Goal: Information Seeking & Learning: Learn about a topic

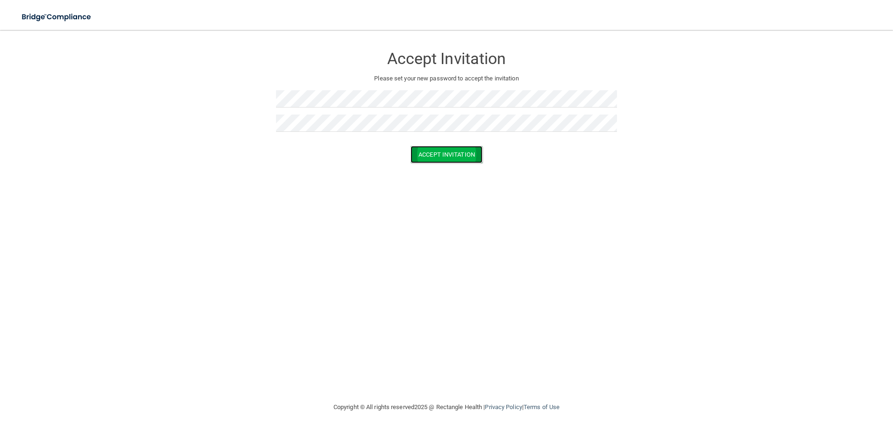
click at [438, 156] on button "Accept Invitation" at bounding box center [447, 154] width 72 height 17
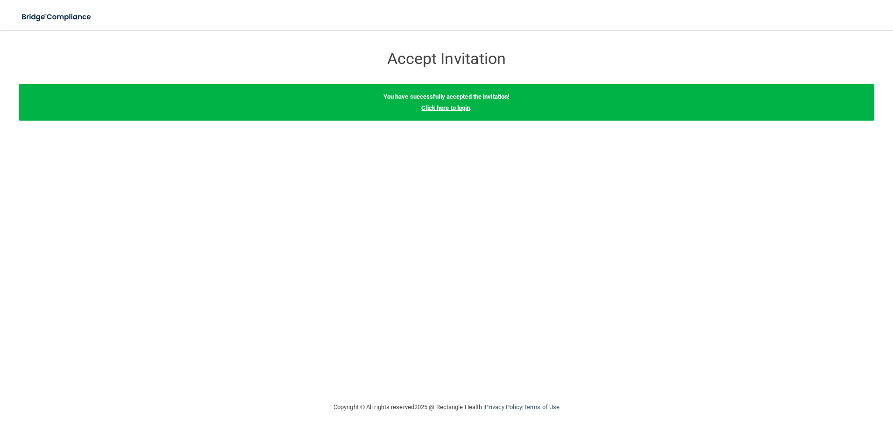
click at [449, 110] on link "Click here to login" at bounding box center [445, 107] width 49 height 7
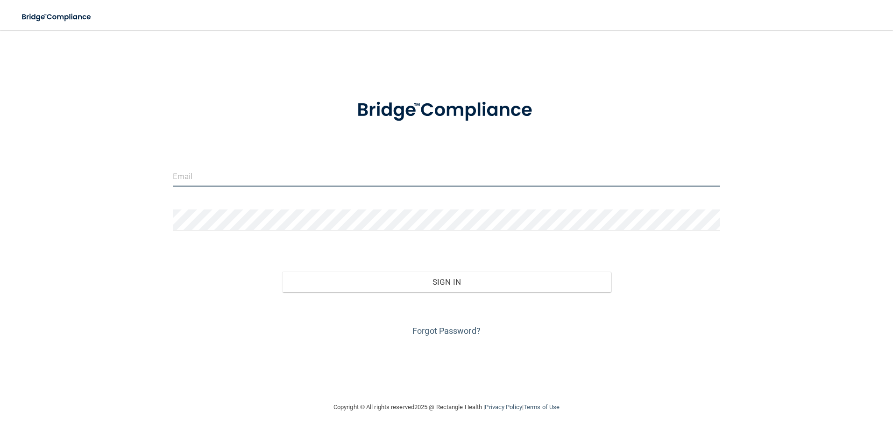
click at [195, 183] on input "email" at bounding box center [447, 175] width 548 height 21
type input "[EMAIL_ADDRESS][DOMAIN_NAME]"
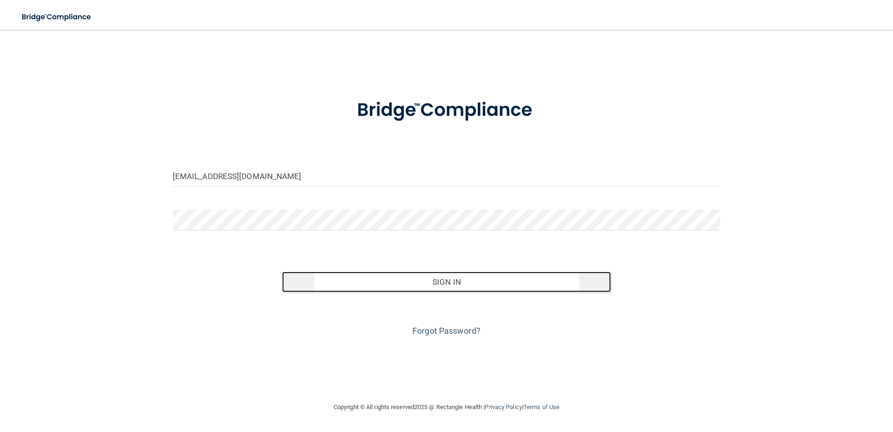
click at [450, 281] on button "Sign In" at bounding box center [446, 281] width 329 height 21
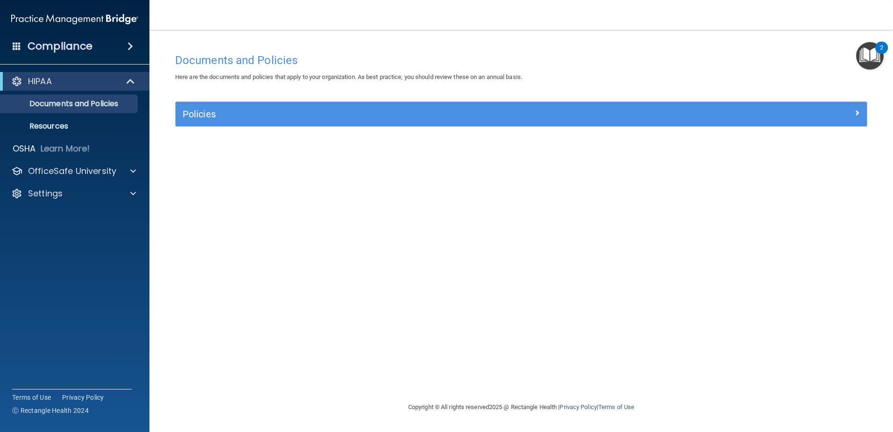
click at [870, 55] on img "Open Resource Center, 2 new notifications" at bounding box center [870, 56] width 28 height 28
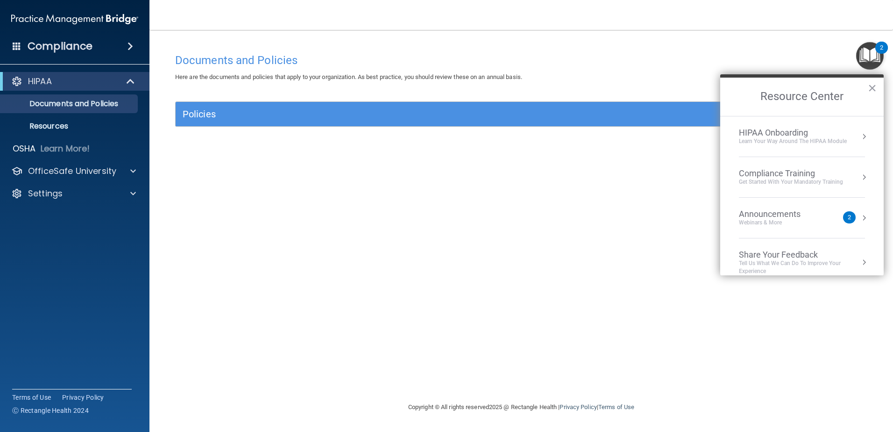
click at [777, 136] on div "HIPAA Onboarding" at bounding box center [793, 133] width 108 height 10
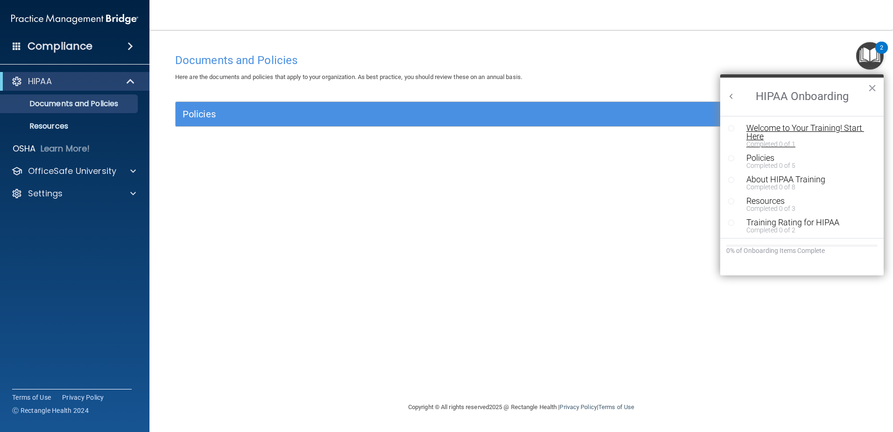
click at [761, 130] on div "Welcome to Your Training! Start Here" at bounding box center [806, 132] width 118 height 17
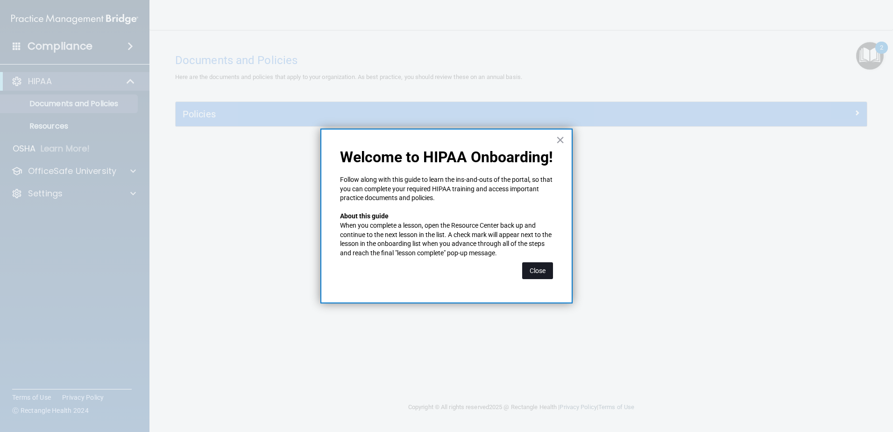
click at [537, 272] on button "Close" at bounding box center [537, 270] width 31 height 17
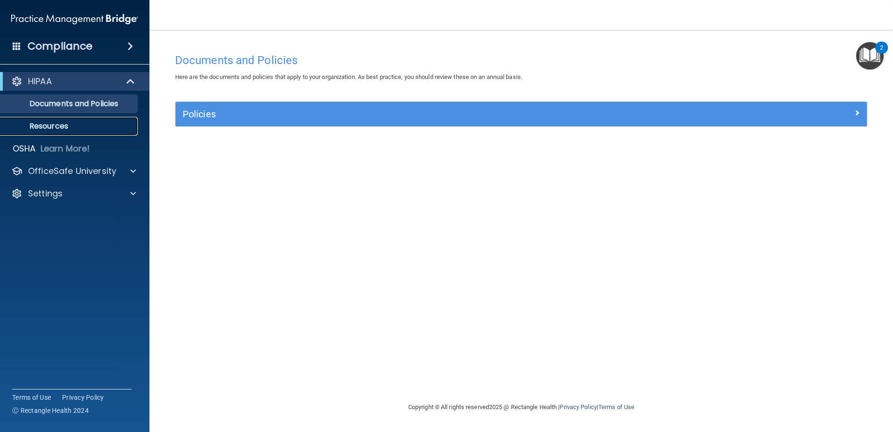
click at [59, 128] on p "Resources" at bounding box center [70, 125] width 128 height 9
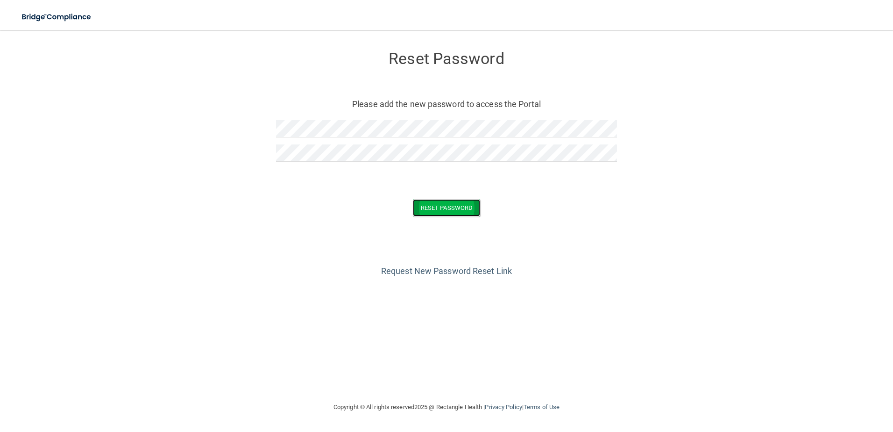
click at [442, 205] on button "Reset Password" at bounding box center [446, 207] width 67 height 17
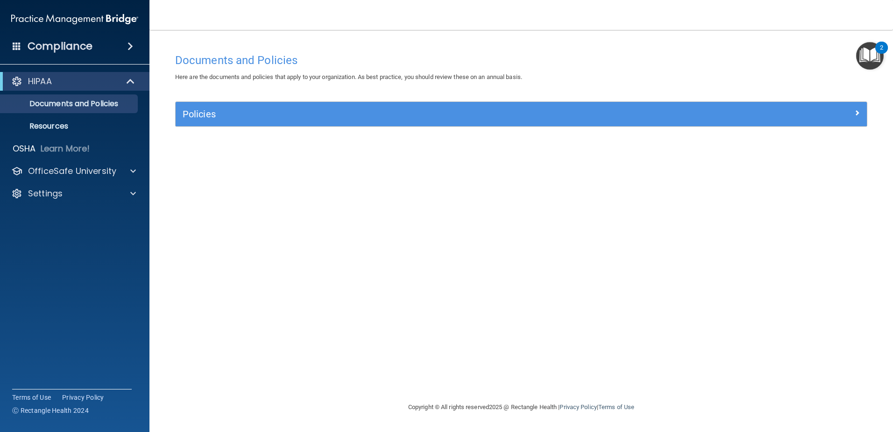
click at [872, 51] on img "Open Resource Center, 2 new notifications" at bounding box center [870, 56] width 28 height 28
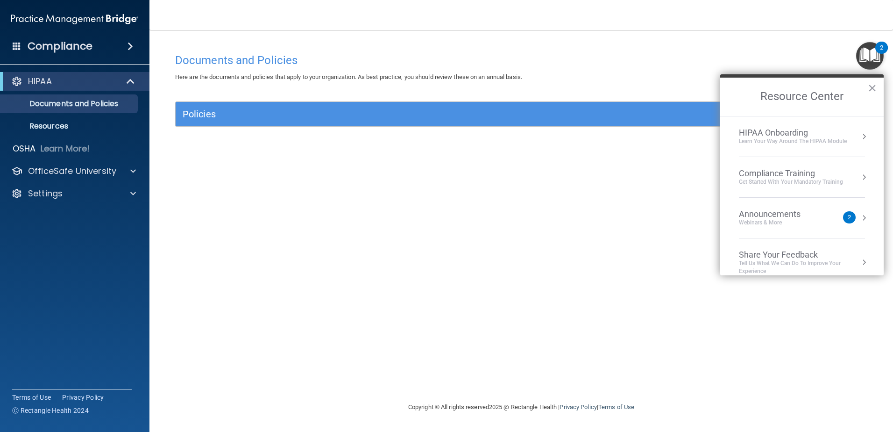
click at [760, 135] on div "HIPAA Onboarding" at bounding box center [793, 133] width 108 height 10
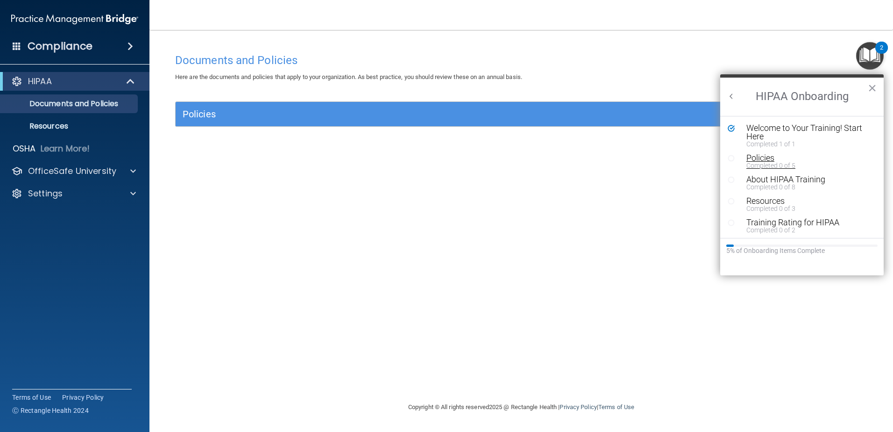
click at [764, 161] on div "Policies" at bounding box center [806, 158] width 118 height 8
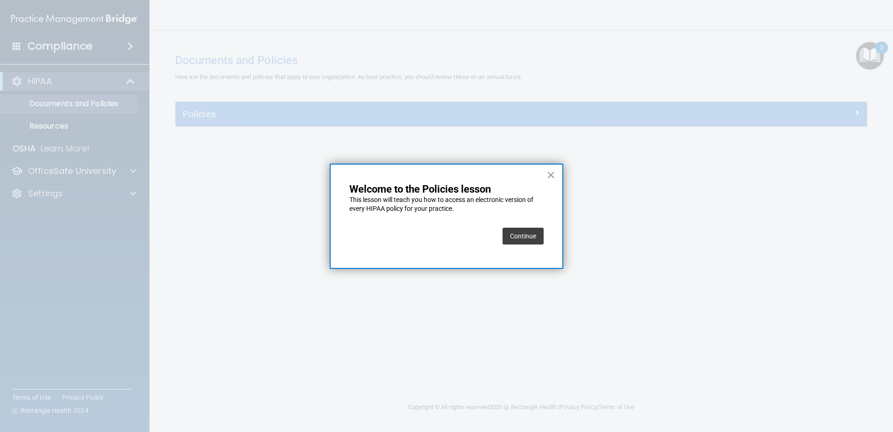
click at [514, 235] on button "Continue" at bounding box center [523, 236] width 41 height 17
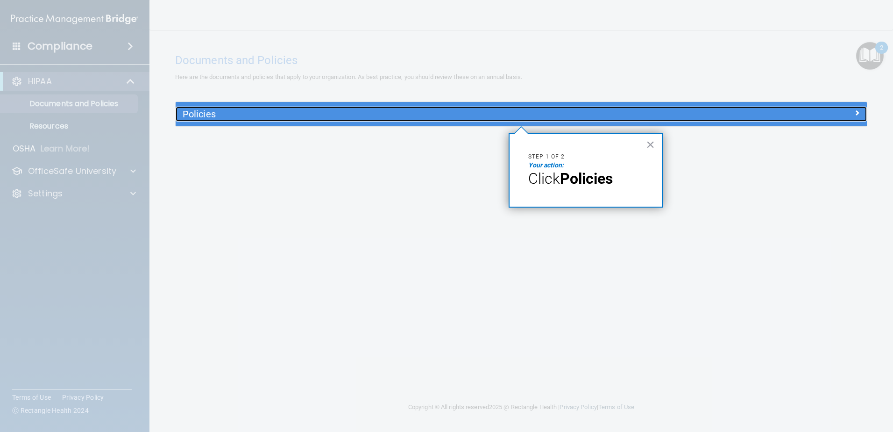
click at [286, 117] on h5 "Policies" at bounding box center [435, 114] width 505 height 10
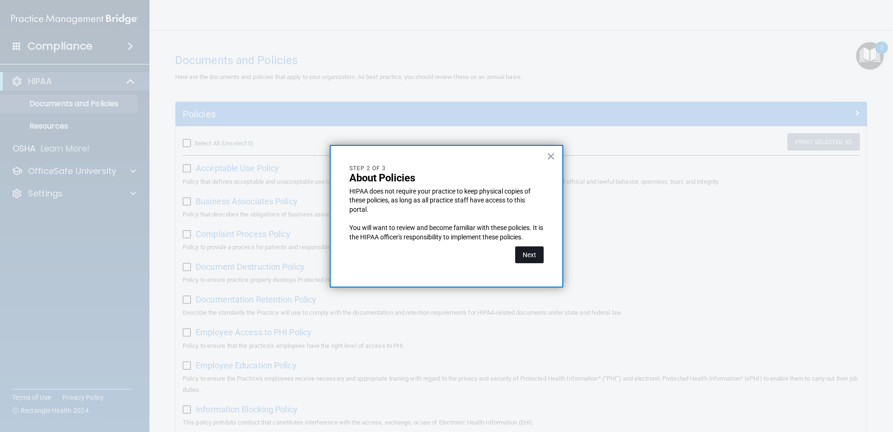
click at [525, 251] on button "Next" at bounding box center [529, 254] width 29 height 17
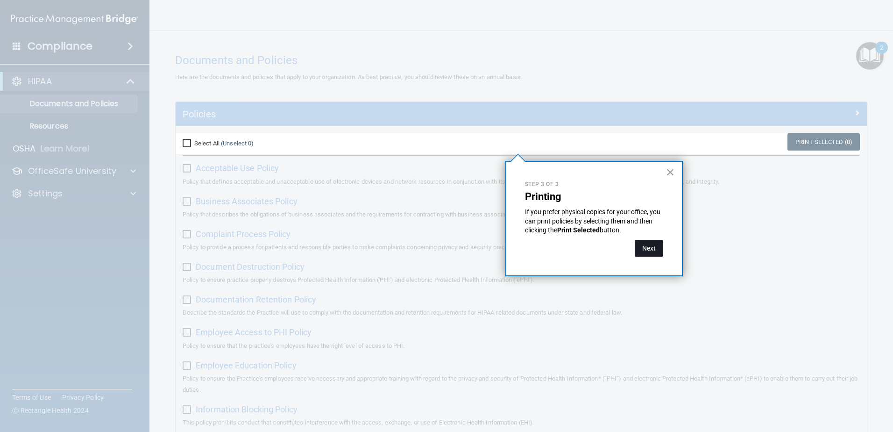
click at [645, 247] on button "Next" at bounding box center [649, 248] width 29 height 17
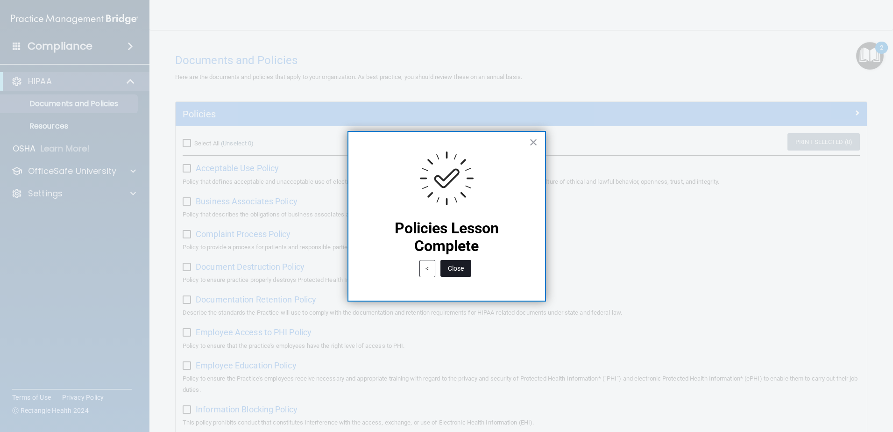
click at [455, 268] on button "Close" at bounding box center [456, 268] width 31 height 17
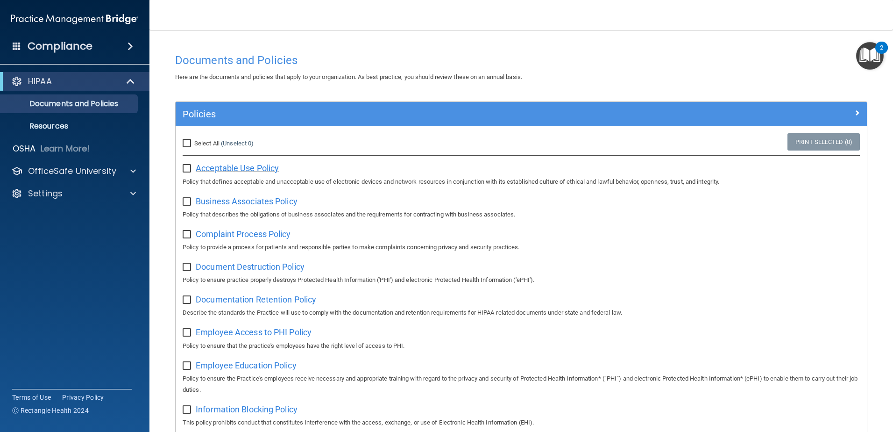
click at [235, 168] on span "Acceptable Use Policy" at bounding box center [237, 168] width 83 height 10
click at [187, 169] on input "checkbox" at bounding box center [188, 168] width 11 height 7
click at [187, 168] on input "checkbox" at bounding box center [188, 168] width 11 height 7
click at [228, 204] on span "Business Associates Policy" at bounding box center [247, 201] width 102 height 10
click at [188, 168] on input "checkbox" at bounding box center [188, 168] width 11 height 7
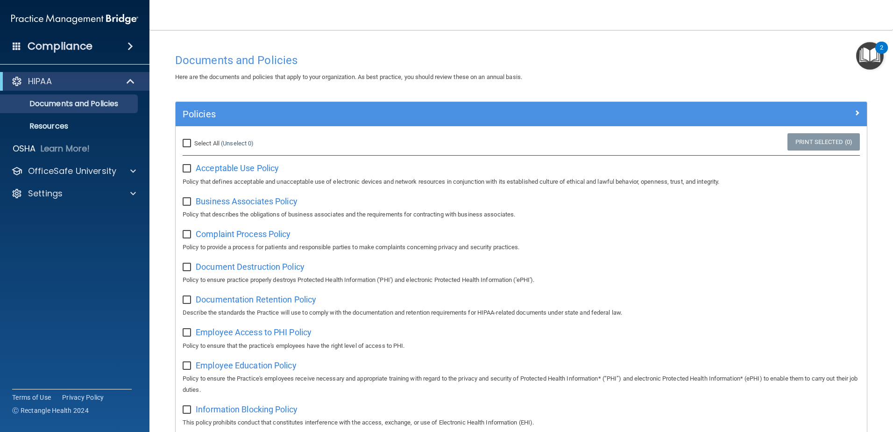
checkbox input "true"
click at [190, 203] on input "checkbox" at bounding box center [188, 201] width 11 height 7
checkbox input "true"
click at [219, 235] on span "Complaint Process Policy" at bounding box center [243, 234] width 95 height 10
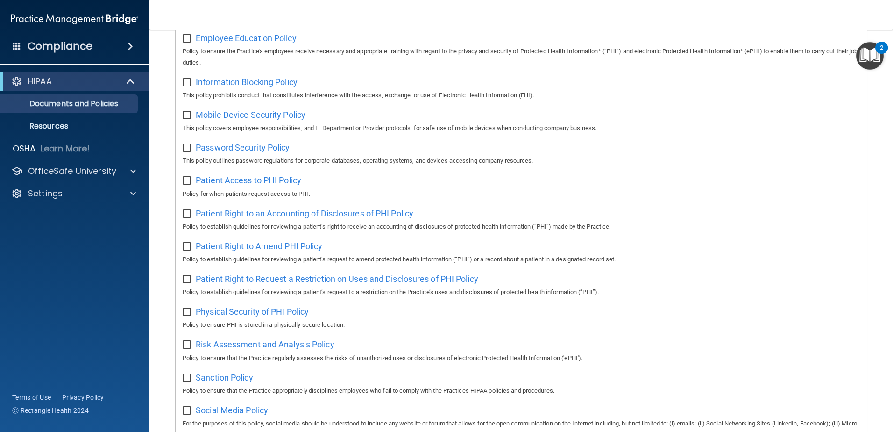
scroll to position [506, 0]
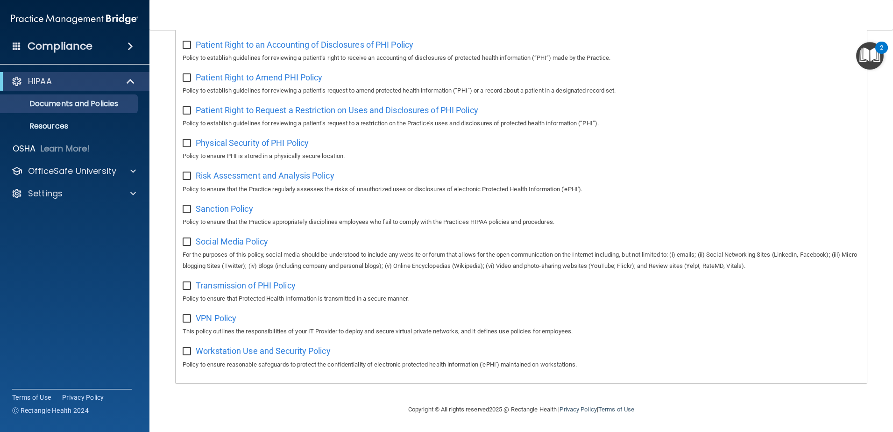
click at [873, 57] on img "Open Resource Center, 2 new notifications" at bounding box center [870, 56] width 28 height 28
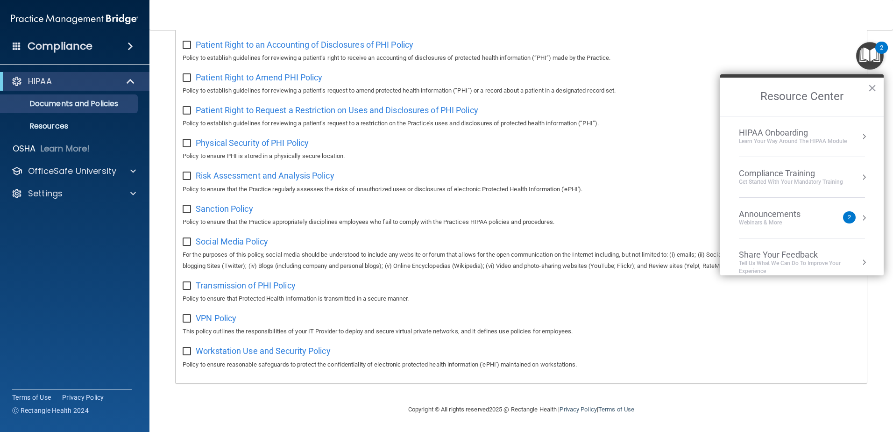
click at [763, 132] on div "HIPAA Onboarding" at bounding box center [793, 133] width 108 height 10
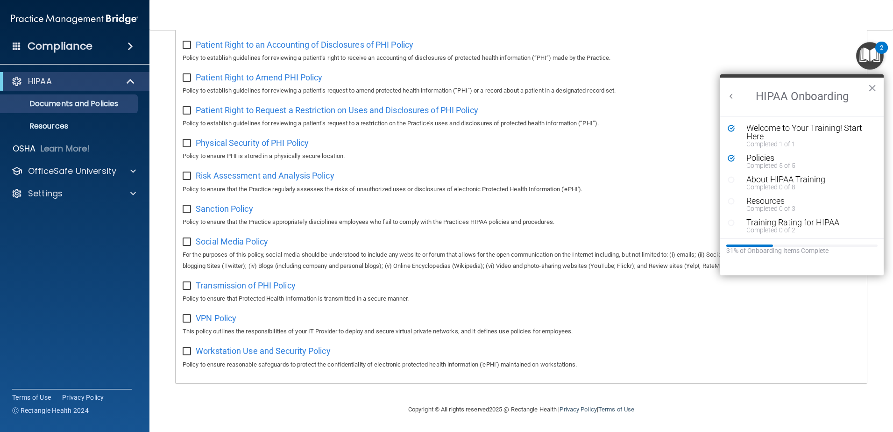
scroll to position [0, 0]
click at [766, 184] on div "Completed 0 of 8" at bounding box center [806, 187] width 118 height 7
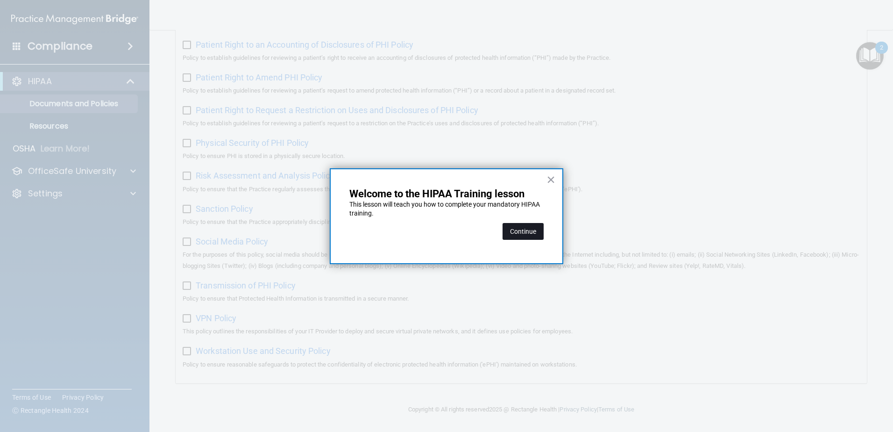
click at [527, 232] on button "Continue" at bounding box center [523, 231] width 41 height 17
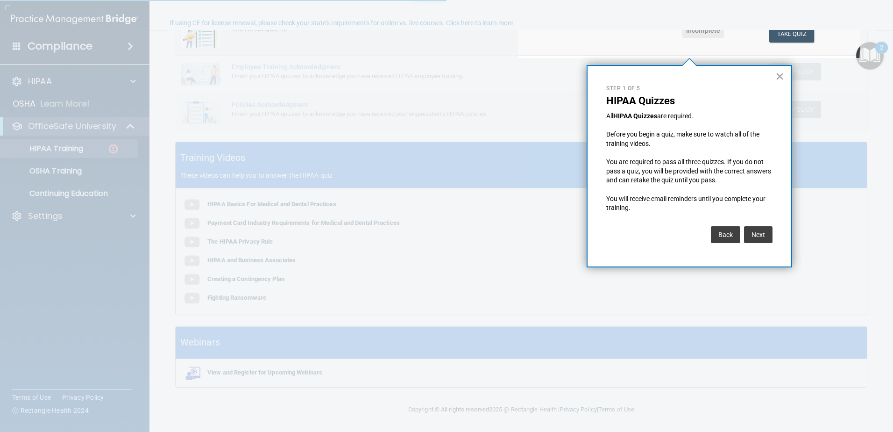
scroll to position [72, 0]
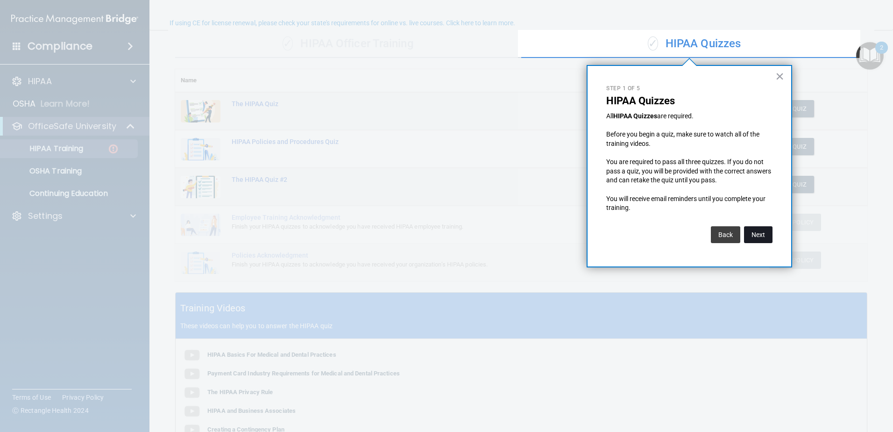
click at [759, 235] on button "Next" at bounding box center [758, 234] width 29 height 17
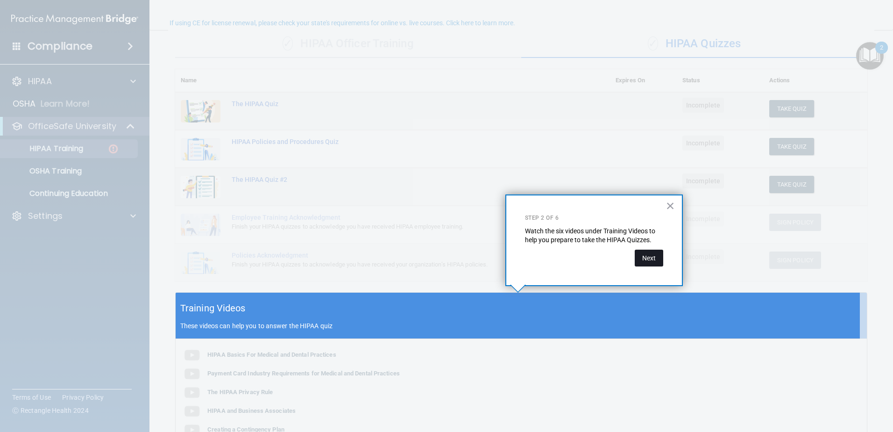
click at [649, 258] on button "Next" at bounding box center [649, 258] width 29 height 17
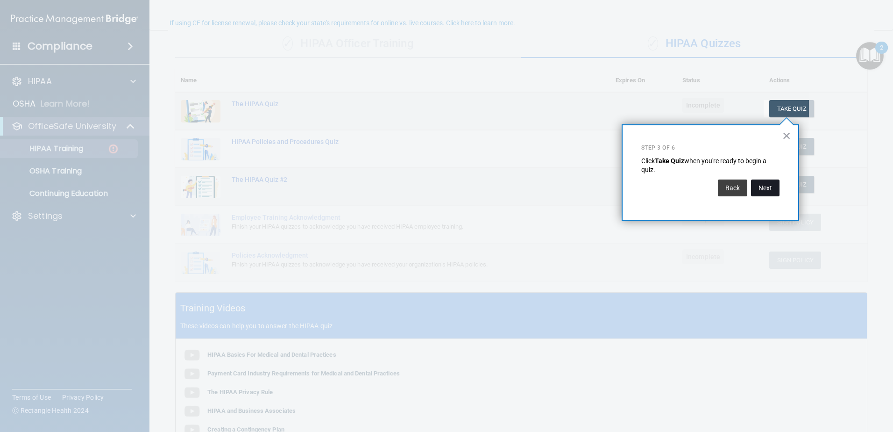
click at [761, 186] on button "Next" at bounding box center [765, 187] width 29 height 17
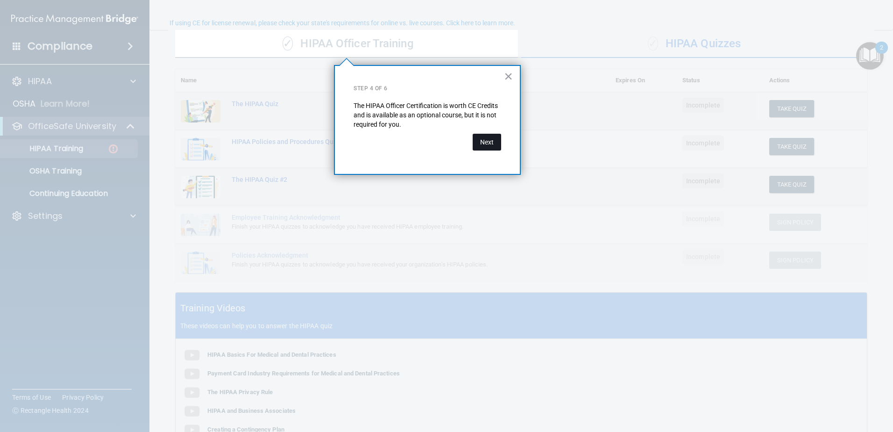
click at [486, 140] on button "Next" at bounding box center [487, 142] width 29 height 17
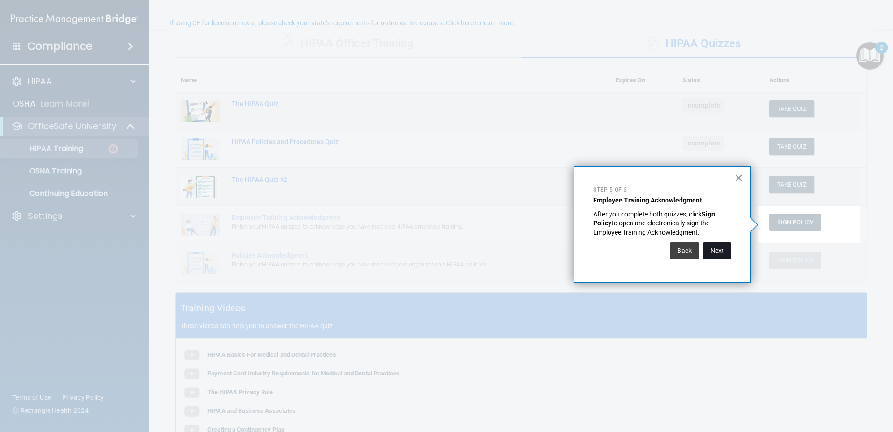
click at [715, 249] on button "Next" at bounding box center [717, 250] width 29 height 17
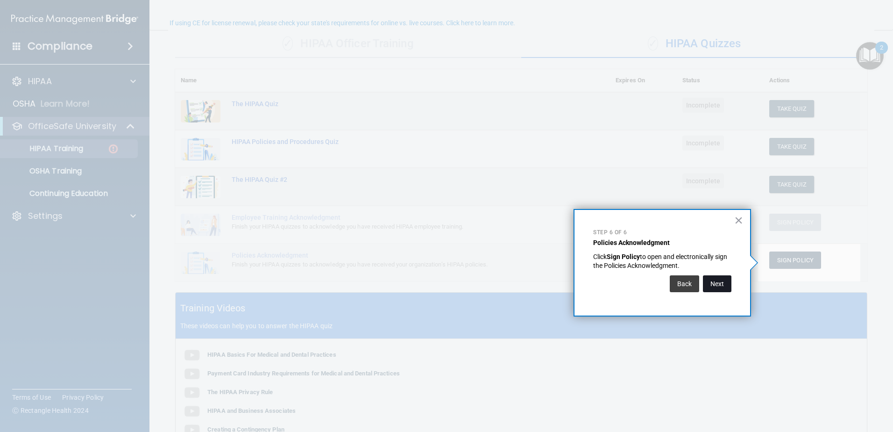
click at [724, 282] on button "Next" at bounding box center [717, 283] width 29 height 17
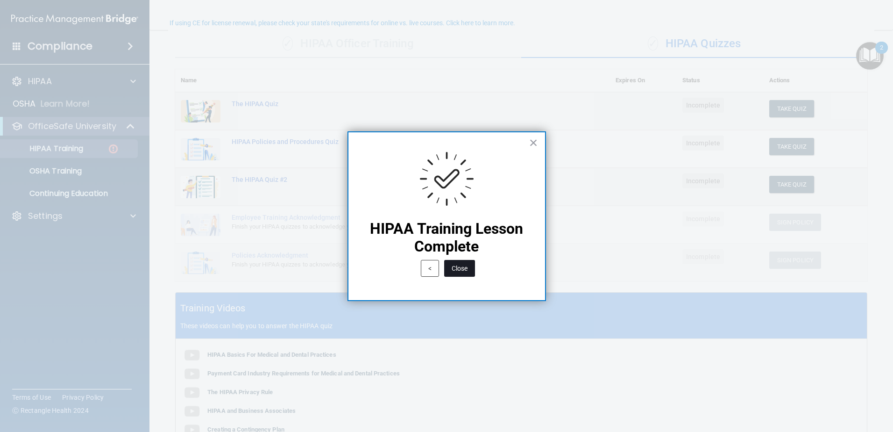
click at [460, 269] on button "Close" at bounding box center [459, 268] width 31 height 17
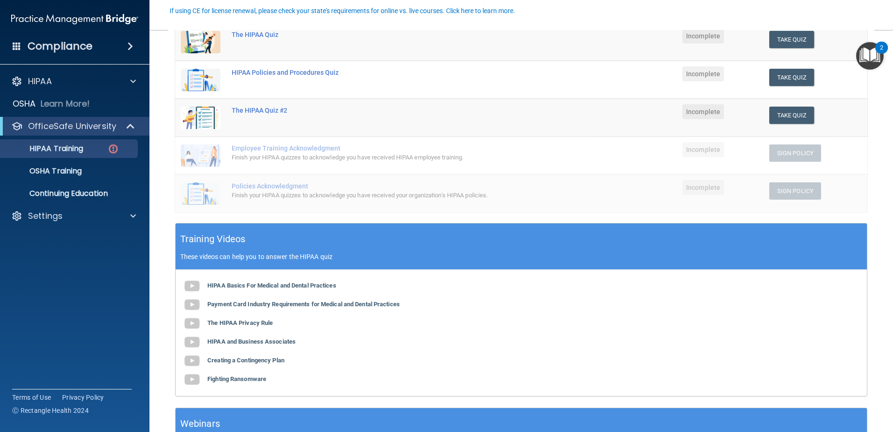
scroll to position [166, 0]
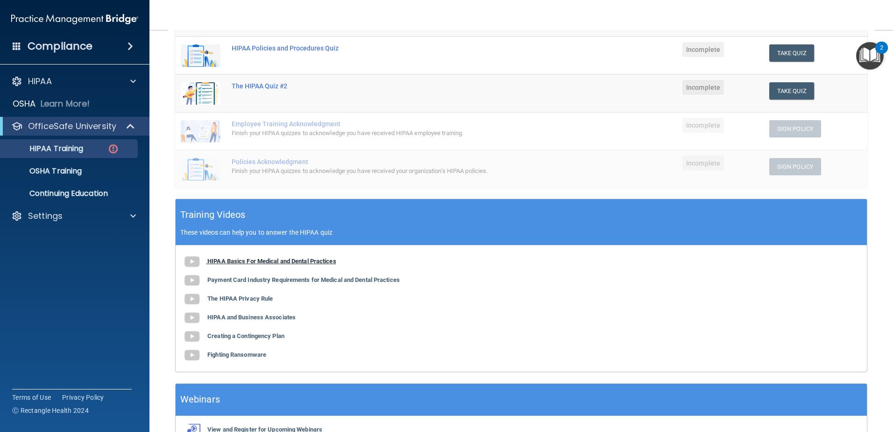
click at [251, 260] on b "HIPAA Basics For Medical and Dental Practices" at bounding box center [271, 260] width 129 height 7
click at [256, 280] on b "Payment Card Industry Requirements for Medical and Dental Practices" at bounding box center [303, 279] width 193 height 7
click at [249, 298] on b "The HIPAA Privacy Rule" at bounding box center [239, 298] width 65 height 7
click at [237, 319] on b "HIPAA and Business Associates" at bounding box center [251, 317] width 88 height 7
click at [238, 336] on b "Creating a Contingency Plan" at bounding box center [245, 335] width 77 height 7
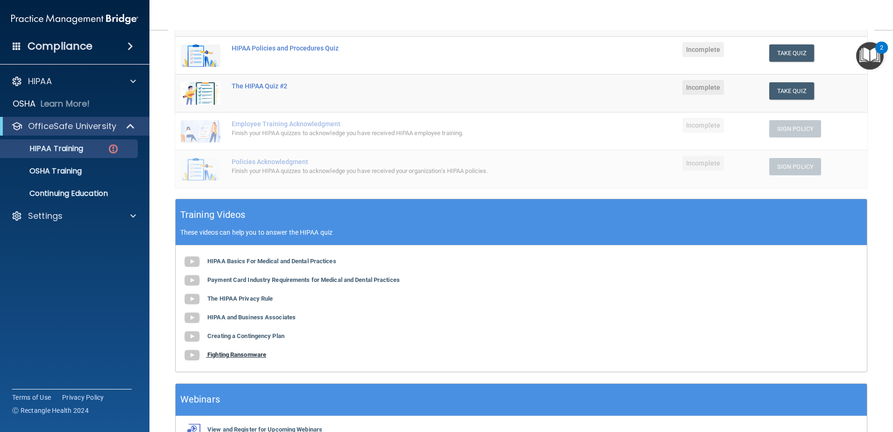
click at [233, 354] on b "Fighting Ransomware" at bounding box center [236, 354] width 59 height 7
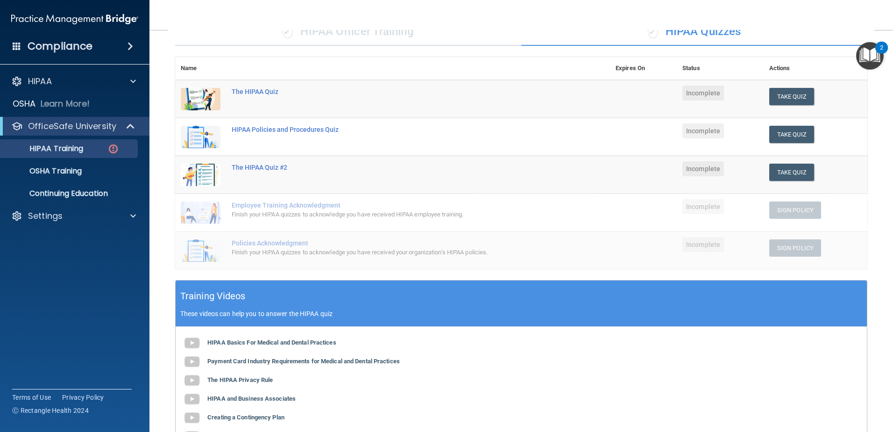
scroll to position [83, 0]
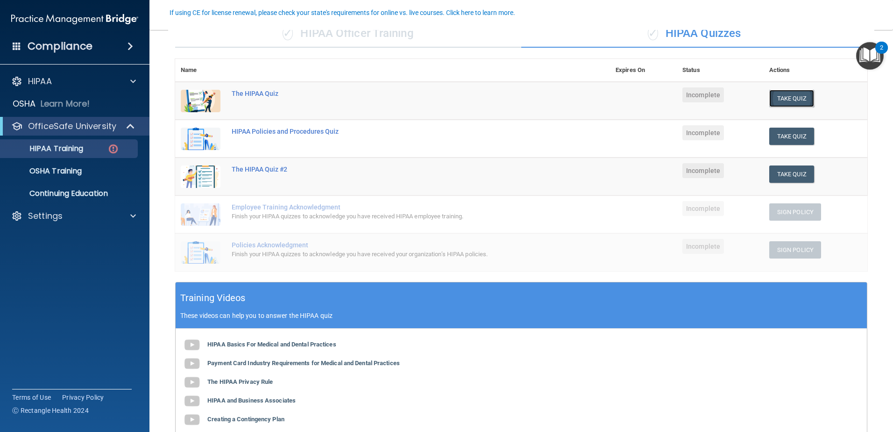
click at [788, 95] on button "Take Quiz" at bounding box center [792, 98] width 45 height 17
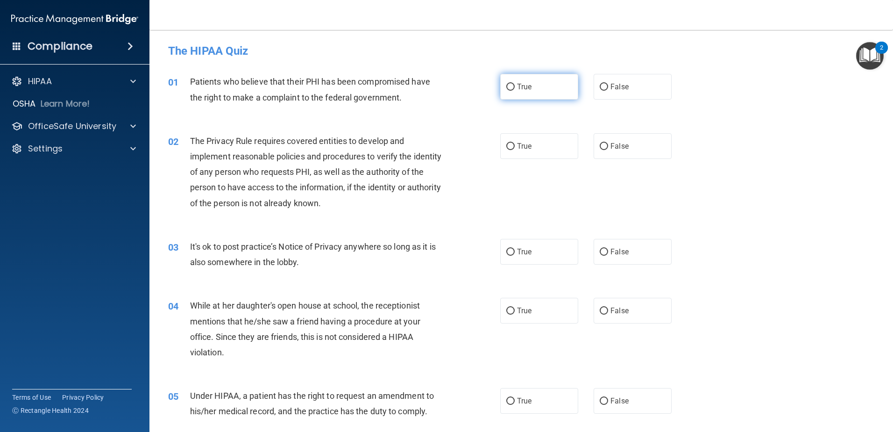
click at [506, 86] on input "True" at bounding box center [510, 87] width 8 height 7
radio input "true"
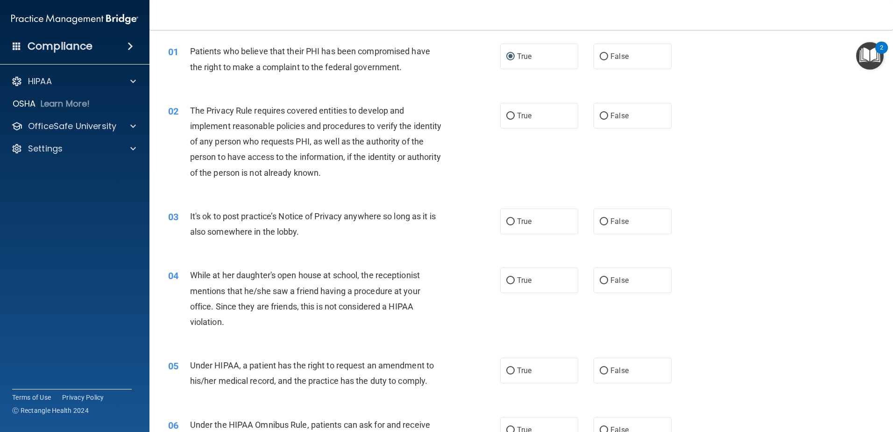
scroll to position [47, 0]
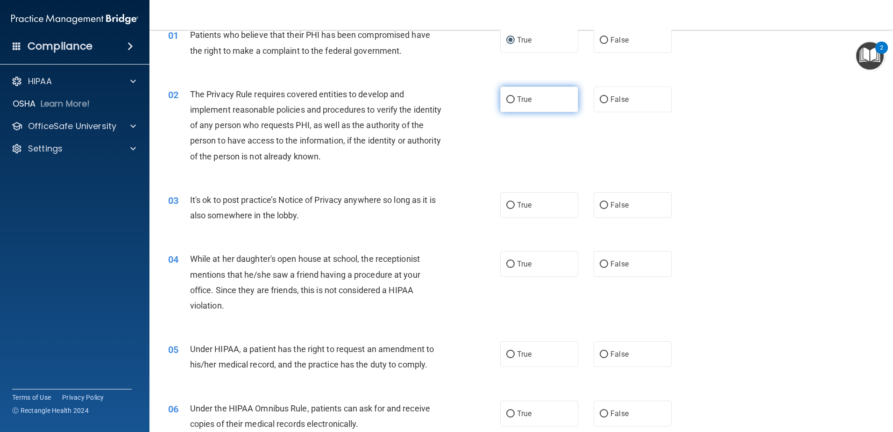
click at [509, 99] on input "True" at bounding box center [510, 99] width 8 height 7
radio input "true"
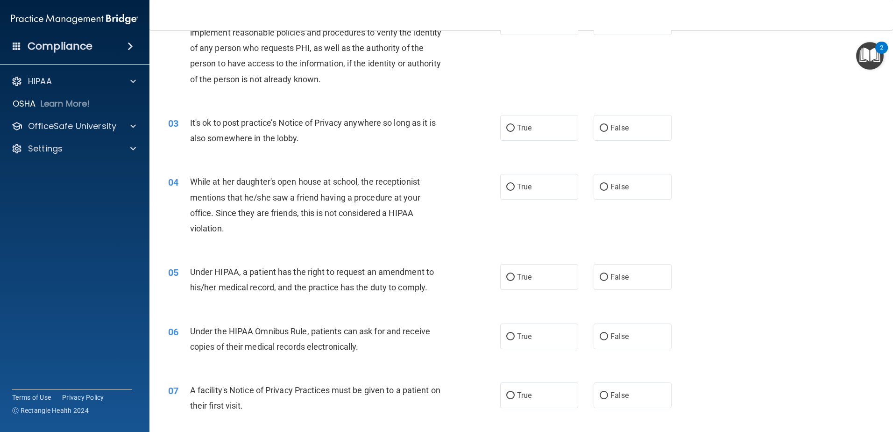
scroll to position [140, 0]
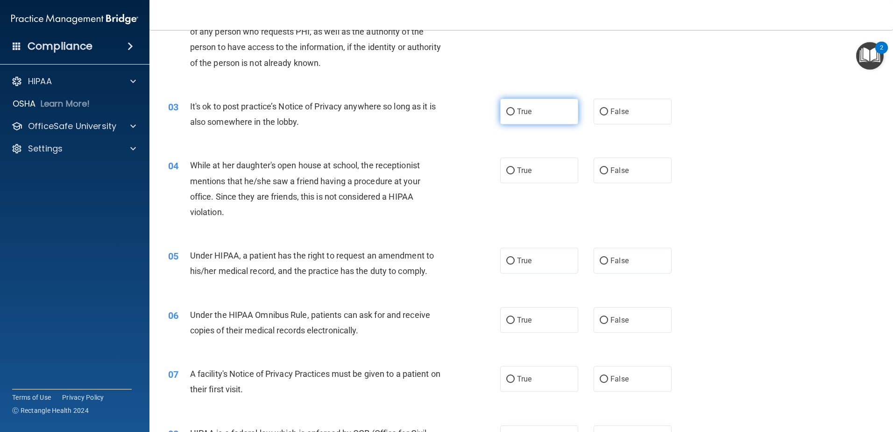
click at [507, 111] on input "True" at bounding box center [510, 111] width 8 height 7
radio input "true"
click at [600, 170] on input "False" at bounding box center [604, 170] width 8 height 7
radio input "true"
click at [600, 260] on input "False" at bounding box center [604, 260] width 8 height 7
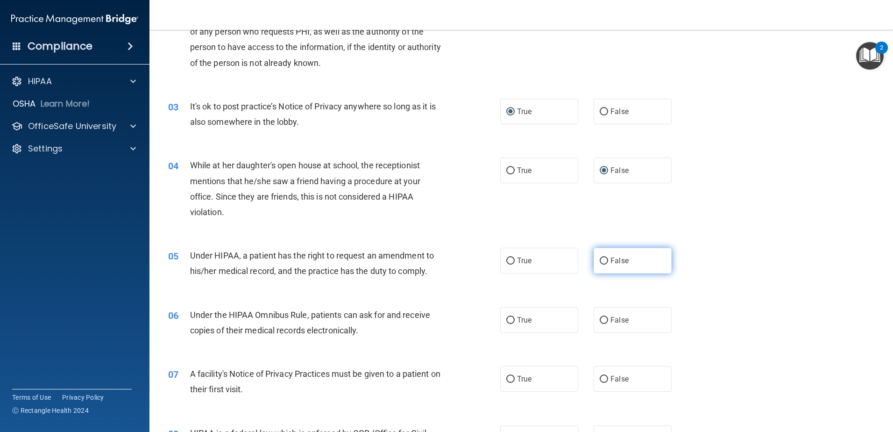
radio input "true"
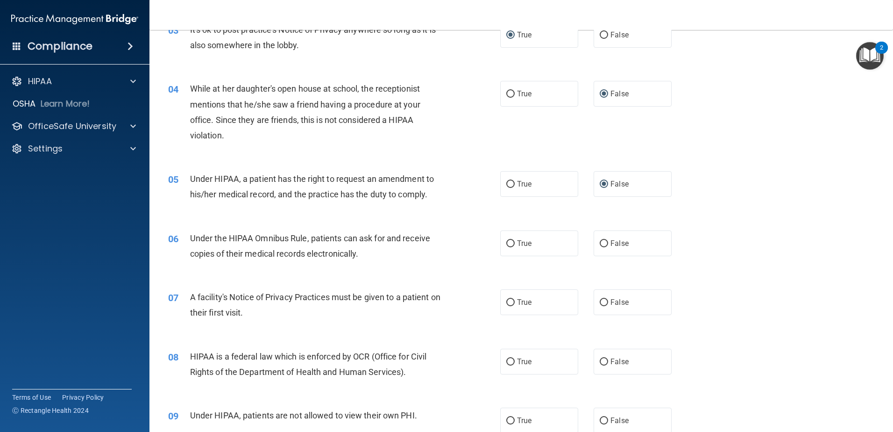
scroll to position [234, 0]
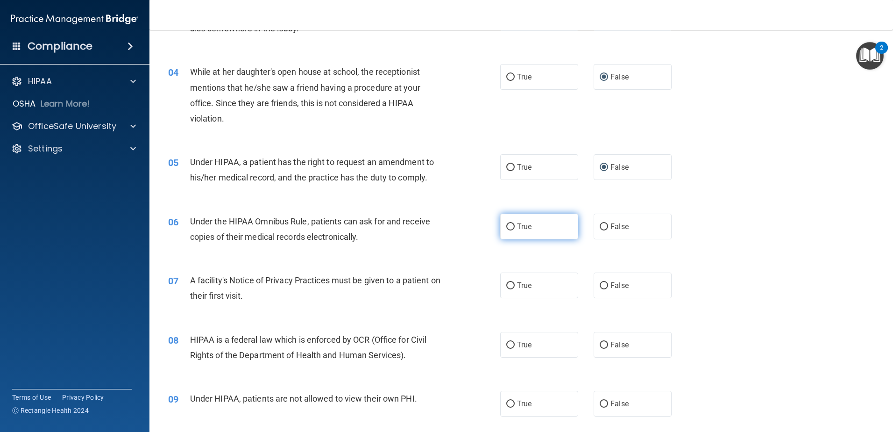
click at [506, 228] on input "True" at bounding box center [510, 226] width 8 height 7
radio input "true"
click at [510, 286] on input "True" at bounding box center [510, 285] width 8 height 7
radio input "true"
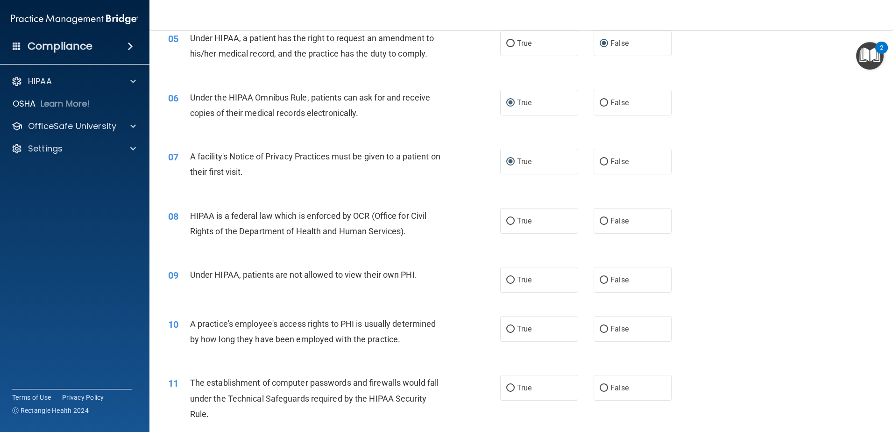
scroll to position [374, 0]
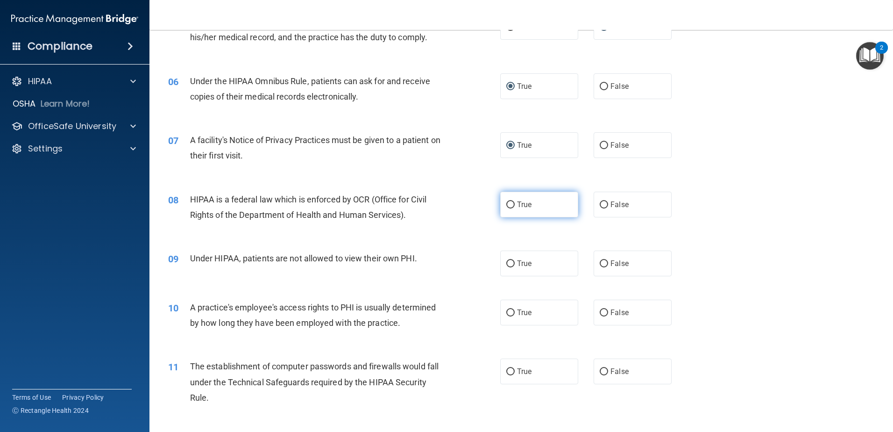
click at [506, 207] on input "True" at bounding box center [510, 204] width 8 height 7
radio input "true"
click at [600, 265] on input "False" at bounding box center [604, 263] width 8 height 7
radio input "true"
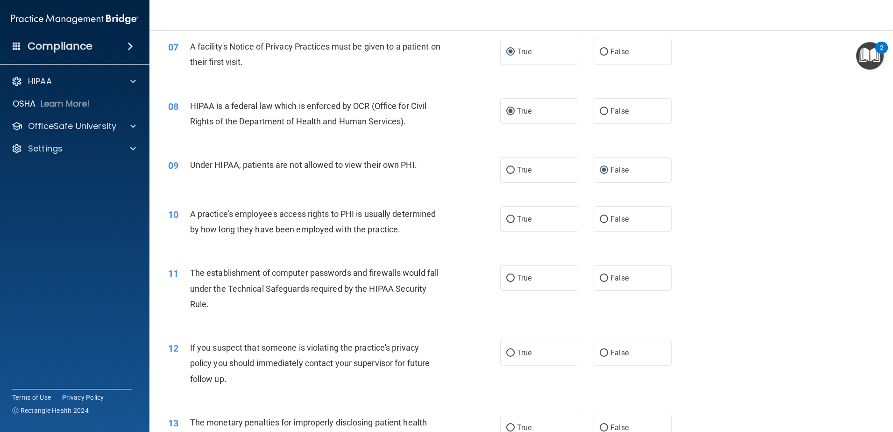
scroll to position [514, 0]
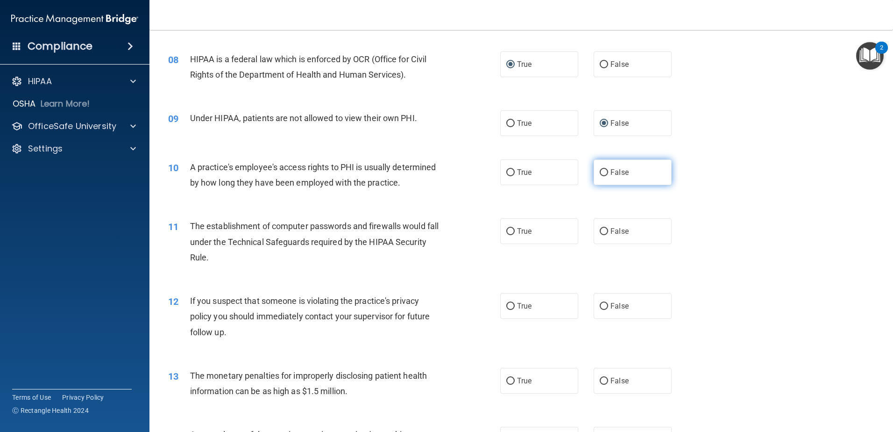
click at [600, 173] on input "False" at bounding box center [604, 172] width 8 height 7
radio input "true"
click at [506, 231] on input "True" at bounding box center [510, 231] width 8 height 7
radio input "true"
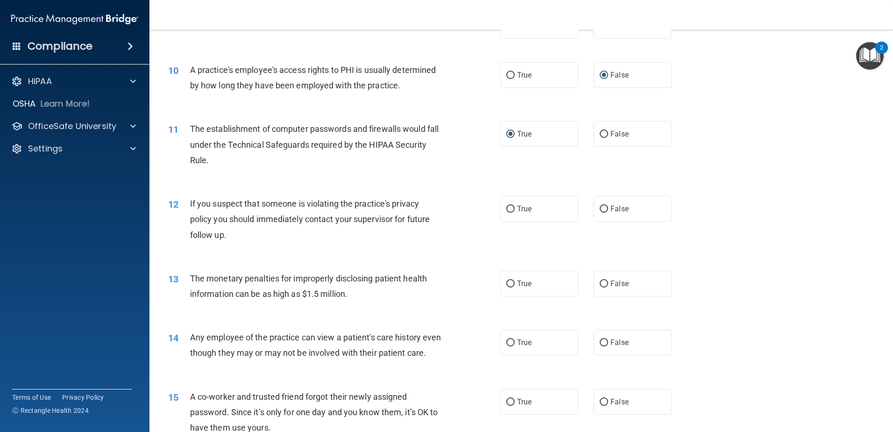
scroll to position [654, 0]
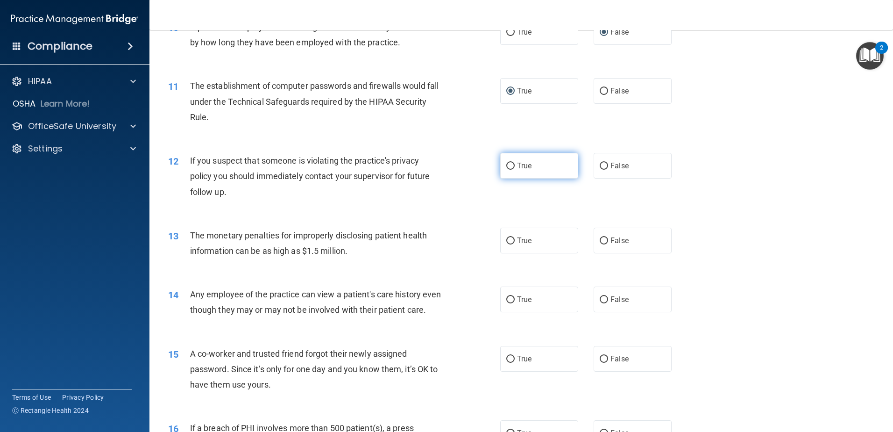
click at [506, 167] on input "True" at bounding box center [510, 166] width 8 height 7
radio input "true"
click at [506, 241] on input "True" at bounding box center [510, 240] width 8 height 7
radio input "true"
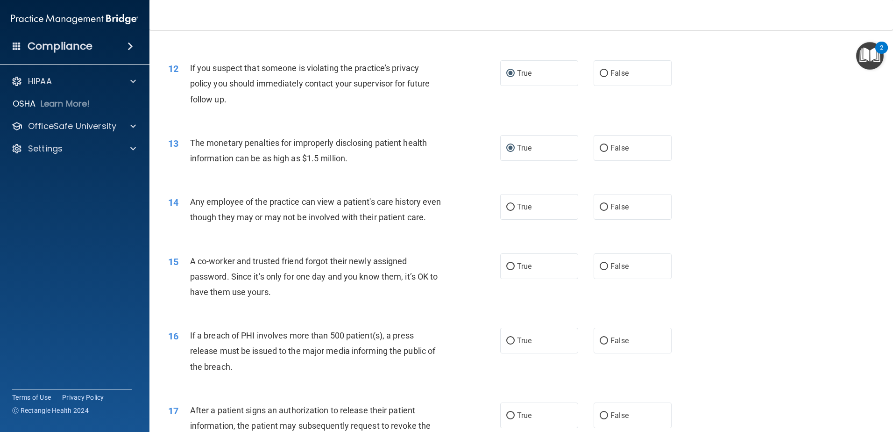
scroll to position [748, 0]
click at [600, 207] on input "False" at bounding box center [604, 206] width 8 height 7
radio input "true"
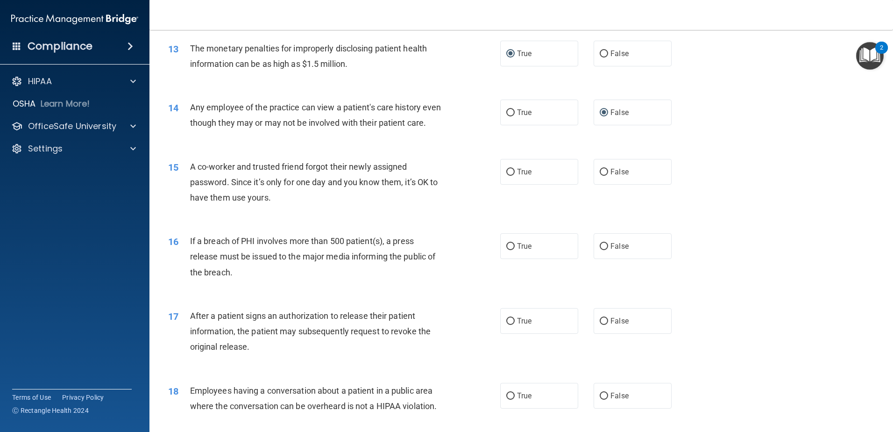
scroll to position [888, 0]
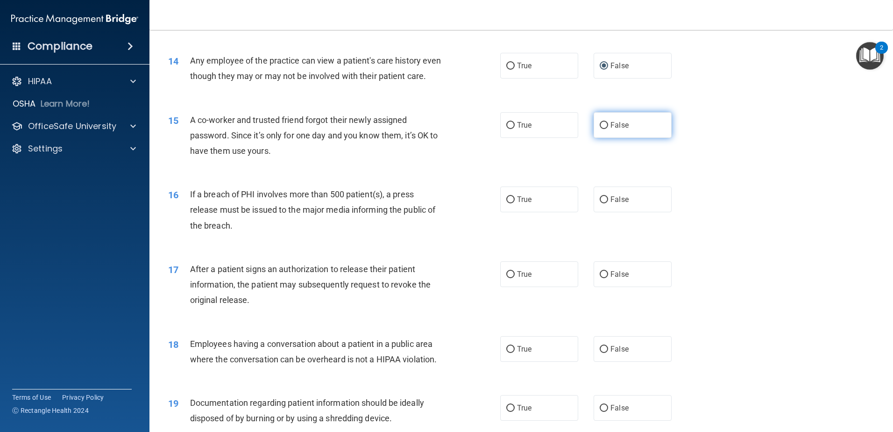
click at [600, 129] on input "False" at bounding box center [604, 125] width 8 height 7
radio input "true"
click at [507, 203] on input "True" at bounding box center [510, 199] width 8 height 7
radio input "true"
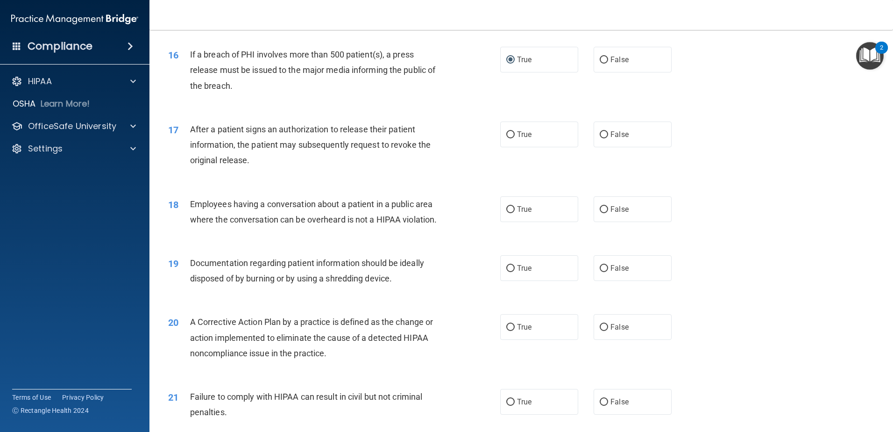
scroll to position [1028, 0]
click at [506, 138] on input "True" at bounding box center [510, 134] width 8 height 7
radio input "true"
click at [506, 213] on input "True" at bounding box center [510, 209] width 8 height 7
radio input "true"
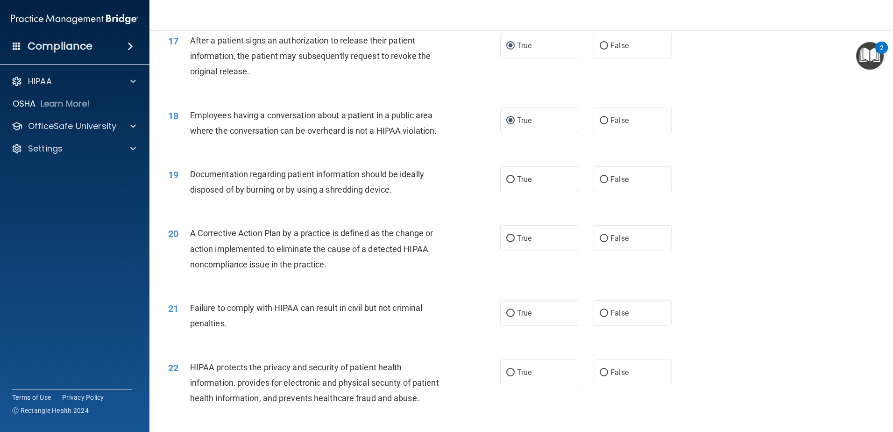
scroll to position [1168, 0]
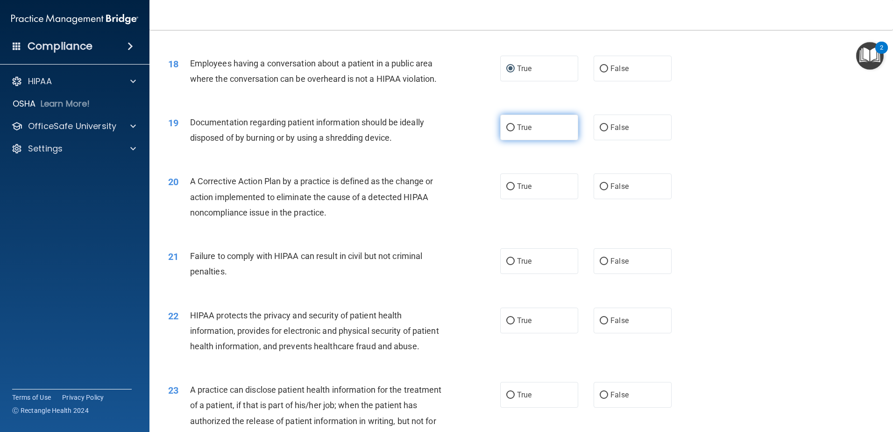
click at [507, 131] on input "True" at bounding box center [510, 127] width 8 height 7
radio input "true"
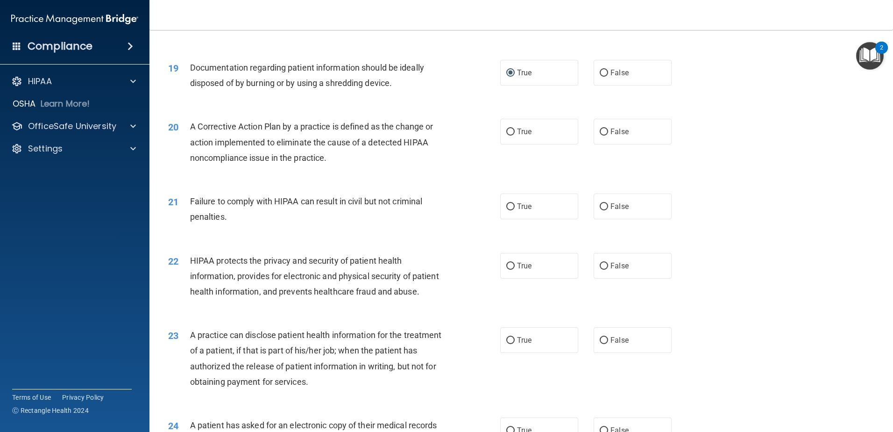
scroll to position [1262, 0]
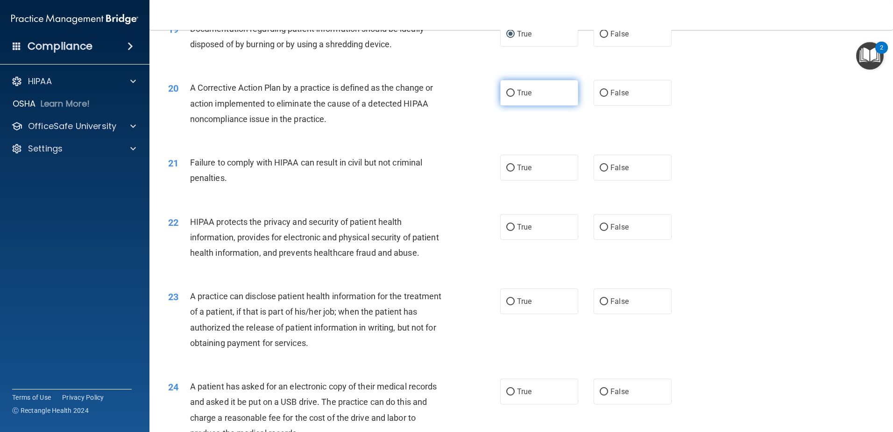
click at [506, 97] on input "True" at bounding box center [510, 93] width 8 height 7
radio input "true"
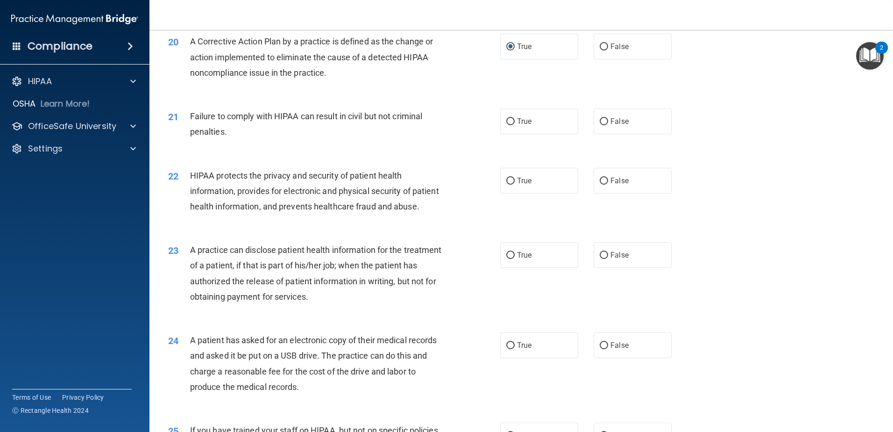
scroll to position [1308, 0]
click at [600, 125] on input "False" at bounding box center [604, 121] width 8 height 7
radio input "true"
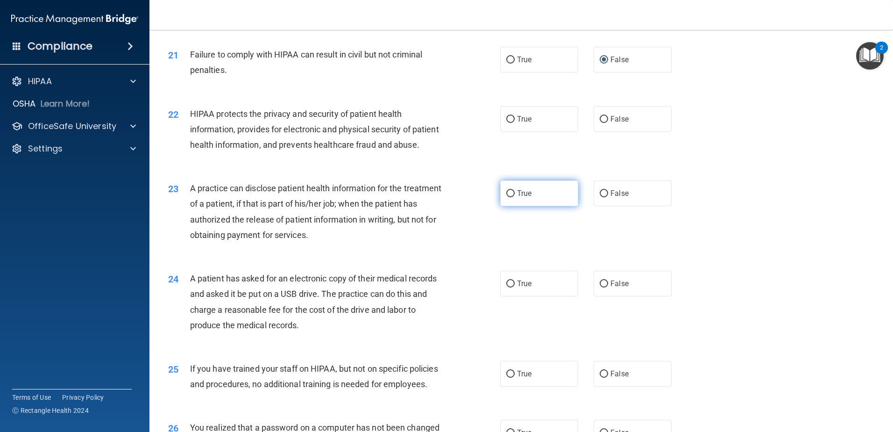
scroll to position [1355, 0]
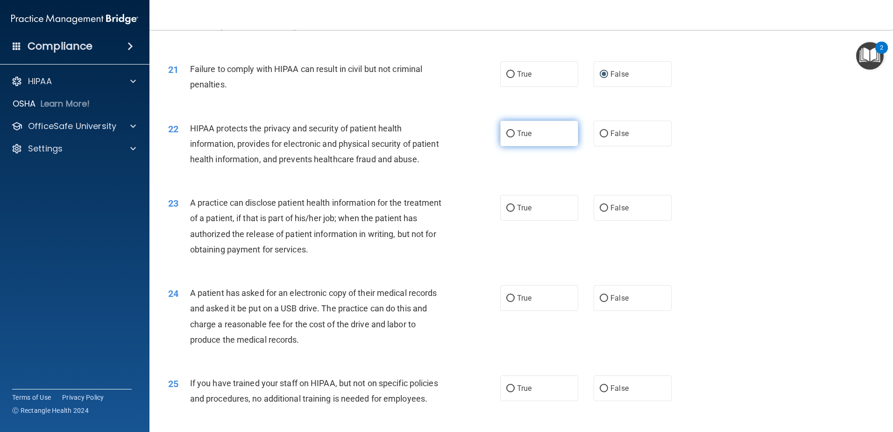
click at [507, 137] on input "True" at bounding box center [510, 133] width 8 height 7
radio input "true"
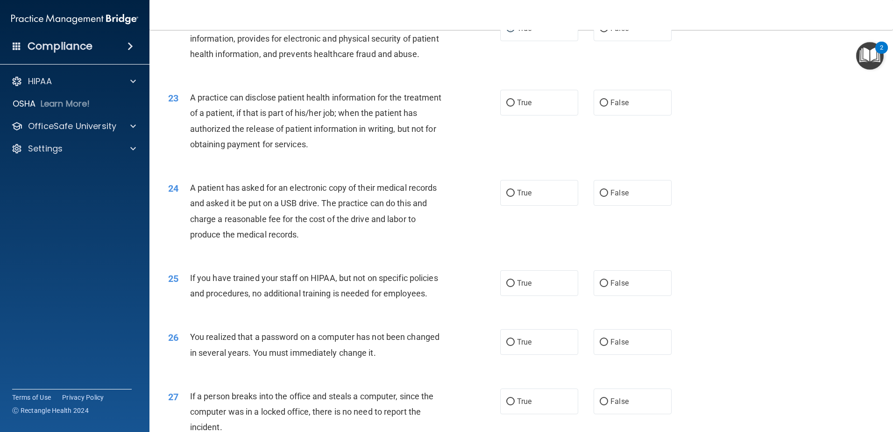
scroll to position [1495, 0]
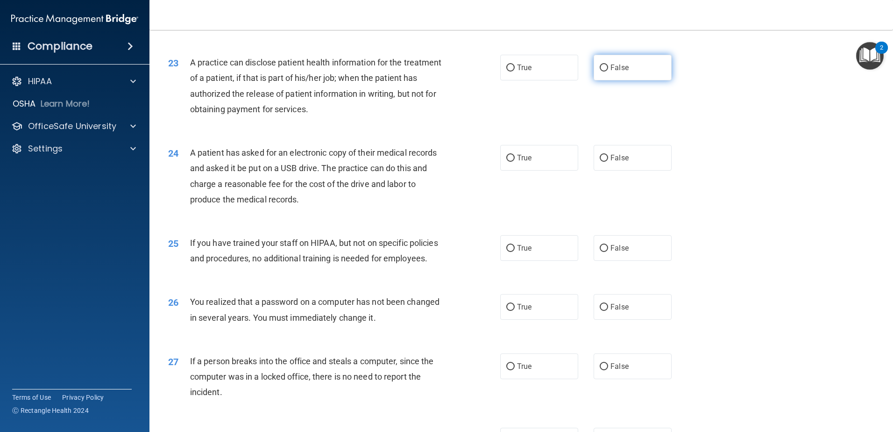
click at [600, 71] on input "False" at bounding box center [604, 67] width 8 height 7
radio input "true"
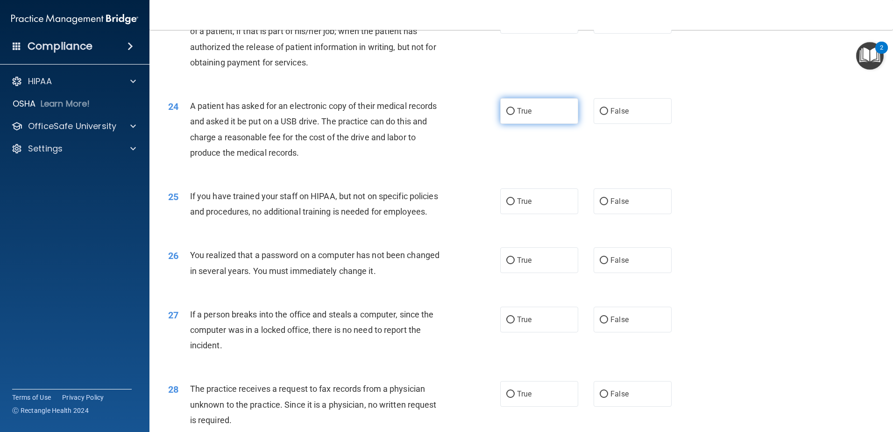
click at [507, 115] on input "True" at bounding box center [510, 111] width 8 height 7
radio input "true"
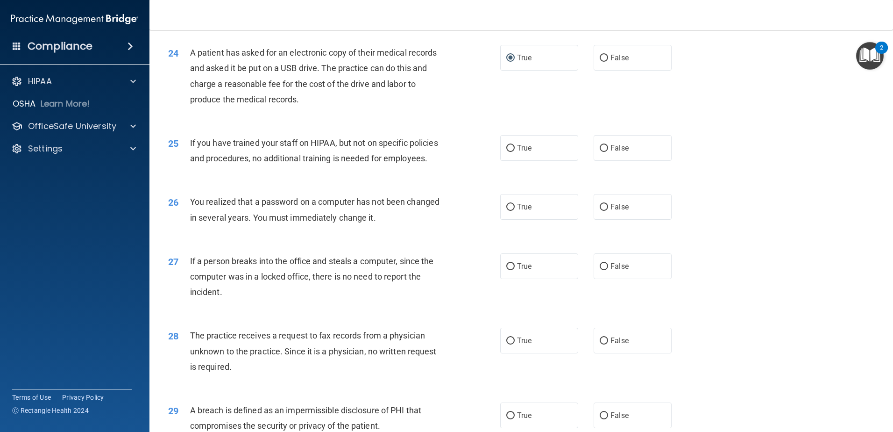
scroll to position [1635, 0]
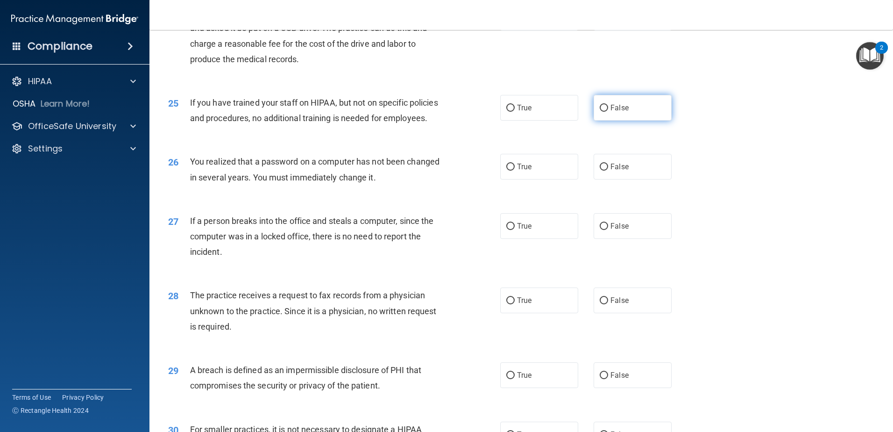
click at [600, 112] on input "False" at bounding box center [604, 108] width 8 height 7
radio input "true"
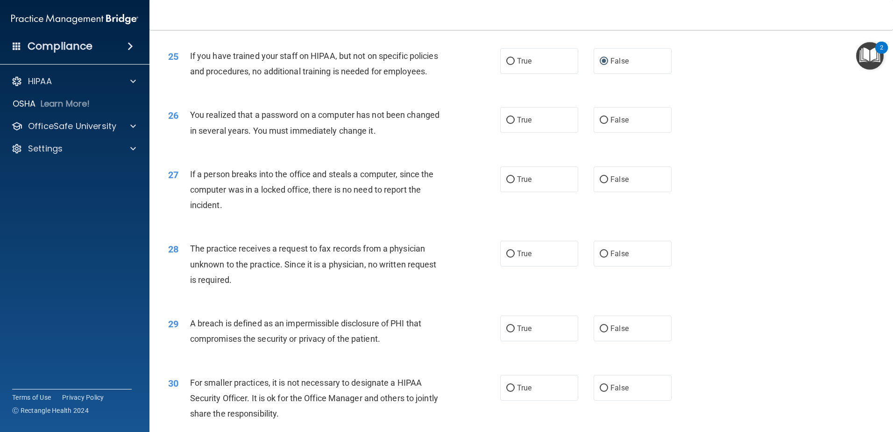
scroll to position [1729, 0]
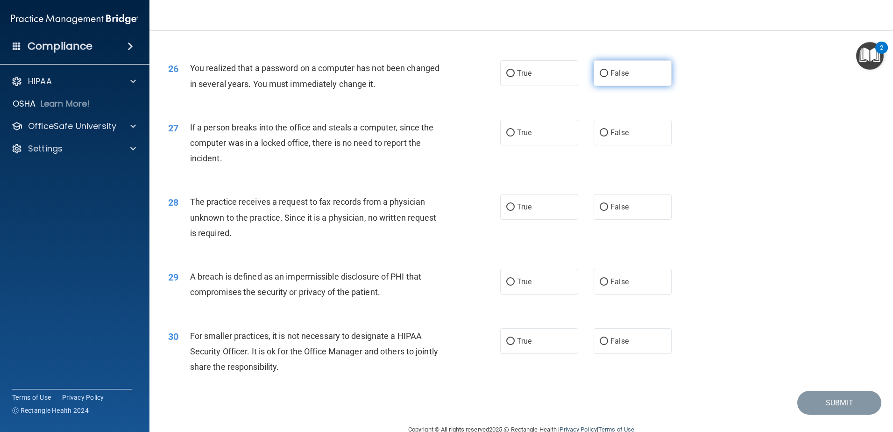
click at [600, 77] on input "False" at bounding box center [604, 73] width 8 height 7
radio input "true"
click at [600, 136] on input "False" at bounding box center [604, 132] width 8 height 7
radio input "true"
click at [600, 211] on input "False" at bounding box center [604, 207] width 8 height 7
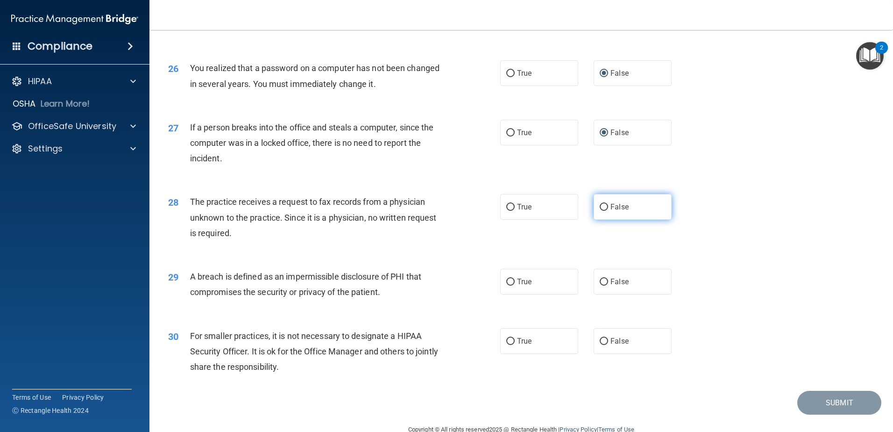
radio input "true"
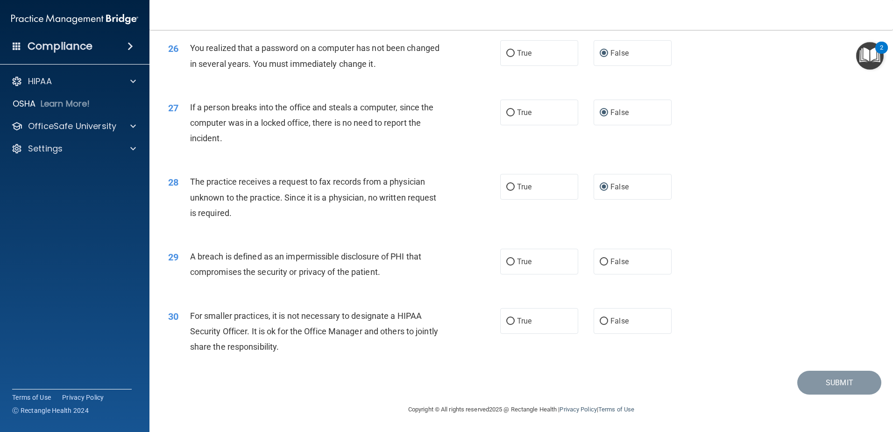
scroll to position [1795, 0]
click at [506, 264] on input "True" at bounding box center [510, 261] width 8 height 7
radio input "true"
click at [600, 320] on input "False" at bounding box center [604, 321] width 8 height 7
radio input "true"
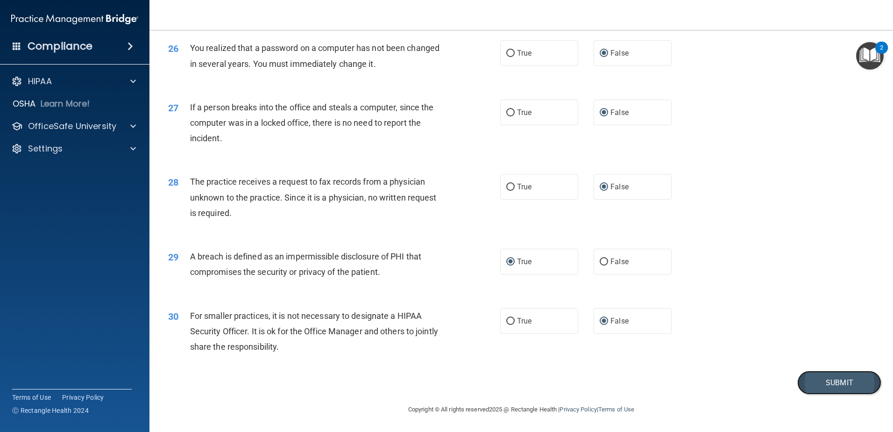
click at [842, 381] on button "Submit" at bounding box center [840, 383] width 84 height 24
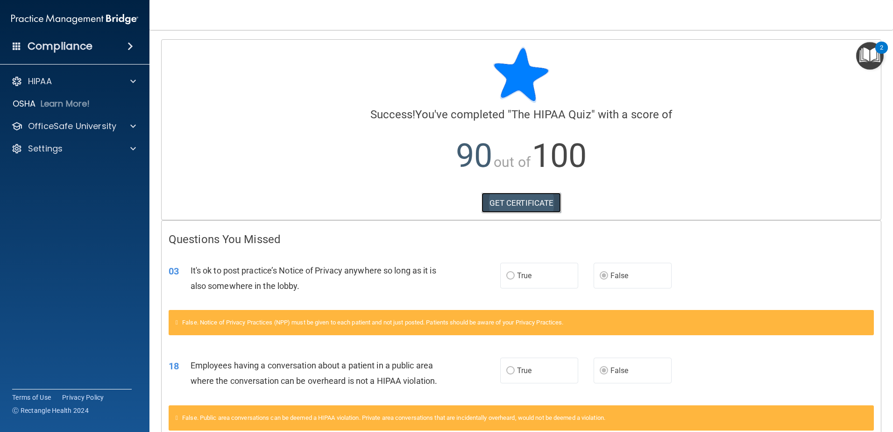
click at [506, 204] on link "GET CERTIFICATE" at bounding box center [522, 203] width 80 height 21
click at [867, 57] on img "Open Resource Center, 2 new notifications" at bounding box center [870, 56] width 28 height 28
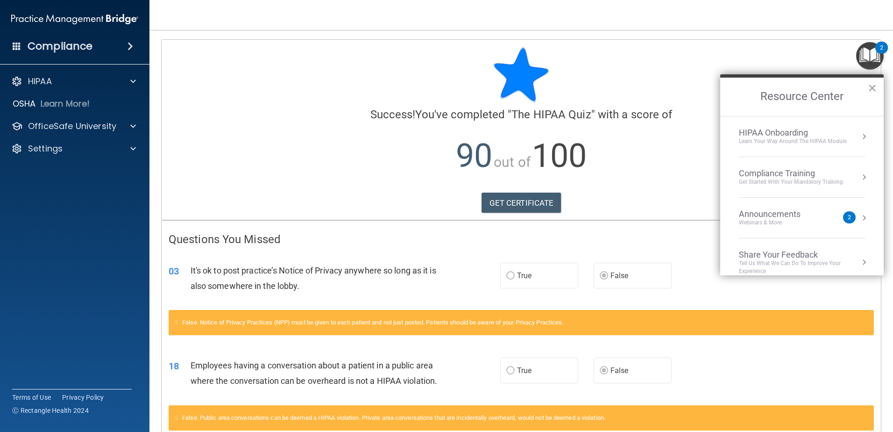
click at [774, 137] on div "Learn Your Way around the HIPAA module" at bounding box center [793, 141] width 108 height 8
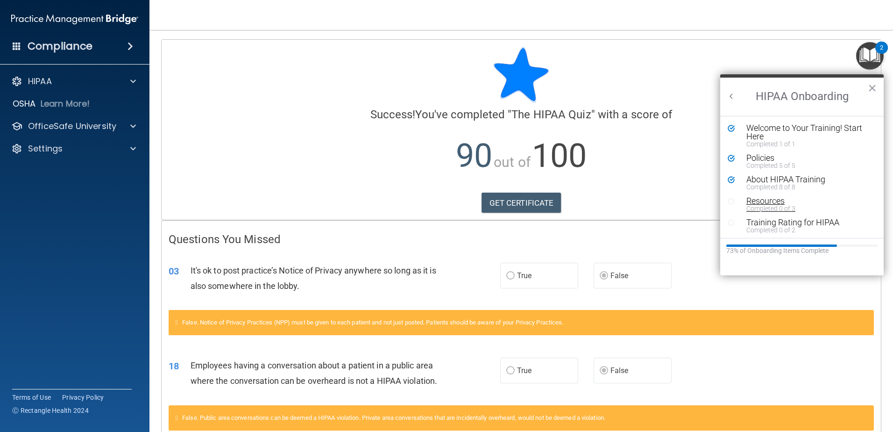
click at [764, 200] on div "Resources" at bounding box center [806, 201] width 118 height 8
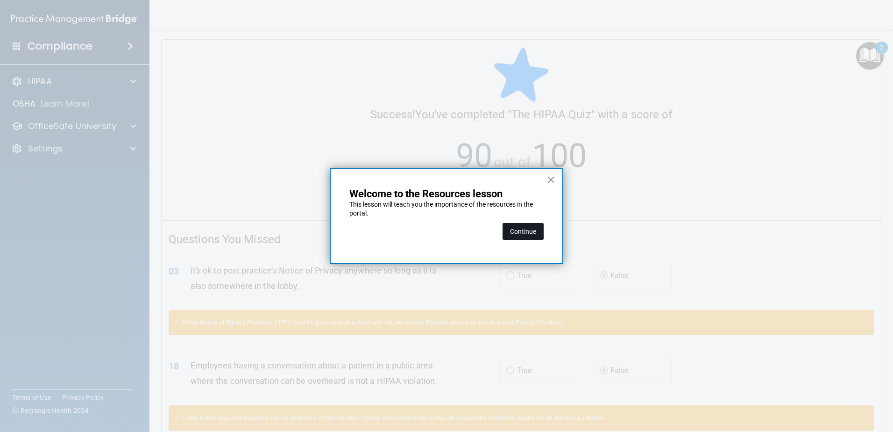
click at [521, 229] on button "Continue" at bounding box center [523, 231] width 41 height 17
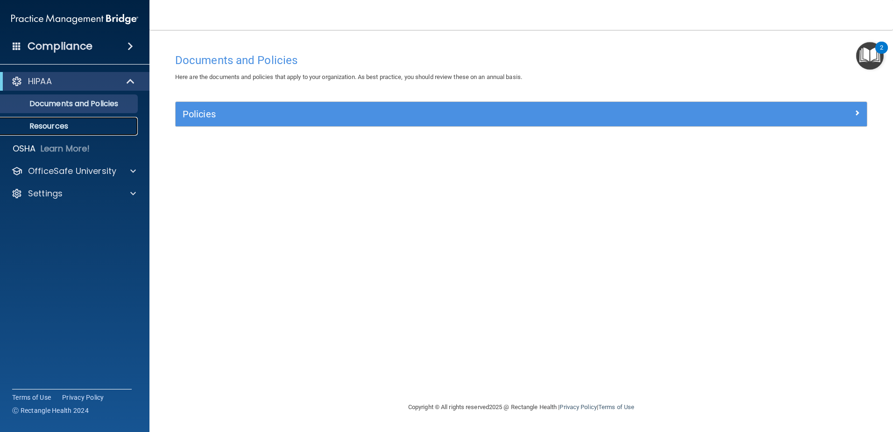
click at [59, 122] on p "Resources" at bounding box center [70, 125] width 128 height 9
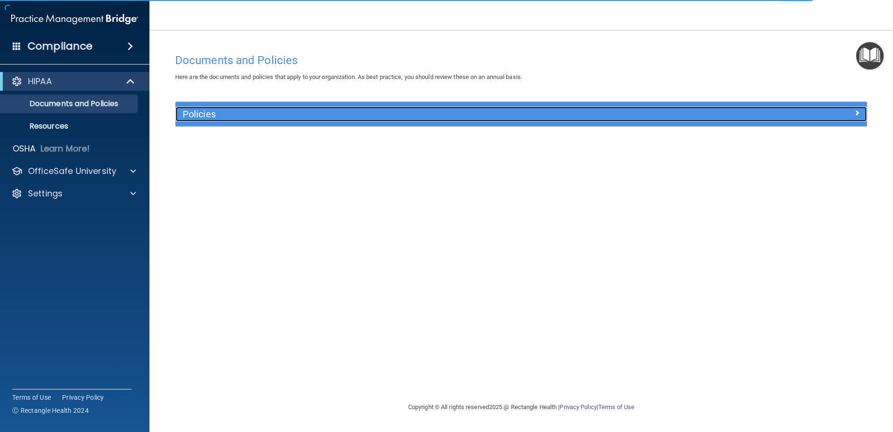
click at [261, 110] on h5 "Policies" at bounding box center [435, 114] width 505 height 10
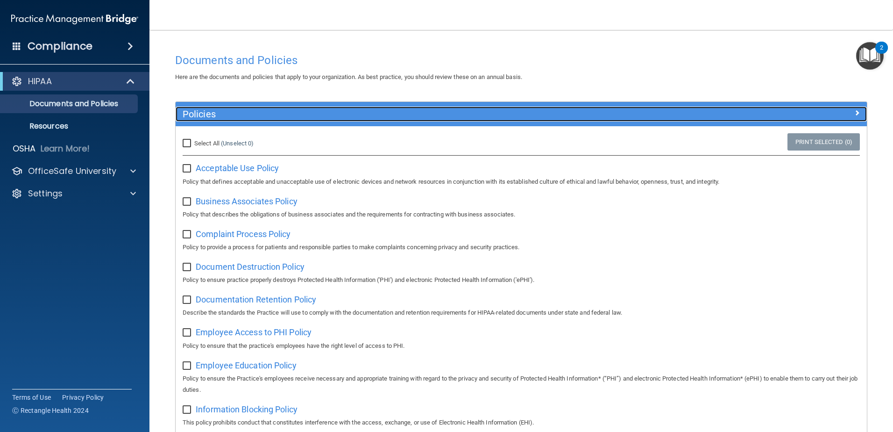
click at [855, 110] on span at bounding box center [858, 112] width 6 height 11
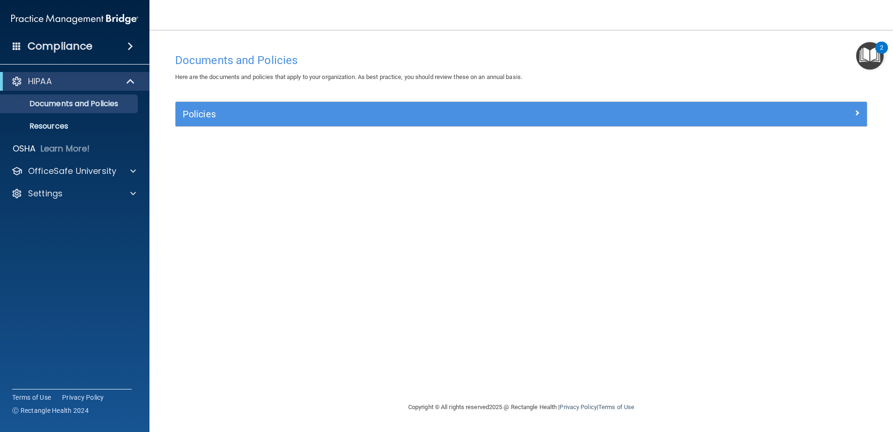
click at [868, 56] on img "Open Resource Center, 2 new notifications" at bounding box center [870, 56] width 28 height 28
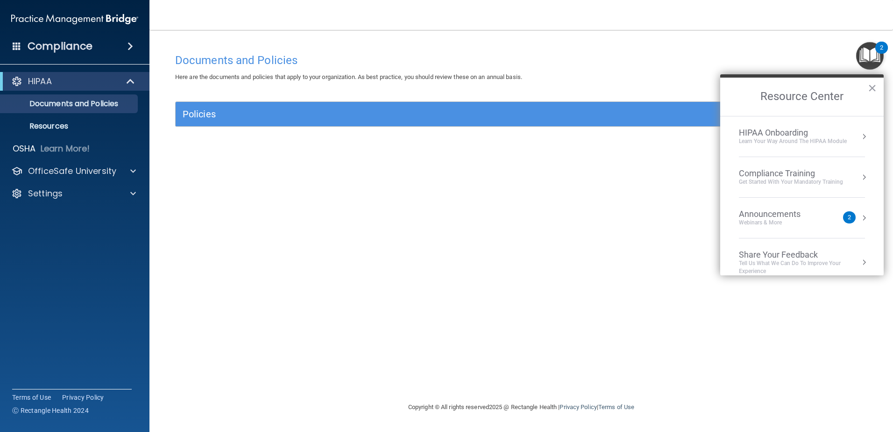
click at [759, 137] on div "HIPAA Onboarding" at bounding box center [793, 133] width 108 height 10
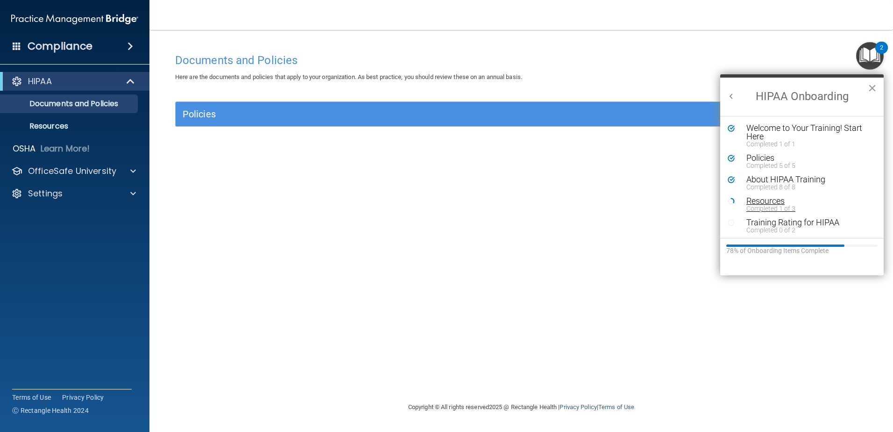
click at [759, 202] on div "Resources" at bounding box center [806, 201] width 118 height 8
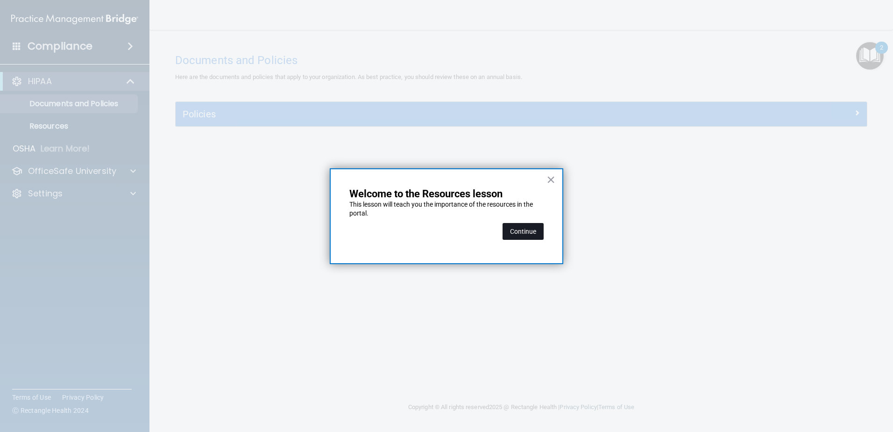
click at [527, 232] on button "Continue" at bounding box center [523, 231] width 41 height 17
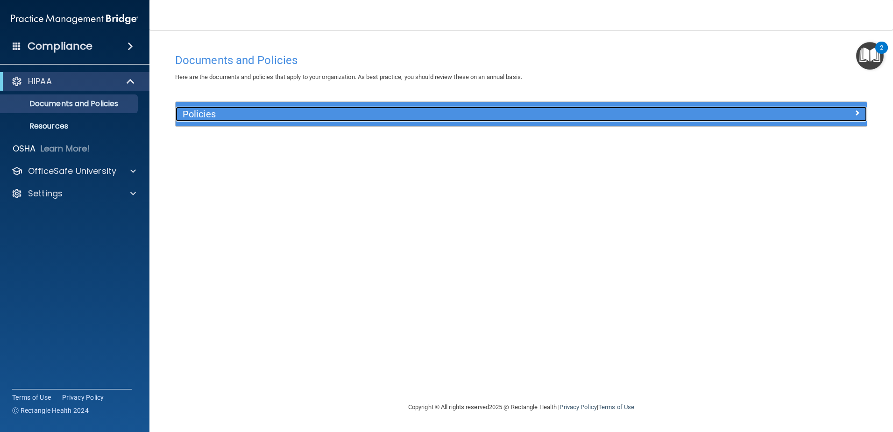
click at [285, 108] on div "Policies" at bounding box center [435, 114] width 519 height 15
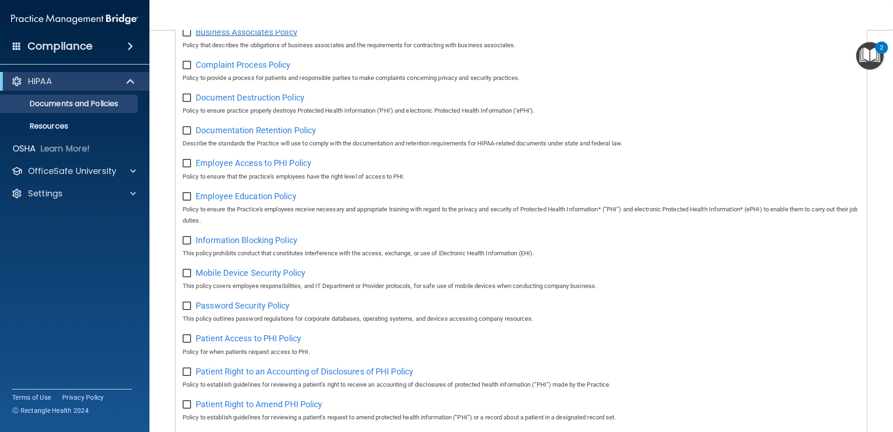
scroll to position [85, 0]
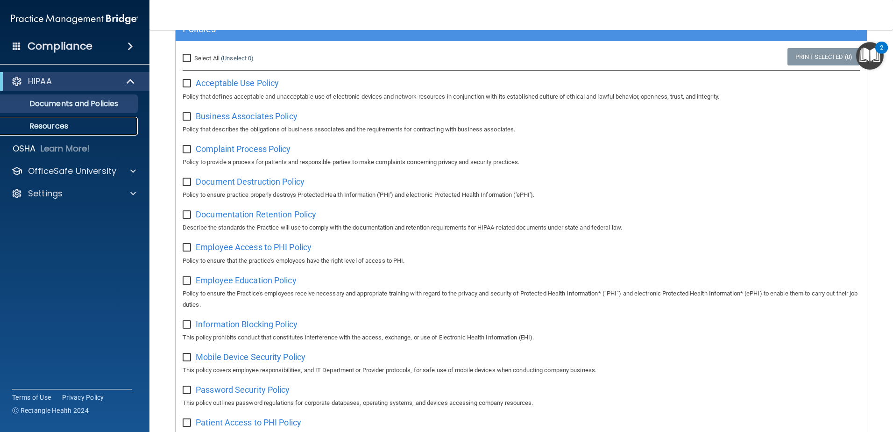
click at [49, 127] on p "Resources" at bounding box center [70, 125] width 128 height 9
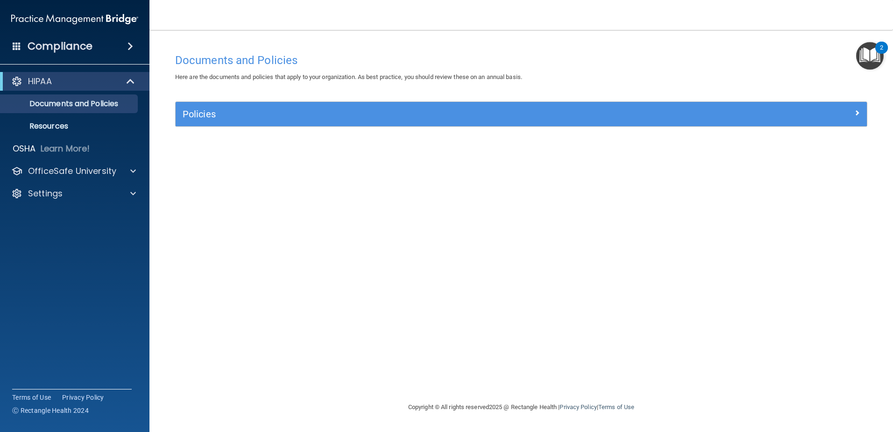
click at [871, 55] on img "Open Resource Center, 2 new notifications" at bounding box center [870, 56] width 28 height 28
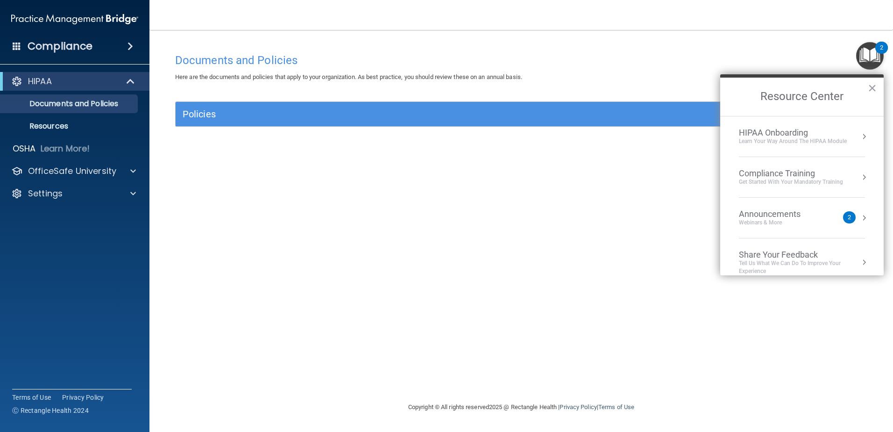
click at [765, 219] on div "Webinars & More" at bounding box center [779, 223] width 80 height 8
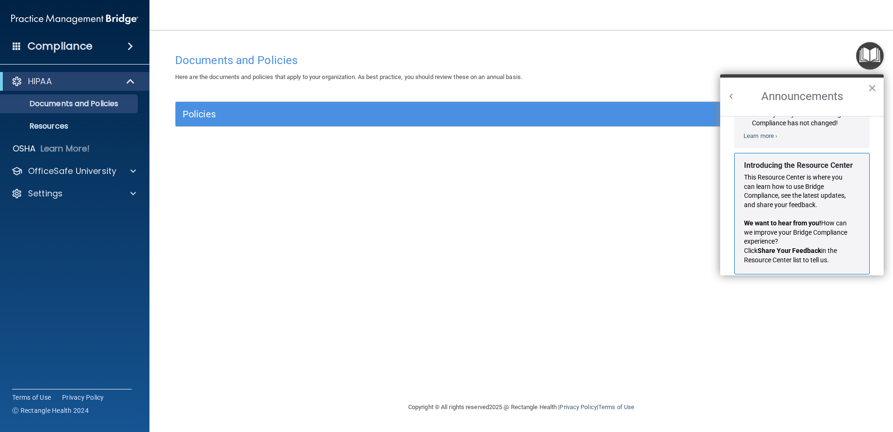
scroll to position [164, 0]
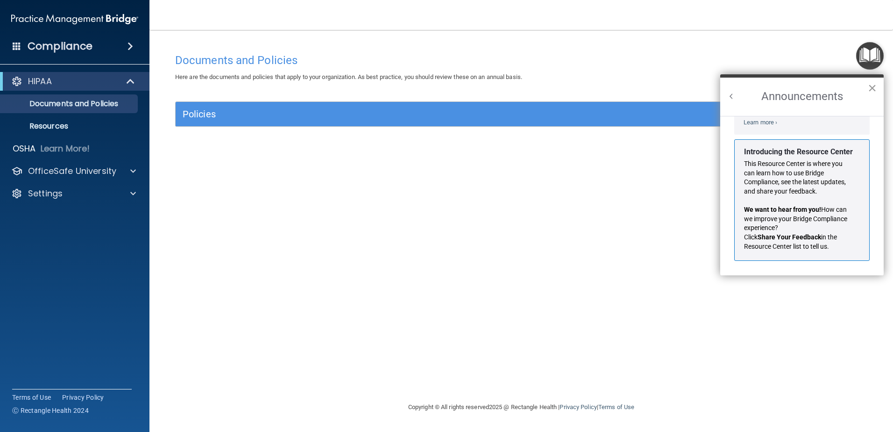
click at [871, 89] on button "×" at bounding box center [872, 87] width 9 height 15
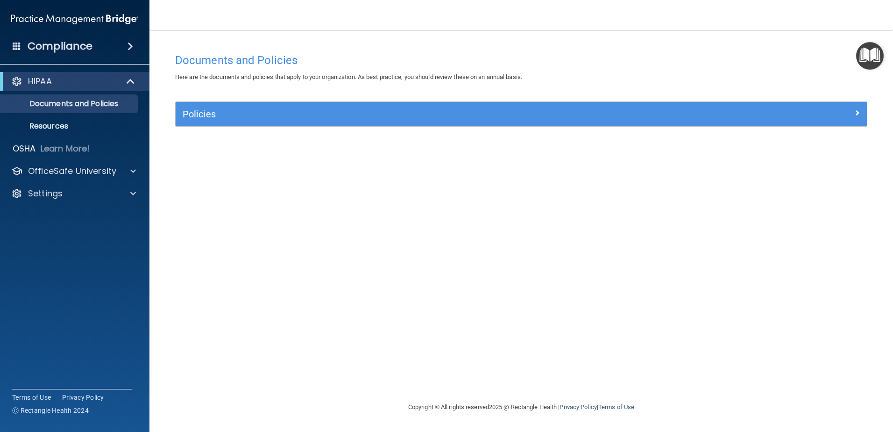
click at [863, 58] on img "Open Resource Center" at bounding box center [870, 56] width 28 height 28
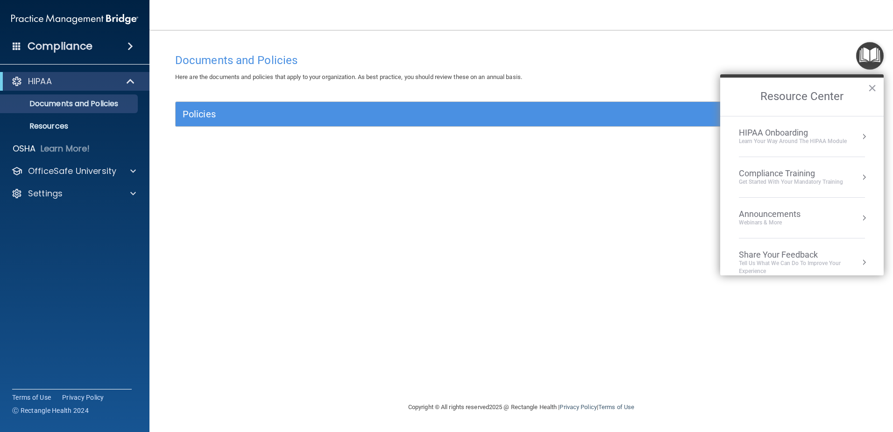
click at [760, 180] on div "Get Started with your mandatory training" at bounding box center [791, 182] width 104 height 8
click at [756, 130] on div "HIPAA Training for Members" at bounding box center [780, 132] width 104 height 8
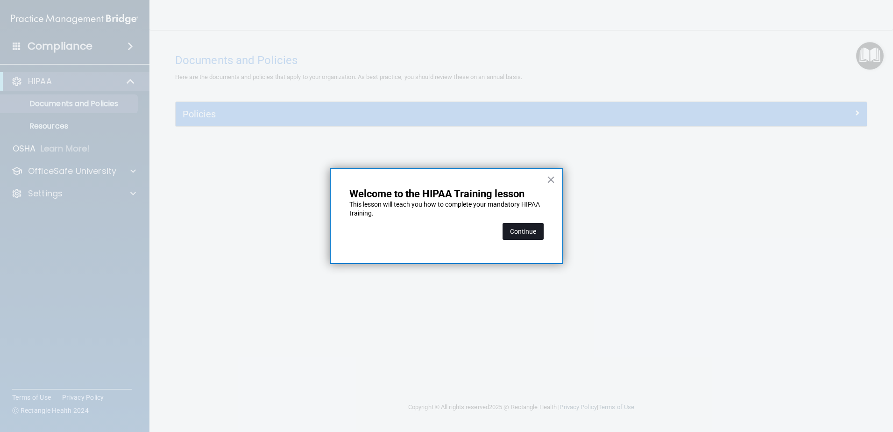
click at [509, 233] on button "Continue" at bounding box center [523, 231] width 41 height 17
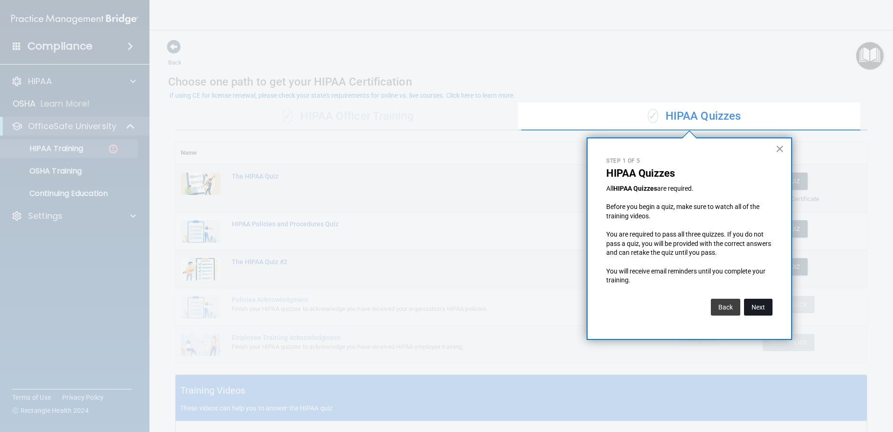
click at [761, 307] on button "Next" at bounding box center [758, 307] width 29 height 17
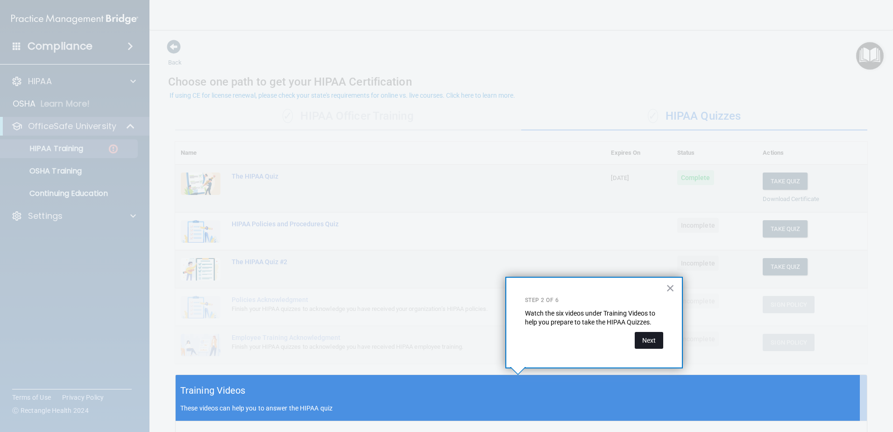
click at [645, 341] on button "Next" at bounding box center [649, 340] width 29 height 17
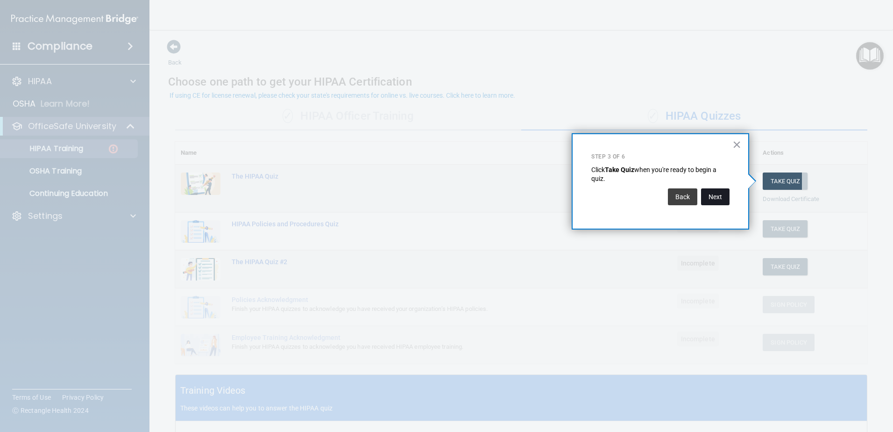
click at [719, 194] on button "Next" at bounding box center [715, 196] width 29 height 17
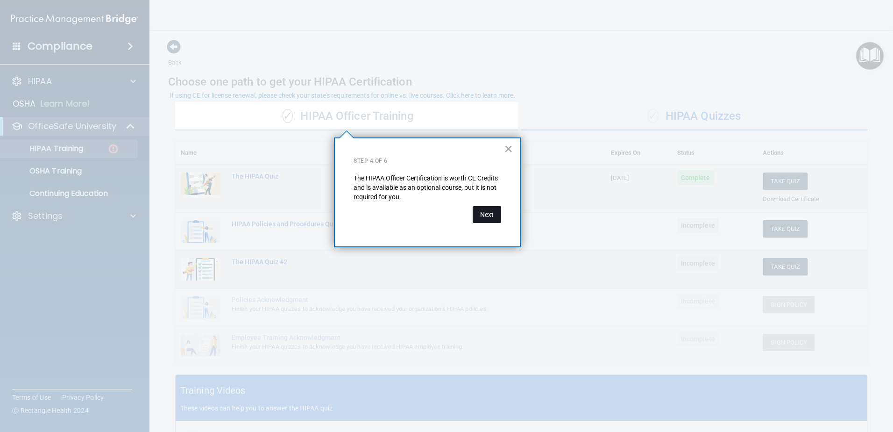
click at [480, 213] on button "Next" at bounding box center [487, 214] width 29 height 17
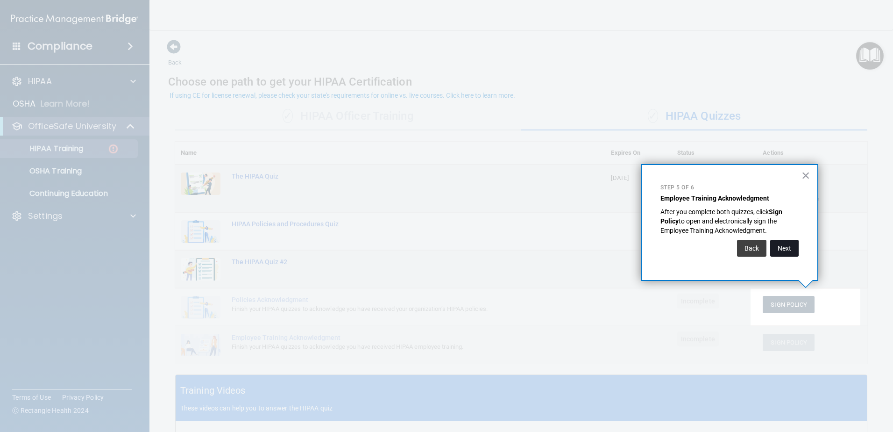
click at [788, 249] on button "Next" at bounding box center [784, 248] width 29 height 17
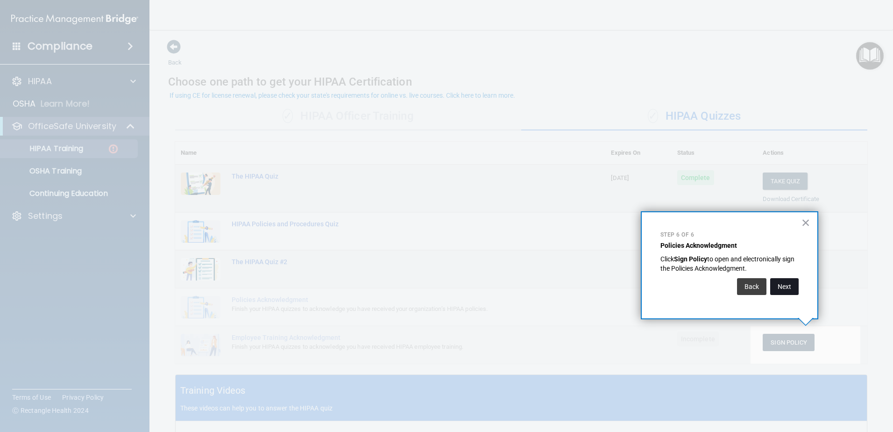
click at [790, 284] on button "Next" at bounding box center [784, 286] width 29 height 17
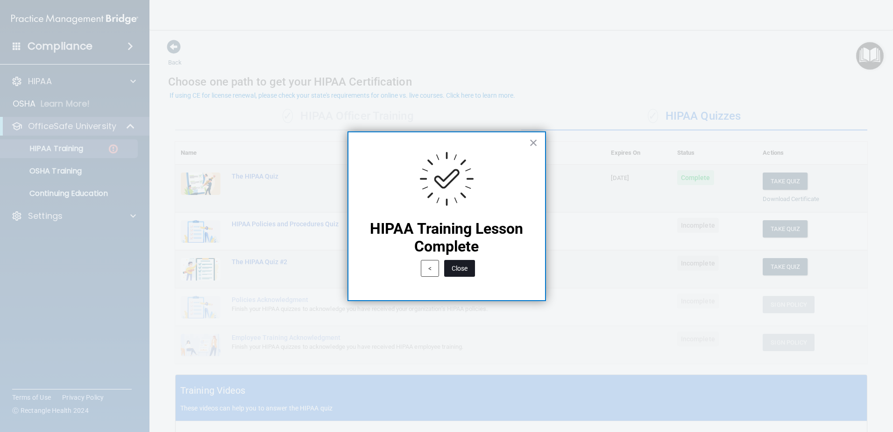
click at [460, 271] on button "Close" at bounding box center [459, 268] width 31 height 17
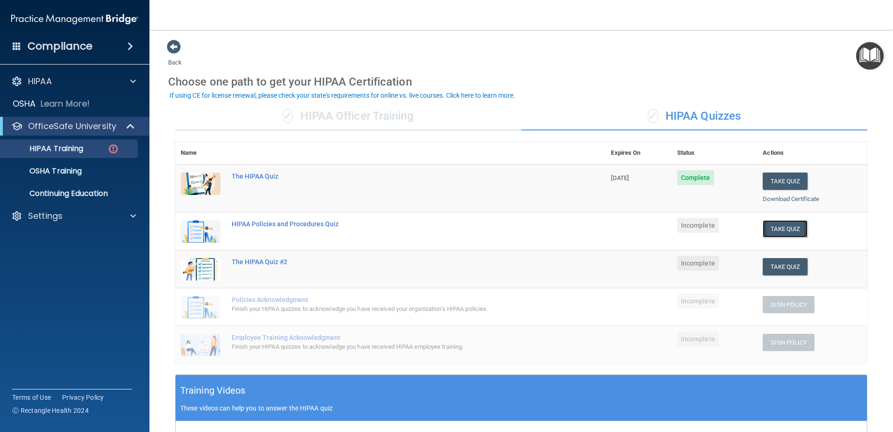
click at [775, 227] on button "Take Quiz" at bounding box center [785, 228] width 45 height 17
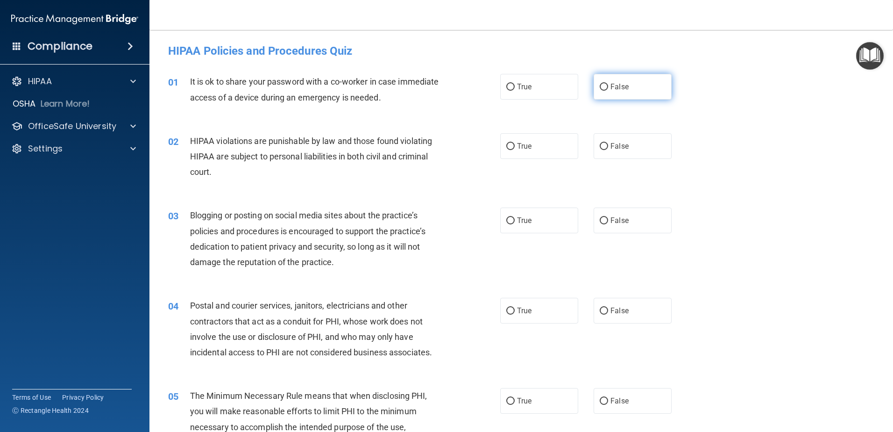
click at [600, 86] on input "False" at bounding box center [604, 87] width 8 height 7
radio input "true"
click at [506, 147] on input "True" at bounding box center [510, 146] width 8 height 7
radio input "true"
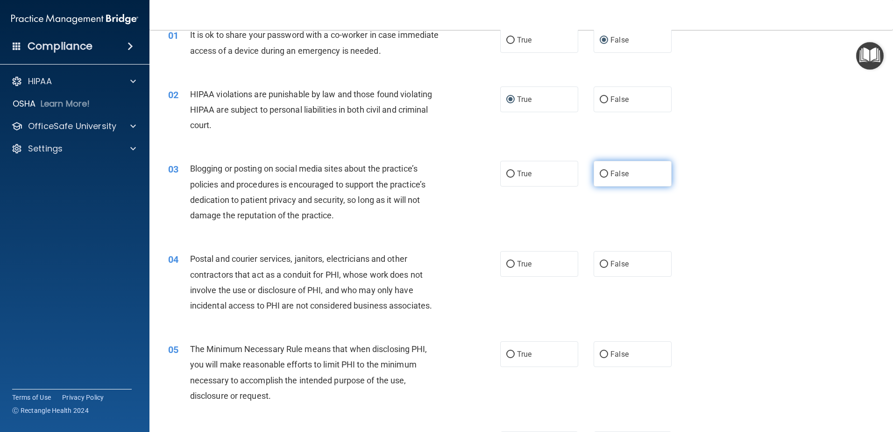
click at [600, 172] on input "False" at bounding box center [604, 174] width 8 height 7
radio input "true"
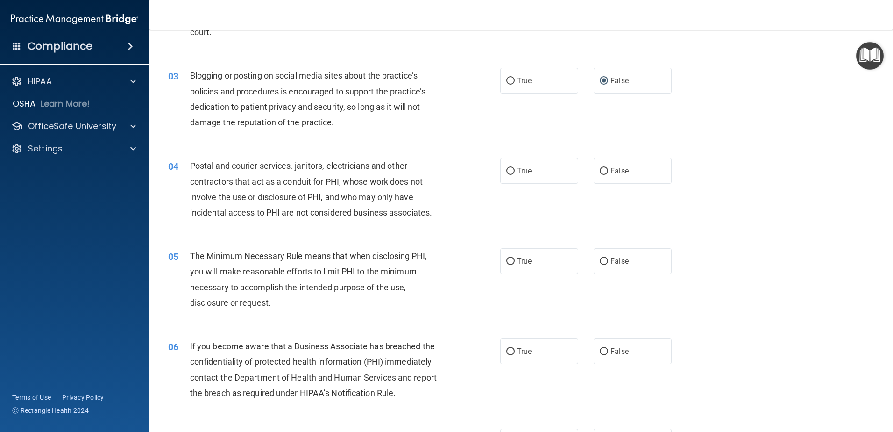
scroll to position [140, 0]
click at [506, 171] on input "True" at bounding box center [510, 170] width 8 height 7
radio input "true"
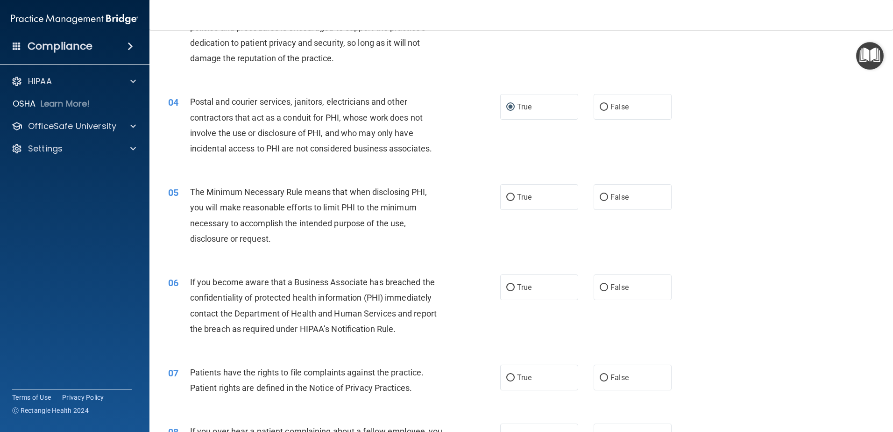
scroll to position [234, 0]
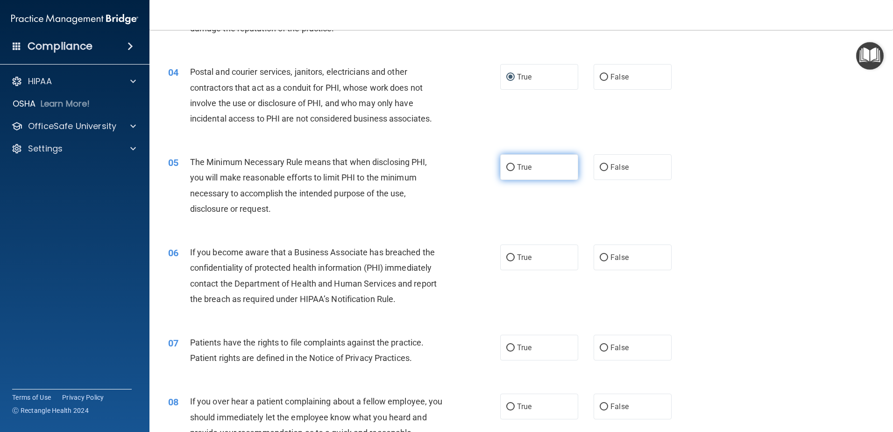
click at [507, 166] on input "True" at bounding box center [510, 167] width 8 height 7
radio input "true"
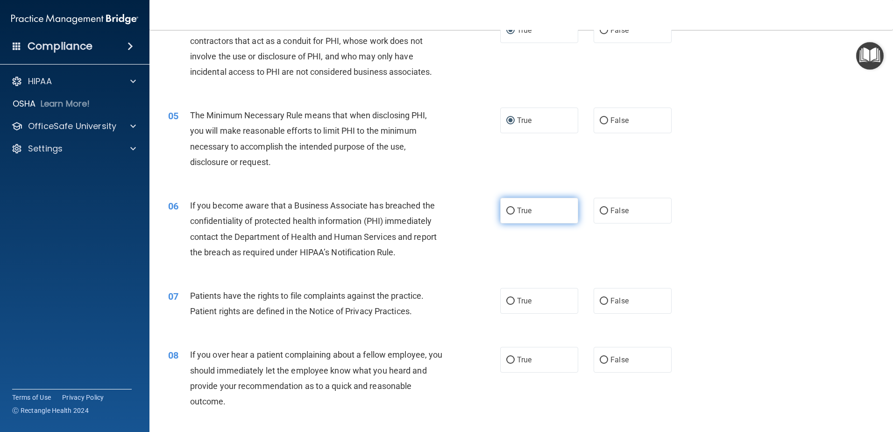
click at [506, 211] on input "True" at bounding box center [510, 210] width 8 height 7
radio input "true"
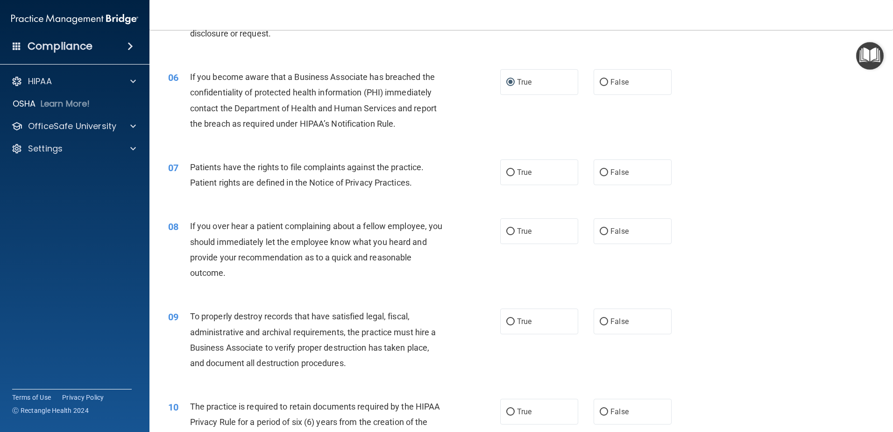
scroll to position [421, 0]
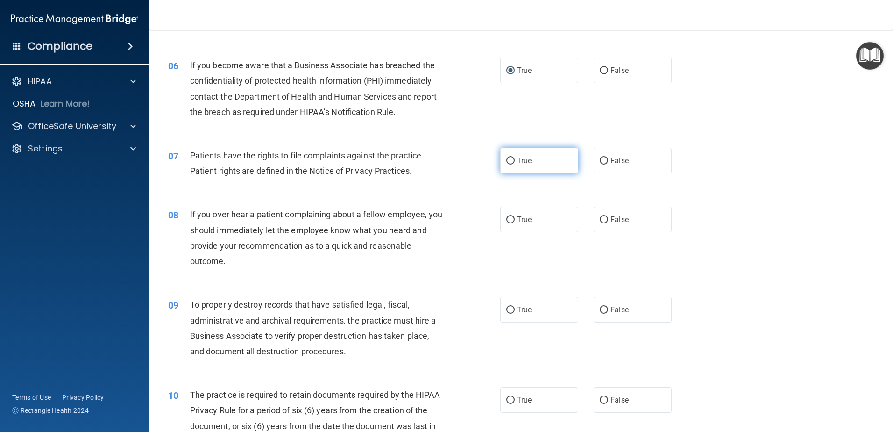
click at [506, 162] on input "True" at bounding box center [510, 160] width 8 height 7
radio input "true"
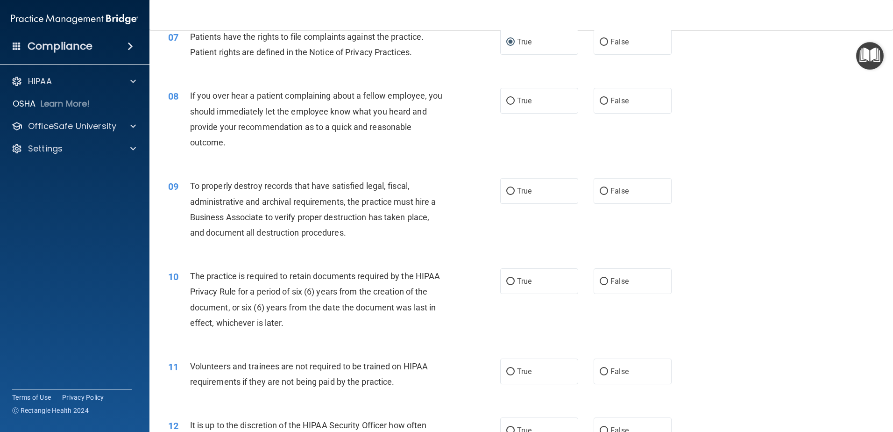
scroll to position [561, 0]
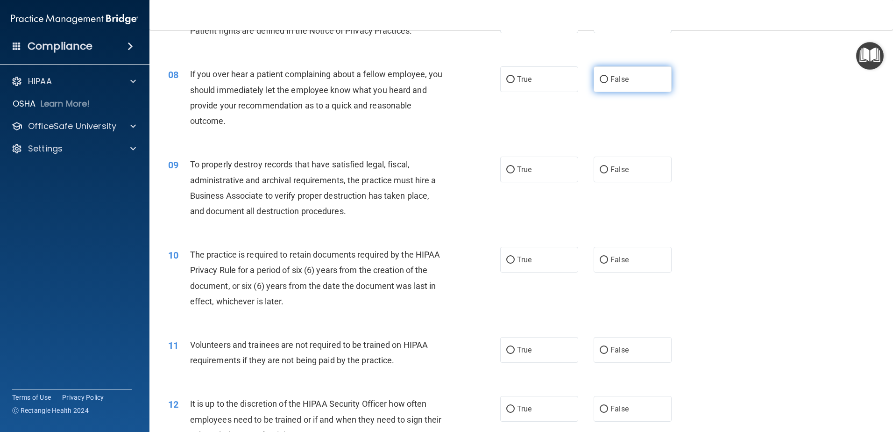
click at [600, 78] on input "False" at bounding box center [604, 79] width 8 height 7
radio input "true"
click at [506, 169] on input "True" at bounding box center [510, 169] width 8 height 7
radio input "true"
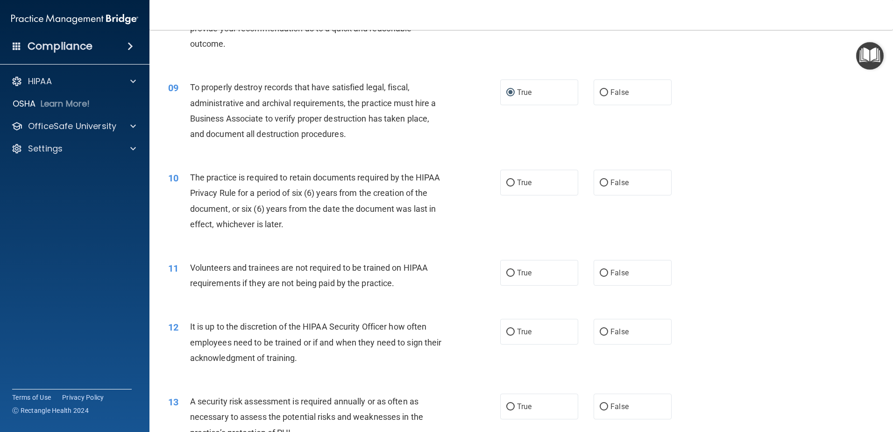
scroll to position [654, 0]
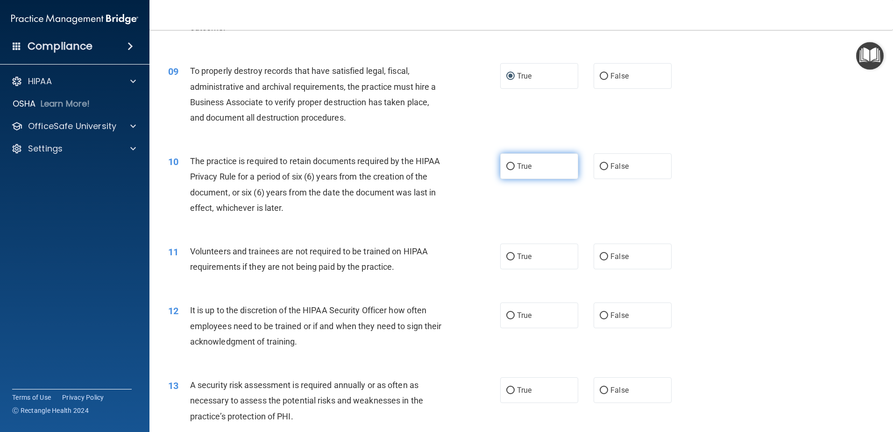
click at [507, 164] on input "True" at bounding box center [510, 166] width 8 height 7
radio input "true"
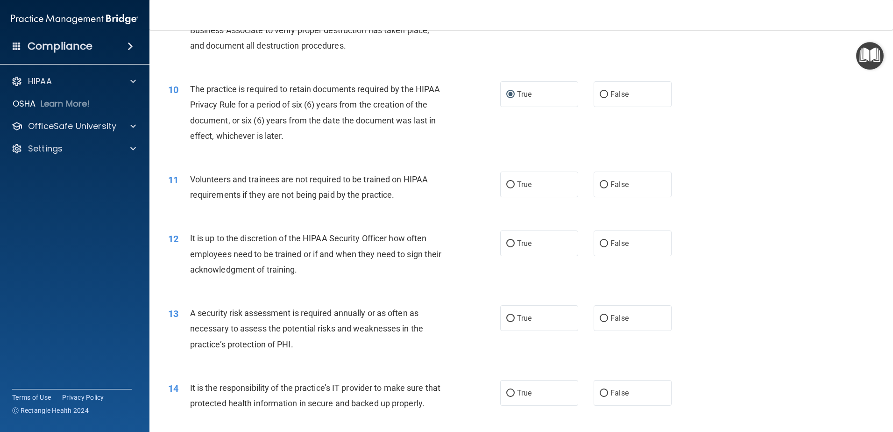
scroll to position [748, 0]
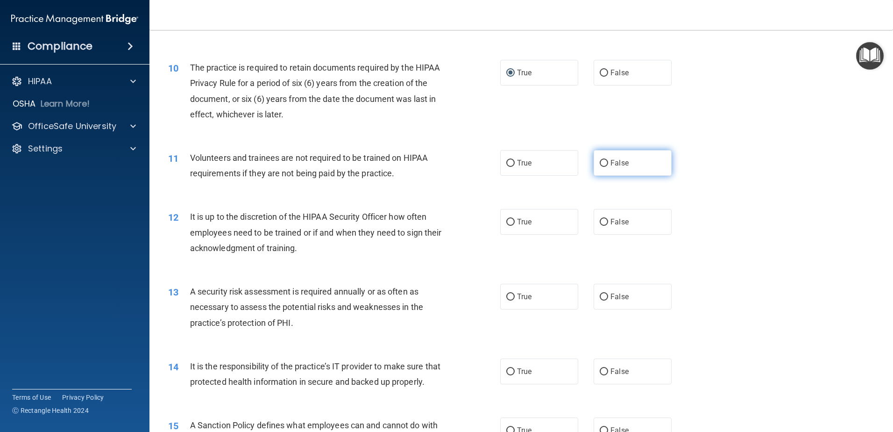
click at [600, 165] on input "False" at bounding box center [604, 163] width 8 height 7
radio input "true"
click at [602, 221] on input "False" at bounding box center [604, 222] width 8 height 7
radio input "true"
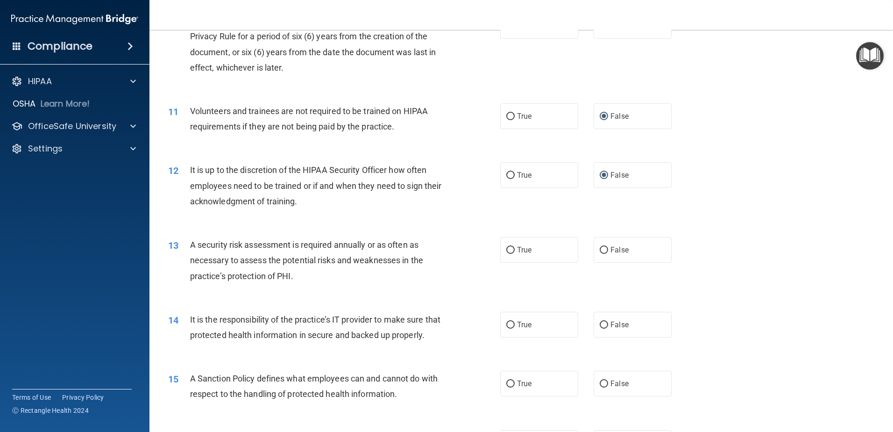
scroll to position [841, 0]
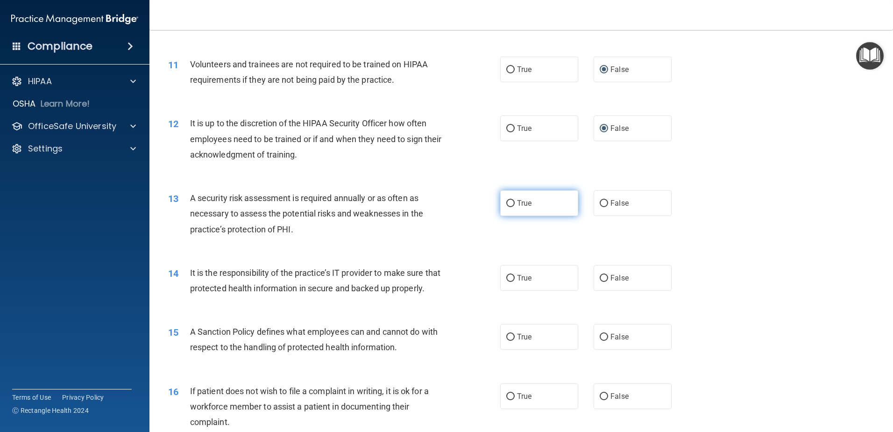
click at [508, 204] on input "True" at bounding box center [510, 203] width 8 height 7
radio input "true"
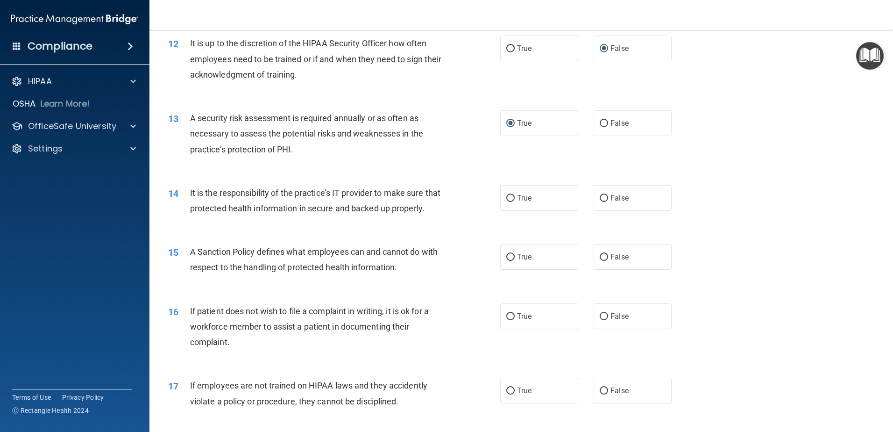
scroll to position [981, 0]
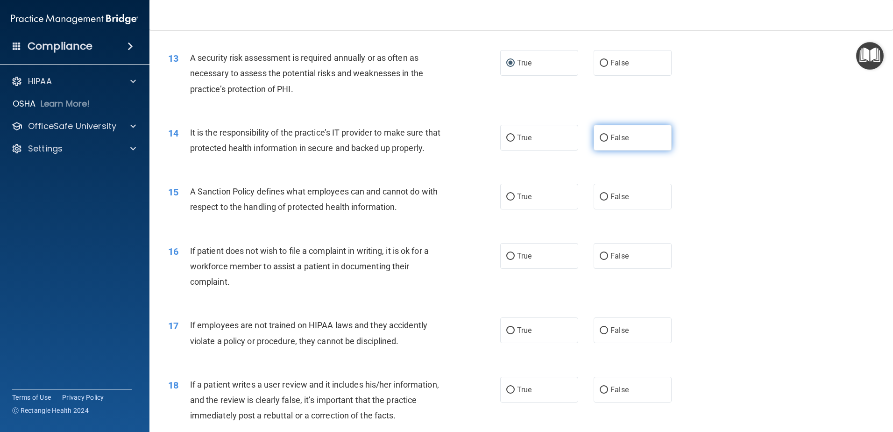
click at [600, 138] on input "False" at bounding box center [604, 138] width 8 height 7
radio input "true"
click at [507, 200] on input "True" at bounding box center [510, 196] width 8 height 7
radio input "true"
click at [601, 260] on input "False" at bounding box center [604, 256] width 8 height 7
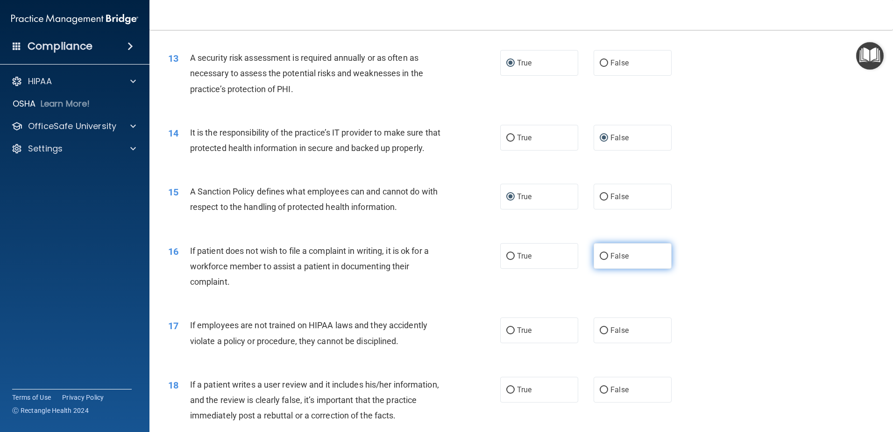
radio input "true"
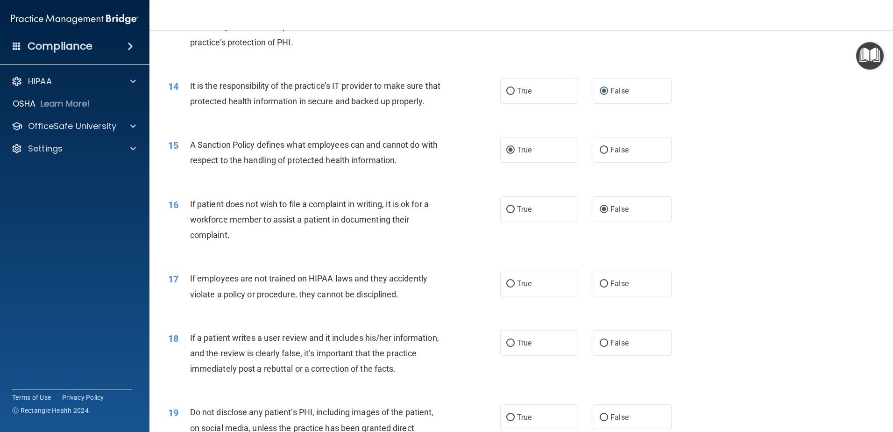
scroll to position [1075, 0]
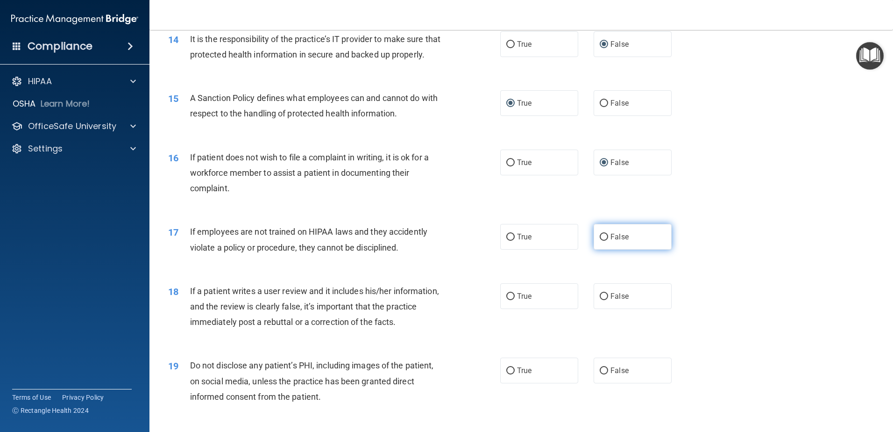
click at [601, 241] on input "False" at bounding box center [604, 237] width 8 height 7
radio input "true"
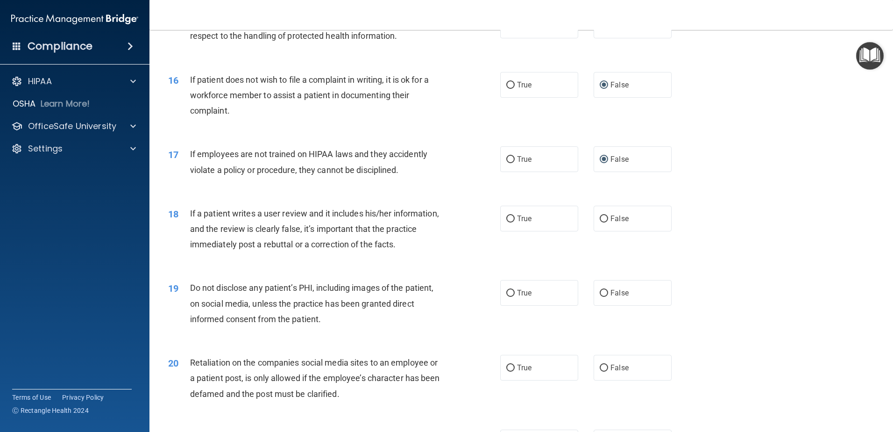
scroll to position [1168, 0]
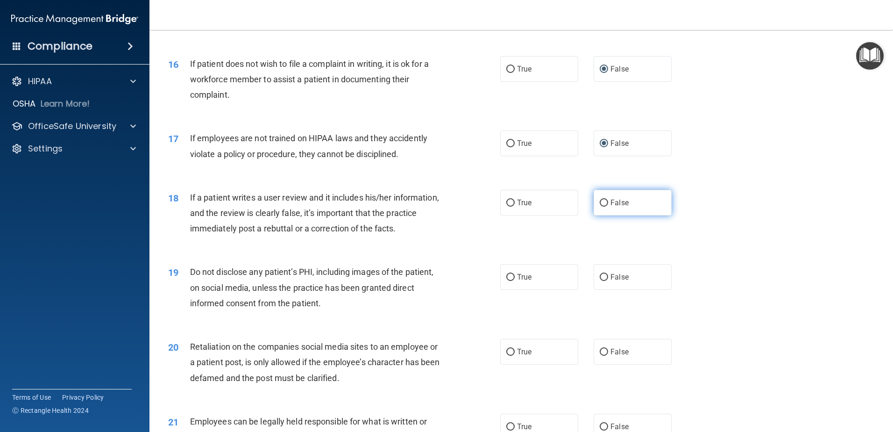
click at [600, 207] on input "False" at bounding box center [604, 203] width 8 height 7
radio input "true"
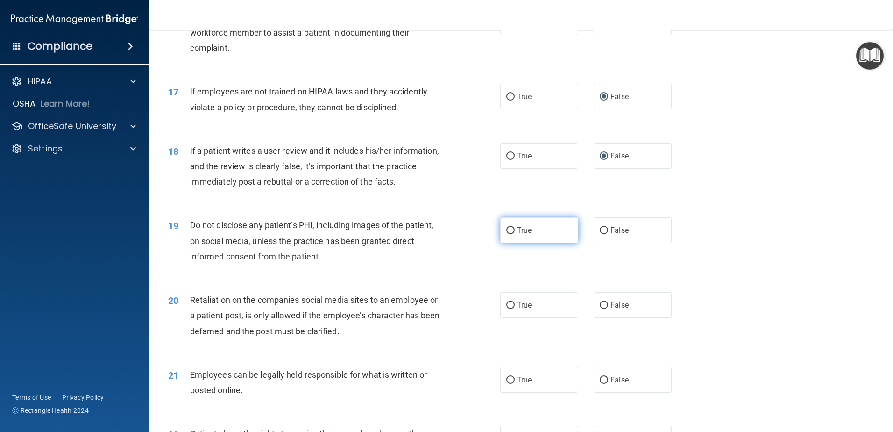
click at [507, 234] on input "True" at bounding box center [510, 230] width 8 height 7
radio input "true"
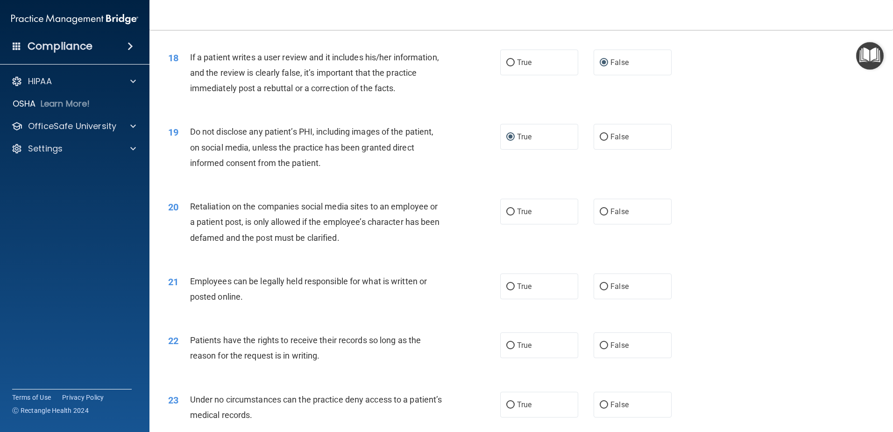
scroll to position [1355, 0]
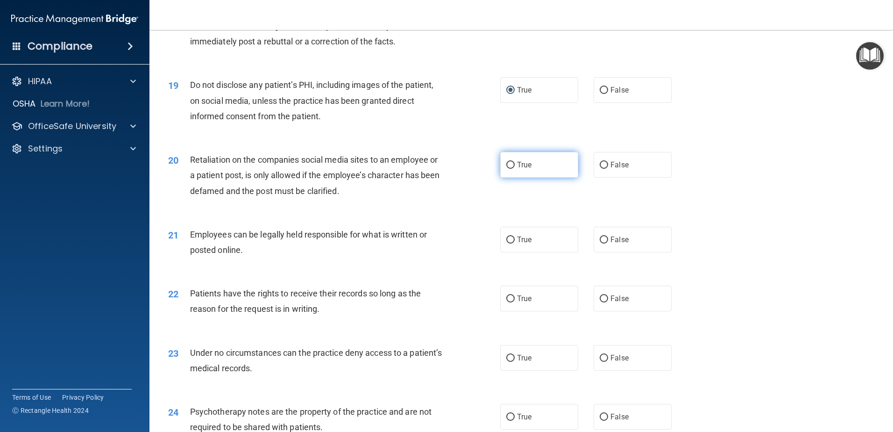
click at [506, 169] on input "True" at bounding box center [510, 165] width 8 height 7
radio input "true"
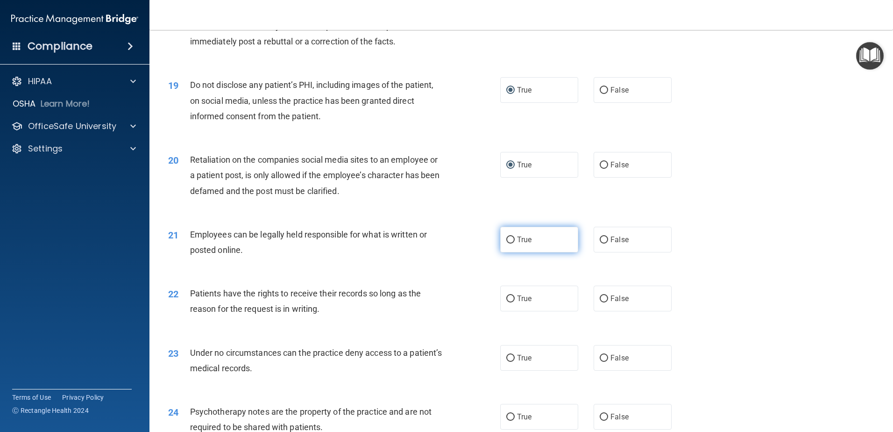
click at [508, 243] on input "True" at bounding box center [510, 239] width 8 height 7
radio input "true"
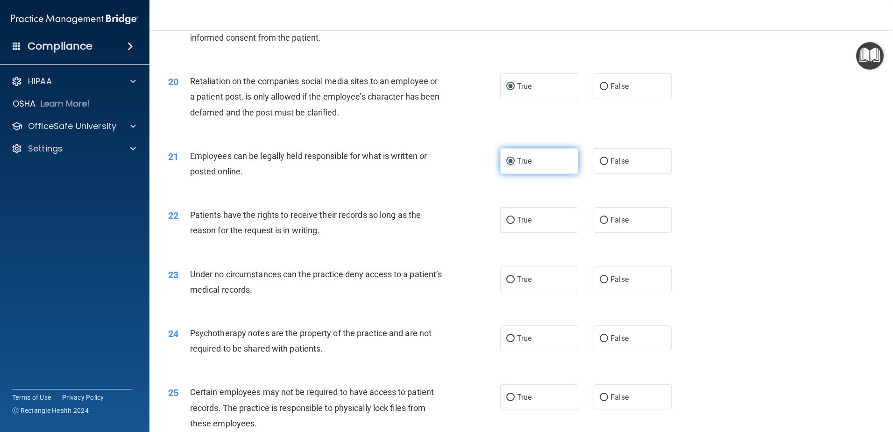
scroll to position [1448, 0]
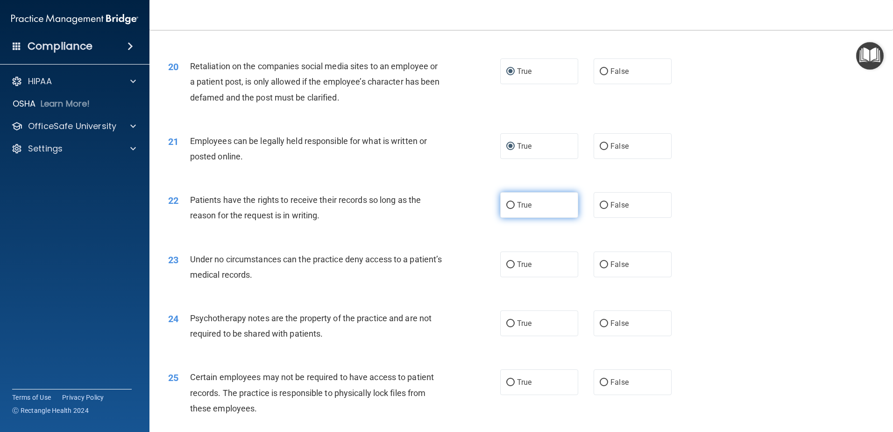
click at [506, 209] on input "True" at bounding box center [510, 205] width 8 height 7
radio input "true"
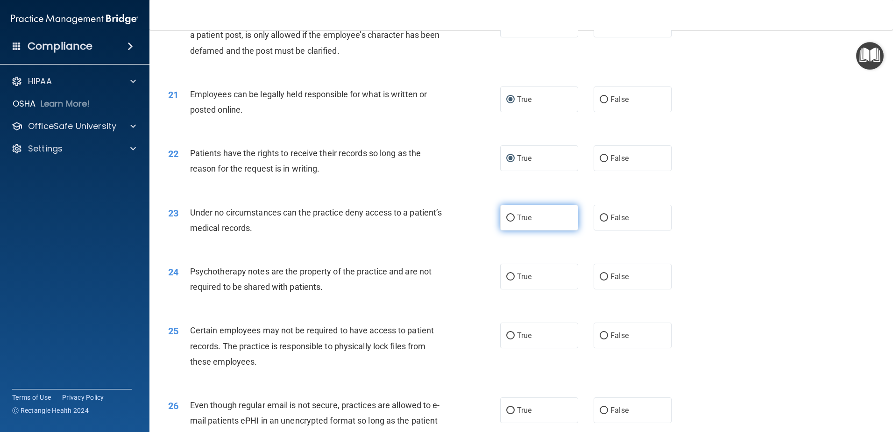
click at [506, 221] on input "True" at bounding box center [510, 217] width 8 height 7
radio input "true"
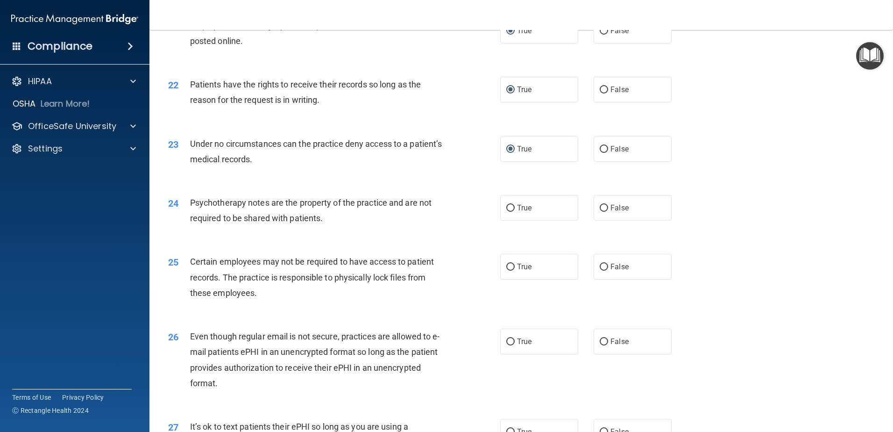
scroll to position [1635, 0]
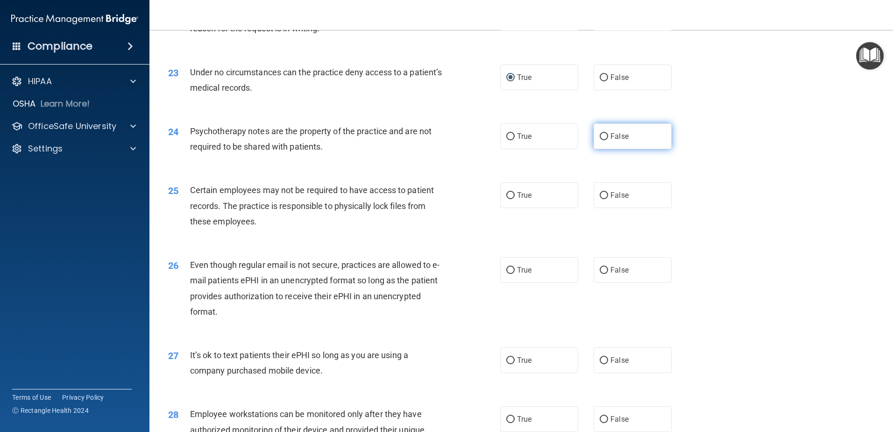
click at [600, 140] on input "False" at bounding box center [604, 136] width 8 height 7
radio input "true"
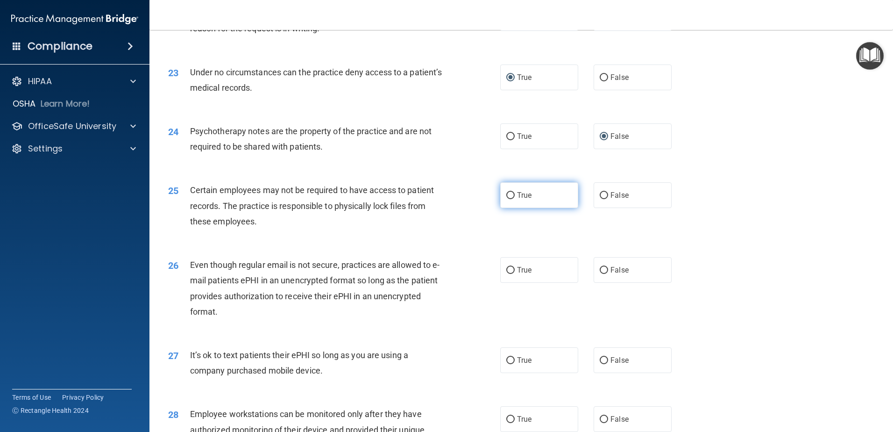
click at [509, 199] on input "True" at bounding box center [510, 195] width 8 height 7
radio input "true"
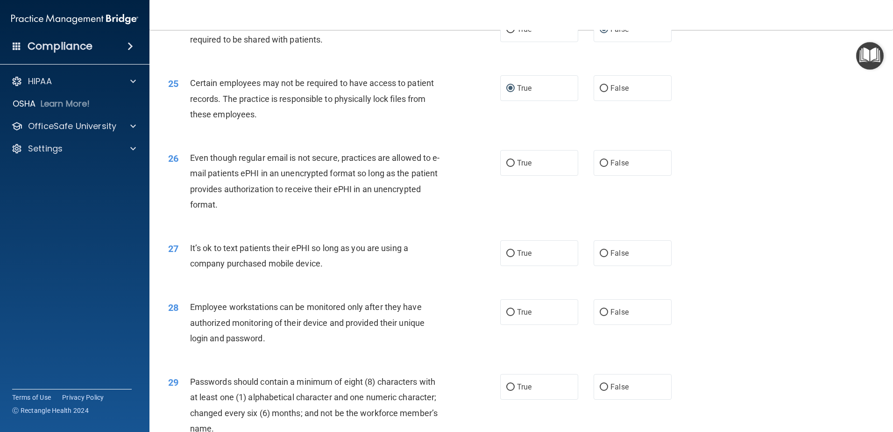
scroll to position [1776, 0]
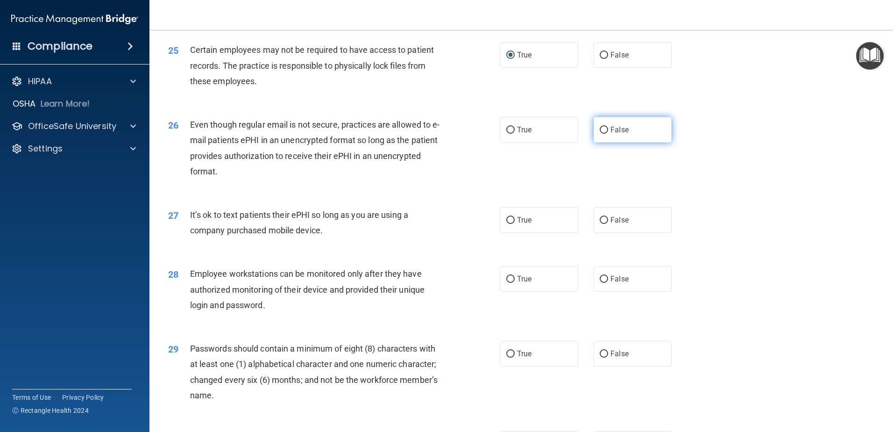
click at [600, 134] on input "False" at bounding box center [604, 130] width 8 height 7
radio input "true"
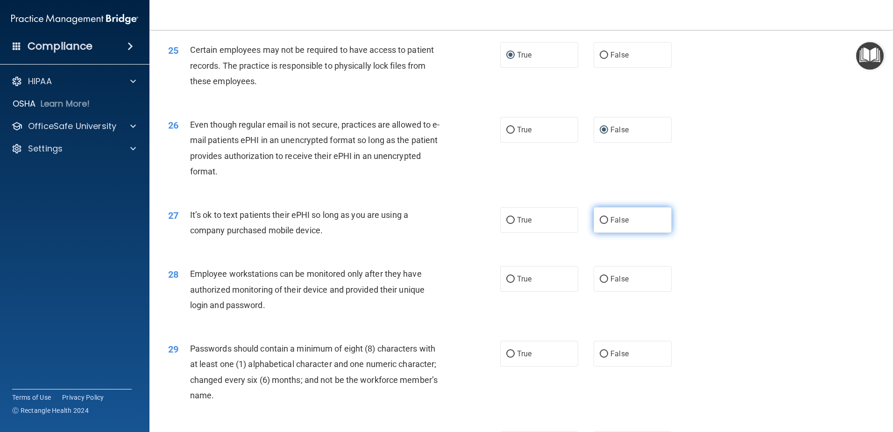
click at [601, 224] on input "False" at bounding box center [604, 220] width 8 height 7
radio input "true"
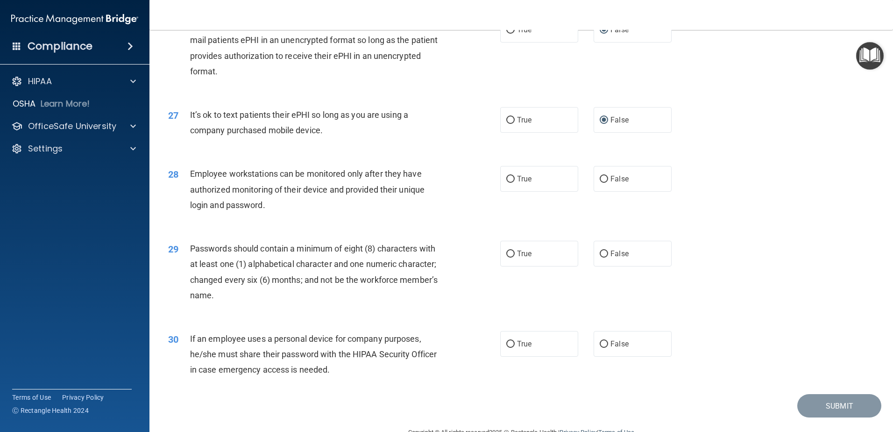
scroll to position [1914, 0]
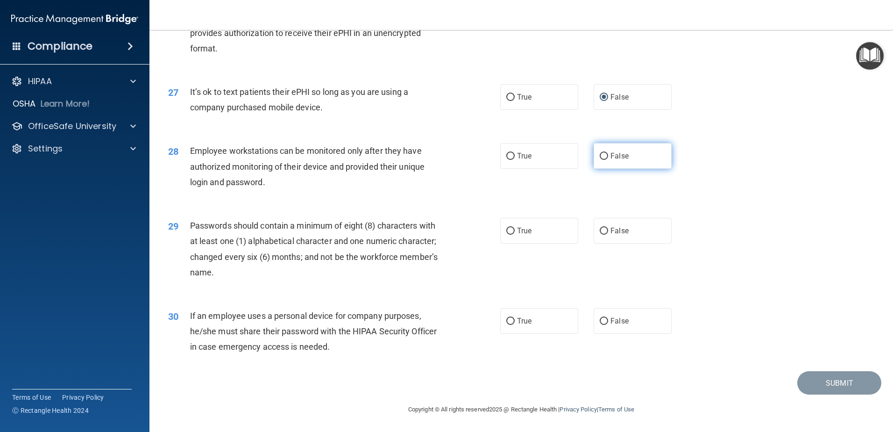
click at [600, 156] on input "False" at bounding box center [604, 156] width 8 height 7
radio input "true"
drag, startPoint x: 507, startPoint y: 229, endPoint x: 503, endPoint y: 244, distance: 15.1
click at [688, 218] on ng-form "29 Passwords should contain a minimum of eight (8) characters with at least one…" at bounding box center [688, 218] width 0 height 0
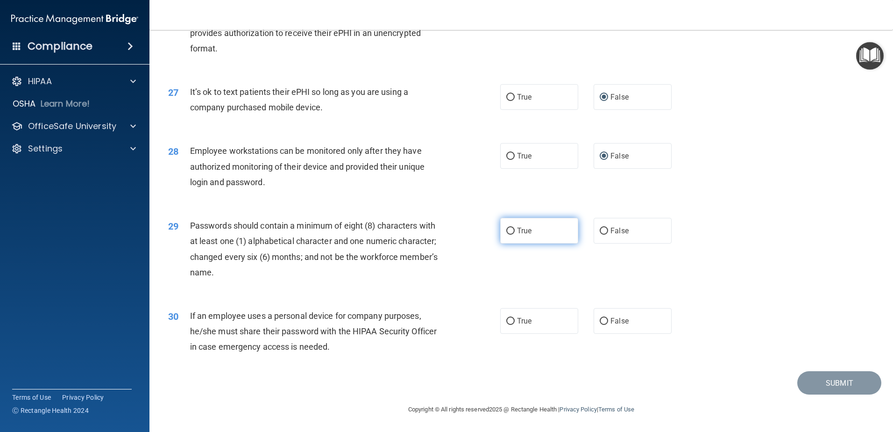
click at [506, 232] on input "True" at bounding box center [510, 231] width 8 height 7
radio input "true"
click at [506, 321] on input "True" at bounding box center [510, 321] width 8 height 7
radio input "true"
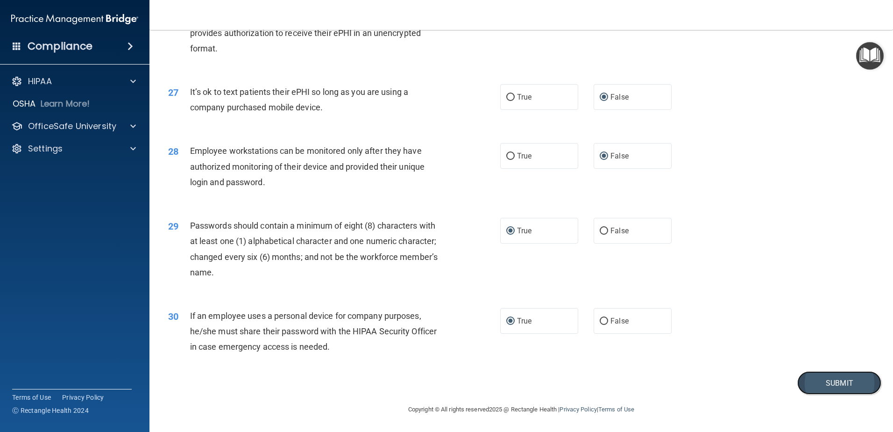
click at [813, 381] on button "Submit" at bounding box center [840, 383] width 84 height 24
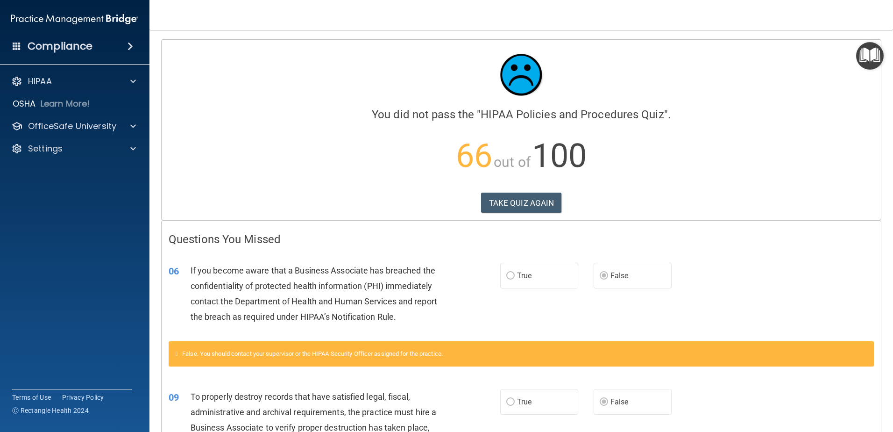
click at [64, 47] on h4 "Compliance" at bounding box center [60, 46] width 65 height 13
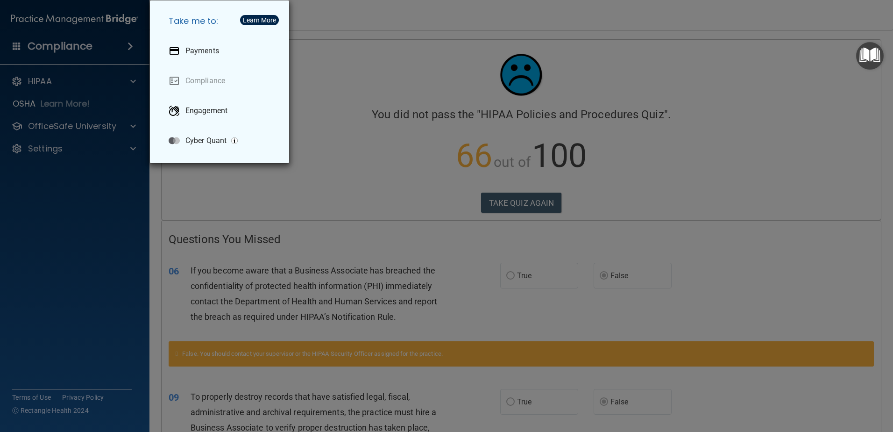
click at [350, 19] on div "Take me to: Payments Compliance Engagement Cyber Quant" at bounding box center [446, 216] width 893 height 432
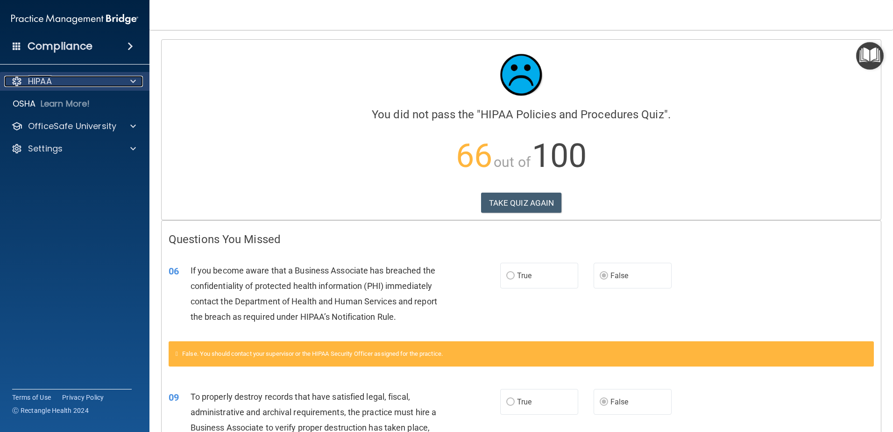
click at [53, 79] on div "HIPAA" at bounding box center [62, 81] width 116 height 11
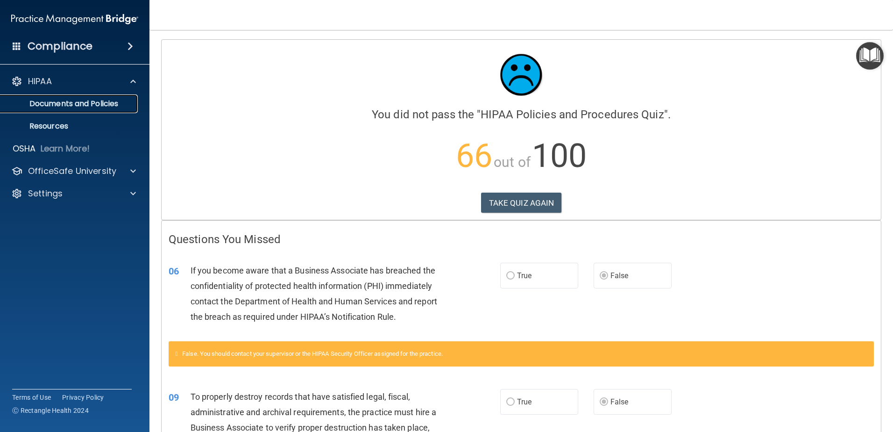
click at [60, 104] on p "Documents and Policies" at bounding box center [70, 103] width 128 height 9
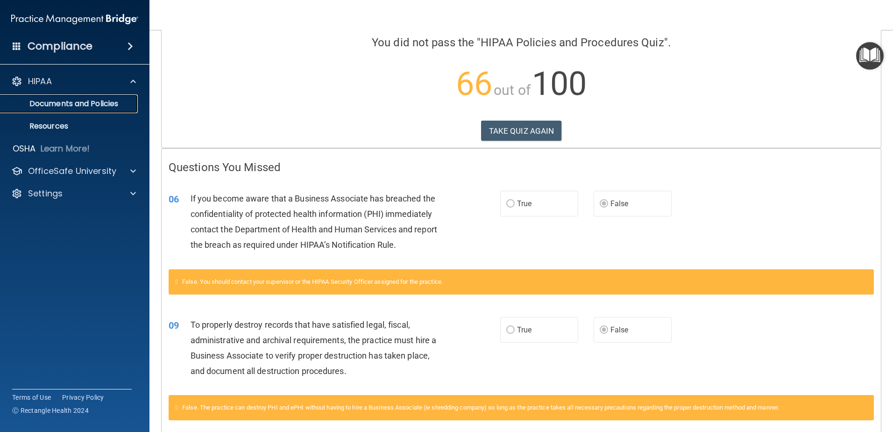
scroll to position [93, 0]
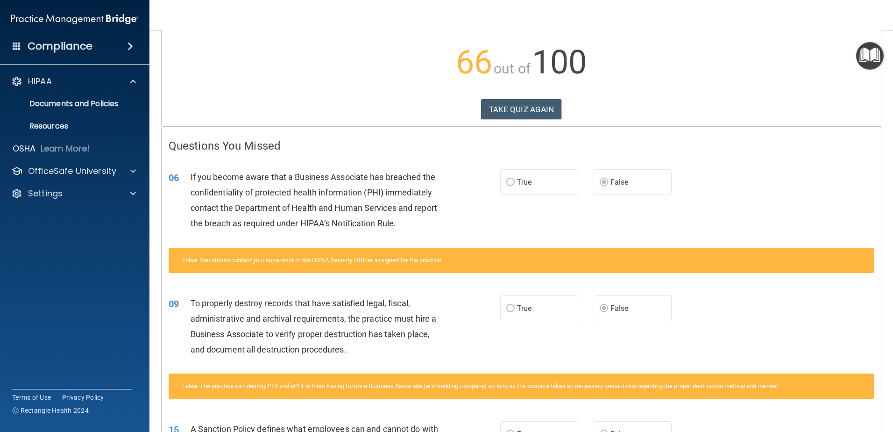
click at [866, 59] on img "Open Resource Center" at bounding box center [870, 56] width 28 height 28
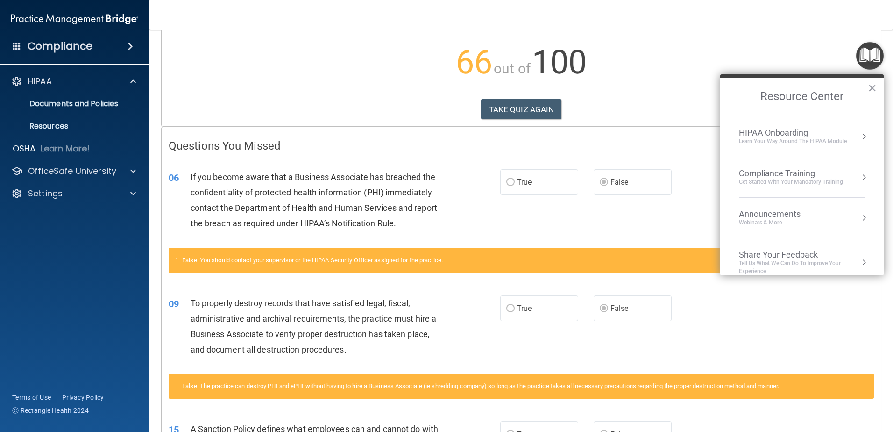
click at [781, 174] on div "Compliance Training" at bounding box center [791, 173] width 104 height 10
click at [770, 128] on div "HIPAA Training for Members" at bounding box center [780, 132] width 104 height 8
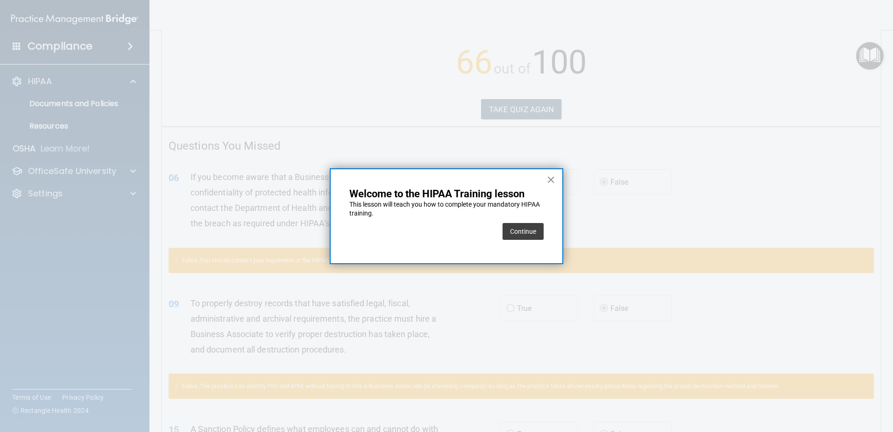
click at [551, 180] on button "×" at bounding box center [551, 179] width 9 height 15
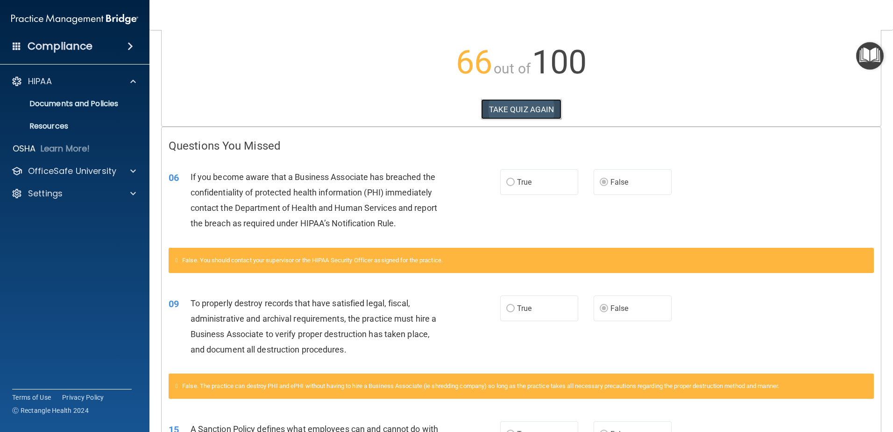
click at [514, 105] on button "TAKE QUIZ AGAIN" at bounding box center [521, 109] width 81 height 21
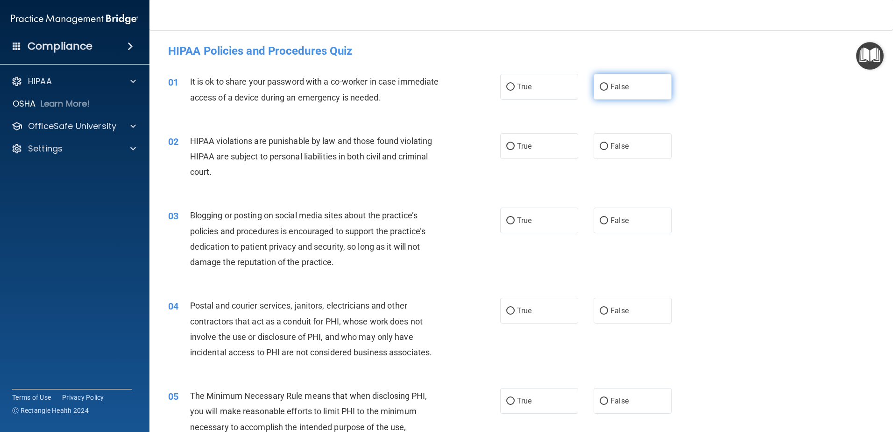
click at [600, 87] on input "False" at bounding box center [604, 87] width 8 height 7
radio input "true"
click at [507, 147] on input "True" at bounding box center [510, 146] width 8 height 7
radio input "true"
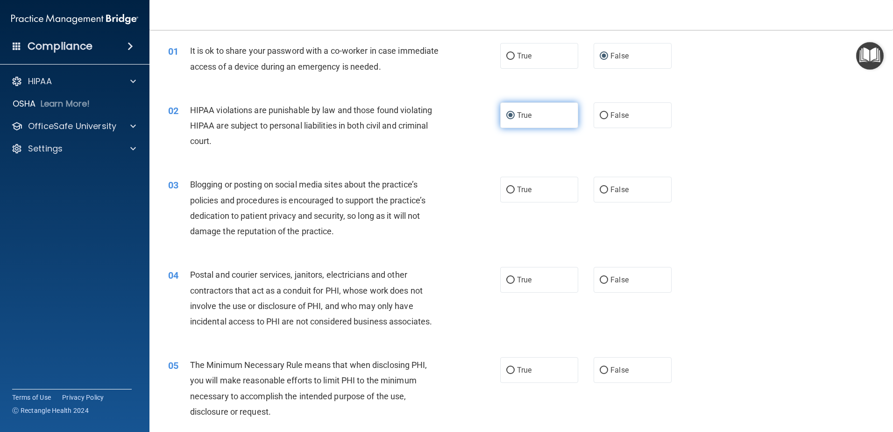
scroll to position [47, 0]
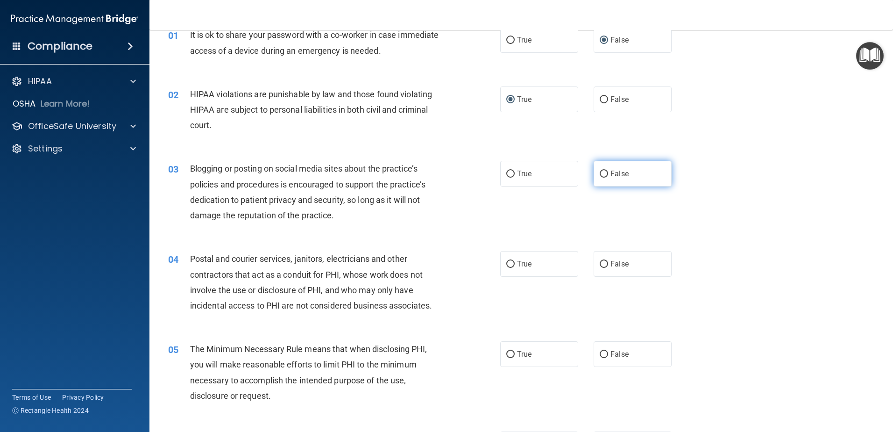
click at [600, 172] on input "False" at bounding box center [604, 174] width 8 height 7
radio input "true"
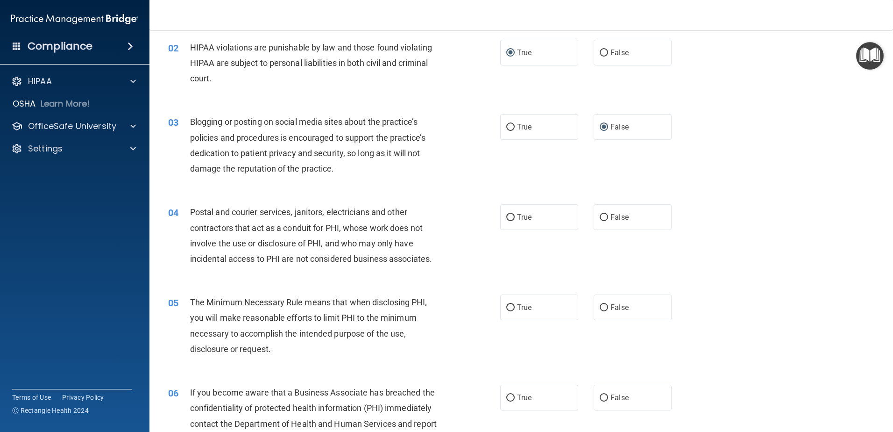
scroll to position [140, 0]
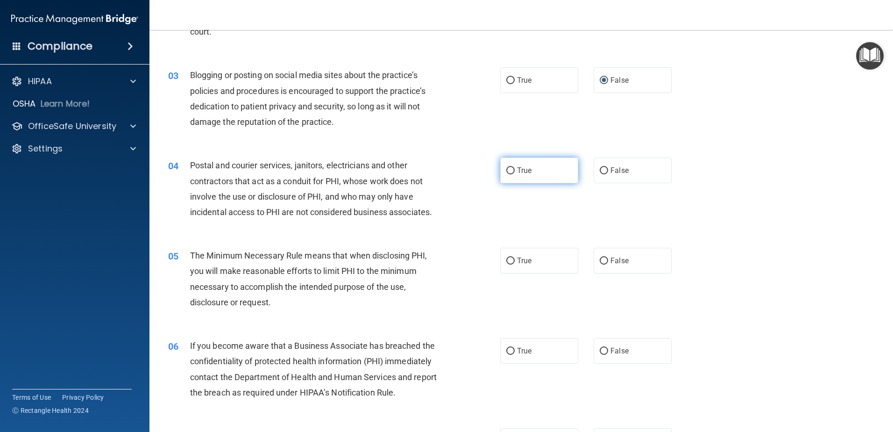
click at [507, 171] on input "True" at bounding box center [510, 170] width 8 height 7
radio input "true"
click at [508, 261] on input "True" at bounding box center [510, 260] width 8 height 7
radio input "true"
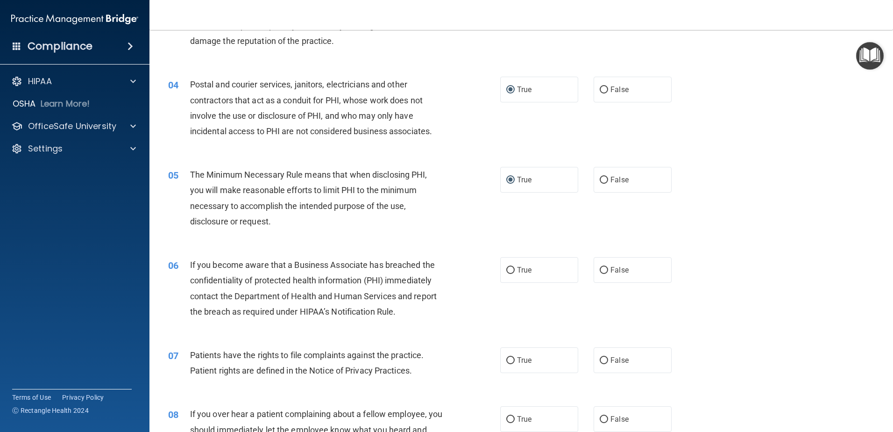
scroll to position [234, 0]
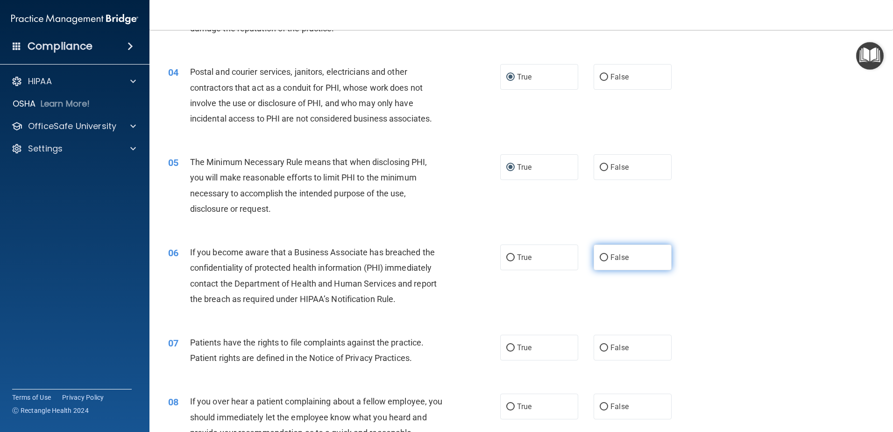
click at [600, 255] on input "False" at bounding box center [604, 257] width 8 height 7
radio input "true"
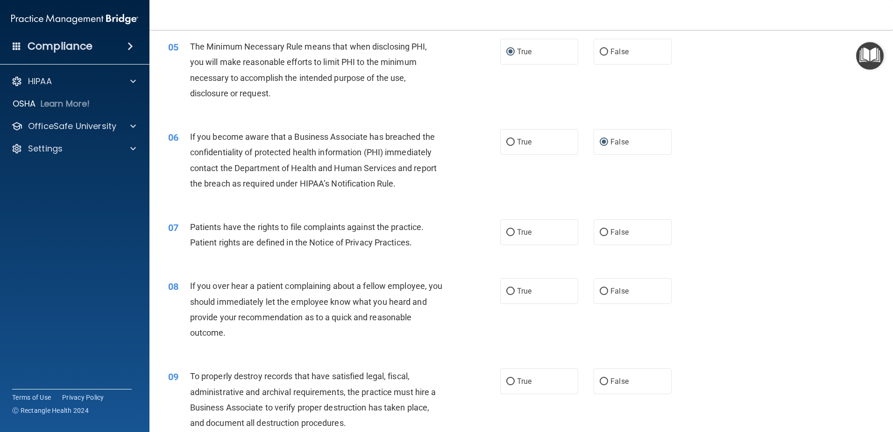
scroll to position [374, 0]
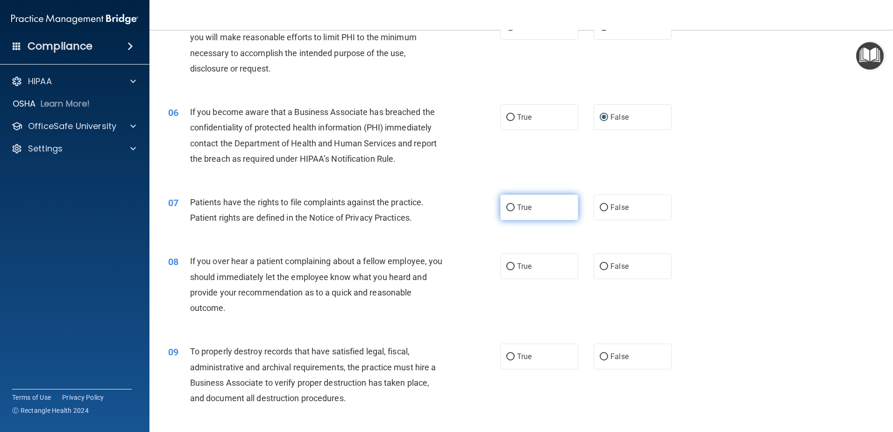
click at [507, 206] on input "True" at bounding box center [510, 207] width 8 height 7
radio input "true"
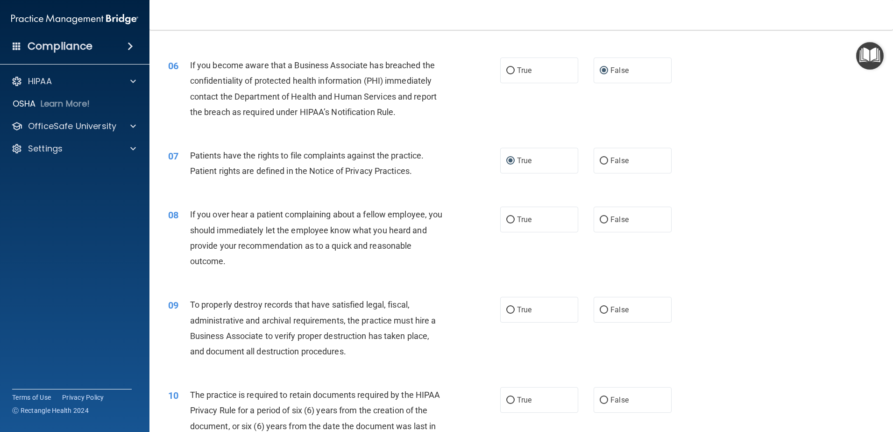
scroll to position [467, 0]
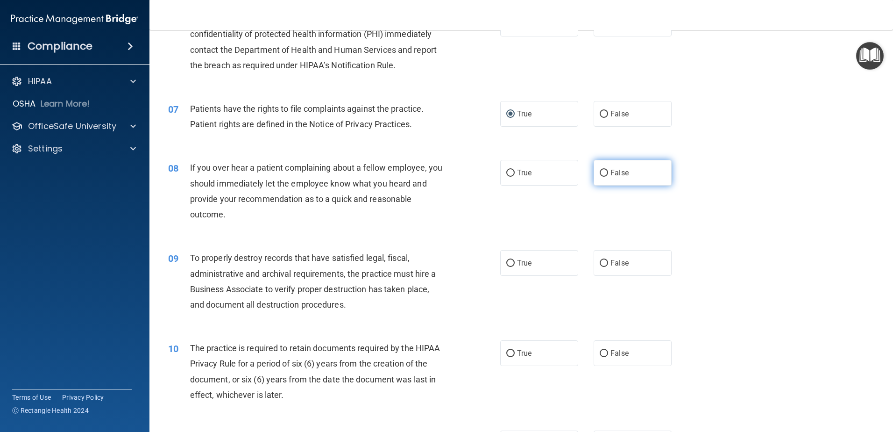
click at [601, 172] on input "False" at bounding box center [604, 173] width 8 height 7
radio input "true"
click at [507, 265] on input "True" at bounding box center [510, 263] width 8 height 7
radio input "true"
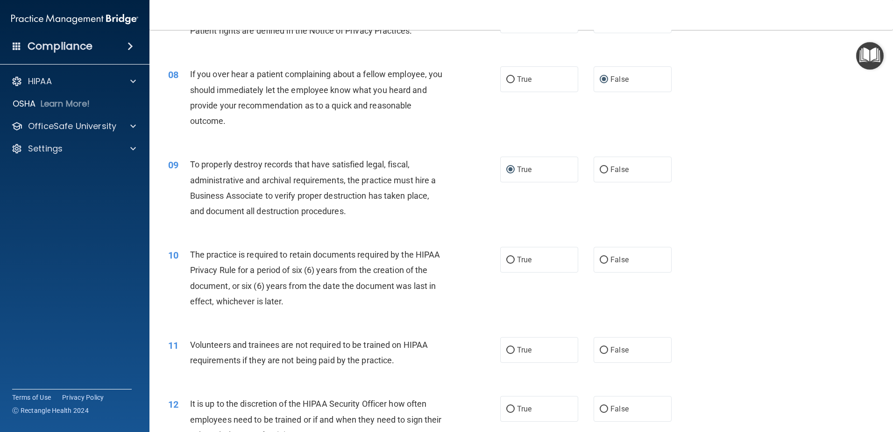
scroll to position [607, 0]
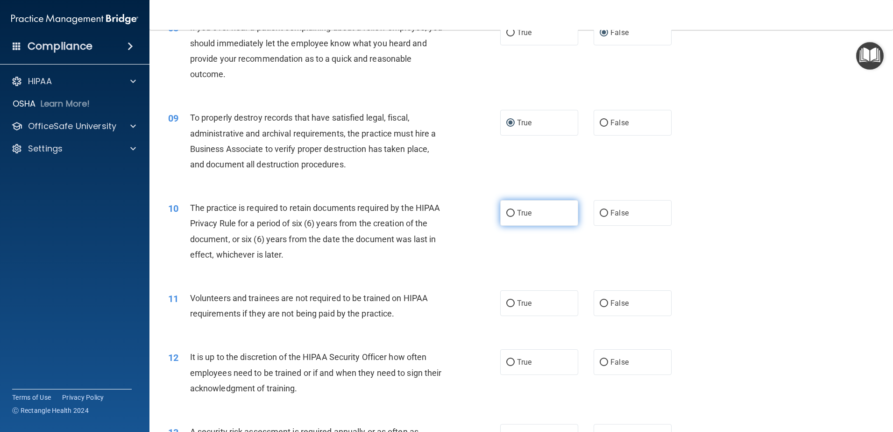
click at [507, 212] on input "True" at bounding box center [510, 213] width 8 height 7
radio input "true"
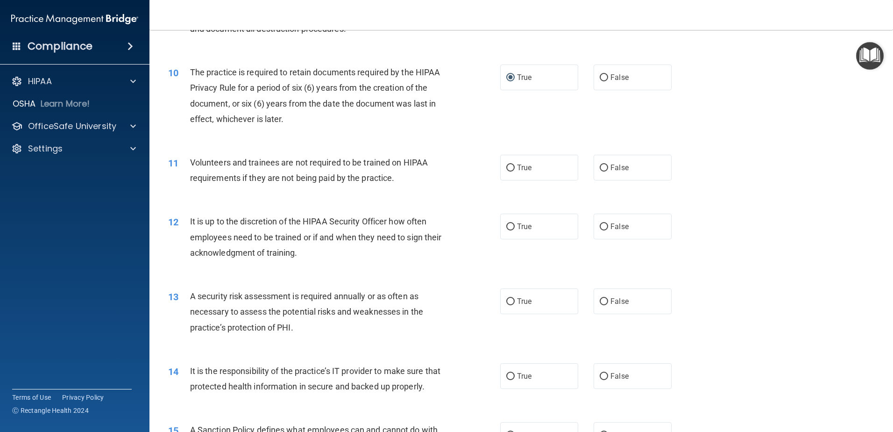
scroll to position [748, 0]
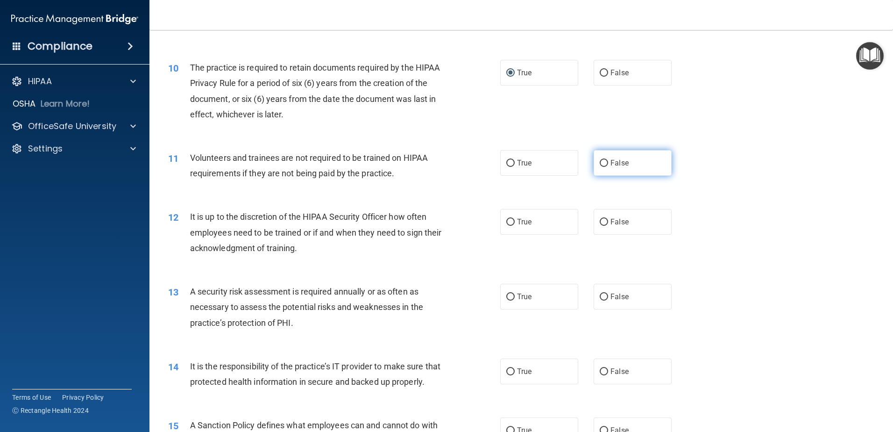
click at [600, 162] on input "False" at bounding box center [604, 163] width 8 height 7
radio input "true"
click at [600, 223] on input "False" at bounding box center [604, 222] width 8 height 7
radio input "true"
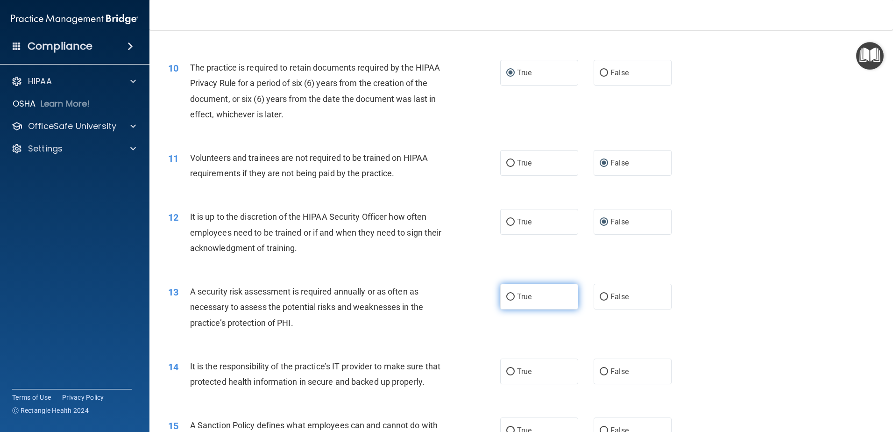
click at [507, 297] on input "True" at bounding box center [510, 296] width 8 height 7
radio input "true"
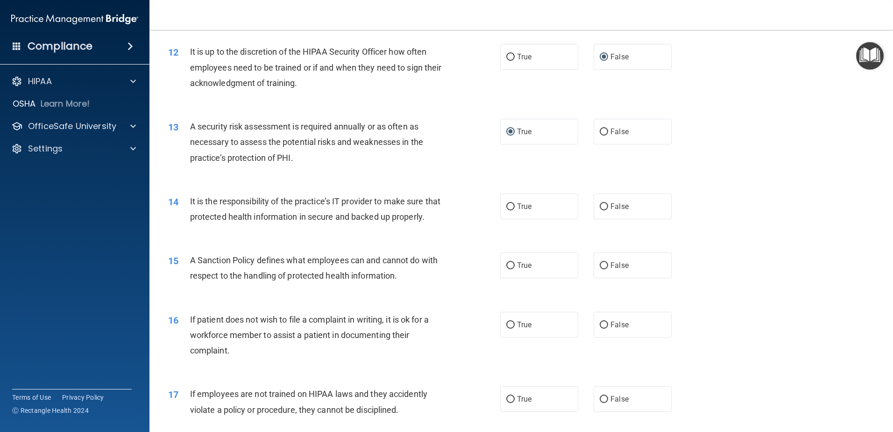
scroll to position [934, 0]
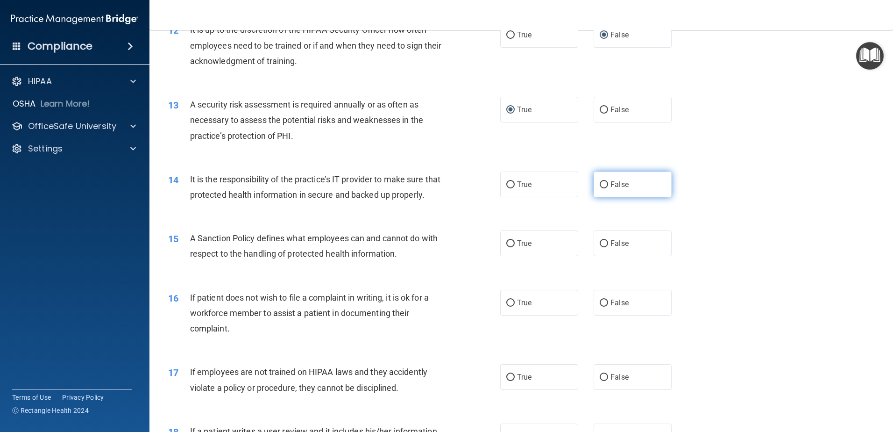
click at [600, 184] on input "False" at bounding box center [604, 184] width 8 height 7
radio input "true"
click at [506, 247] on input "True" at bounding box center [510, 243] width 8 height 7
radio input "true"
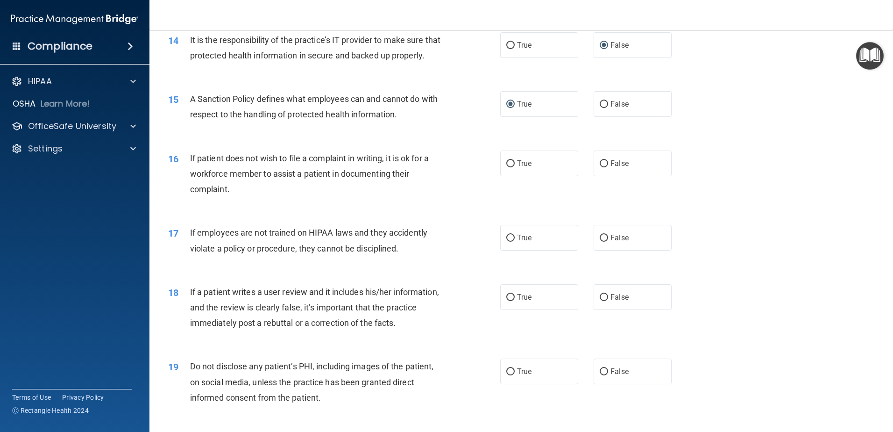
scroll to position [1075, 0]
click at [602, 166] on input "False" at bounding box center [604, 162] width 8 height 7
radio input "true"
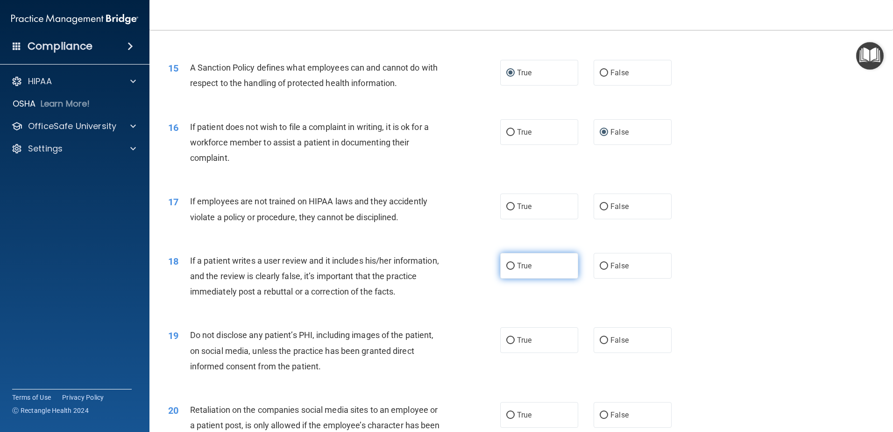
scroll to position [1121, 0]
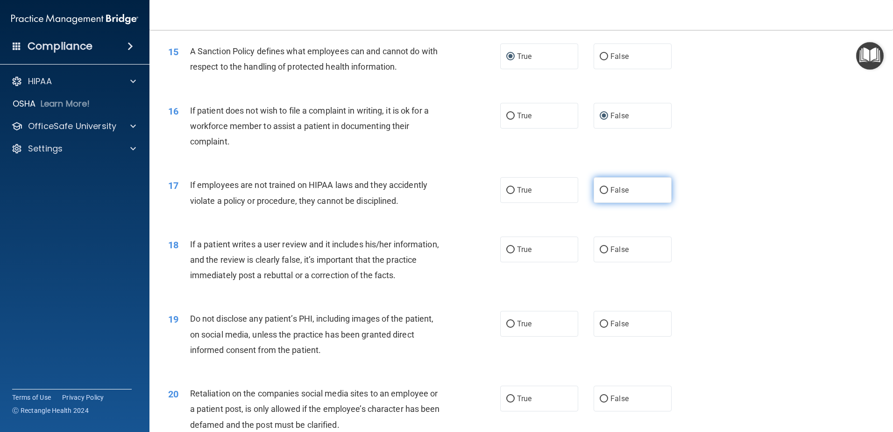
click at [600, 194] on input "False" at bounding box center [604, 190] width 8 height 7
radio input "true"
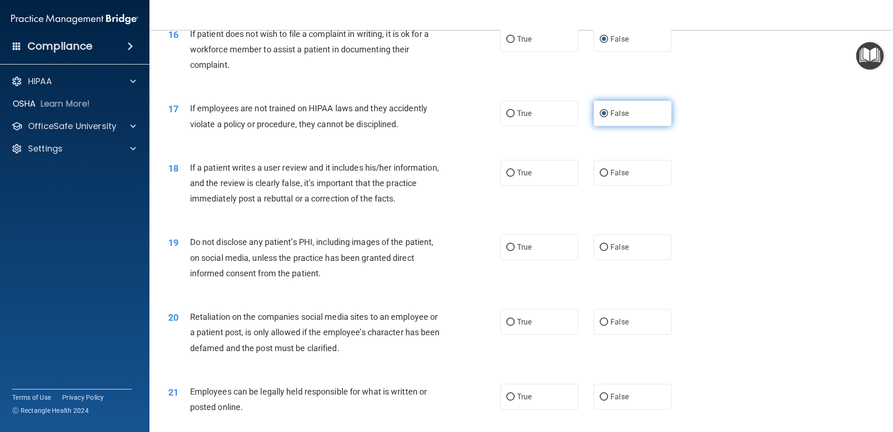
scroll to position [1215, 0]
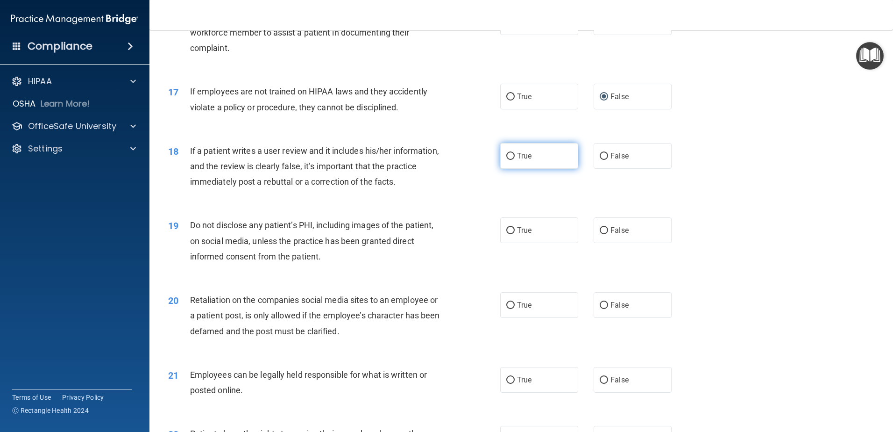
click at [506, 160] on input "True" at bounding box center [510, 156] width 8 height 7
radio input "true"
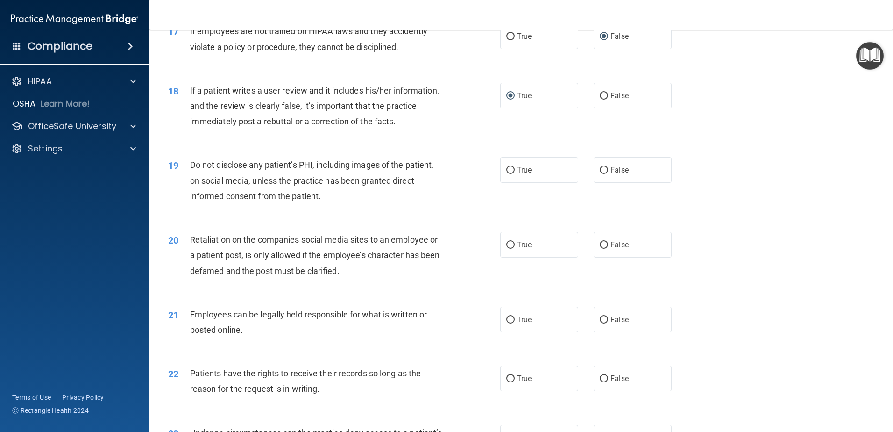
scroll to position [1308, 0]
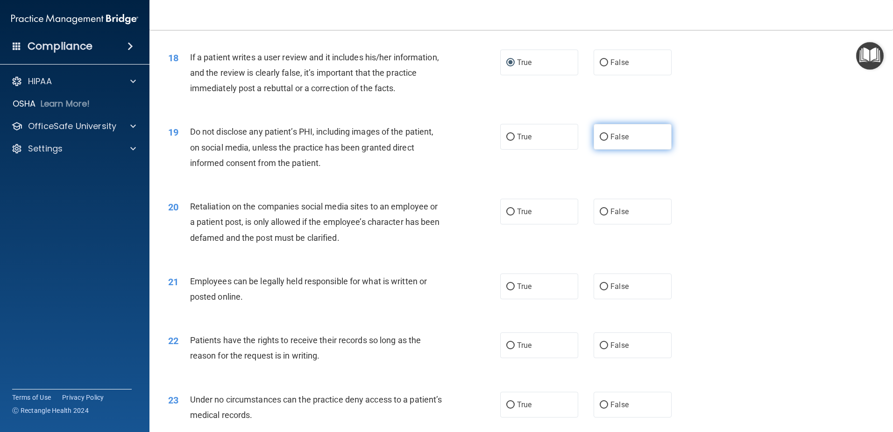
click at [600, 141] on input "False" at bounding box center [604, 137] width 8 height 7
radio input "true"
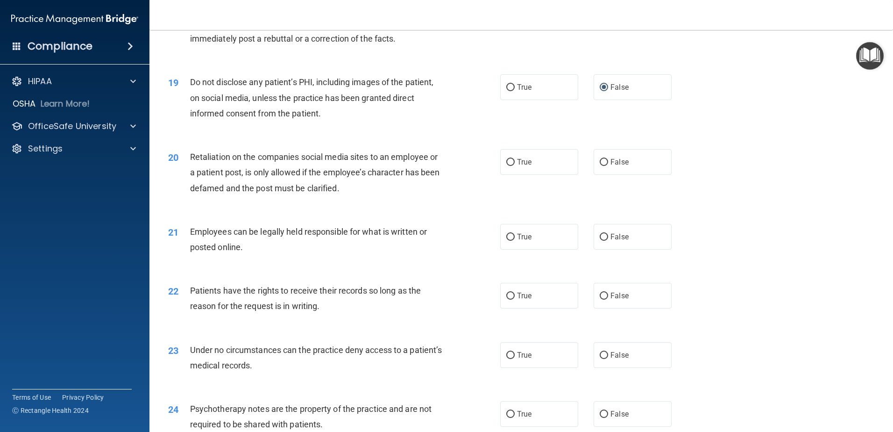
scroll to position [1402, 0]
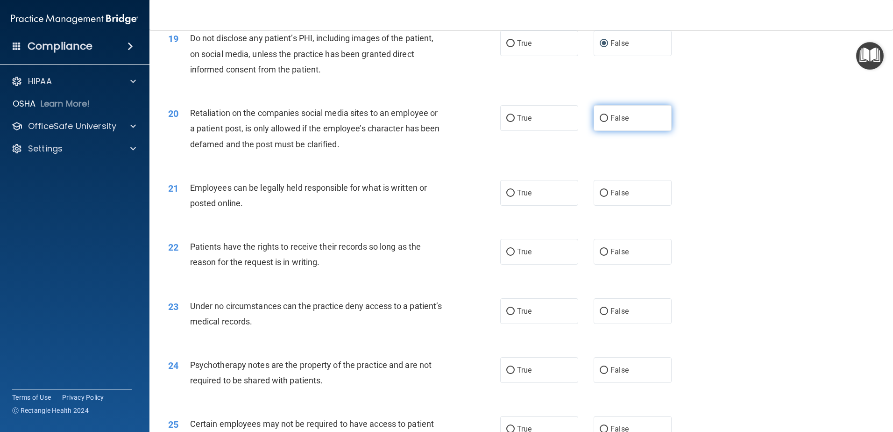
click at [600, 122] on input "False" at bounding box center [604, 118] width 8 height 7
radio input "true"
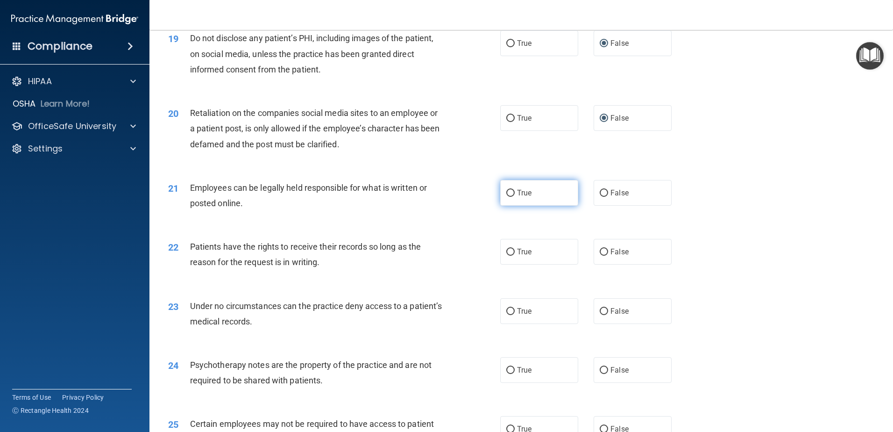
click at [508, 197] on input "True" at bounding box center [510, 193] width 8 height 7
radio input "true"
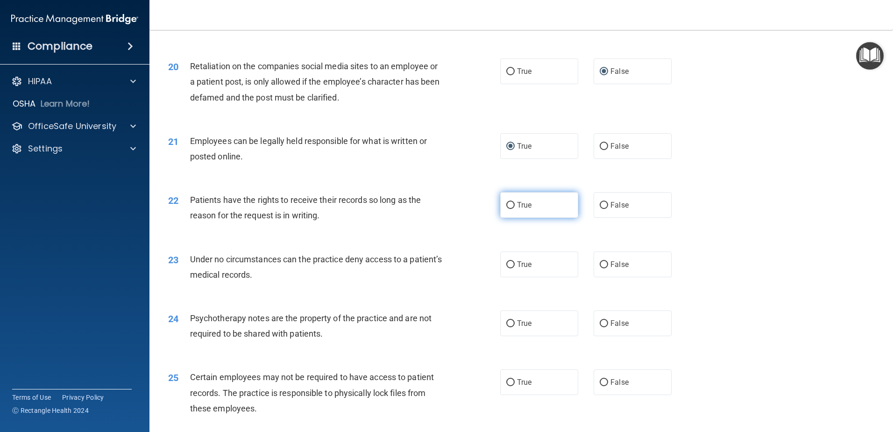
click at [506, 209] on input "True" at bounding box center [510, 205] width 8 height 7
radio input "true"
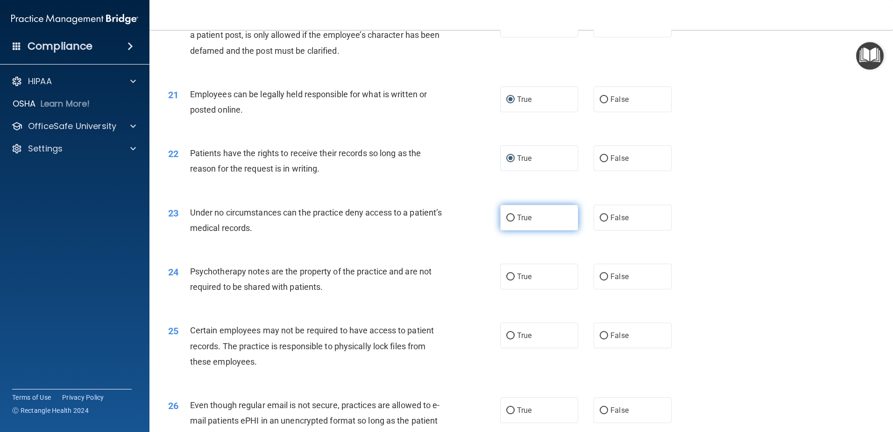
click at [507, 221] on input "True" at bounding box center [510, 217] width 8 height 7
radio input "true"
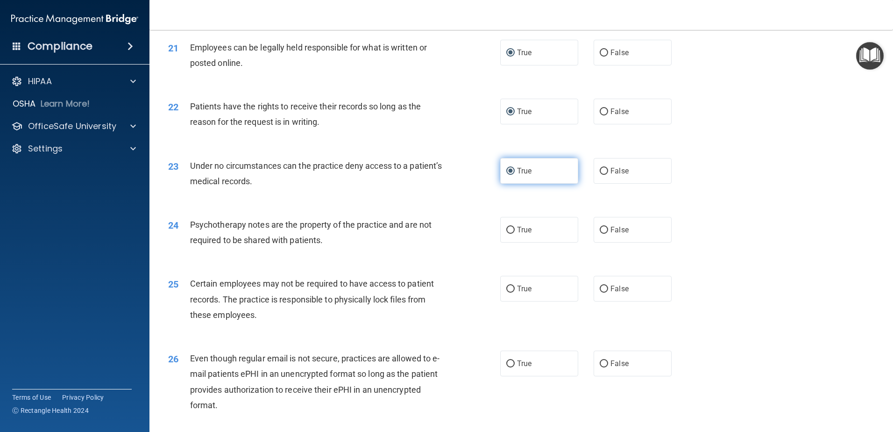
scroll to position [1589, 0]
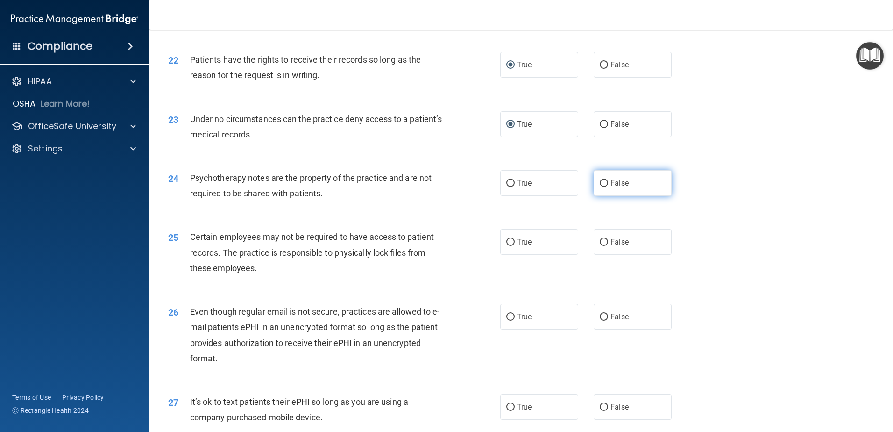
click at [600, 187] on input "False" at bounding box center [604, 183] width 8 height 7
radio input "true"
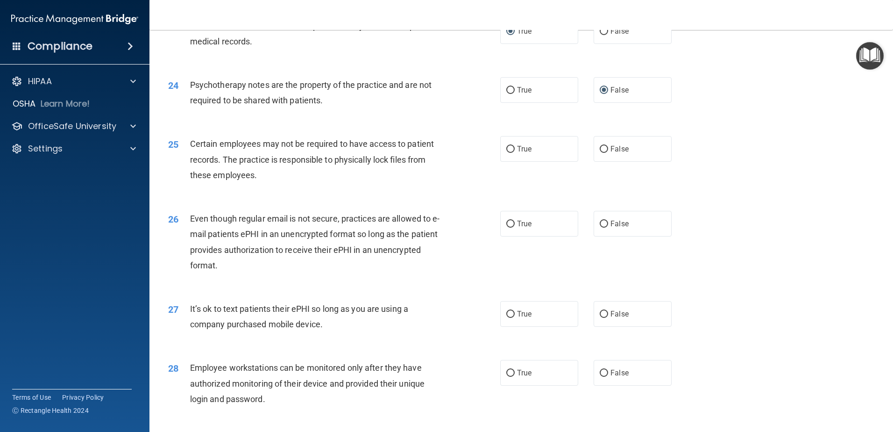
scroll to position [1682, 0]
click at [506, 152] on input "True" at bounding box center [510, 148] width 8 height 7
radio input "true"
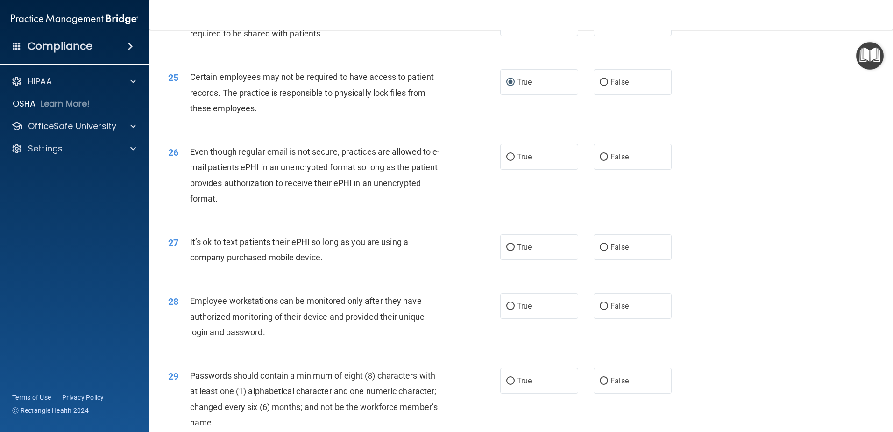
scroll to position [1776, 0]
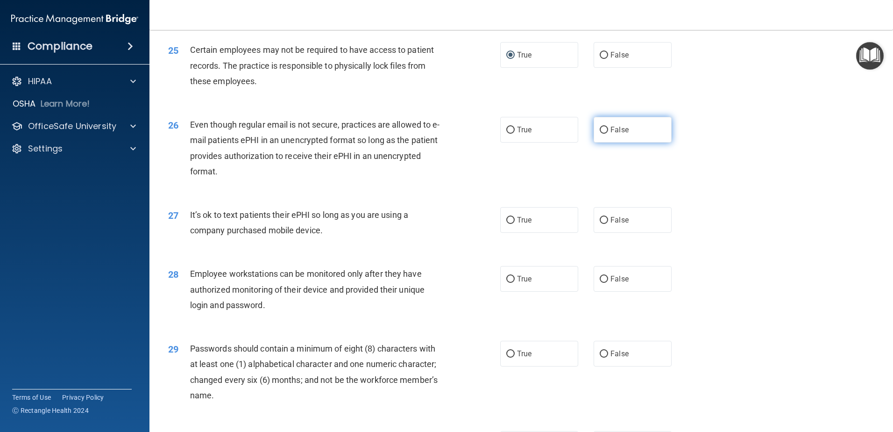
click at [601, 134] on input "False" at bounding box center [604, 130] width 8 height 7
radio input "true"
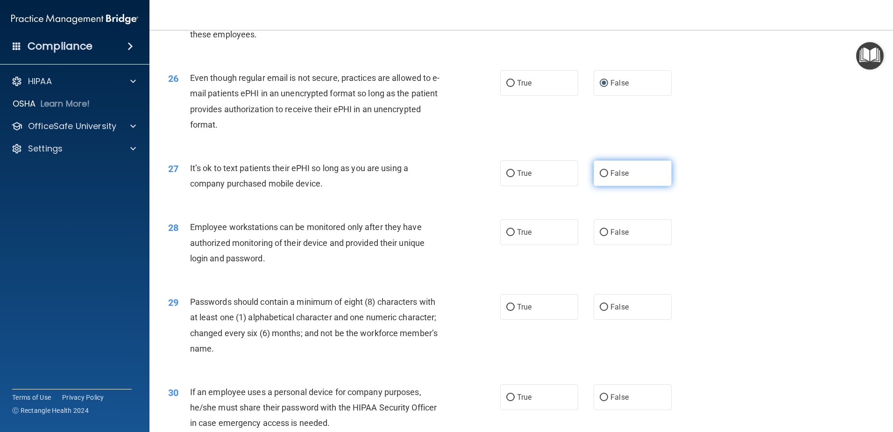
click at [600, 177] on input "False" at bounding box center [604, 173] width 8 height 7
radio input "true"
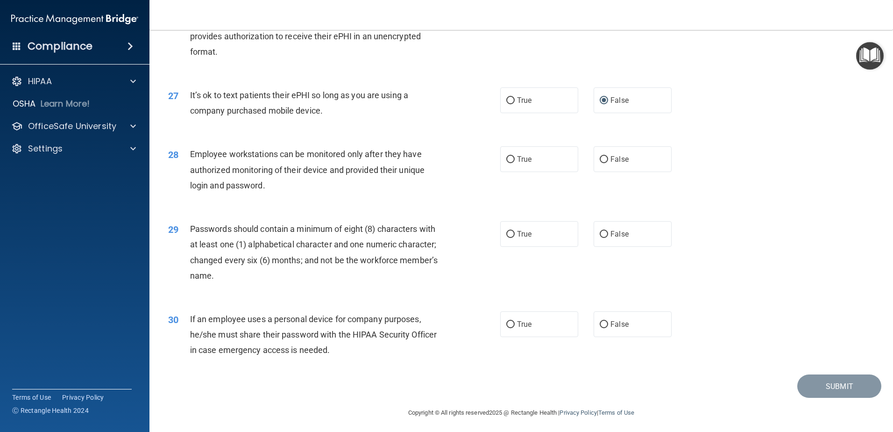
scroll to position [1914, 0]
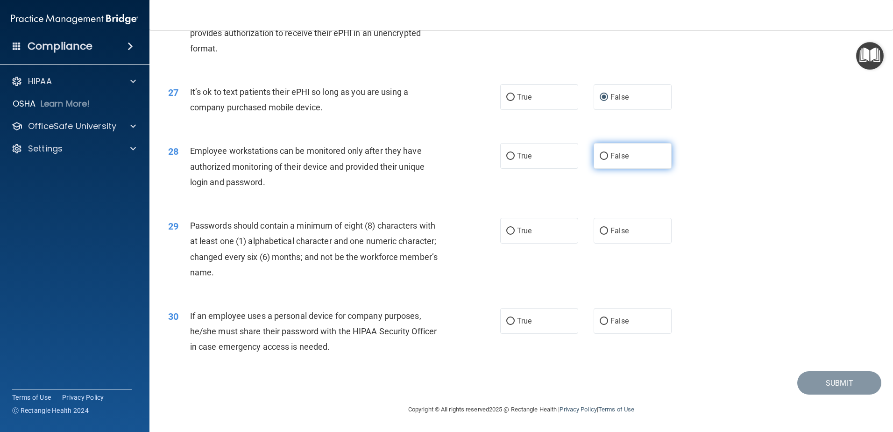
click at [601, 155] on input "False" at bounding box center [604, 156] width 8 height 7
radio input "true"
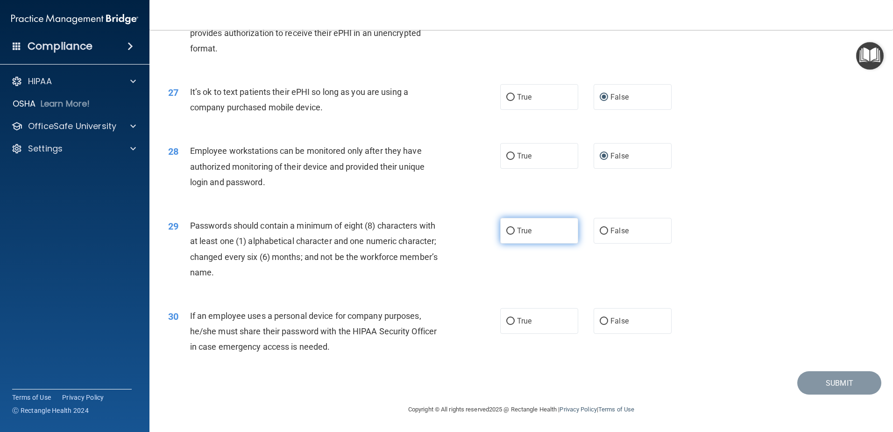
click at [506, 231] on input "True" at bounding box center [510, 231] width 8 height 7
radio input "true"
click at [507, 322] on input "True" at bounding box center [510, 321] width 8 height 7
radio input "true"
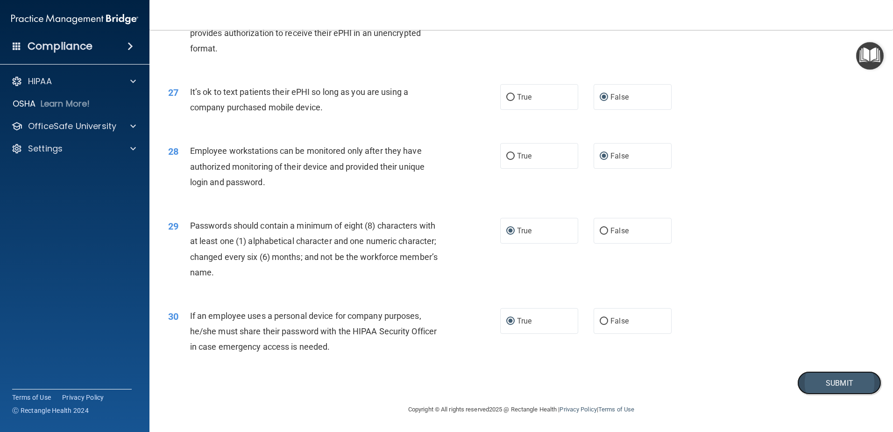
click at [830, 380] on button "Submit" at bounding box center [840, 383] width 84 height 24
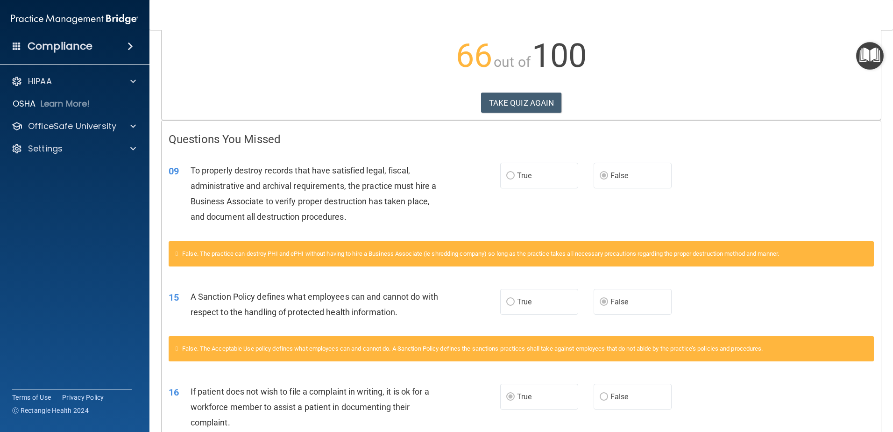
scroll to position [4, 0]
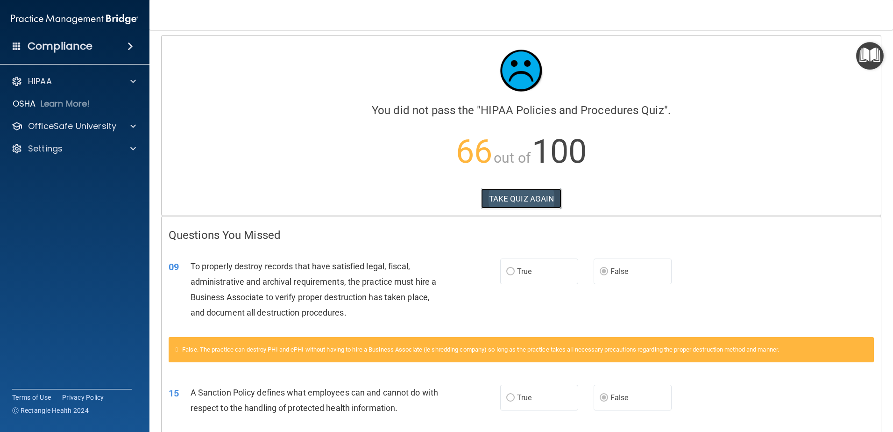
click at [502, 195] on button "TAKE QUIZ AGAIN" at bounding box center [521, 198] width 81 height 21
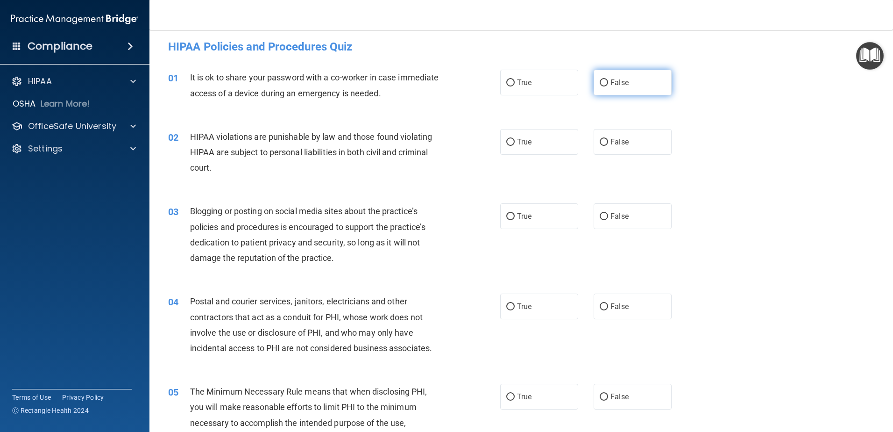
click at [600, 82] on input "False" at bounding box center [604, 82] width 8 height 7
radio input "true"
click at [507, 142] on input "True" at bounding box center [510, 142] width 8 height 7
radio input "true"
click at [600, 216] on input "False" at bounding box center [604, 216] width 8 height 7
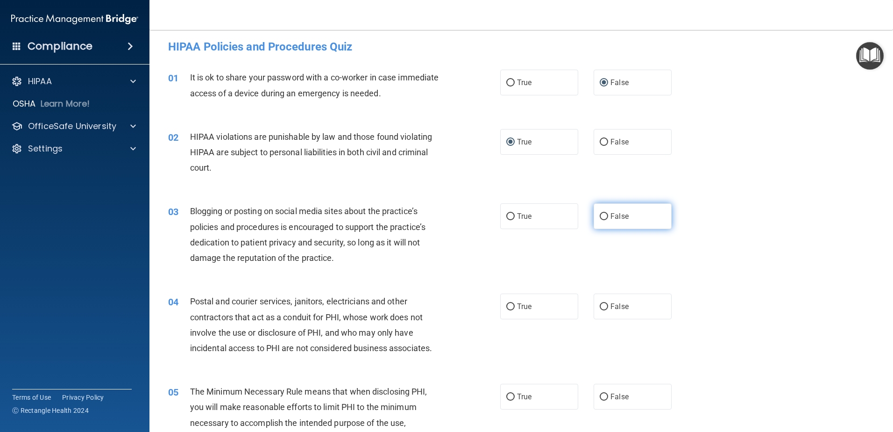
radio input "true"
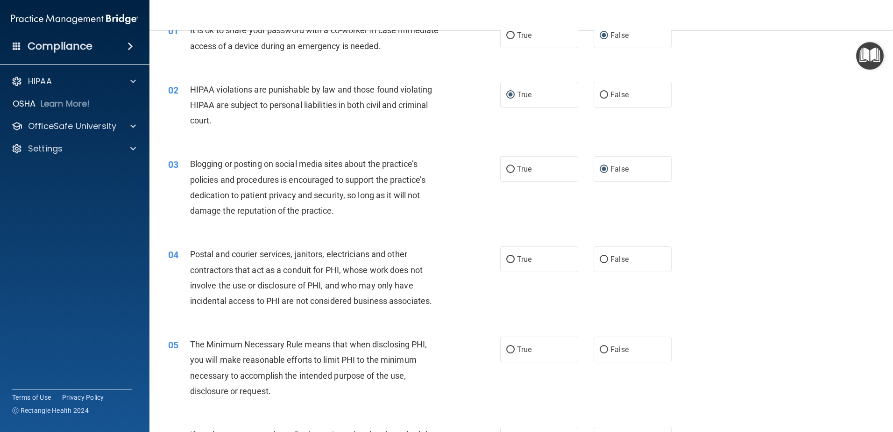
scroll to position [98, 0]
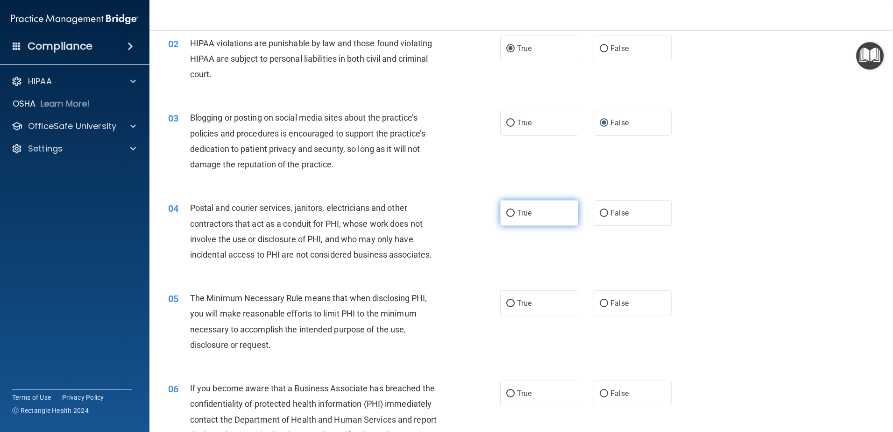
click at [506, 213] on input "True" at bounding box center [510, 213] width 8 height 7
radio input "true"
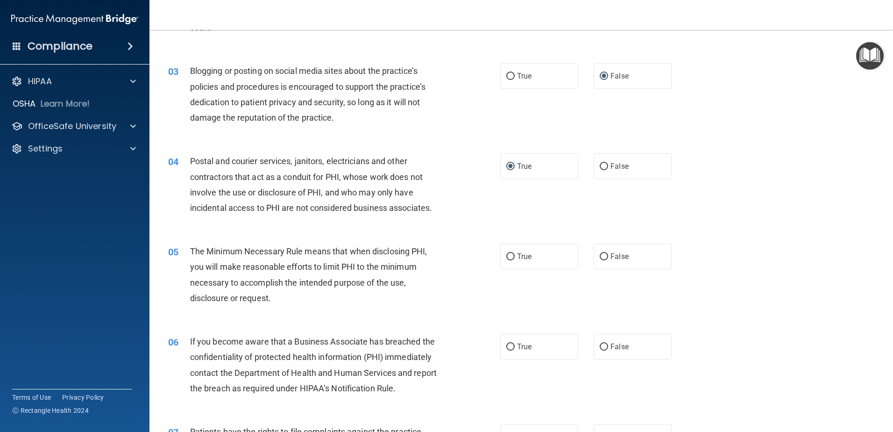
scroll to position [191, 0]
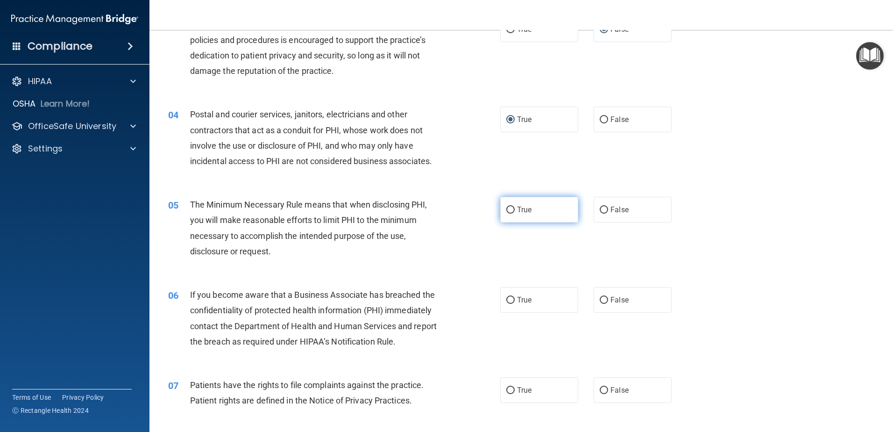
click at [506, 208] on input "True" at bounding box center [510, 210] width 8 height 7
radio input "true"
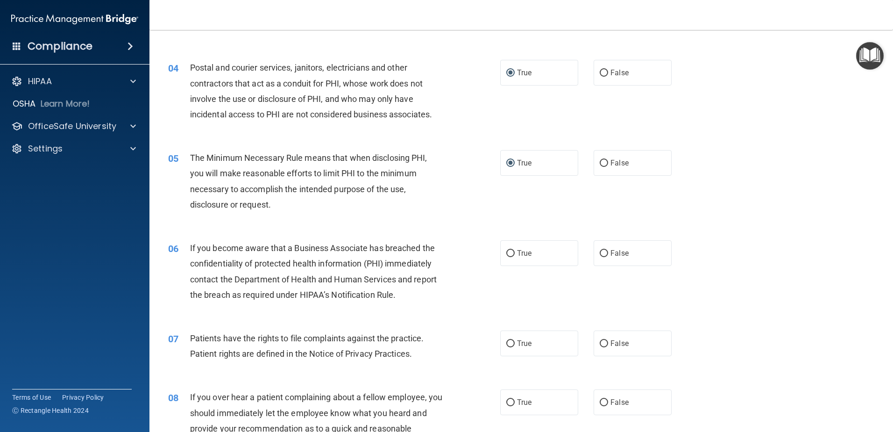
scroll to position [285, 0]
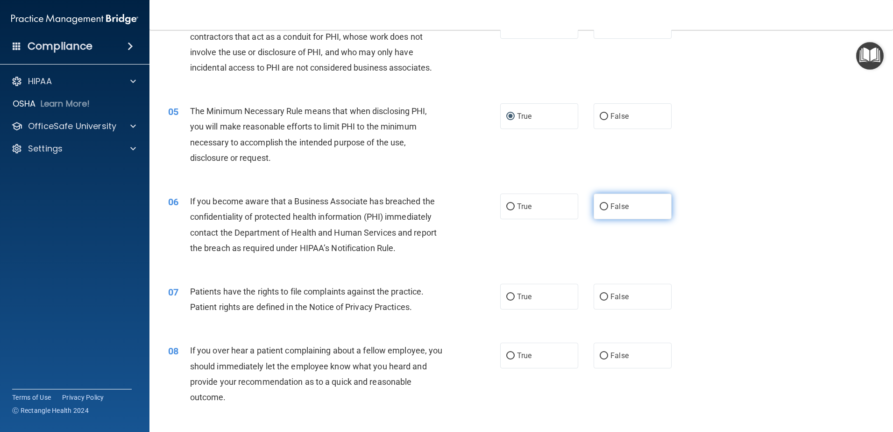
click at [600, 205] on input "False" at bounding box center [604, 206] width 8 height 7
radio input "true"
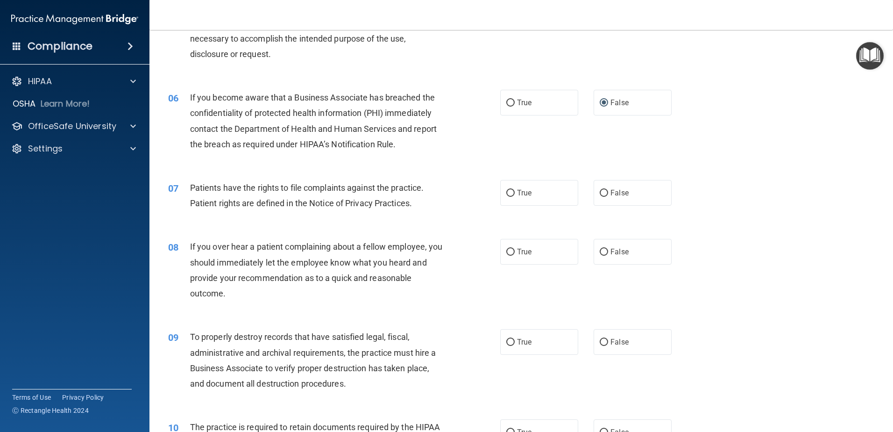
scroll to position [425, 0]
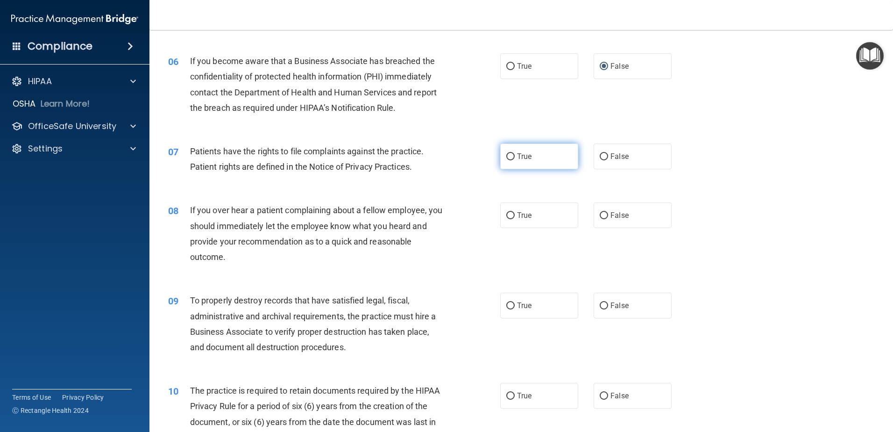
click at [506, 158] on input "True" at bounding box center [510, 156] width 8 height 7
radio input "true"
click at [601, 215] on input "False" at bounding box center [604, 215] width 8 height 7
radio input "true"
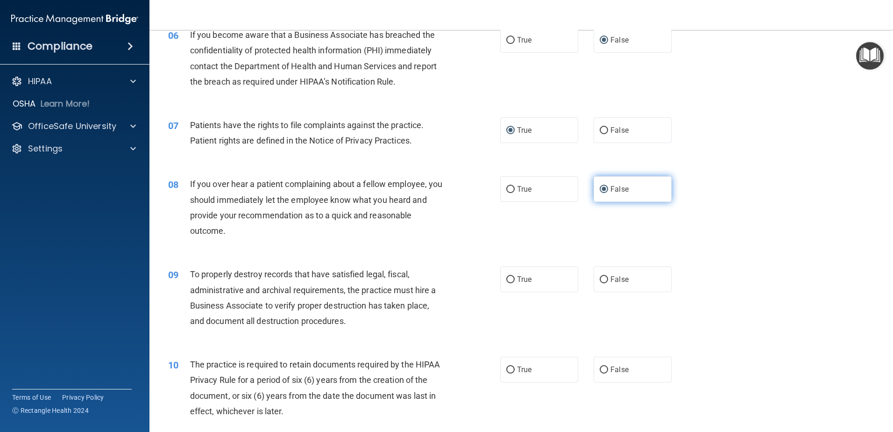
scroll to position [471, 0]
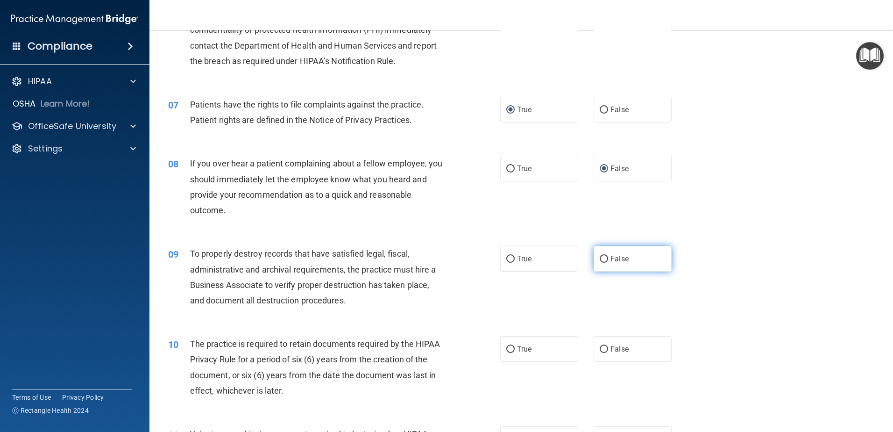
click at [600, 259] on input "False" at bounding box center [604, 259] width 8 height 7
radio input "true"
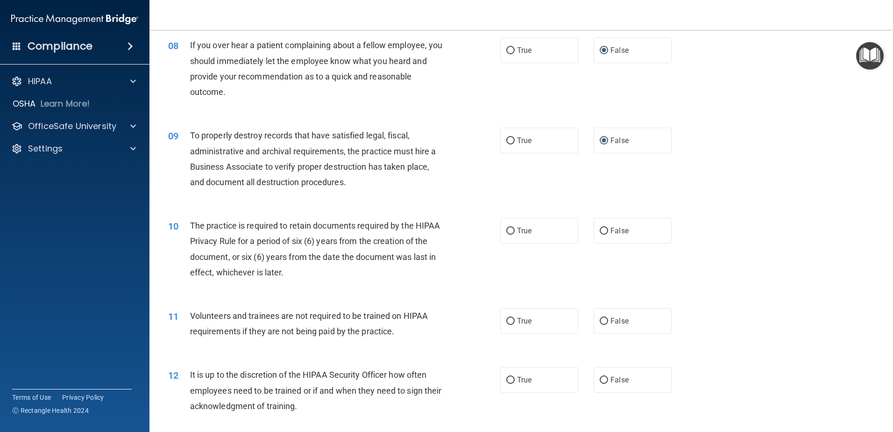
scroll to position [612, 0]
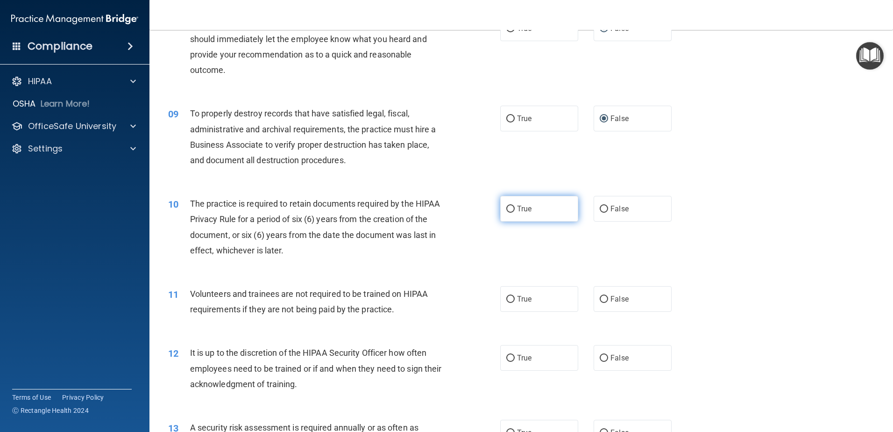
click at [506, 209] on input "True" at bounding box center [510, 209] width 8 height 7
radio input "true"
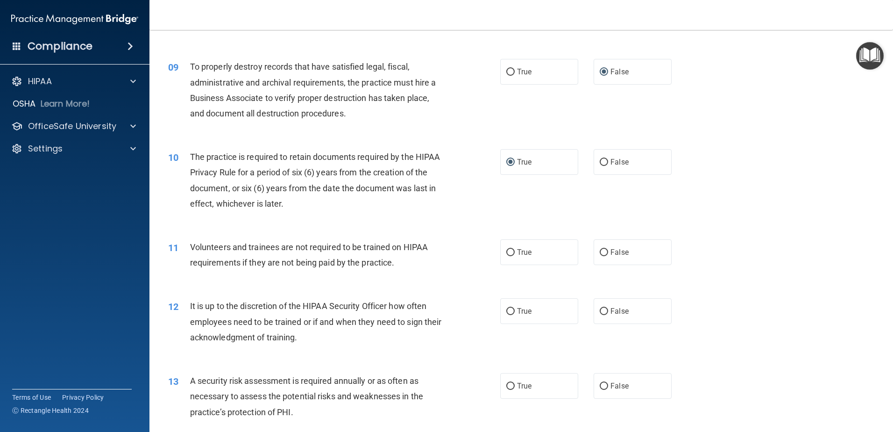
scroll to position [705, 0]
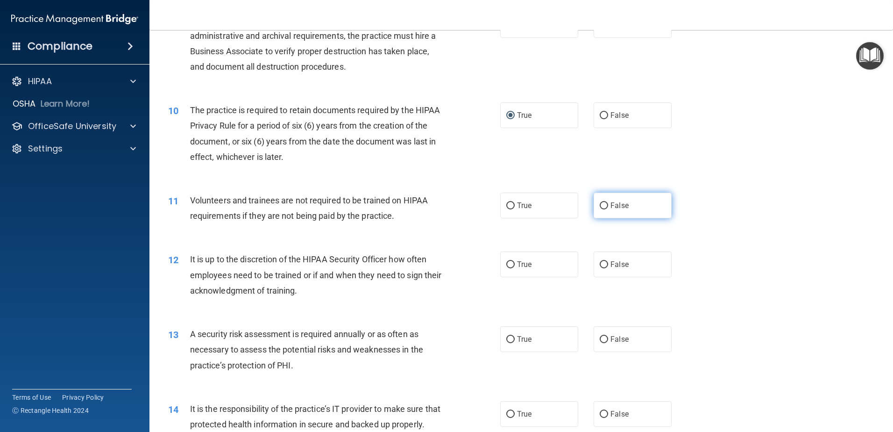
click at [600, 205] on input "False" at bounding box center [604, 205] width 8 height 7
radio input "true"
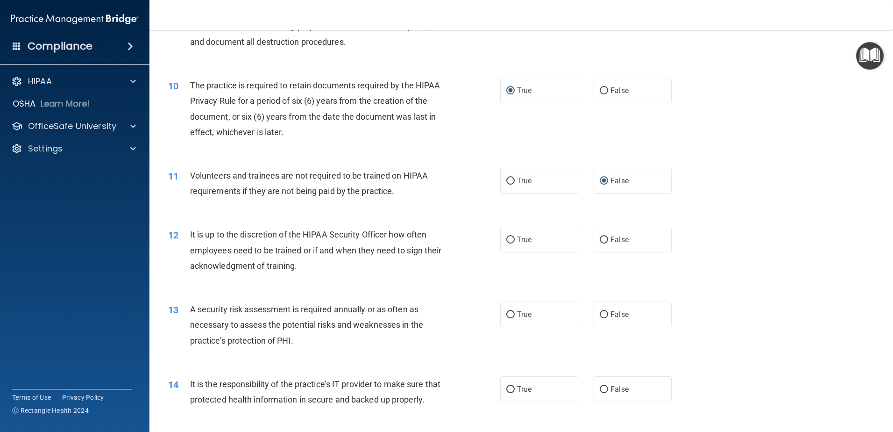
scroll to position [752, 0]
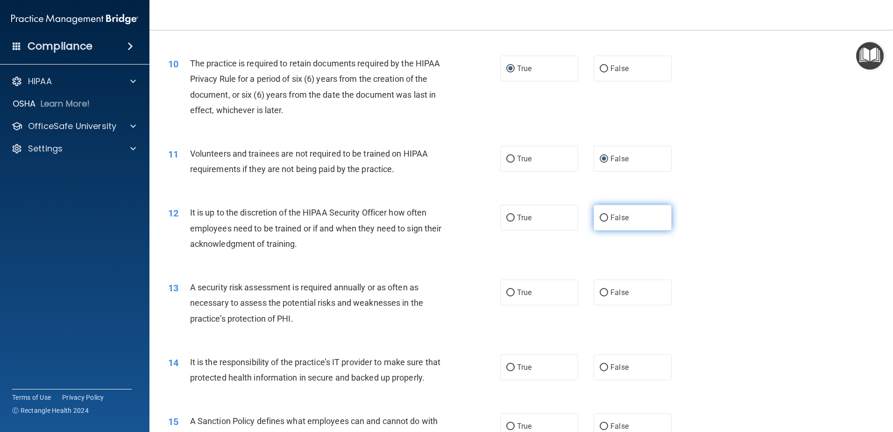
click at [600, 219] on input "False" at bounding box center [604, 217] width 8 height 7
radio input "true"
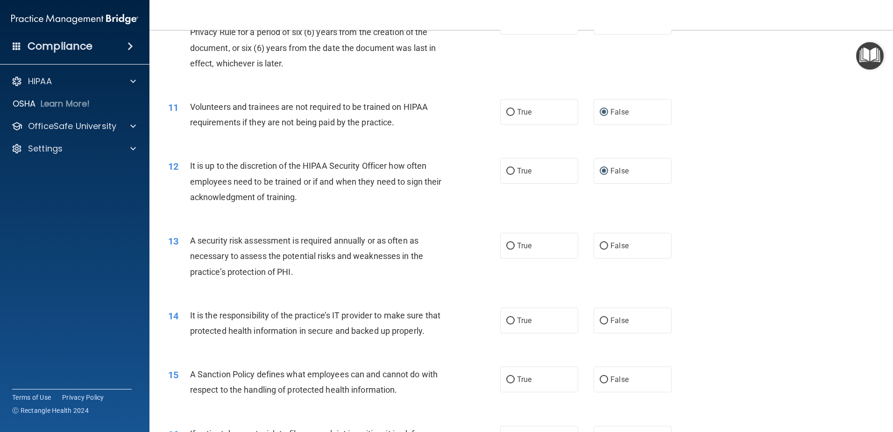
scroll to position [845, 0]
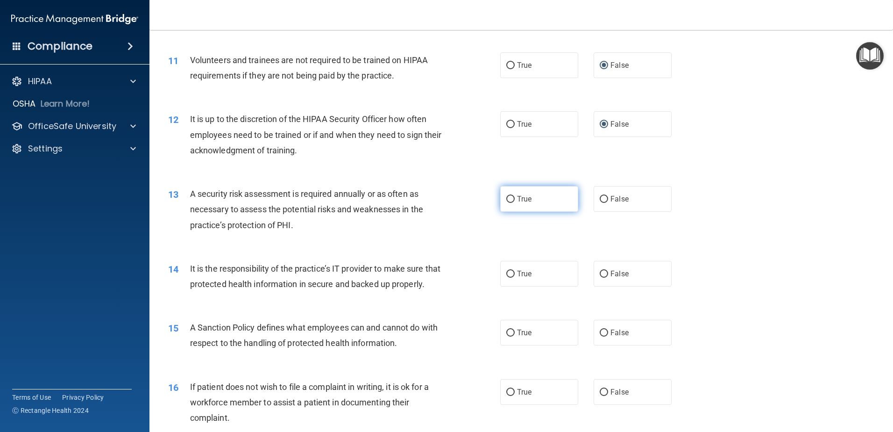
click at [508, 199] on input "True" at bounding box center [510, 199] width 8 height 7
radio input "true"
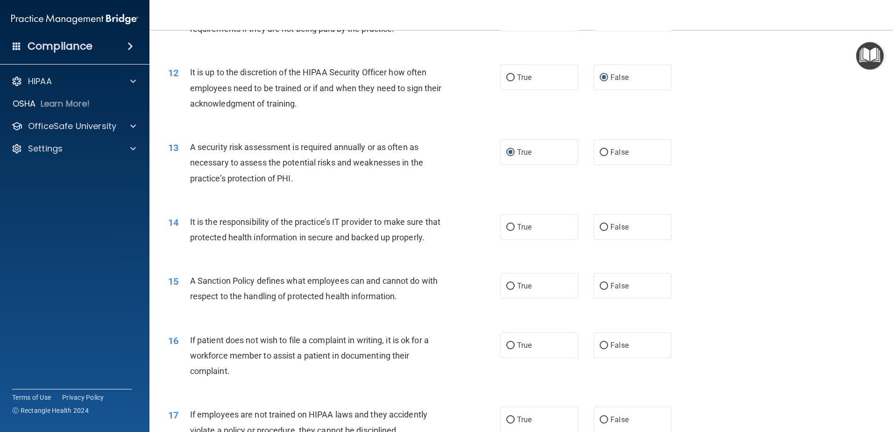
scroll to position [939, 0]
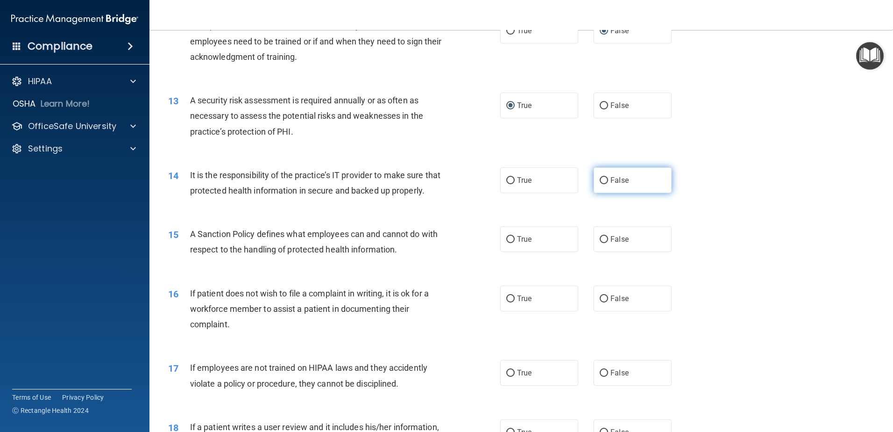
click at [600, 181] on input "False" at bounding box center [604, 180] width 8 height 7
radio input "true"
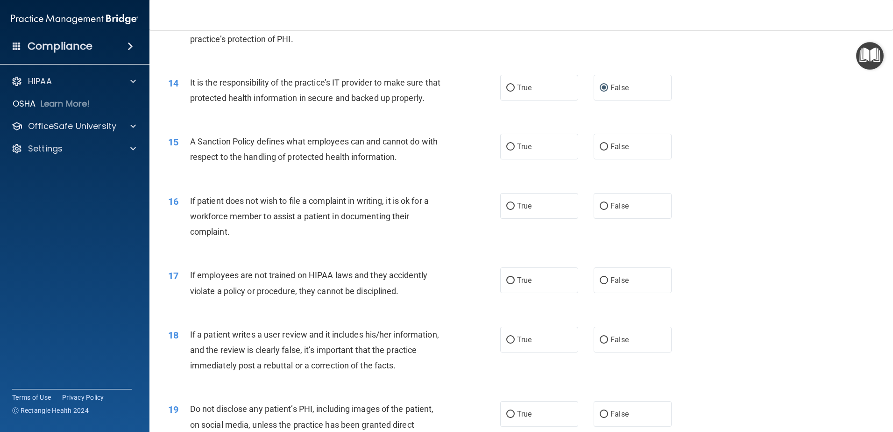
scroll to position [1032, 0]
click at [600, 150] on input "False" at bounding box center [604, 146] width 8 height 7
radio input "true"
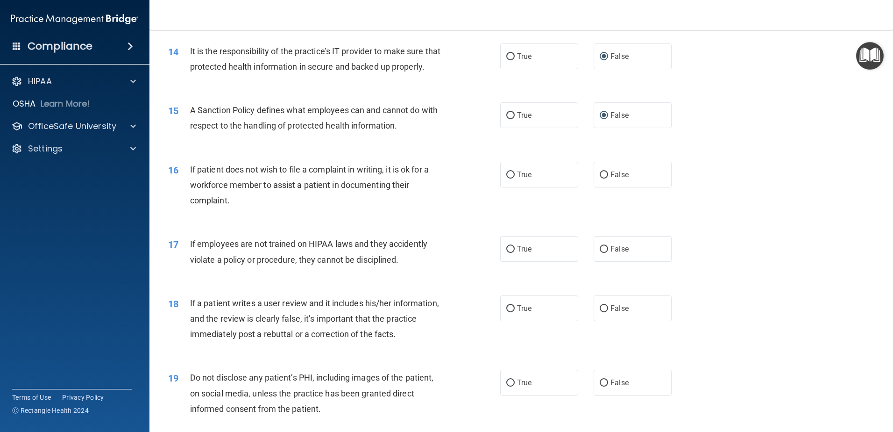
scroll to position [1079, 0]
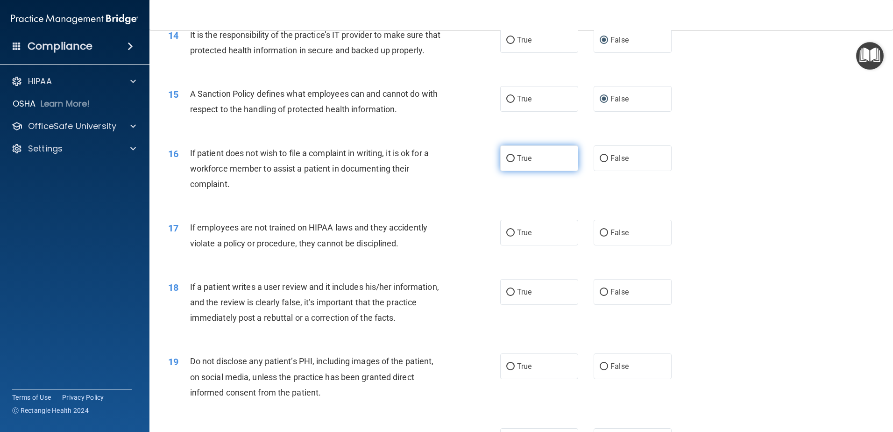
click at [507, 162] on input "True" at bounding box center [510, 158] width 8 height 7
radio input "true"
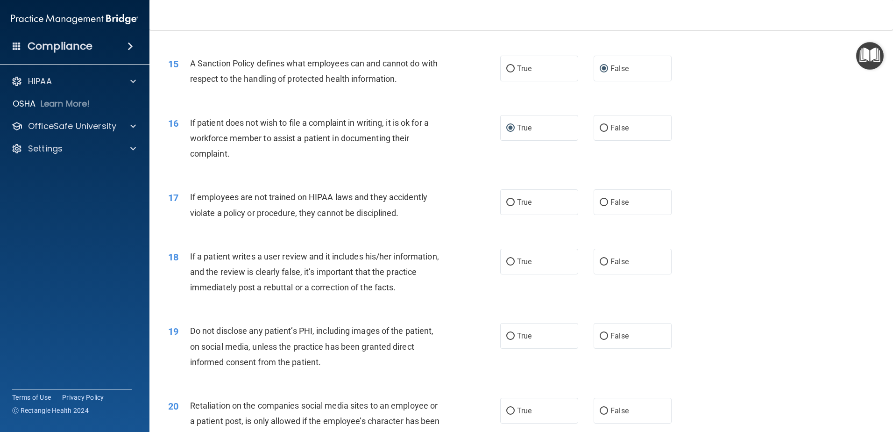
scroll to position [1126, 0]
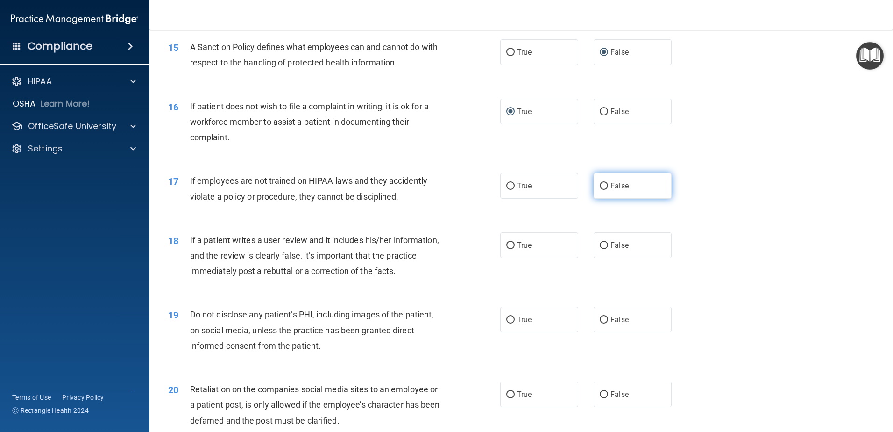
click at [600, 190] on input "False" at bounding box center [604, 186] width 8 height 7
radio input "true"
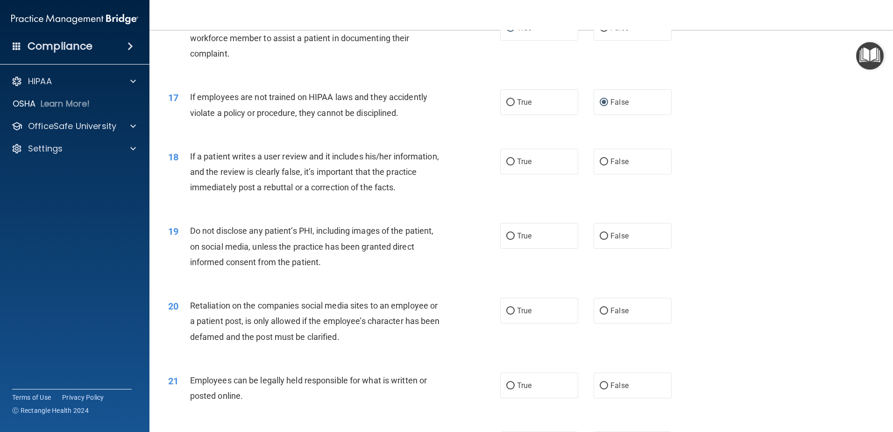
scroll to position [1219, 0]
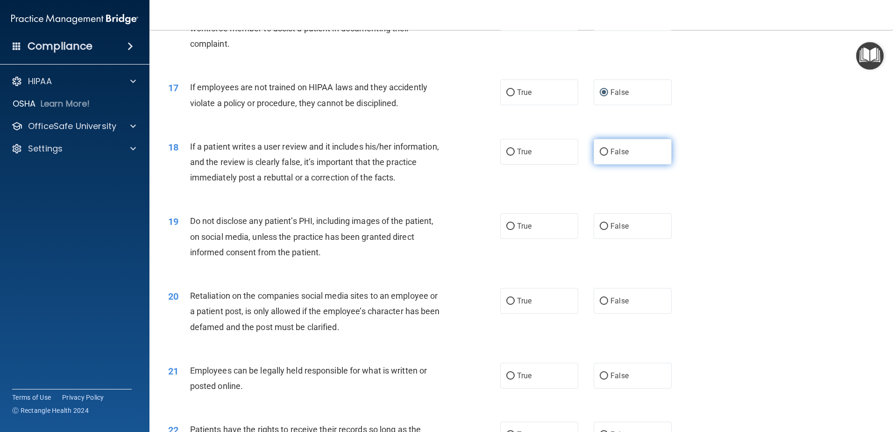
click at [600, 156] on input "False" at bounding box center [604, 152] width 8 height 7
radio input "true"
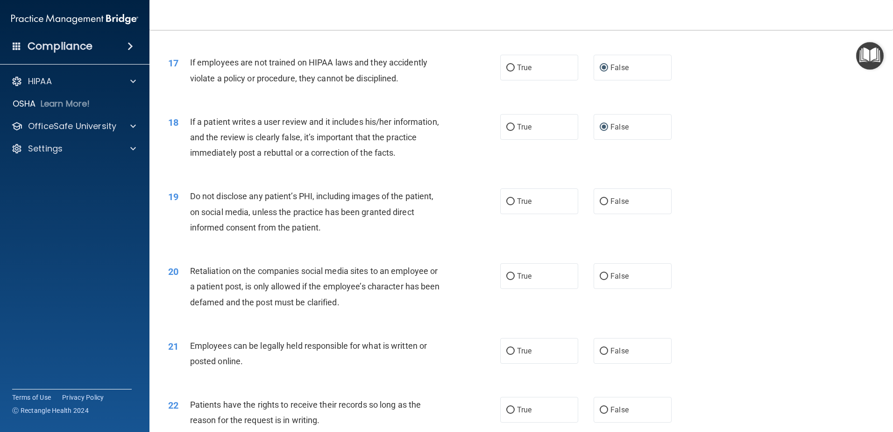
scroll to position [1266, 0]
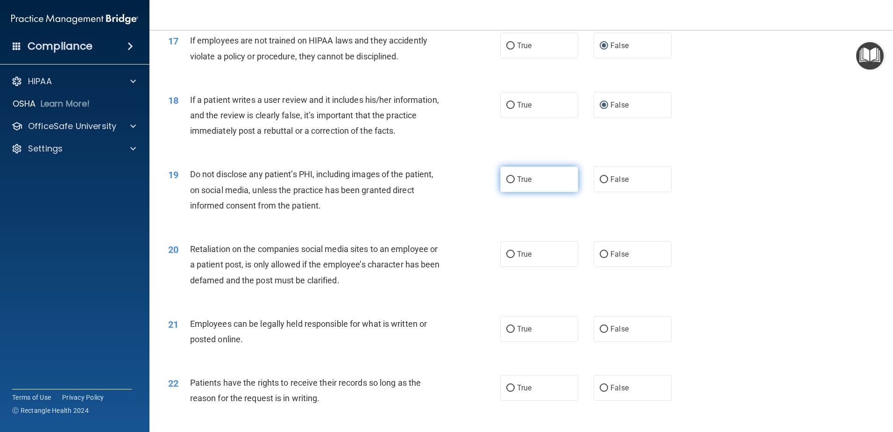
click at [509, 183] on input "True" at bounding box center [510, 179] width 8 height 7
radio input "true"
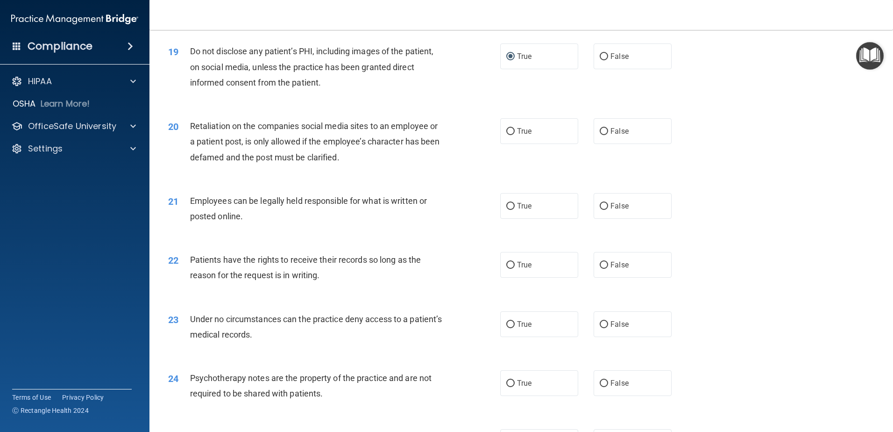
scroll to position [1406, 0]
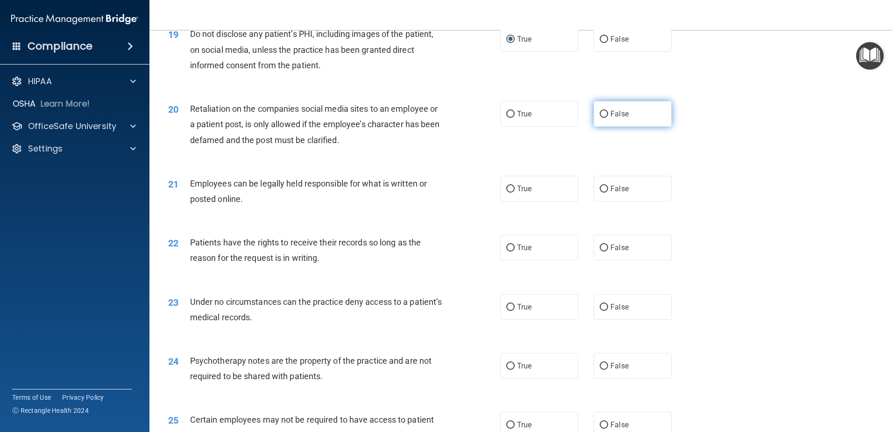
click at [601, 118] on input "False" at bounding box center [604, 114] width 8 height 7
radio input "true"
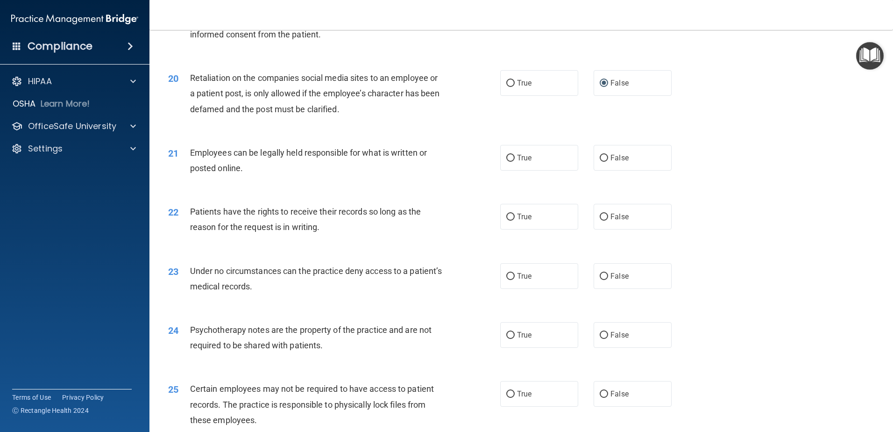
scroll to position [1453, 0]
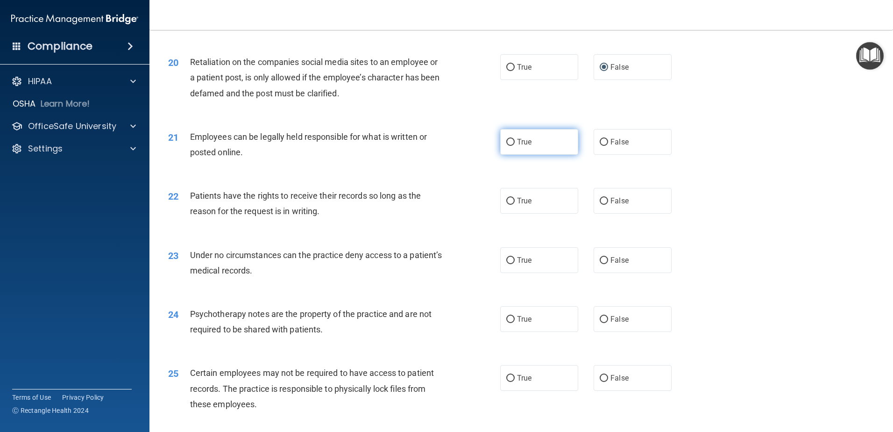
click at [506, 146] on input "True" at bounding box center [510, 142] width 8 height 7
radio input "true"
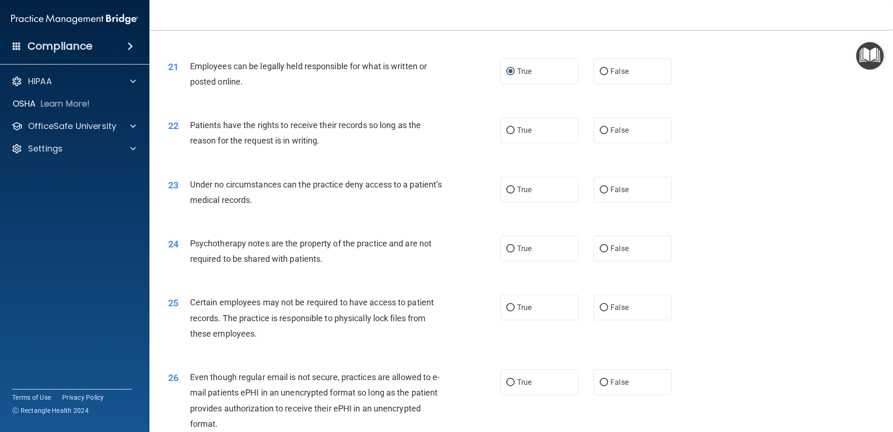
scroll to position [1546, 0]
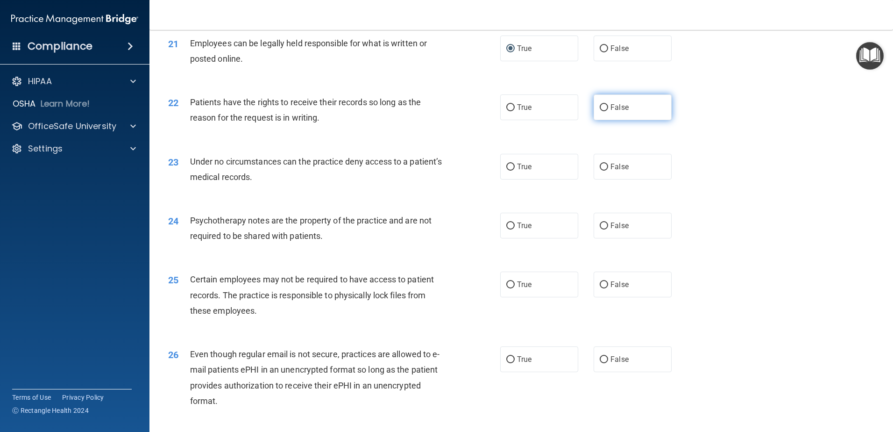
click at [601, 111] on input "False" at bounding box center [604, 107] width 8 height 7
radio input "true"
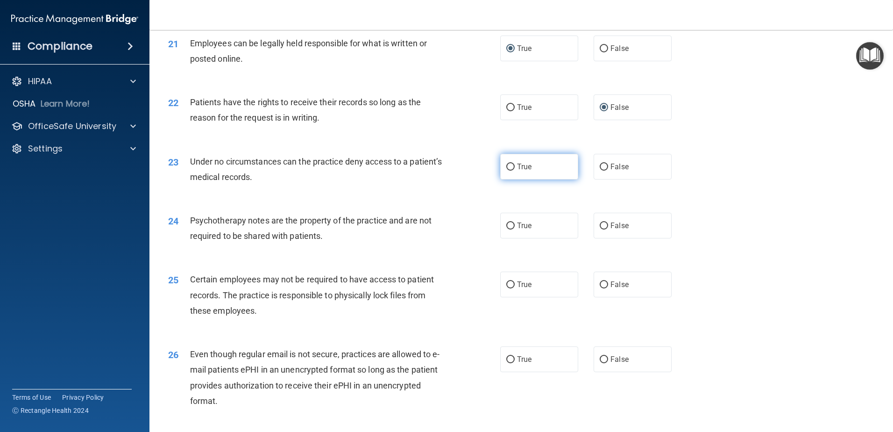
click at [509, 171] on input "True" at bounding box center [510, 167] width 8 height 7
radio input "true"
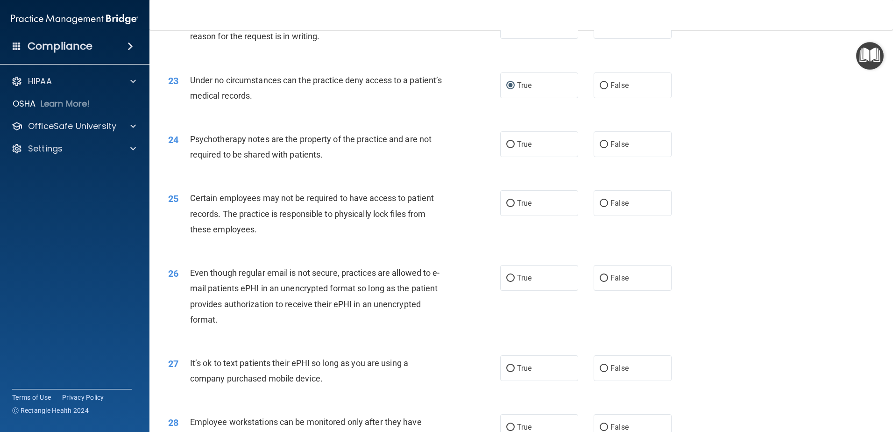
scroll to position [1640, 0]
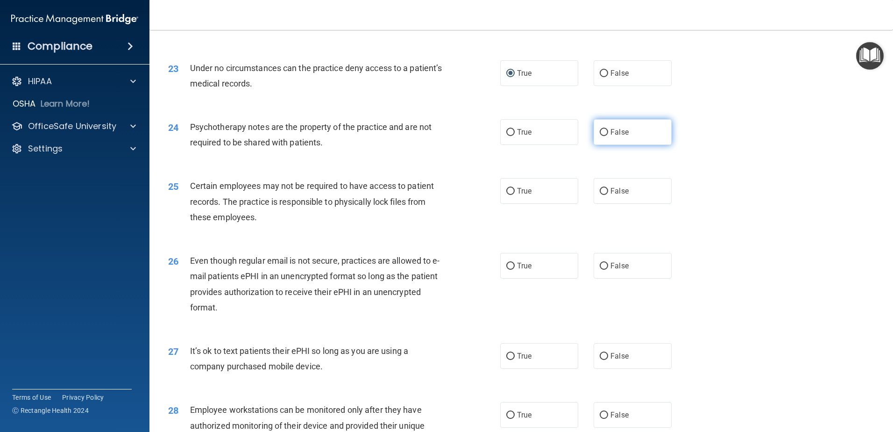
click at [600, 136] on input "False" at bounding box center [604, 132] width 8 height 7
radio input "true"
click at [508, 195] on input "True" at bounding box center [510, 191] width 8 height 7
radio input "true"
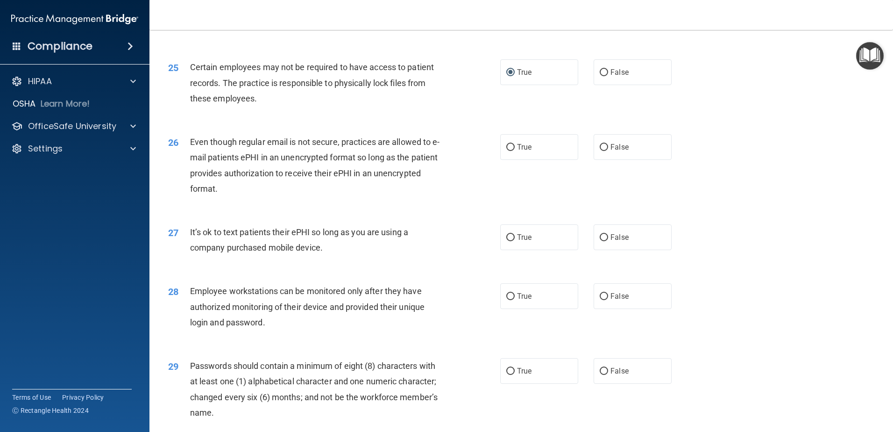
scroll to position [1780, 0]
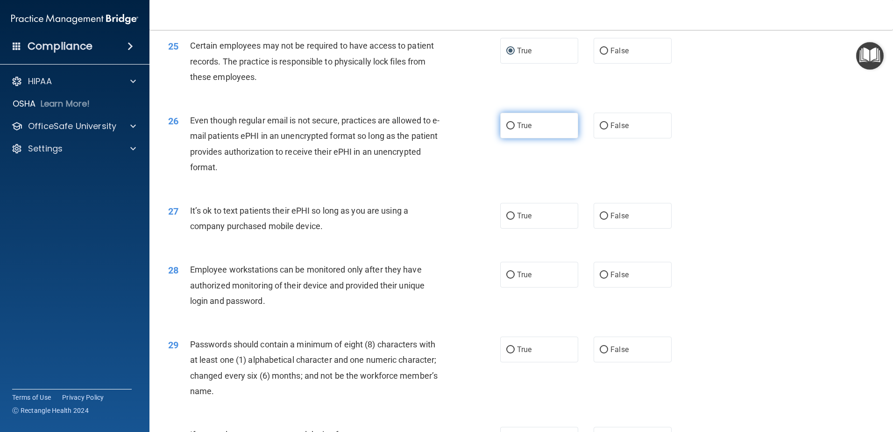
click at [506, 129] on input "True" at bounding box center [510, 125] width 8 height 7
radio input "true"
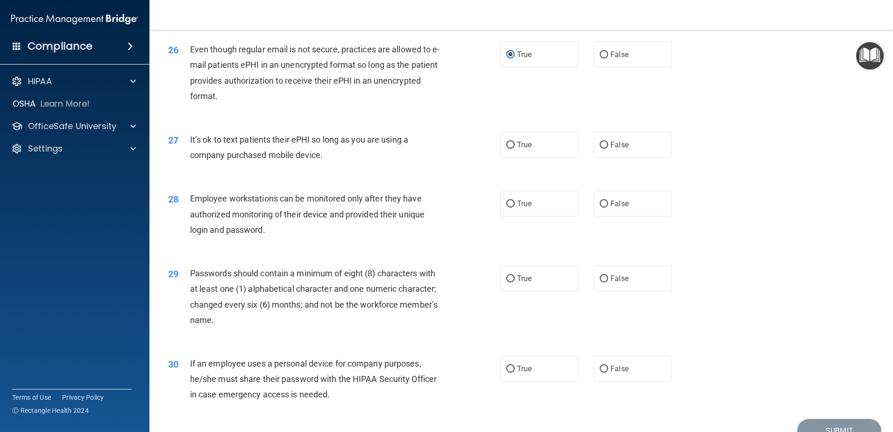
scroll to position [1873, 0]
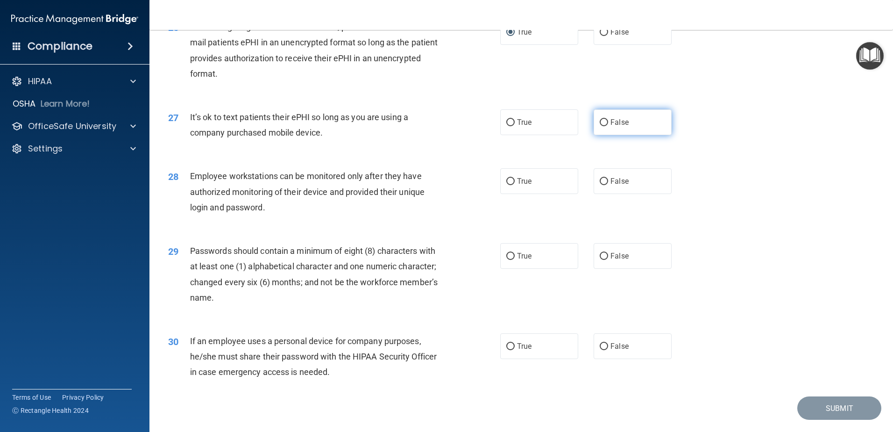
click at [600, 126] on input "False" at bounding box center [604, 122] width 8 height 7
radio input "true"
click at [600, 185] on input "False" at bounding box center [604, 181] width 8 height 7
radio input "true"
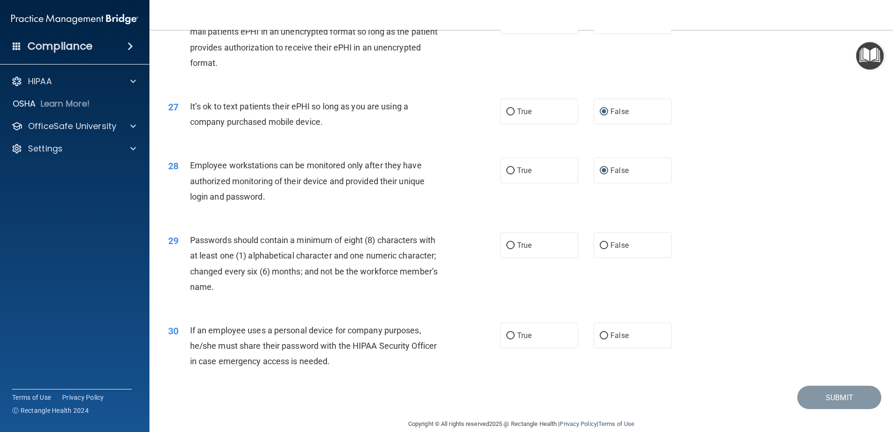
scroll to position [1914, 0]
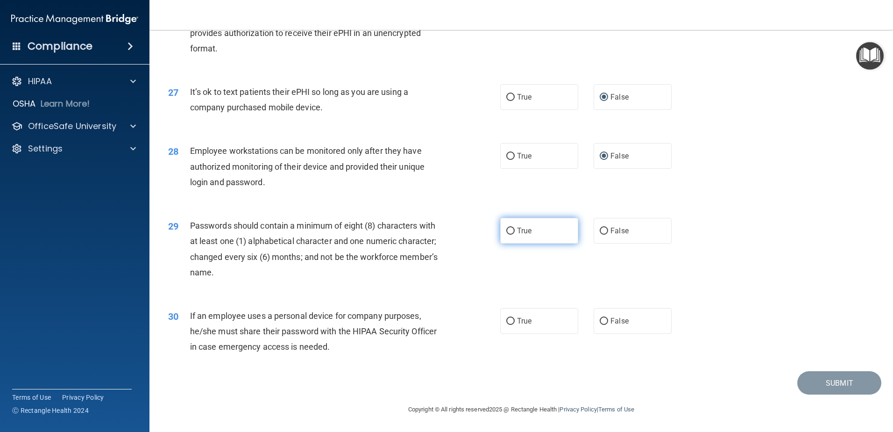
click at [506, 230] on input "True" at bounding box center [510, 231] width 8 height 7
radio input "true"
click at [600, 320] on input "False" at bounding box center [604, 321] width 8 height 7
radio input "true"
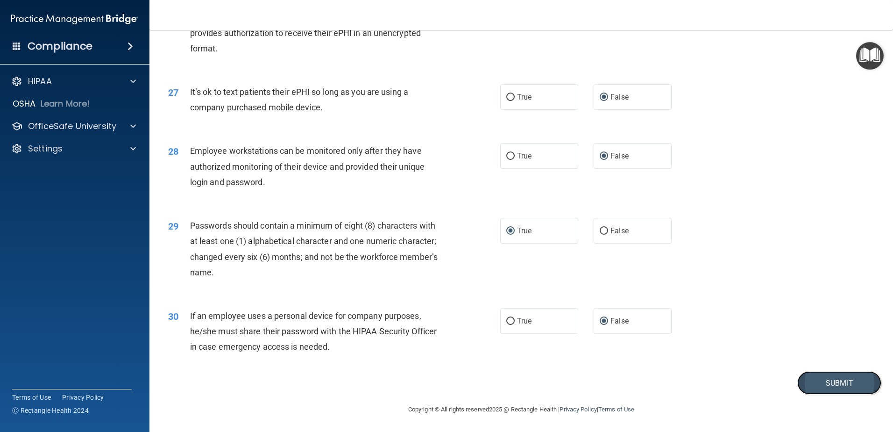
click at [821, 379] on button "Submit" at bounding box center [840, 383] width 84 height 24
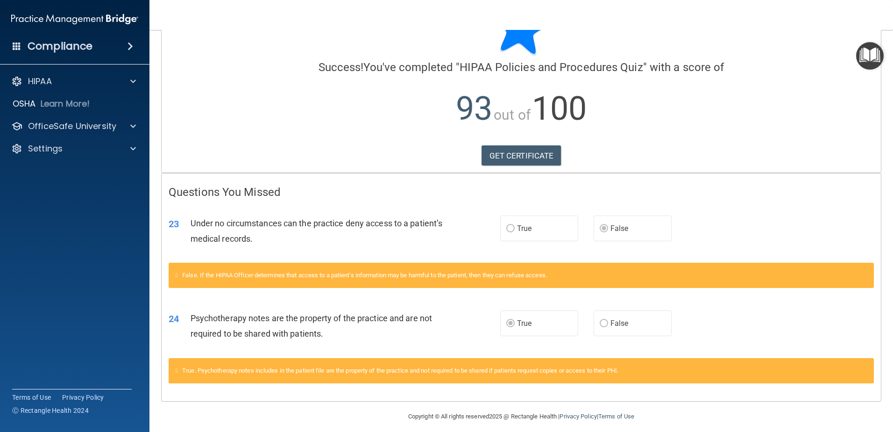
scroll to position [54, 0]
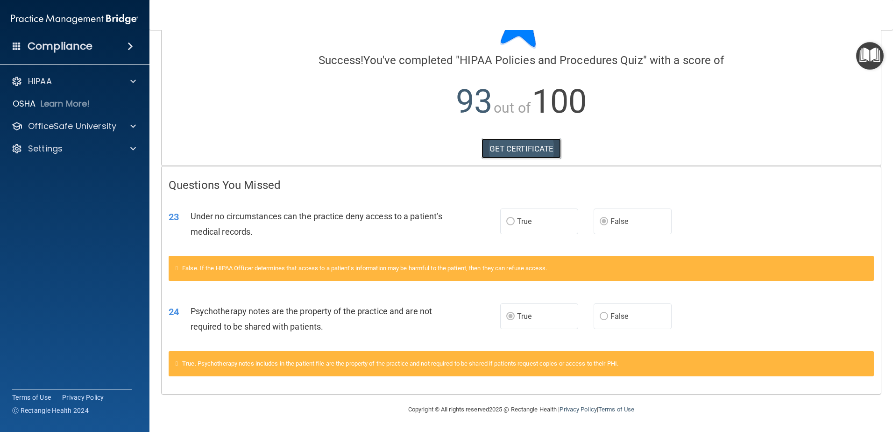
click at [521, 152] on link "GET CERTIFICATE" at bounding box center [522, 148] width 80 height 21
click at [872, 57] on img "Open Resource Center" at bounding box center [870, 56] width 28 height 28
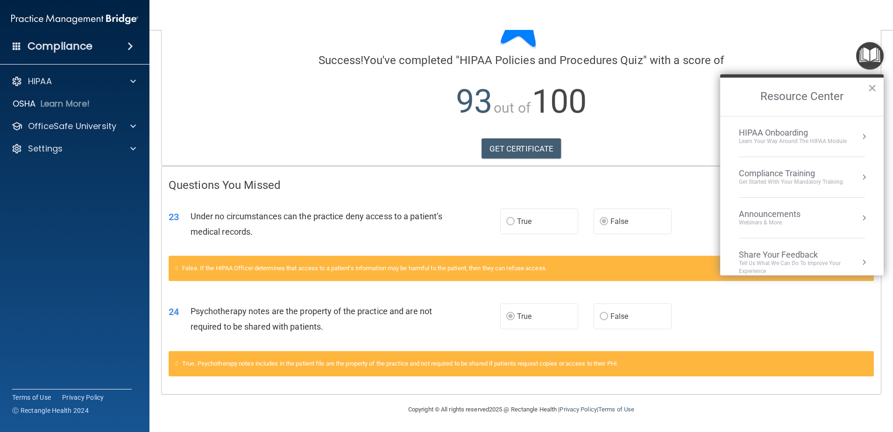
click at [757, 175] on div "Compliance Training" at bounding box center [791, 173] width 104 height 10
click at [770, 132] on div "HIPAA Training for Members" at bounding box center [780, 132] width 104 height 8
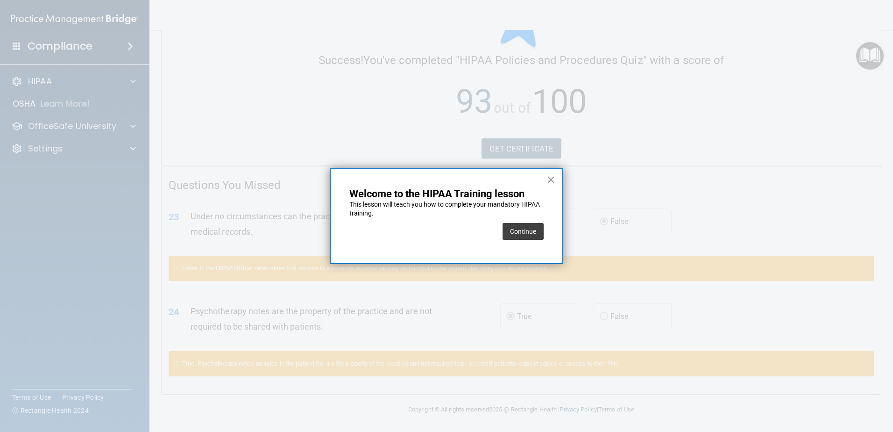
click at [550, 179] on button "×" at bounding box center [551, 179] width 9 height 15
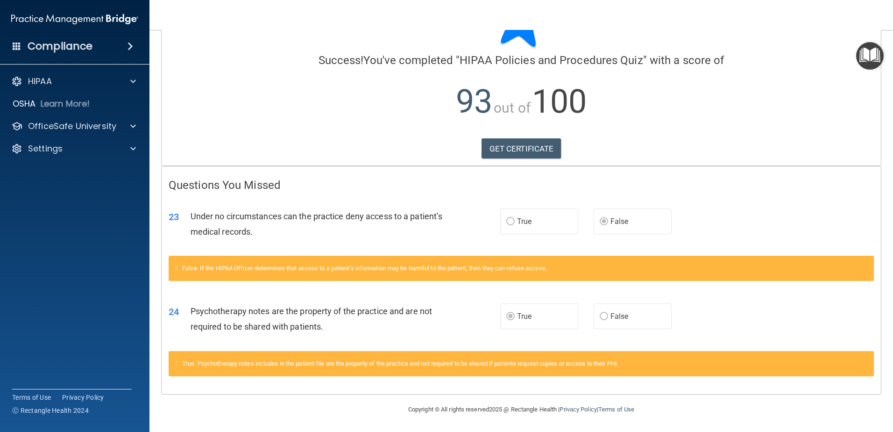
click at [873, 54] on img "Open Resource Center" at bounding box center [870, 56] width 28 height 28
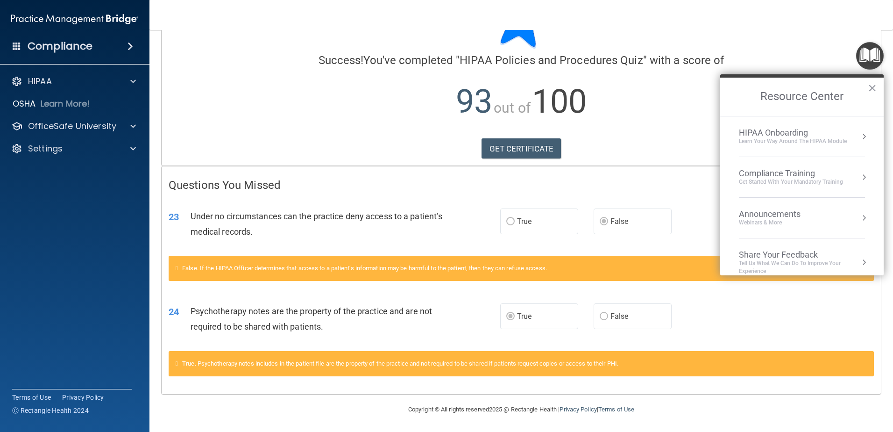
click at [757, 172] on div "Compliance Training" at bounding box center [791, 173] width 104 height 10
click at [759, 129] on div "HIPAA Training for Members" at bounding box center [780, 132] width 104 height 8
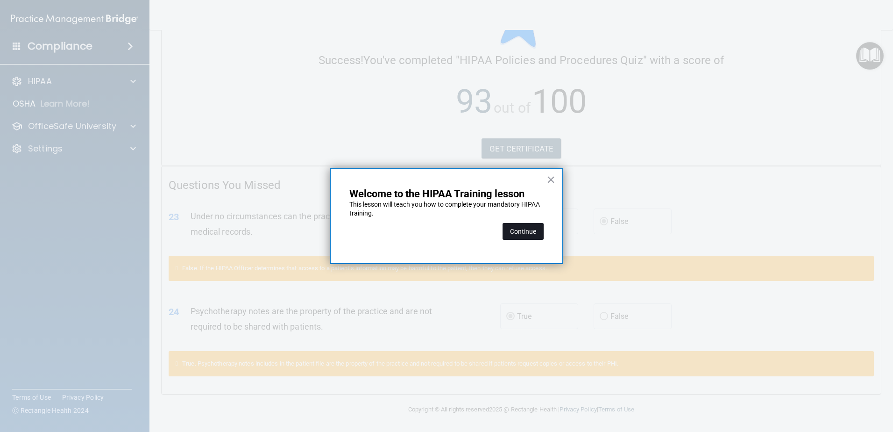
click at [525, 229] on button "Continue" at bounding box center [523, 231] width 41 height 17
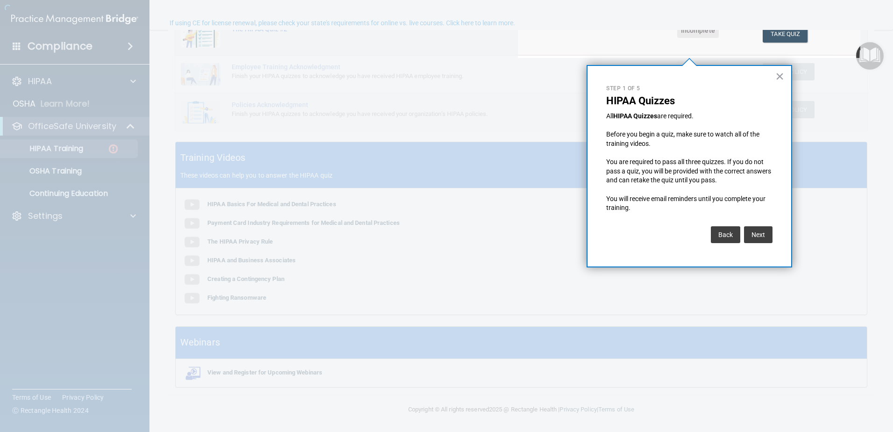
scroll to position [72, 0]
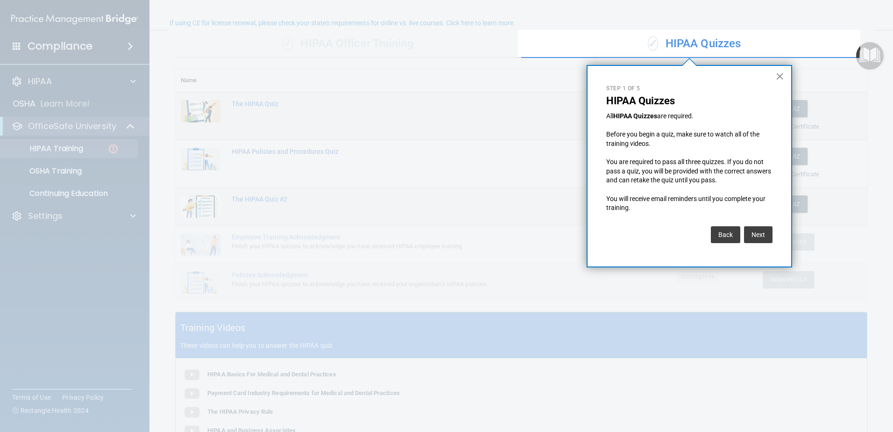
click at [780, 77] on button "×" at bounding box center [780, 76] width 9 height 15
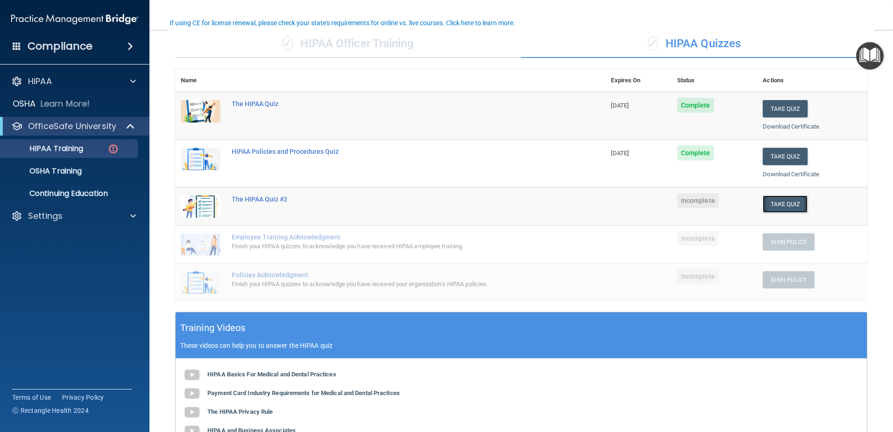
click at [780, 200] on button "Take Quiz" at bounding box center [785, 203] width 45 height 17
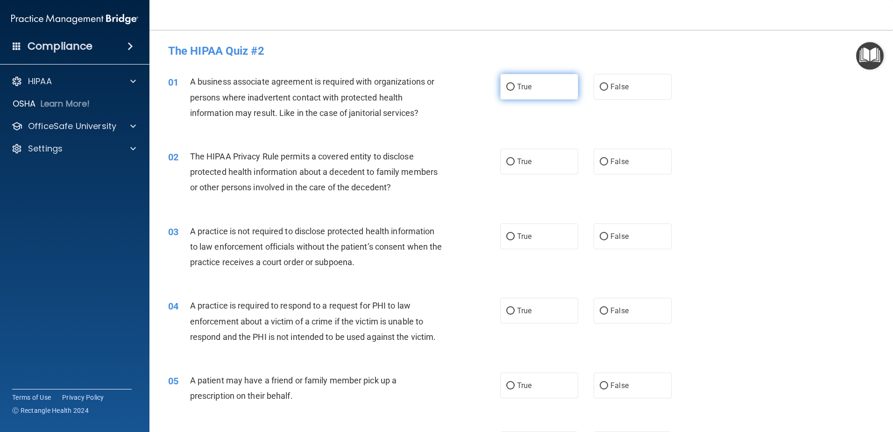
click at [509, 88] on input "True" at bounding box center [510, 87] width 8 height 7
radio input "true"
click at [600, 161] on input "False" at bounding box center [604, 161] width 8 height 7
radio input "true"
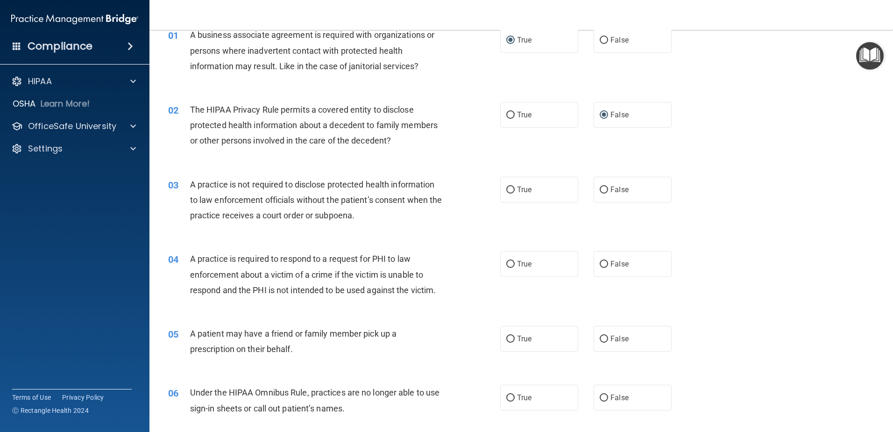
scroll to position [93, 0]
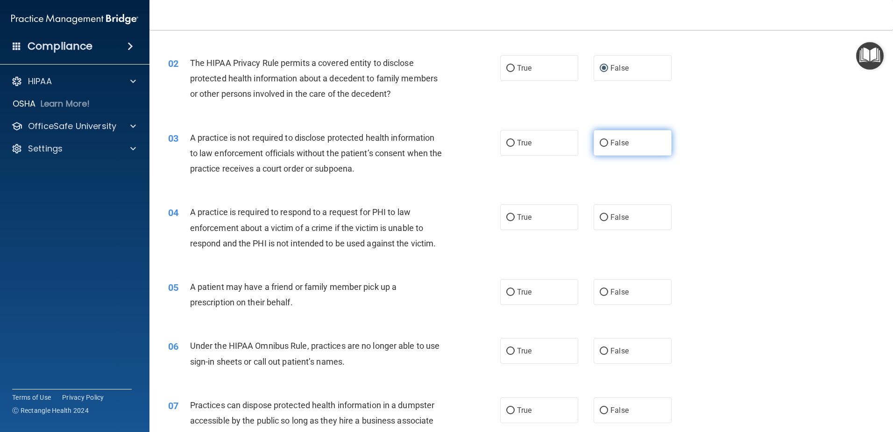
click at [600, 144] on input "False" at bounding box center [604, 143] width 8 height 7
radio input "true"
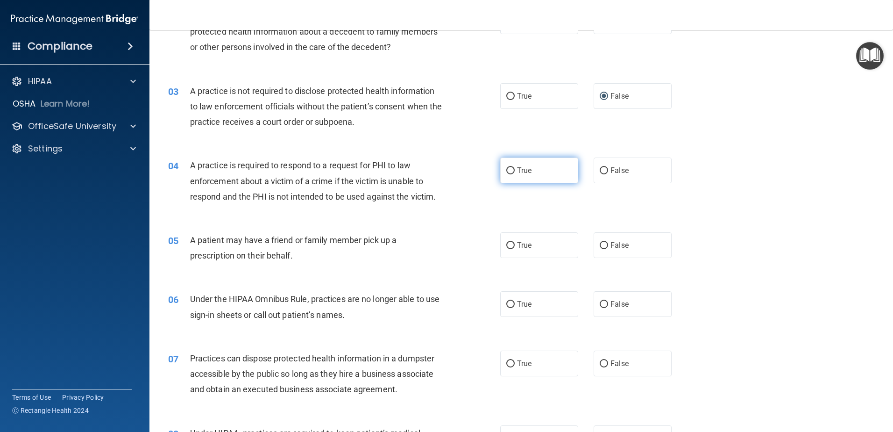
click at [509, 167] on input "True" at bounding box center [510, 170] width 8 height 7
radio input "true"
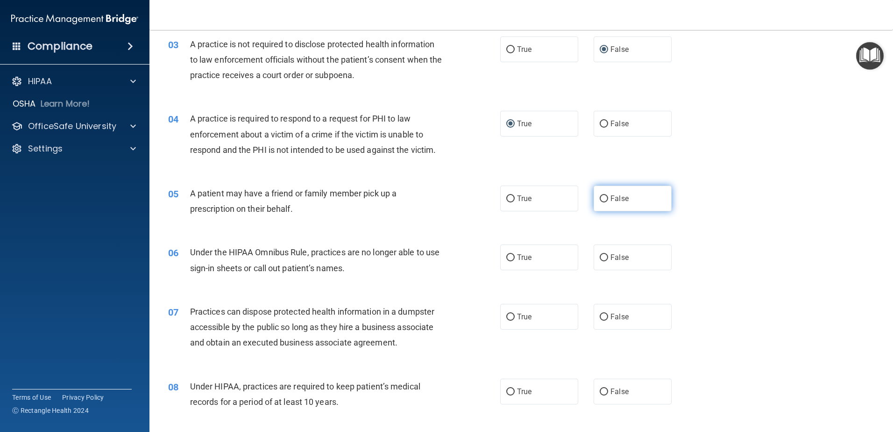
click at [600, 198] on input "False" at bounding box center [604, 198] width 8 height 7
radio input "true"
click at [507, 258] on input "True" at bounding box center [510, 257] width 8 height 7
radio input "true"
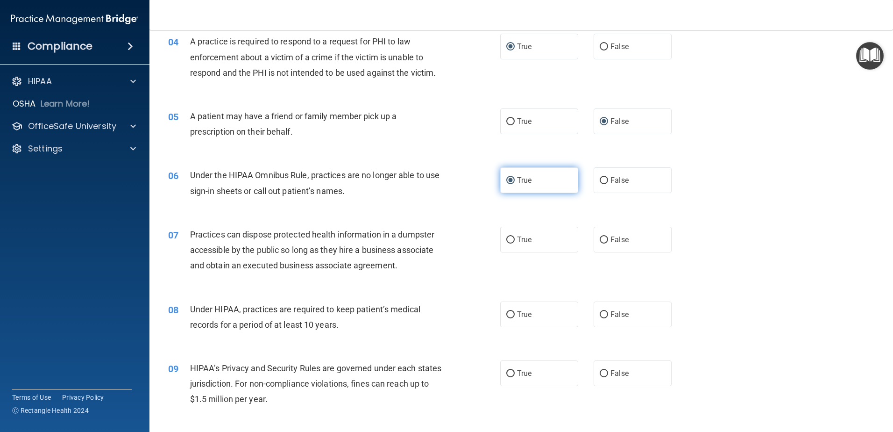
scroll to position [280, 0]
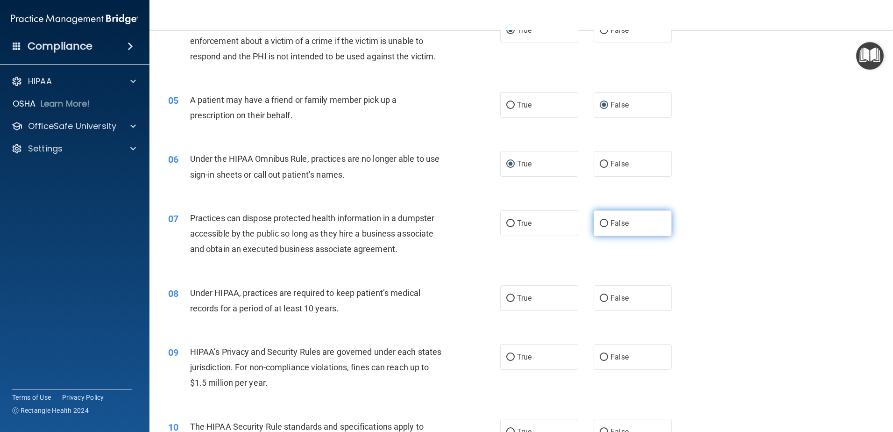
click at [600, 225] on input "False" at bounding box center [604, 223] width 8 height 7
radio input "true"
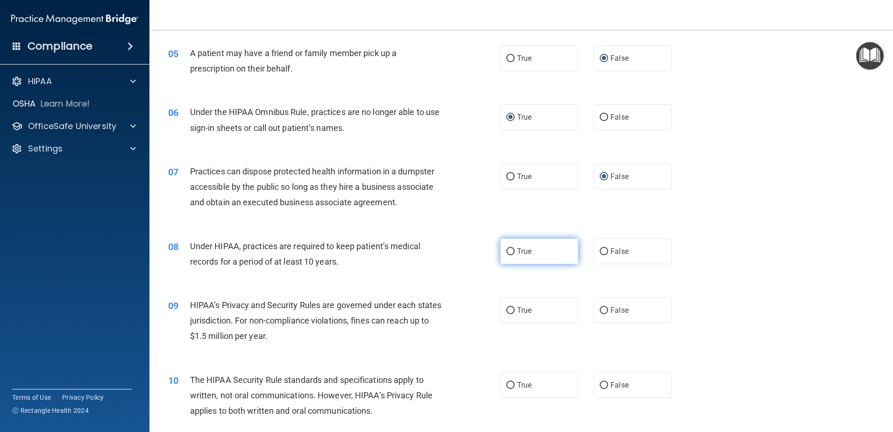
click at [508, 251] on input "True" at bounding box center [510, 251] width 8 height 7
radio input "true"
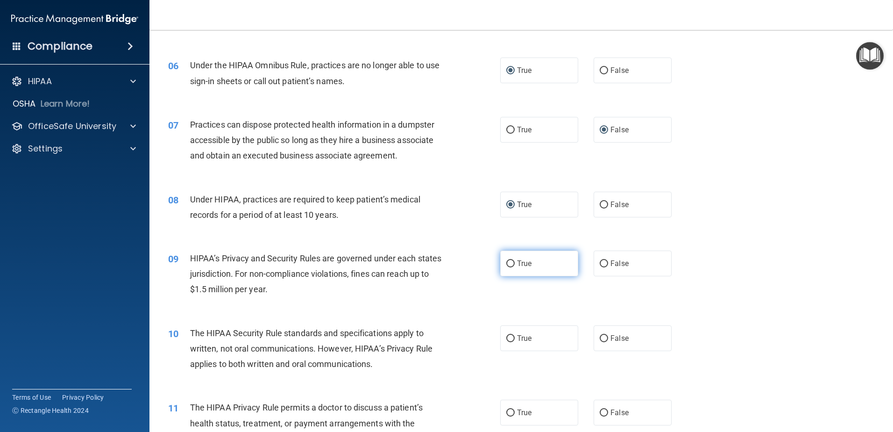
click at [507, 263] on input "True" at bounding box center [510, 263] width 8 height 7
radio input "true"
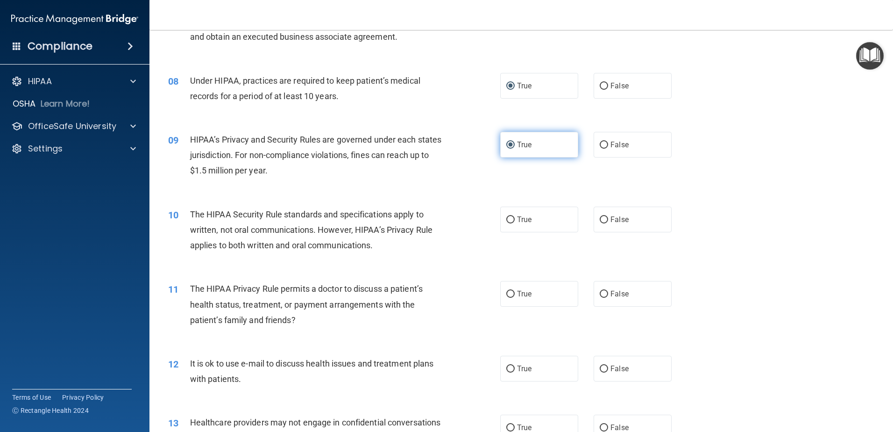
scroll to position [514, 0]
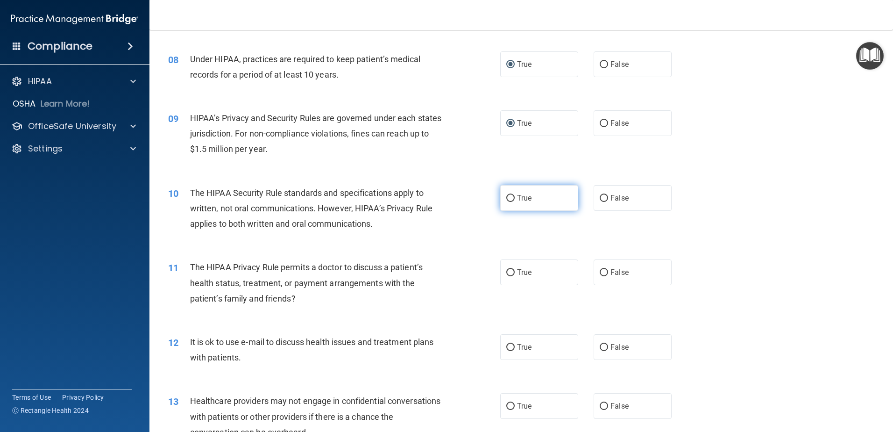
click at [508, 196] on input "True" at bounding box center [510, 198] width 8 height 7
radio input "true"
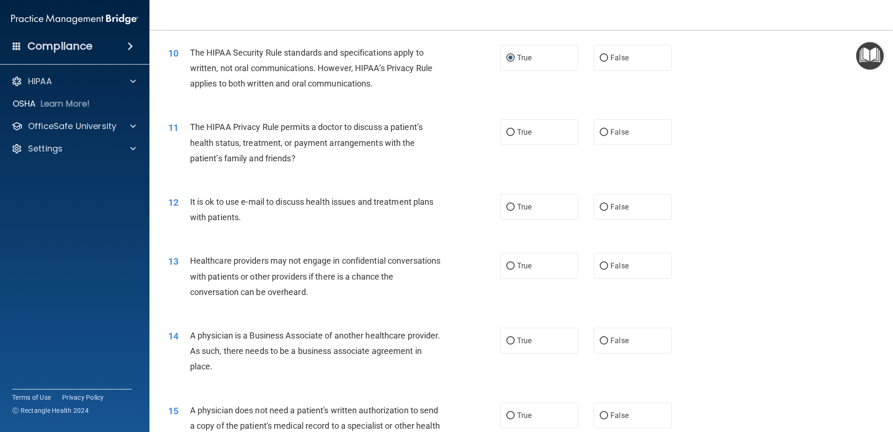
scroll to position [701, 0]
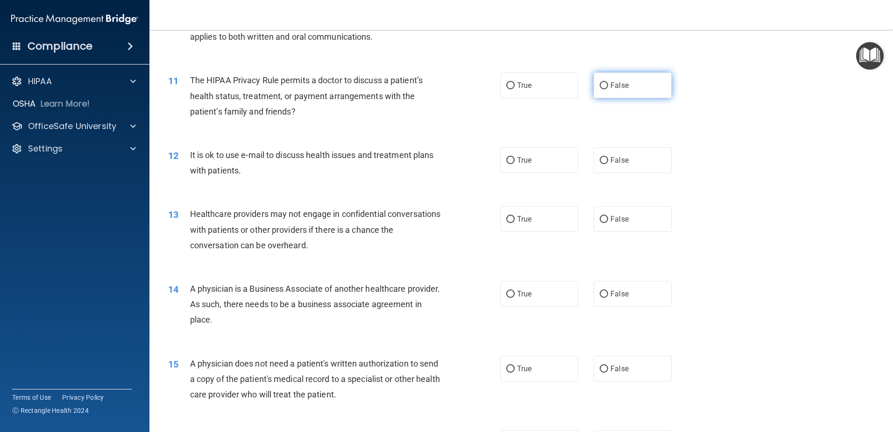
click at [600, 87] on input "False" at bounding box center [604, 85] width 8 height 7
radio input "true"
click at [600, 159] on input "False" at bounding box center [604, 160] width 8 height 7
radio input "true"
click at [506, 218] on input "True" at bounding box center [510, 219] width 8 height 7
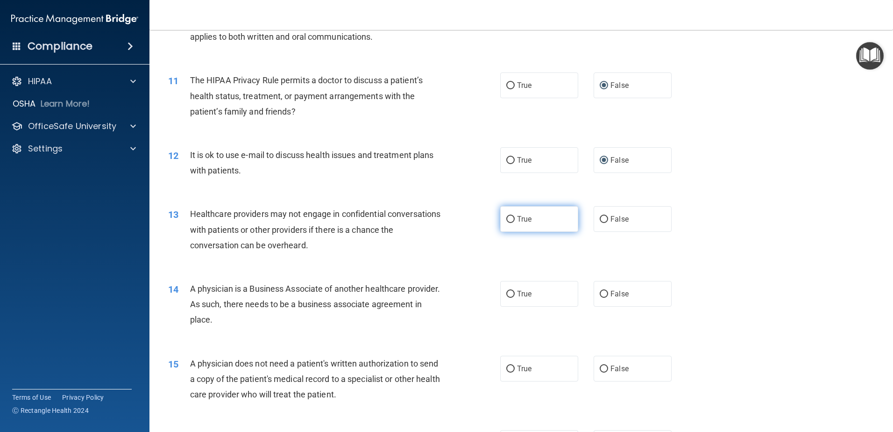
radio input "true"
click at [602, 293] on input "False" at bounding box center [604, 294] width 8 height 7
radio input "true"
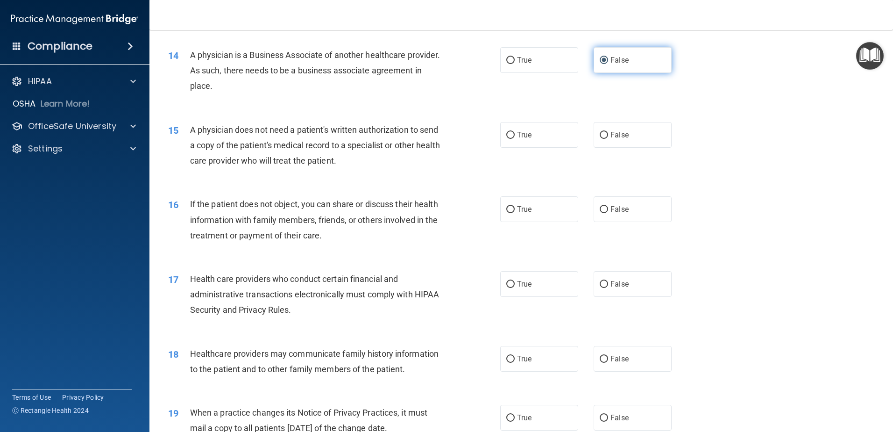
scroll to position [981, 0]
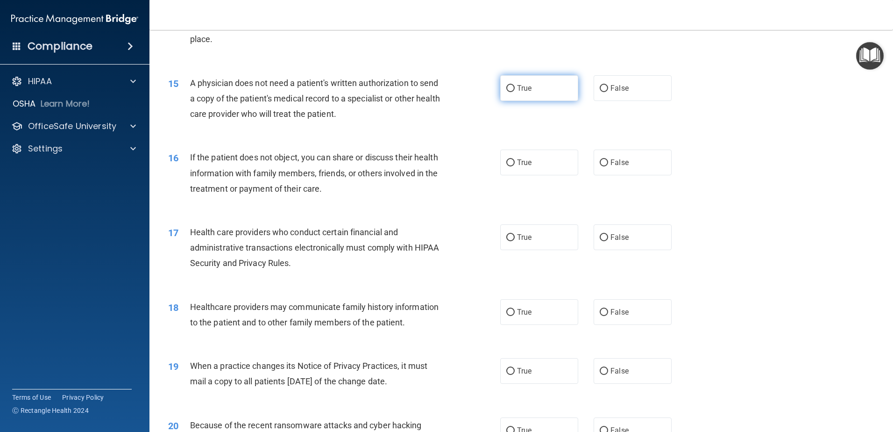
click at [507, 88] on input "True" at bounding box center [510, 88] width 8 height 7
radio input "true"
click at [600, 162] on input "False" at bounding box center [604, 162] width 8 height 7
radio input "true"
click at [506, 235] on input "True" at bounding box center [510, 237] width 8 height 7
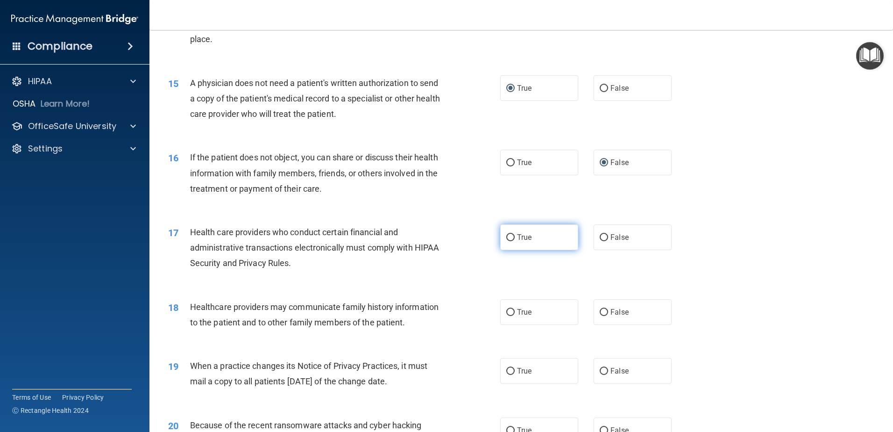
radio input "true"
click at [600, 312] on input "False" at bounding box center [604, 312] width 8 height 7
radio input "true"
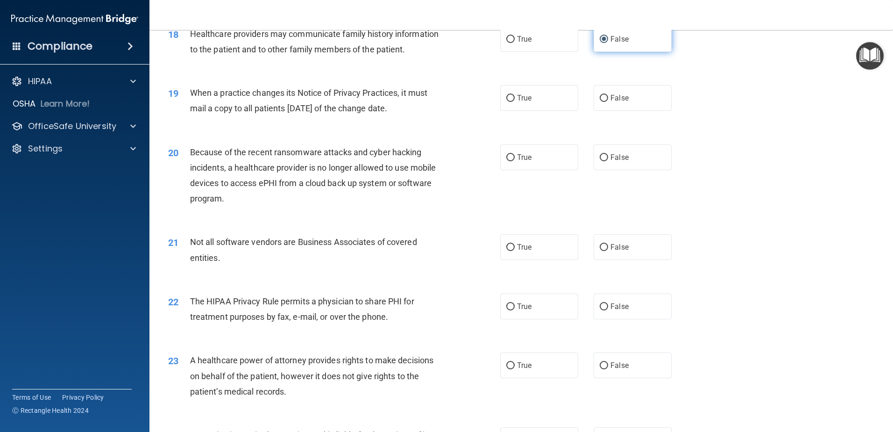
scroll to position [1262, 0]
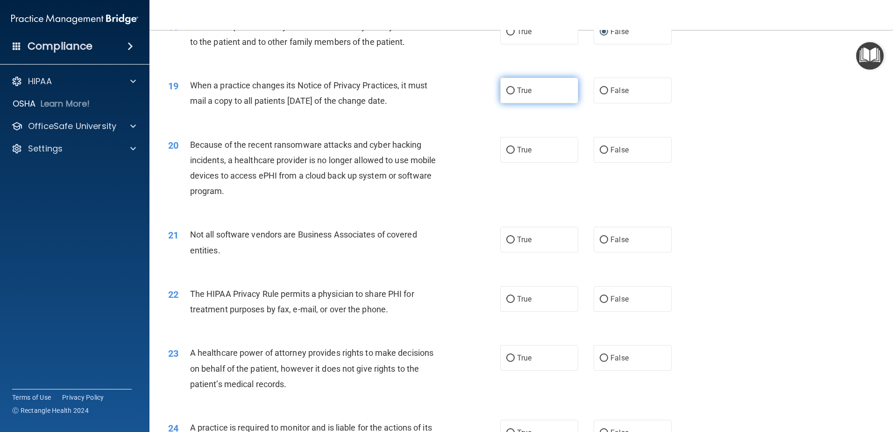
click at [506, 94] on input "True" at bounding box center [510, 90] width 8 height 7
radio input "true"
click at [506, 150] on input "True" at bounding box center [510, 150] width 8 height 7
radio input "true"
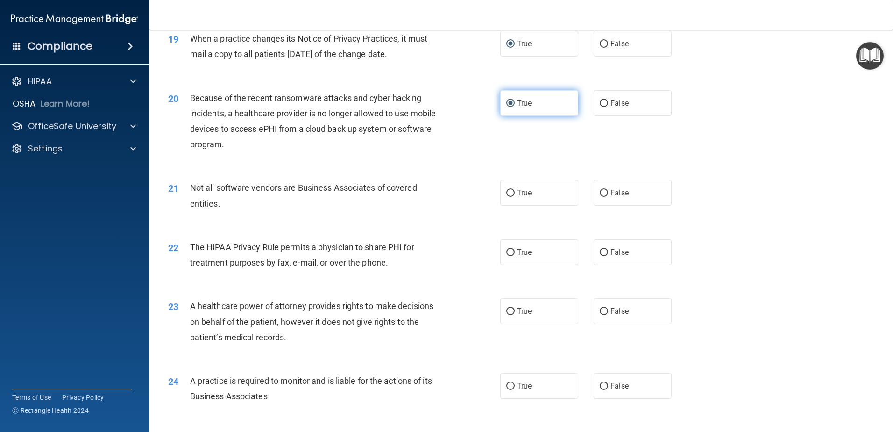
scroll to position [1355, 0]
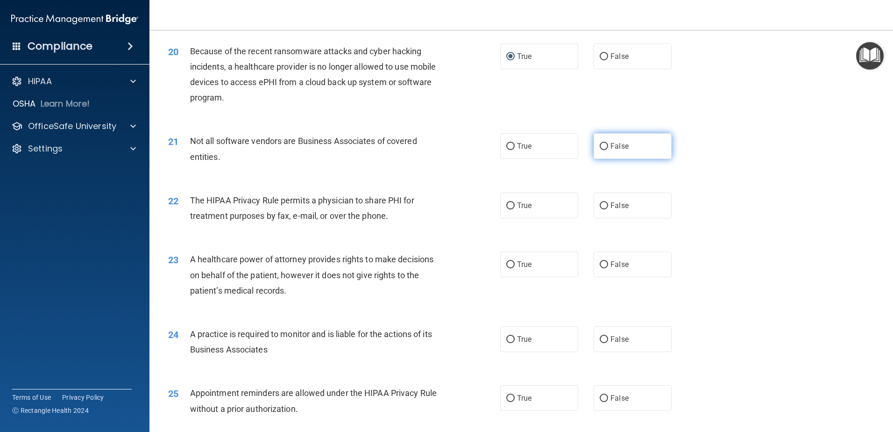
click at [600, 146] on input "False" at bounding box center [604, 146] width 8 height 7
radio input "true"
click at [600, 205] on input "False" at bounding box center [604, 205] width 8 height 7
radio input "true"
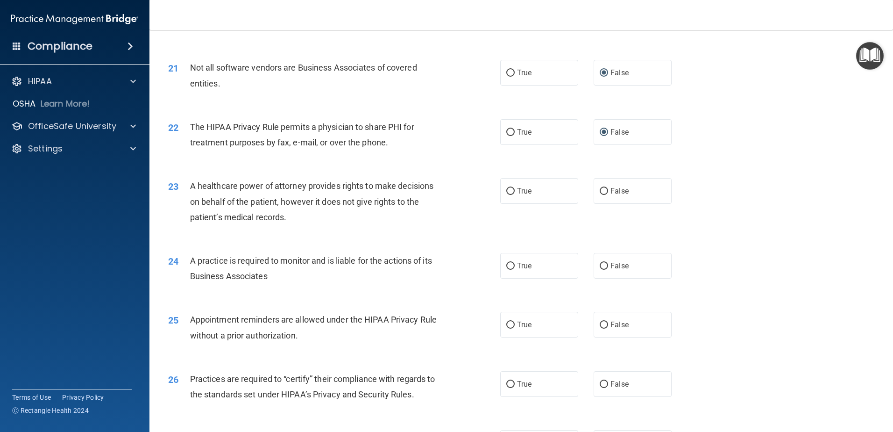
scroll to position [1448, 0]
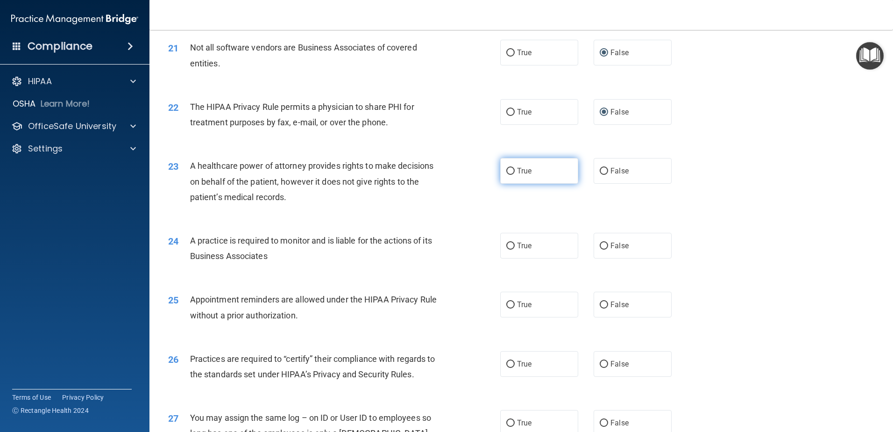
click at [509, 170] on input "True" at bounding box center [510, 171] width 8 height 7
radio input "true"
click at [508, 246] on input "True" at bounding box center [510, 246] width 8 height 7
radio input "true"
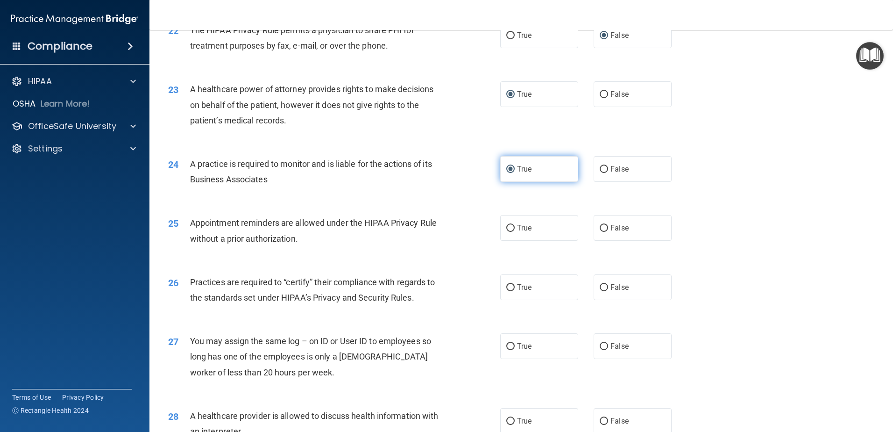
scroll to position [1682, 0]
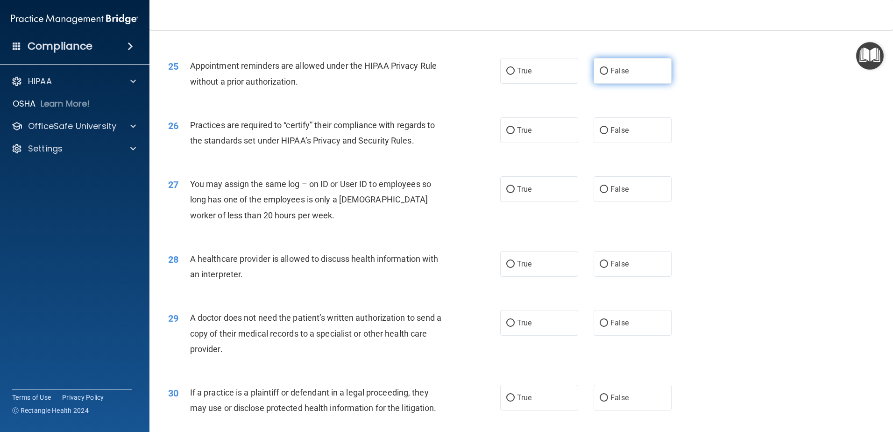
click at [600, 70] on input "False" at bounding box center [604, 71] width 8 height 7
radio input "true"
click at [506, 129] on input "True" at bounding box center [510, 130] width 8 height 7
radio input "true"
click at [600, 188] on input "False" at bounding box center [604, 189] width 8 height 7
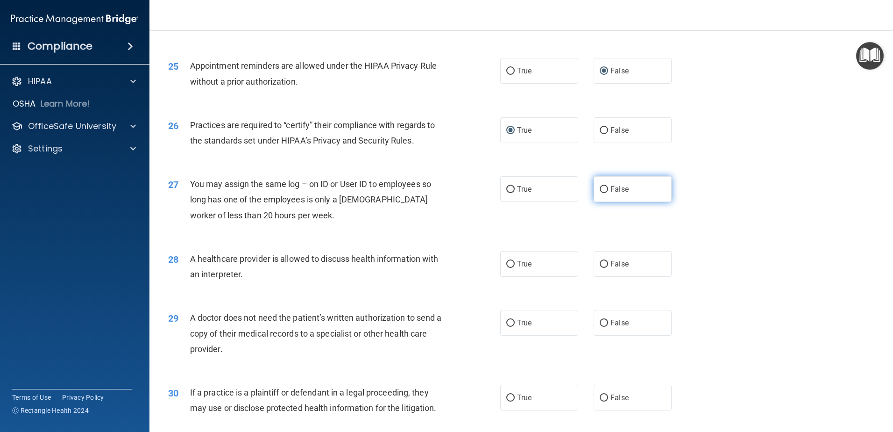
radio input "true"
click at [603, 263] on input "False" at bounding box center [604, 264] width 8 height 7
radio input "true"
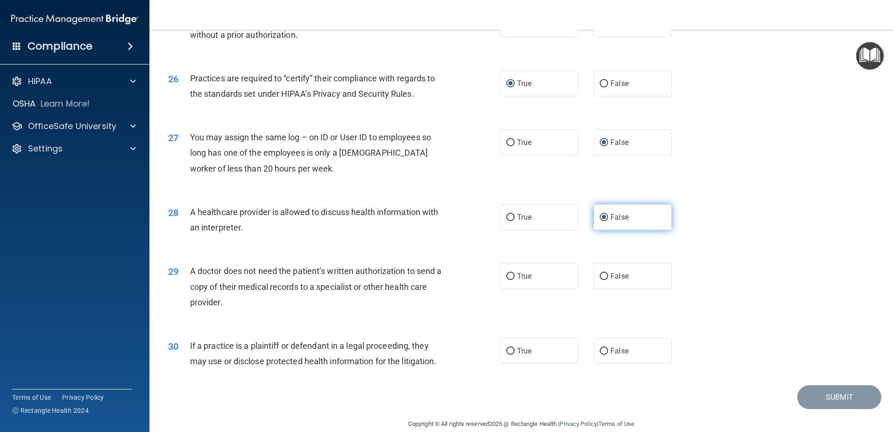
scroll to position [1743, 0]
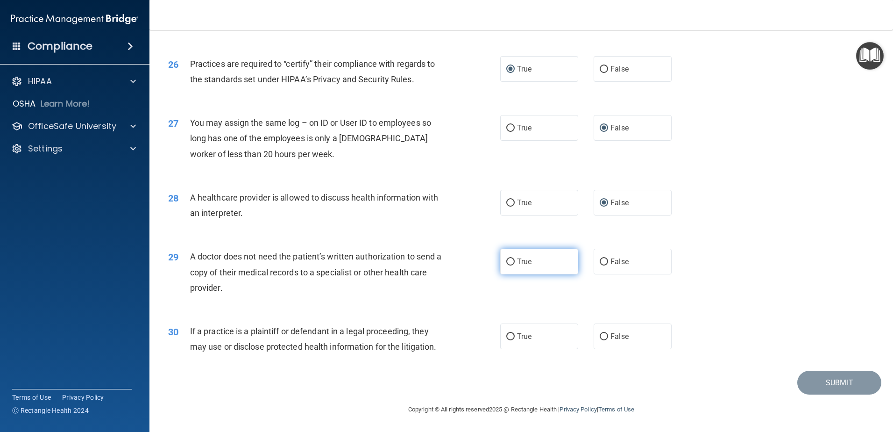
click at [506, 261] on input "True" at bounding box center [510, 261] width 8 height 7
radio input "true"
click at [601, 337] on input "False" at bounding box center [604, 336] width 8 height 7
radio input "true"
click at [831, 379] on button "Submit" at bounding box center [840, 383] width 84 height 24
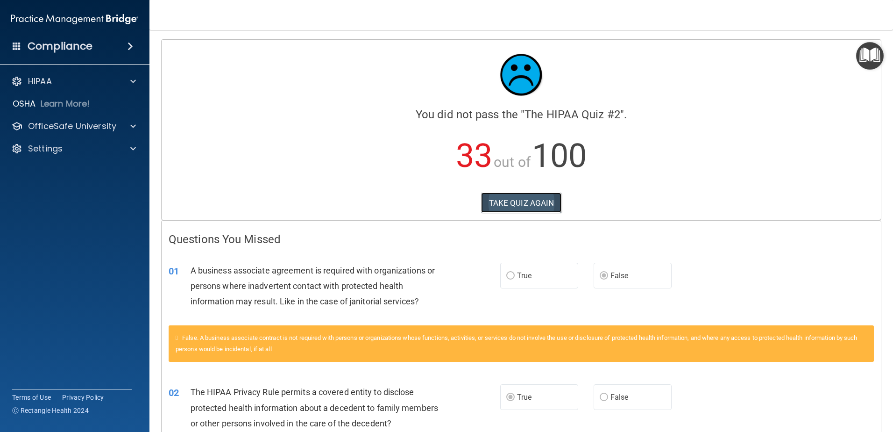
click at [512, 203] on button "TAKE QUIZ AGAIN" at bounding box center [521, 203] width 81 height 21
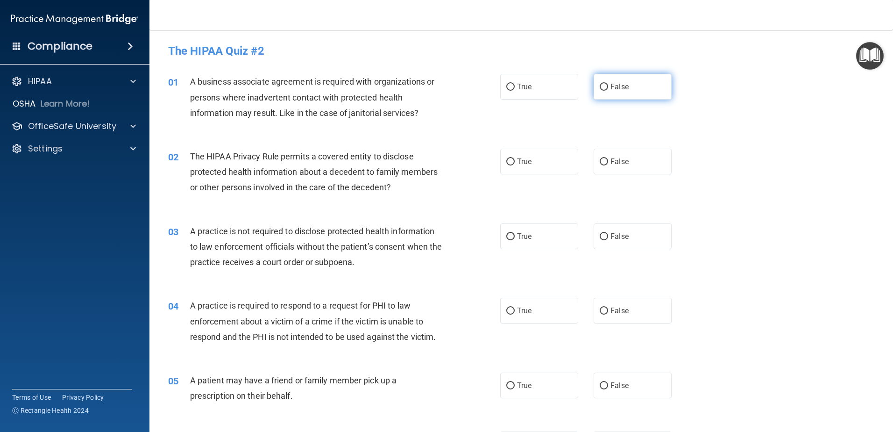
click at [600, 87] on input "False" at bounding box center [604, 87] width 8 height 7
radio input "true"
click at [510, 160] on input "True" at bounding box center [510, 161] width 8 height 7
radio input "true"
click at [600, 236] on input "False" at bounding box center [604, 236] width 8 height 7
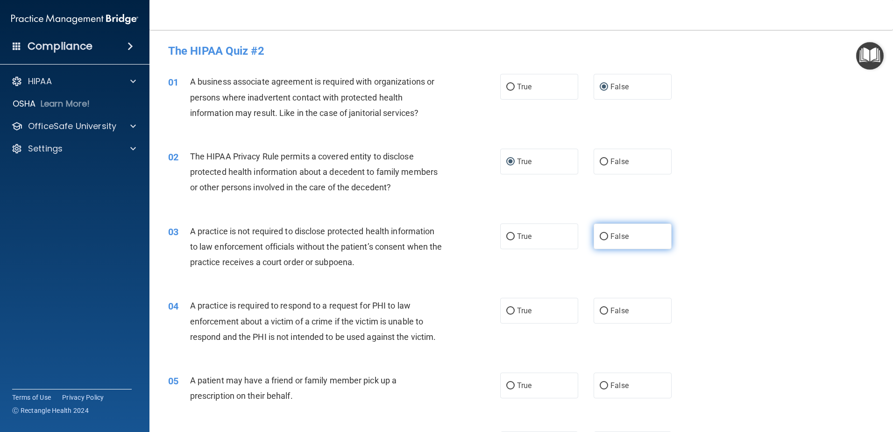
radio input "true"
click at [507, 307] on input "True" at bounding box center [510, 310] width 8 height 7
radio input "true"
click at [506, 386] on input "True" at bounding box center [510, 385] width 8 height 7
radio input "true"
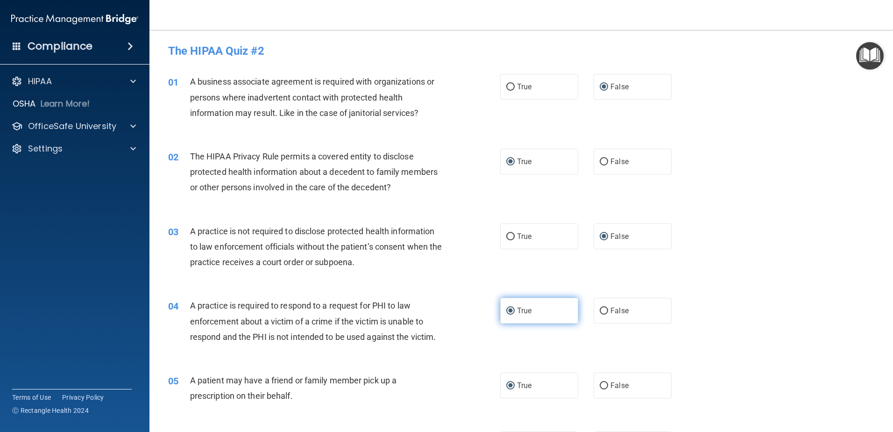
scroll to position [140, 0]
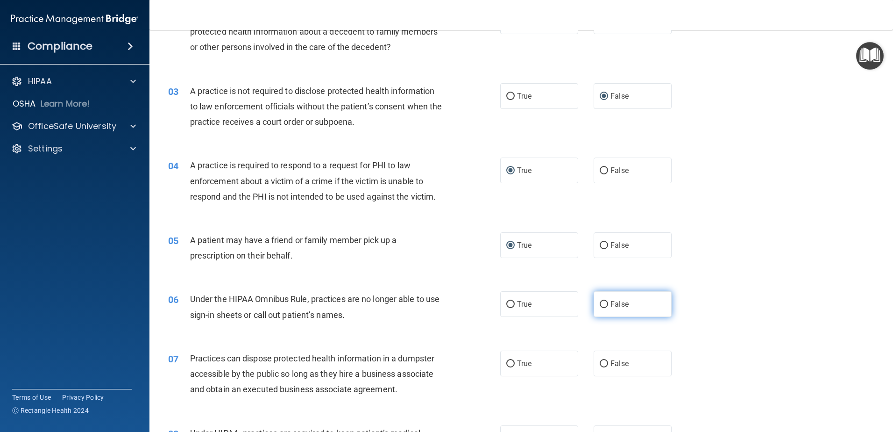
click at [600, 304] on input "False" at bounding box center [604, 304] width 8 height 7
radio input "true"
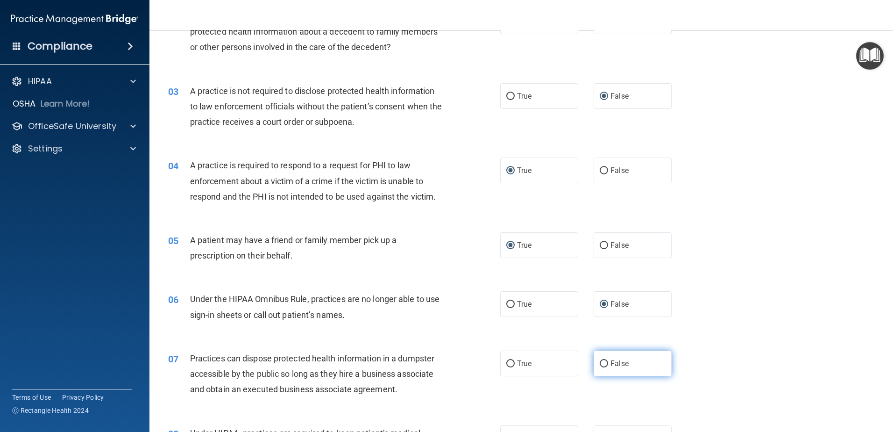
click at [600, 363] on input "False" at bounding box center [604, 363] width 8 height 7
radio input "true"
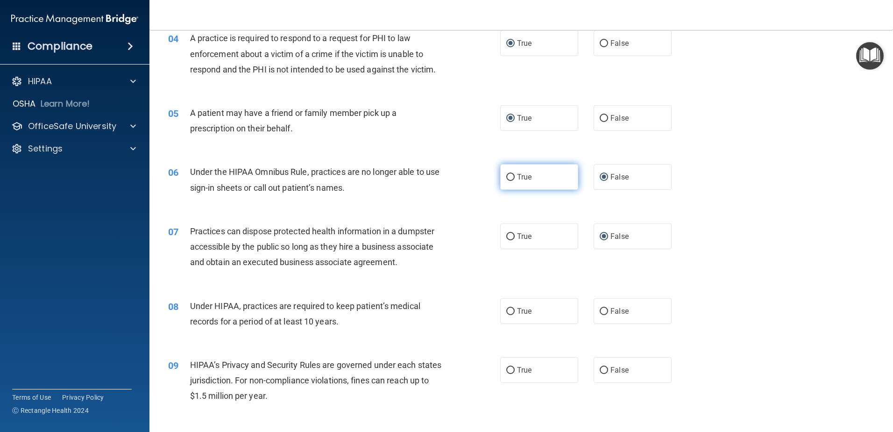
scroll to position [327, 0]
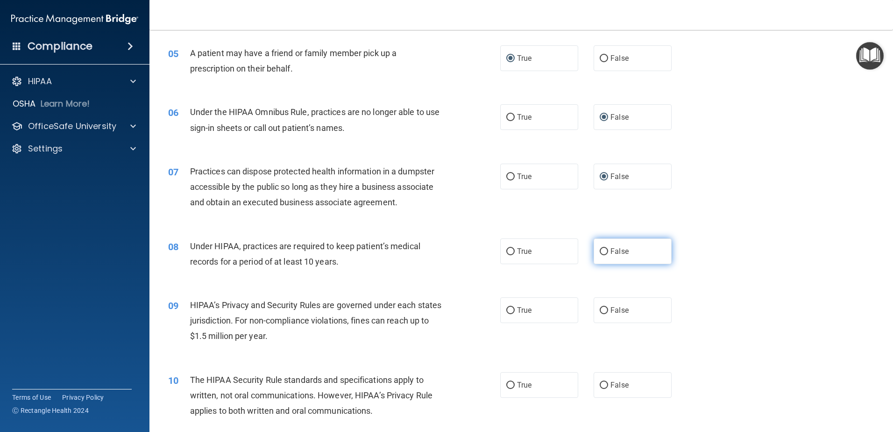
click at [600, 253] on input "False" at bounding box center [604, 251] width 8 height 7
radio input "true"
click at [603, 309] on input "False" at bounding box center [604, 310] width 8 height 7
radio input "true"
click at [507, 383] on input "True" at bounding box center [510, 385] width 8 height 7
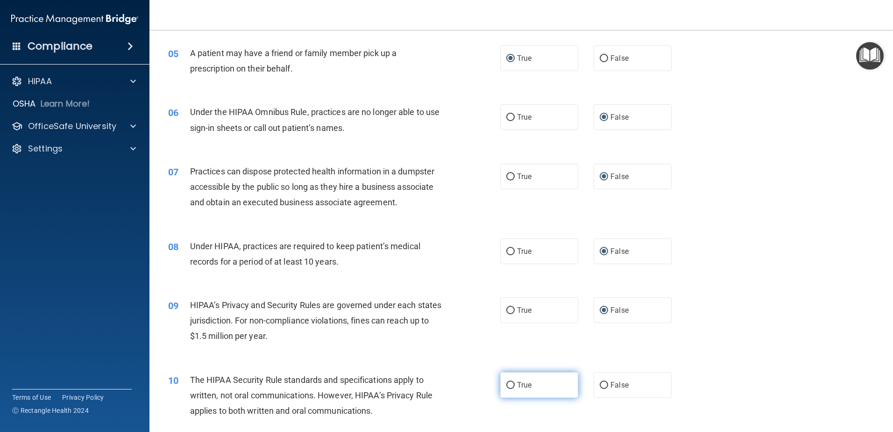
radio input "true"
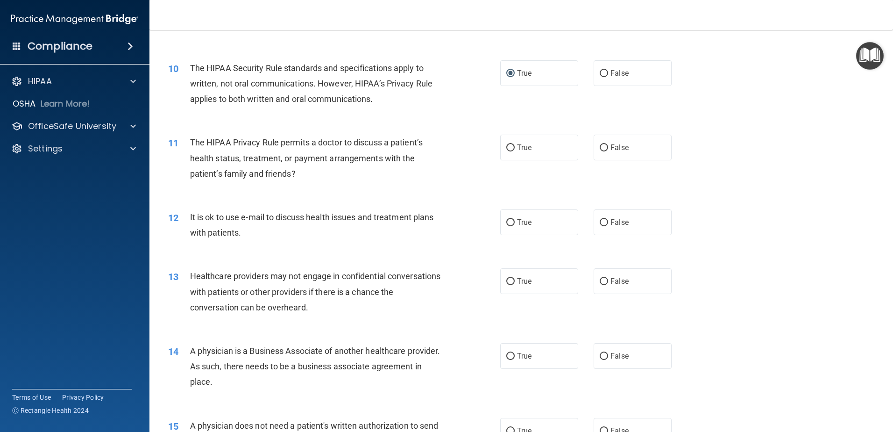
scroll to position [654, 0]
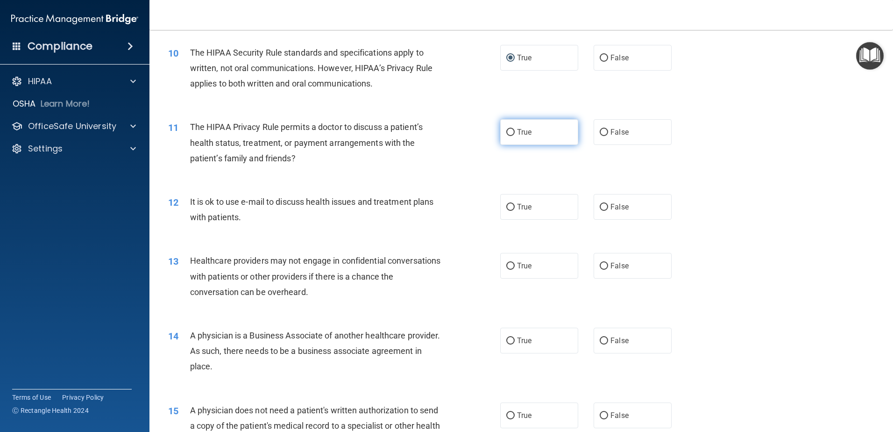
click at [506, 133] on input "True" at bounding box center [510, 132] width 8 height 7
radio input "true"
click at [508, 207] on input "True" at bounding box center [510, 207] width 8 height 7
radio input "true"
click at [600, 266] on input "False" at bounding box center [604, 266] width 8 height 7
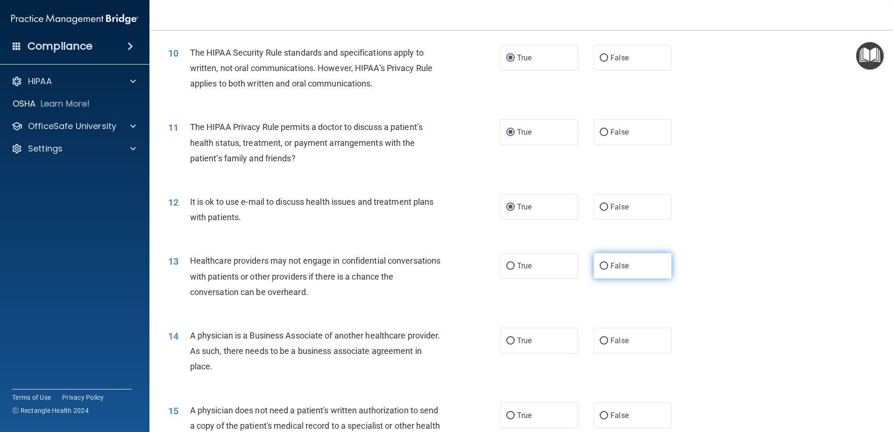
radio input "true"
click at [600, 341] on input "False" at bounding box center [604, 340] width 8 height 7
radio input "true"
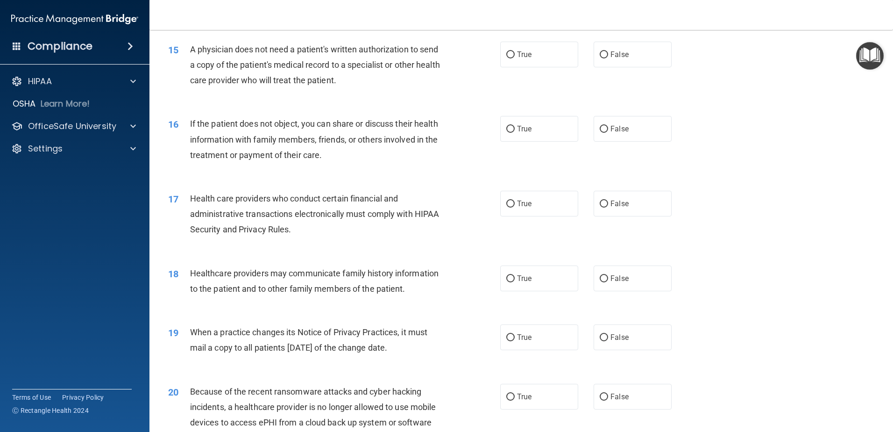
scroll to position [1028, 0]
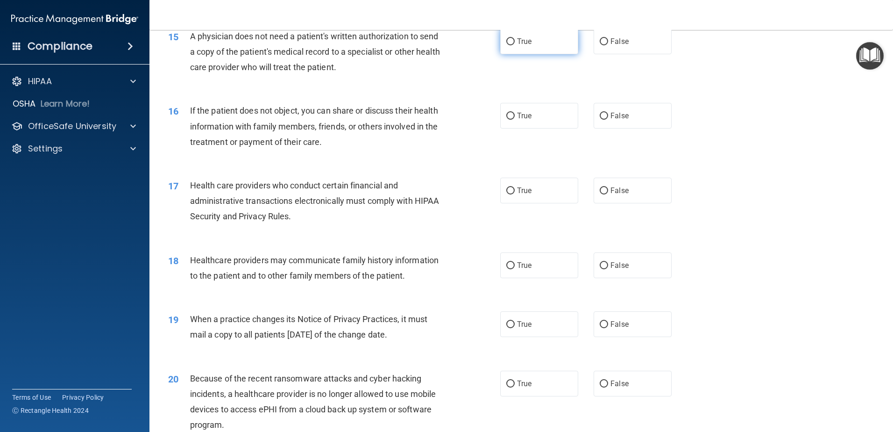
click at [508, 42] on input "True" at bounding box center [510, 41] width 8 height 7
radio input "true"
click at [507, 120] on input "True" at bounding box center [510, 116] width 8 height 7
radio input "true"
click at [506, 187] on input "True" at bounding box center [510, 190] width 8 height 7
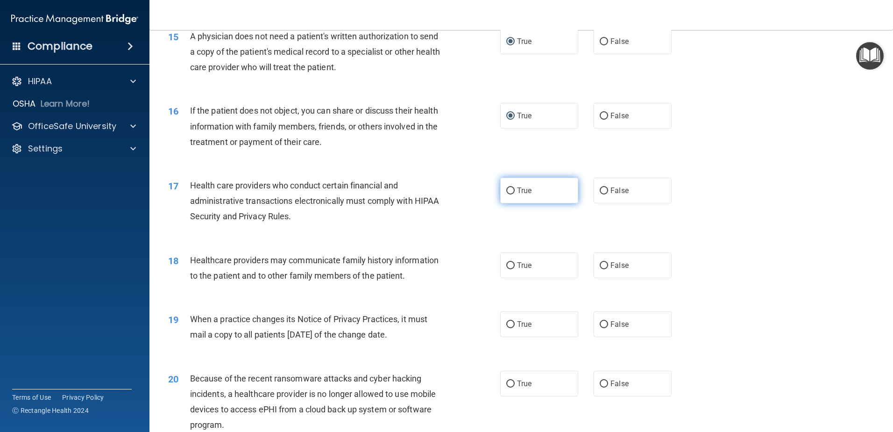
radio input "true"
click at [600, 264] on input "False" at bounding box center [604, 265] width 8 height 7
radio input "true"
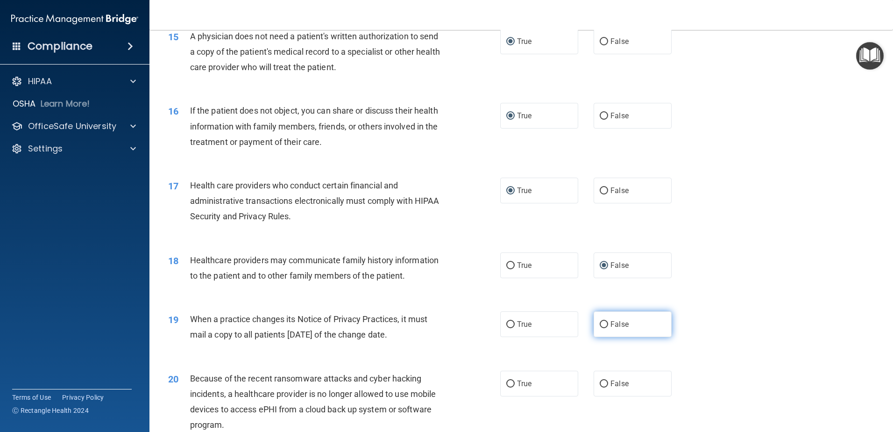
click at [600, 321] on input "False" at bounding box center [604, 324] width 8 height 7
radio input "true"
click at [601, 383] on input "False" at bounding box center [604, 383] width 8 height 7
radio input "true"
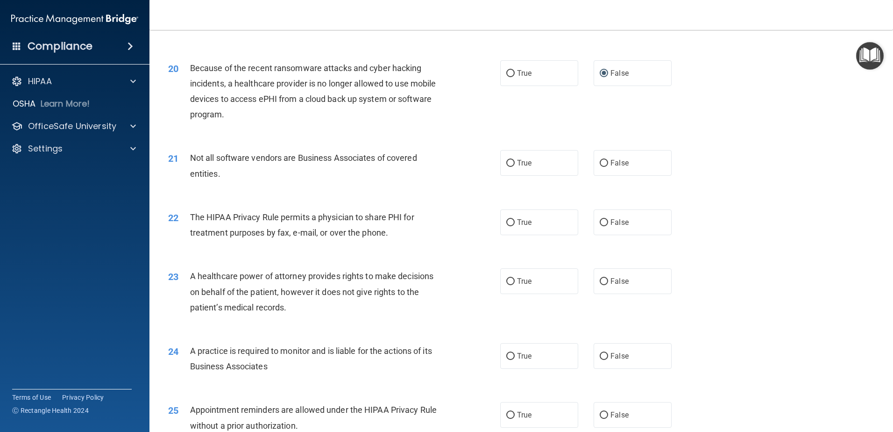
scroll to position [1355, 0]
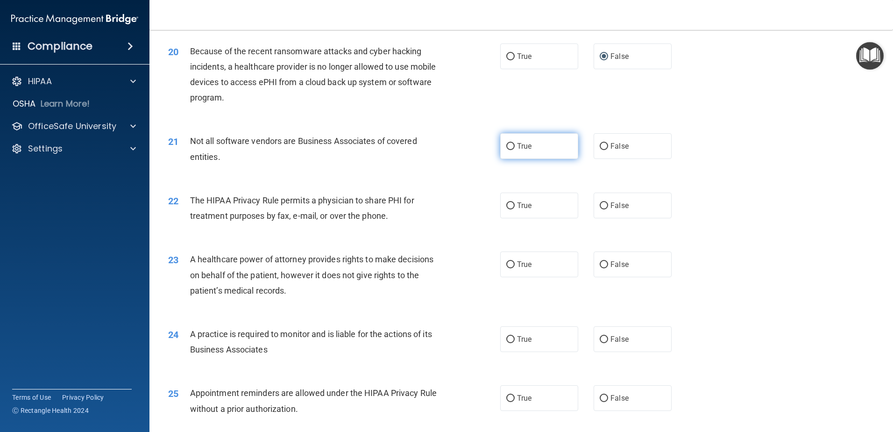
click at [507, 143] on input "True" at bounding box center [510, 146] width 8 height 7
radio input "true"
click at [510, 207] on input "True" at bounding box center [510, 205] width 8 height 7
radio input "true"
click at [600, 261] on input "False" at bounding box center [604, 264] width 8 height 7
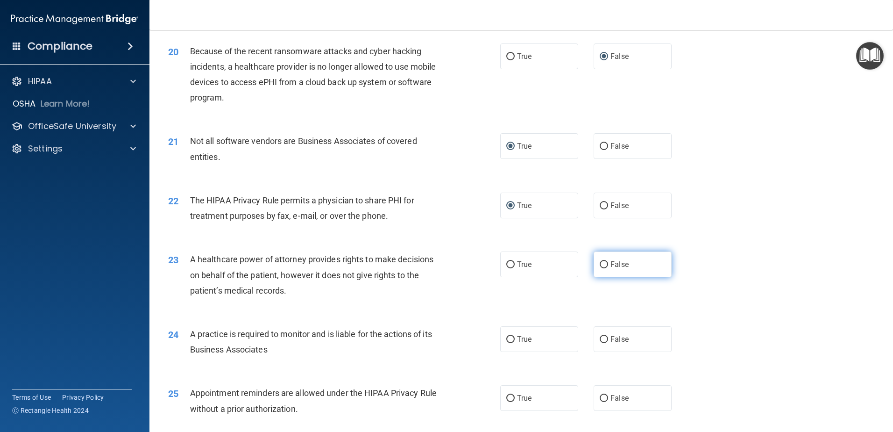
radio input "true"
click at [600, 336] on input "False" at bounding box center [604, 339] width 8 height 7
radio input "true"
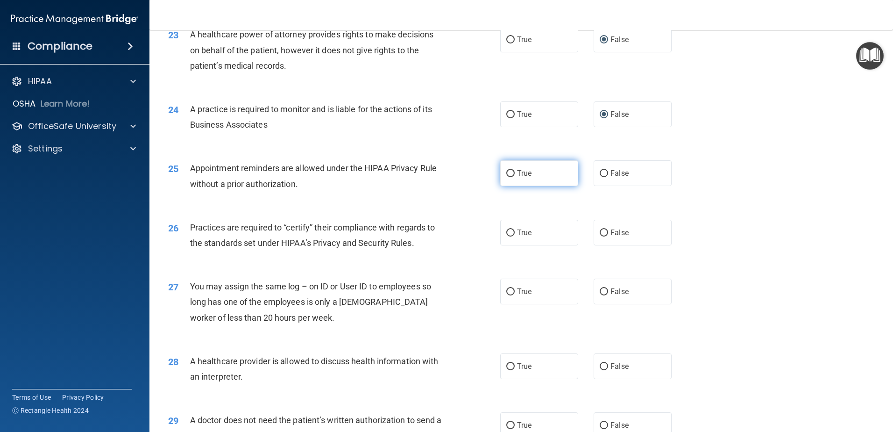
scroll to position [1635, 0]
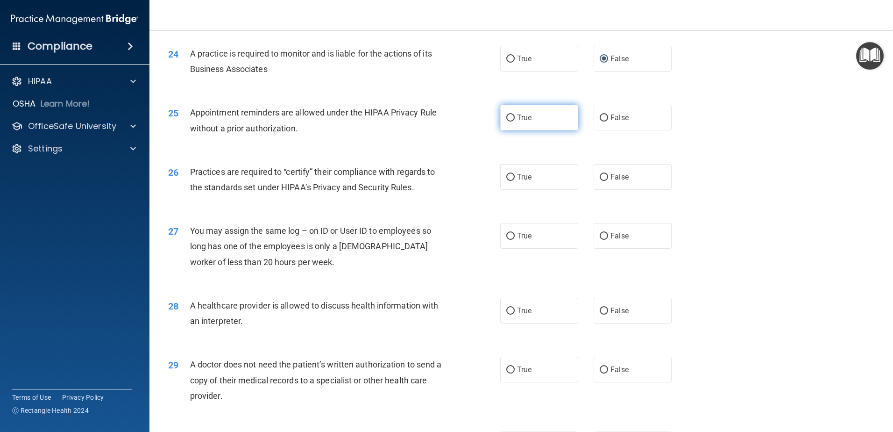
click at [507, 116] on input "True" at bounding box center [510, 117] width 8 height 7
radio input "true"
click at [601, 178] on input "False" at bounding box center [604, 177] width 8 height 7
radio input "true"
click at [600, 234] on input "False" at bounding box center [604, 236] width 8 height 7
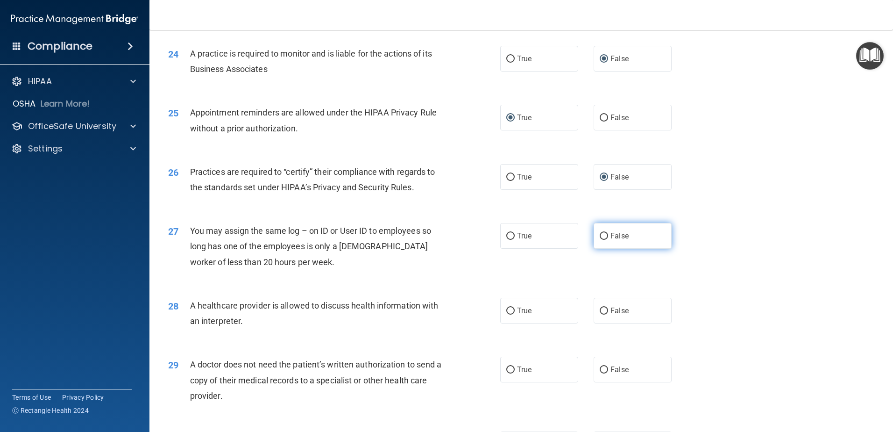
radio input "true"
click at [508, 311] on input "True" at bounding box center [510, 310] width 8 height 7
radio input "true"
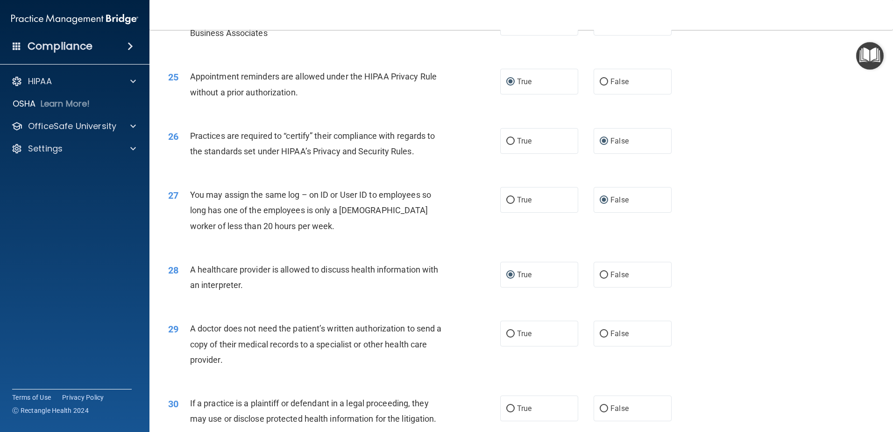
scroll to position [1743, 0]
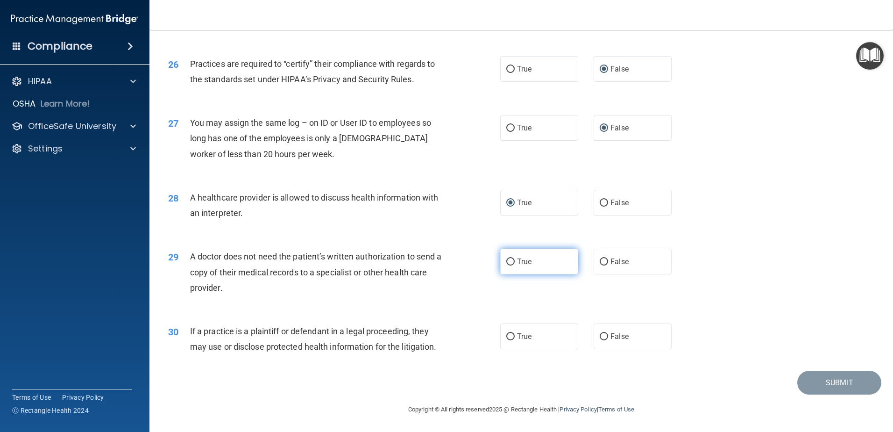
click at [510, 259] on input "True" at bounding box center [510, 261] width 8 height 7
radio input "true"
click at [507, 334] on input "True" at bounding box center [510, 336] width 8 height 7
radio input "true"
click at [830, 378] on button "Submit" at bounding box center [840, 383] width 84 height 24
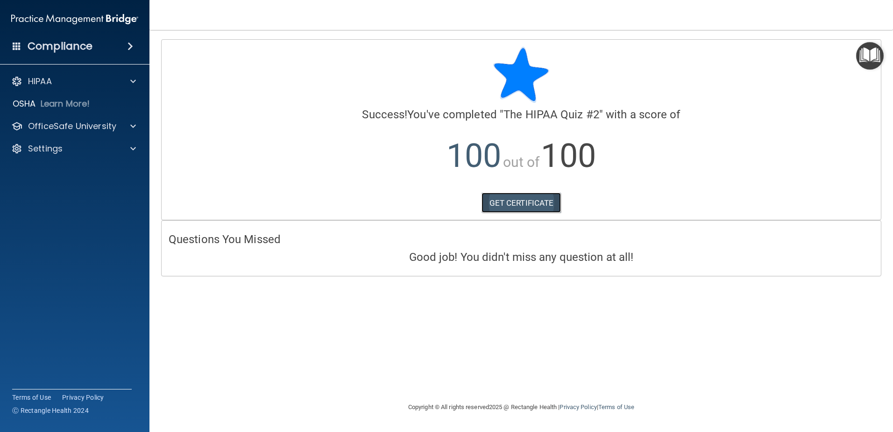
click at [516, 205] on link "GET CERTIFICATE" at bounding box center [522, 203] width 80 height 21
click at [864, 58] on img "Open Resource Center" at bounding box center [870, 56] width 28 height 28
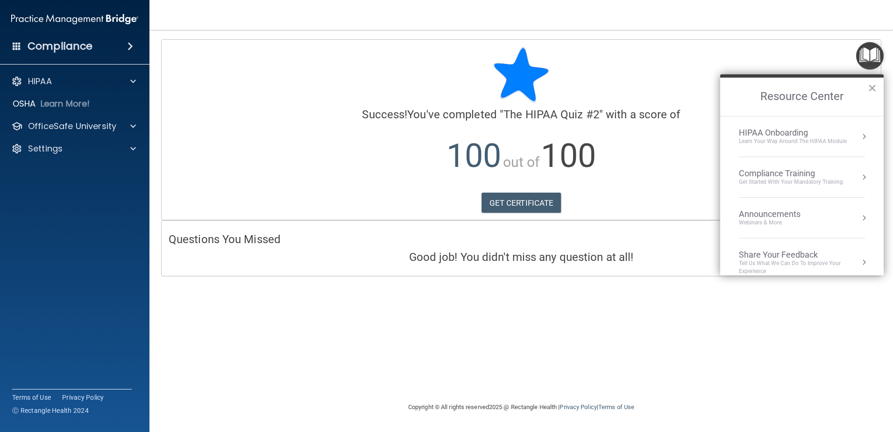
click at [791, 171] on div "Compliance Training" at bounding box center [791, 173] width 104 height 10
click at [770, 131] on div "HIPAA Training for Members" at bounding box center [780, 132] width 104 height 8
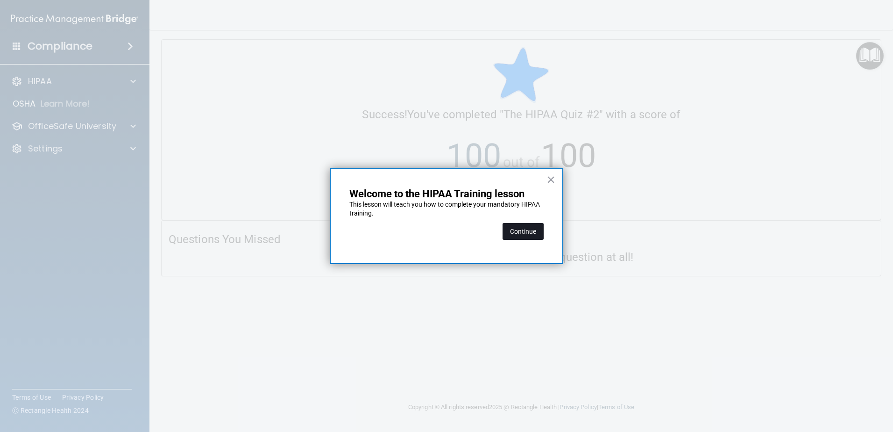
click at [524, 228] on button "Continue" at bounding box center [523, 231] width 41 height 17
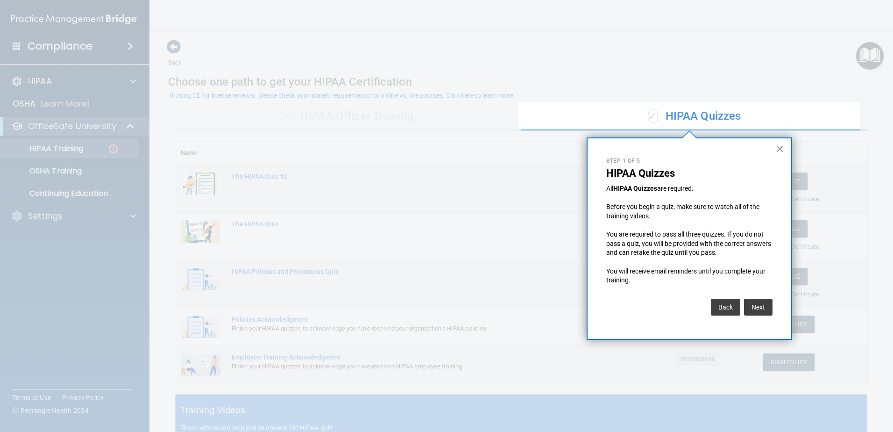
click at [782, 146] on button "×" at bounding box center [780, 148] width 9 height 15
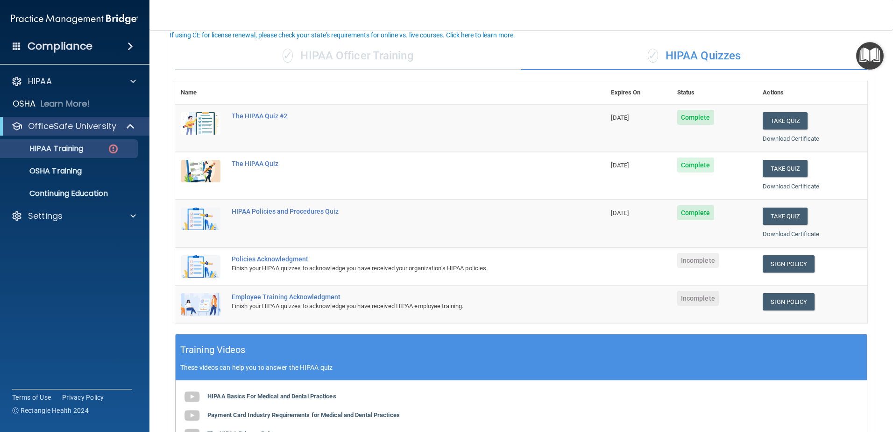
scroll to position [93, 0]
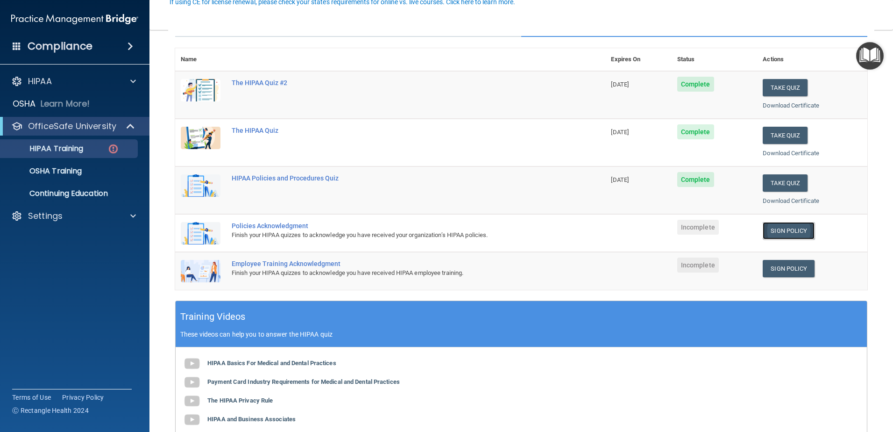
click at [782, 229] on link "Sign Policy" at bounding box center [789, 230] width 52 height 17
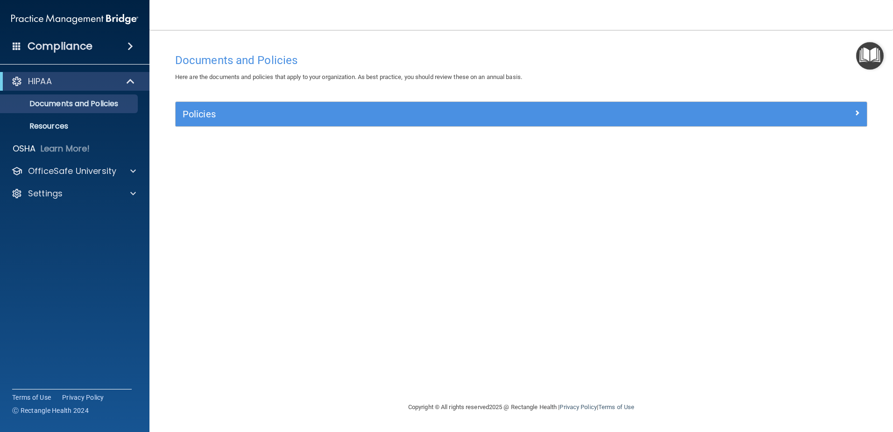
click at [868, 50] on img "Open Resource Center" at bounding box center [870, 56] width 28 height 28
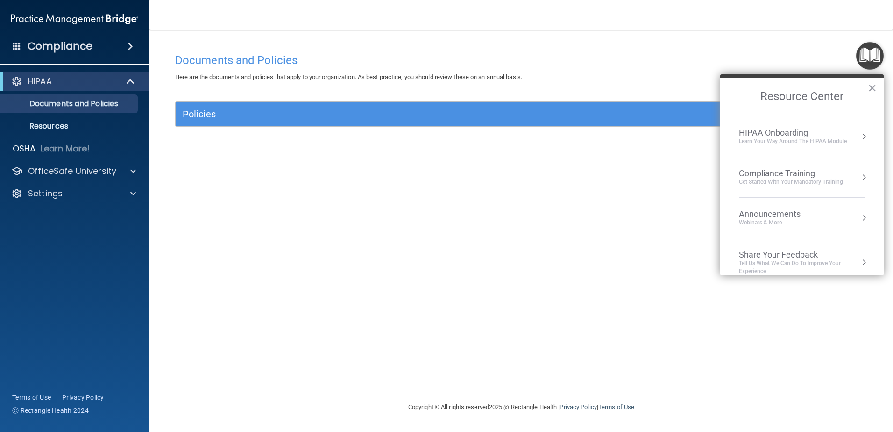
click at [756, 138] on div "Learn Your Way around the HIPAA module" at bounding box center [793, 141] width 108 height 8
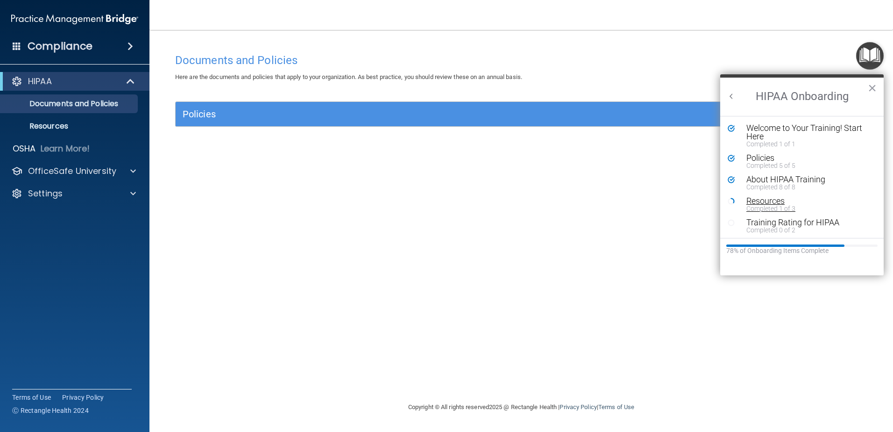
scroll to position [2, 0]
click at [765, 200] on div "Resources" at bounding box center [806, 199] width 118 height 8
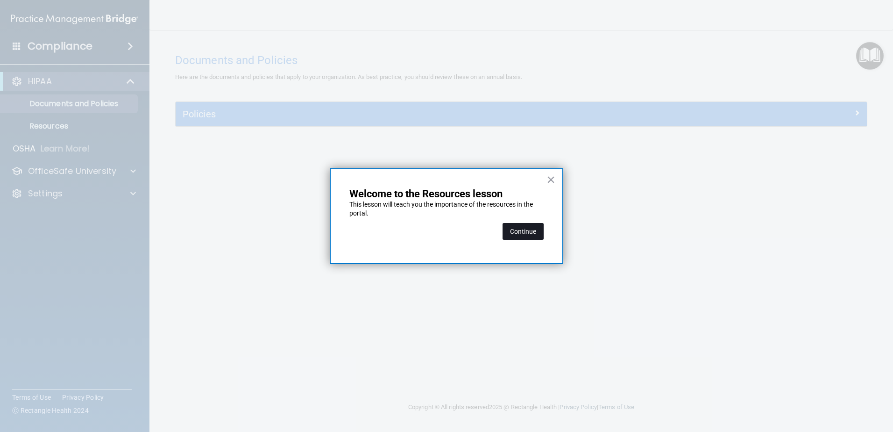
click at [528, 229] on button "Continue" at bounding box center [523, 231] width 41 height 17
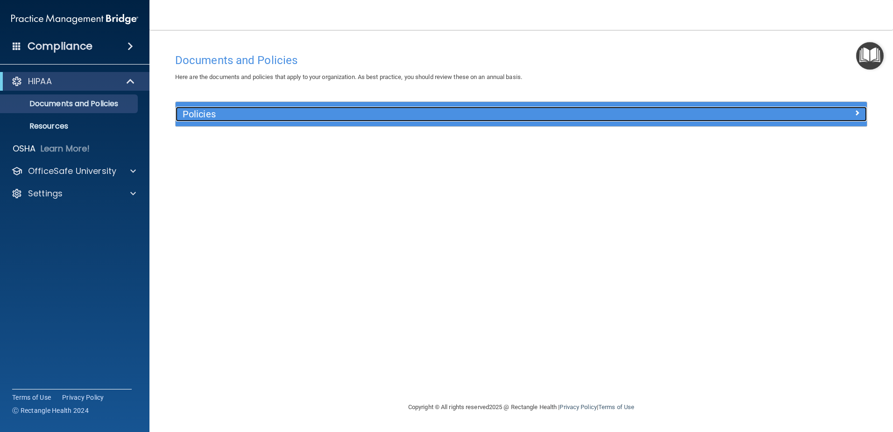
click at [530, 121] on div "Policies" at bounding box center [435, 114] width 519 height 15
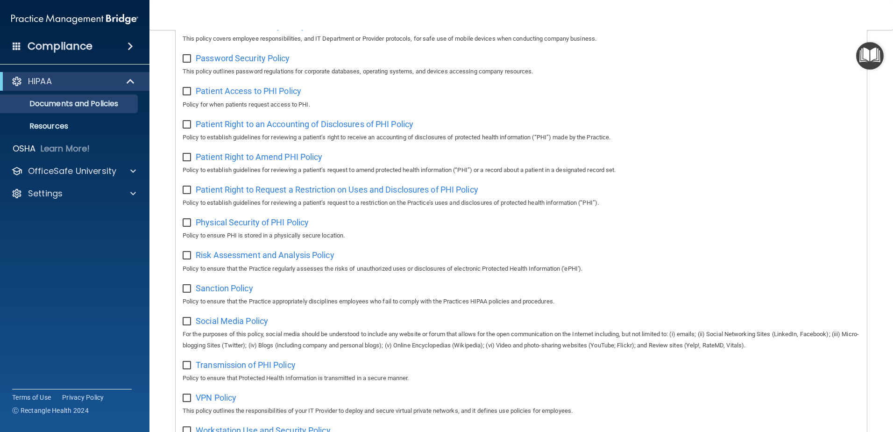
scroll to position [506, 0]
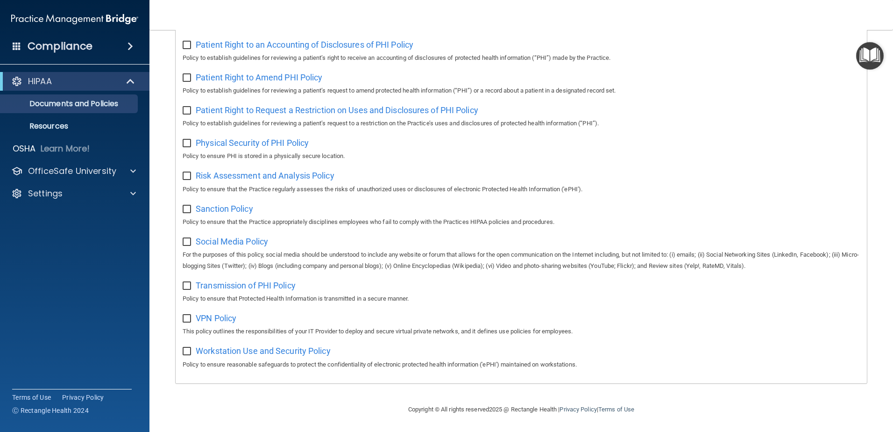
click at [875, 59] on img "Open Resource Center" at bounding box center [870, 56] width 28 height 28
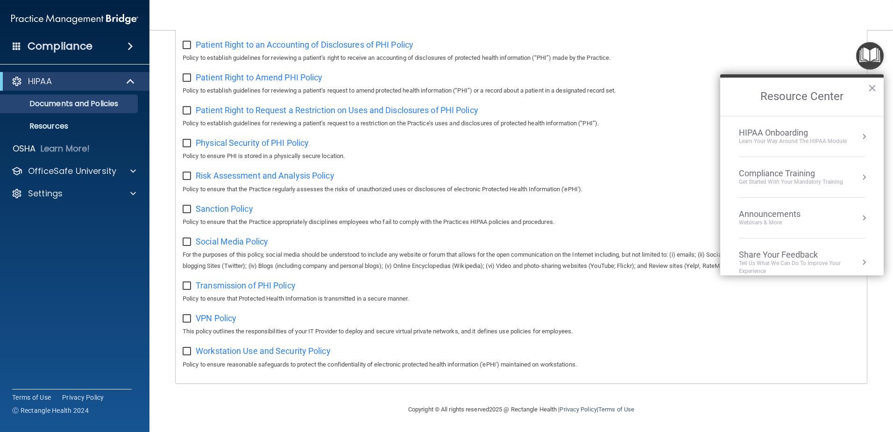
click at [792, 181] on div "Get Started with your mandatory training" at bounding box center [791, 182] width 104 height 8
click at [783, 136] on div "HIPAA Training for Members" at bounding box center [780, 132] width 104 height 8
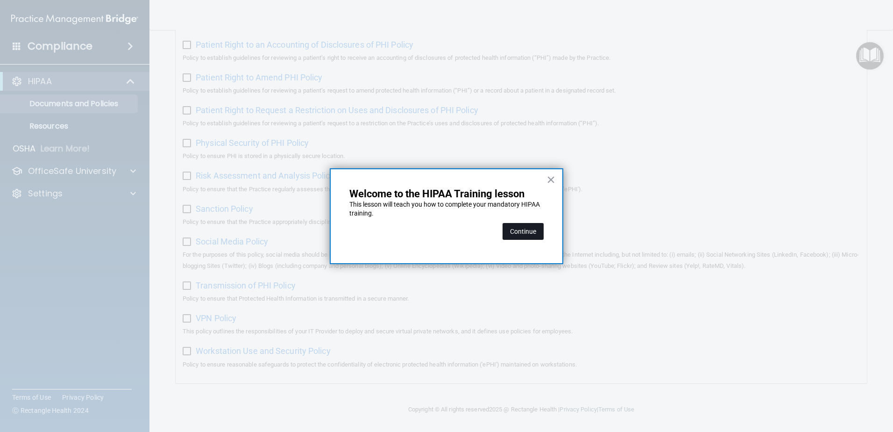
click at [533, 233] on button "Continue" at bounding box center [523, 231] width 41 height 17
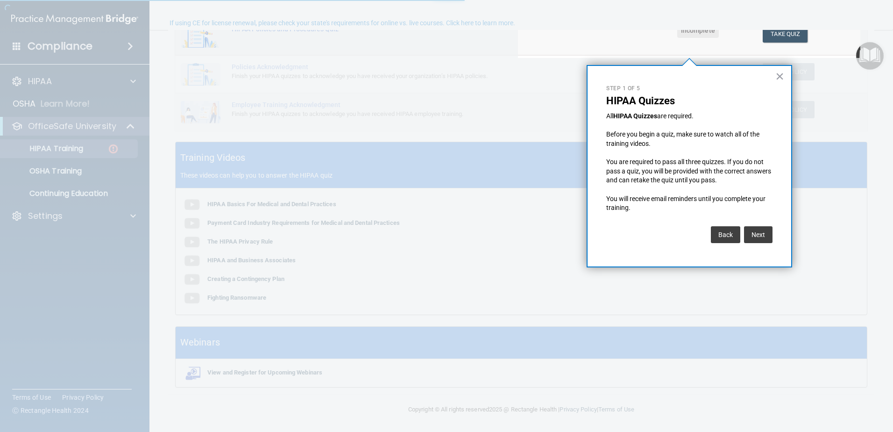
scroll to position [72, 0]
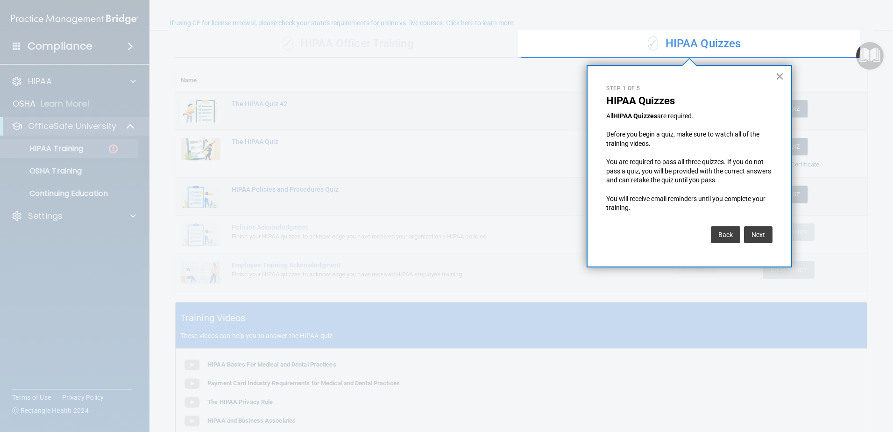
click at [779, 76] on button "×" at bounding box center [780, 76] width 9 height 15
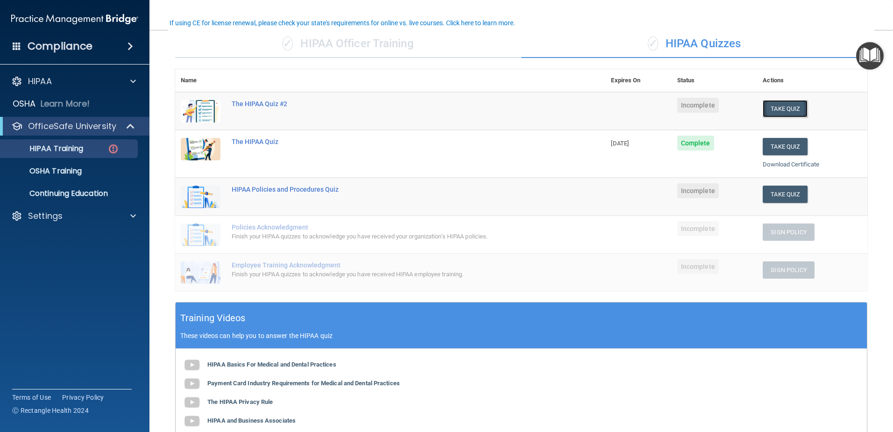
click at [783, 111] on button "Take Quiz" at bounding box center [785, 108] width 45 height 17
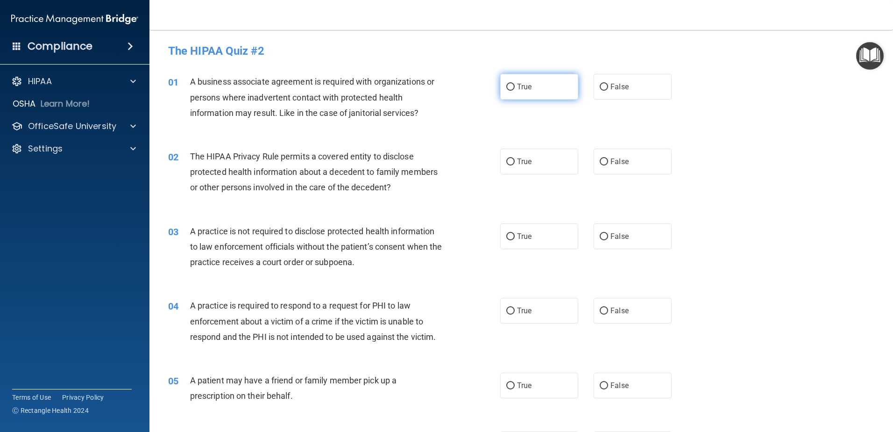
click at [507, 87] on input "True" at bounding box center [510, 87] width 8 height 7
radio input "true"
click at [602, 161] on input "False" at bounding box center [604, 161] width 8 height 7
radio input "true"
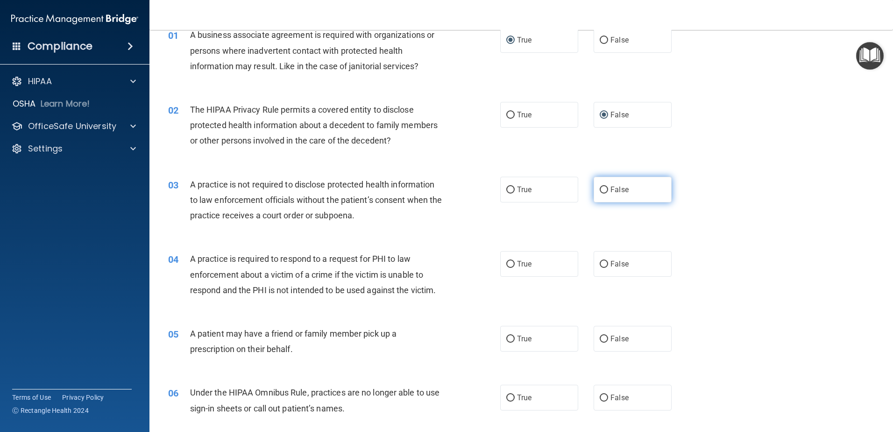
click at [600, 191] on input "False" at bounding box center [604, 189] width 8 height 7
radio input "true"
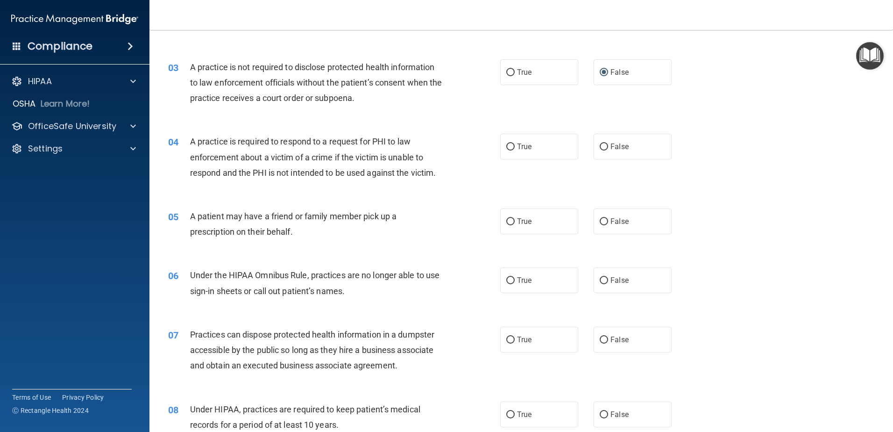
scroll to position [187, 0]
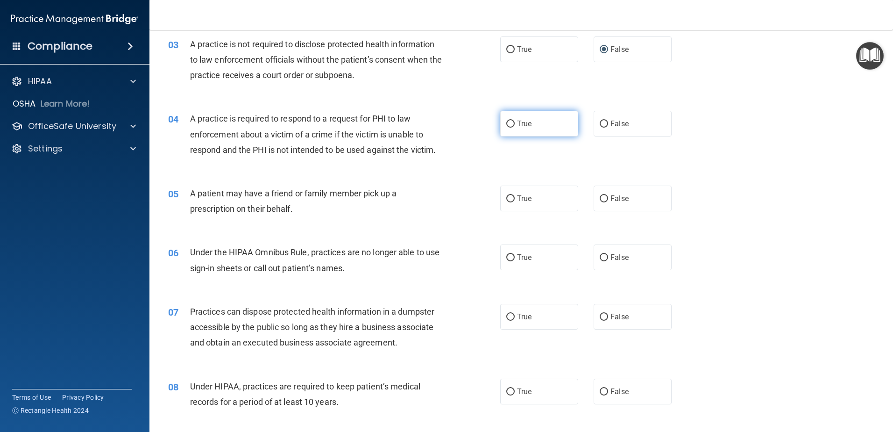
click at [506, 124] on input "True" at bounding box center [510, 124] width 8 height 7
radio input "true"
click at [601, 199] on input "False" at bounding box center [604, 198] width 8 height 7
radio input "true"
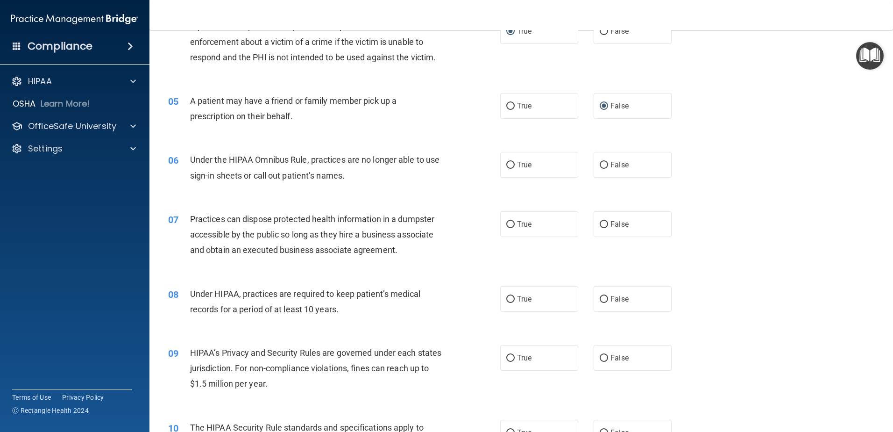
scroll to position [280, 0]
click at [506, 164] on input "True" at bounding box center [510, 164] width 8 height 7
radio input "true"
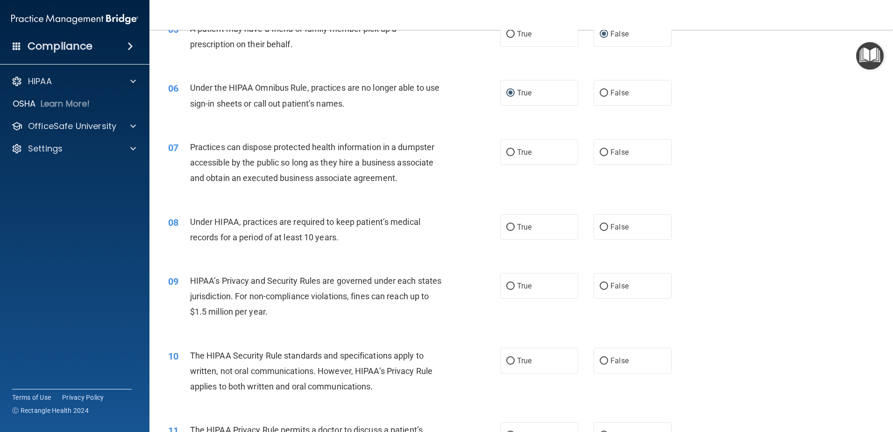
scroll to position [374, 0]
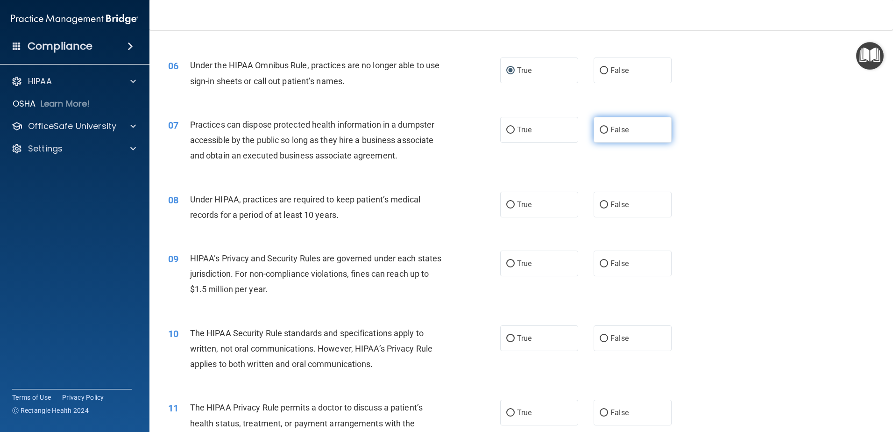
click at [600, 131] on input "False" at bounding box center [604, 130] width 8 height 7
radio input "true"
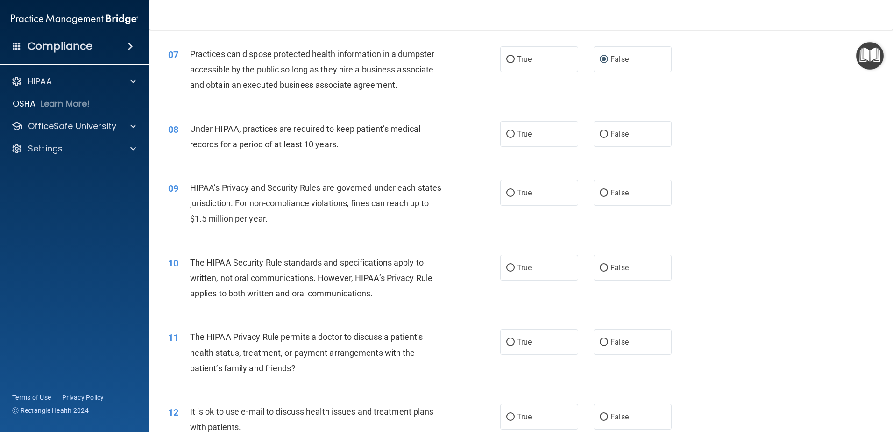
scroll to position [467, 0]
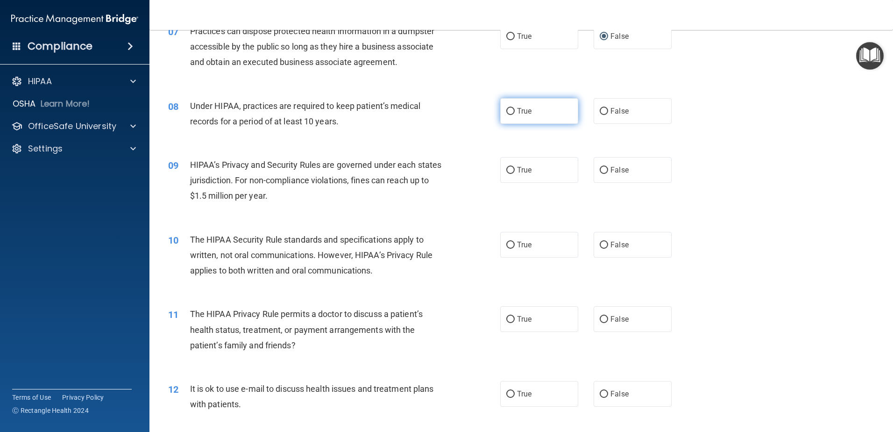
click at [508, 111] on input "True" at bounding box center [510, 111] width 8 height 7
radio input "true"
click at [506, 171] on input "True" at bounding box center [510, 170] width 8 height 7
radio input "true"
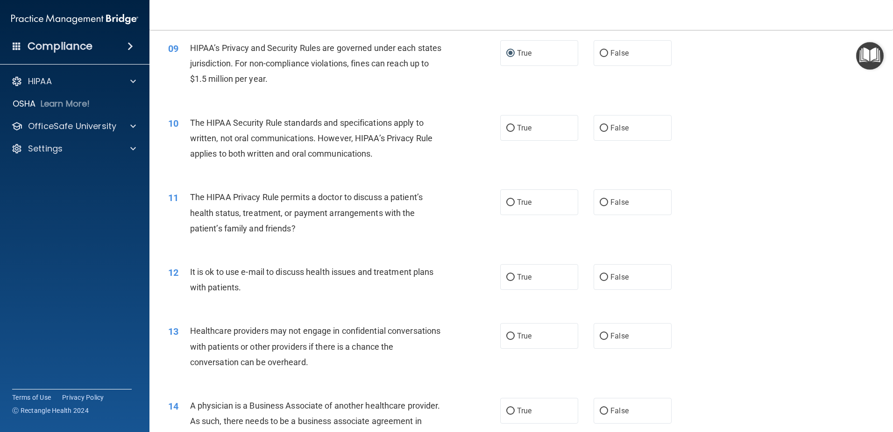
scroll to position [607, 0]
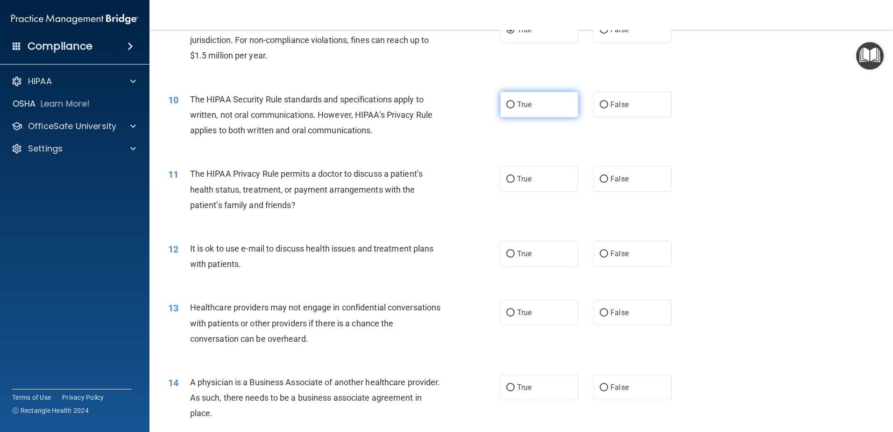
click at [506, 104] on input "True" at bounding box center [510, 104] width 8 height 7
radio input "true"
click at [600, 177] on input "False" at bounding box center [604, 179] width 8 height 7
radio input "true"
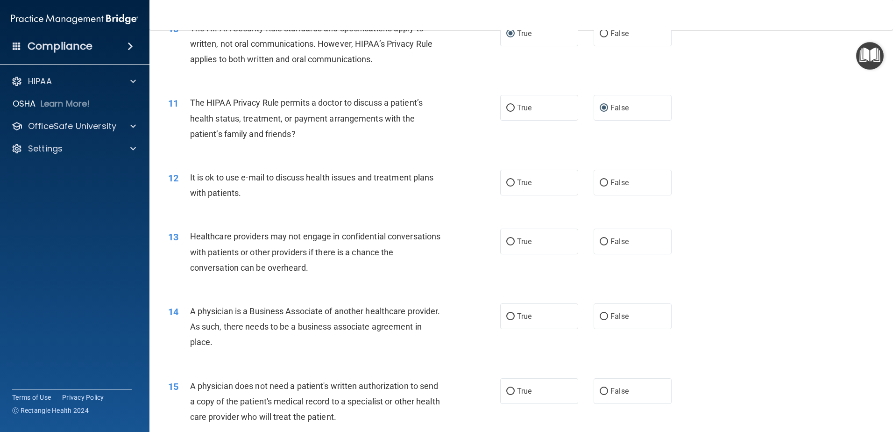
scroll to position [701, 0]
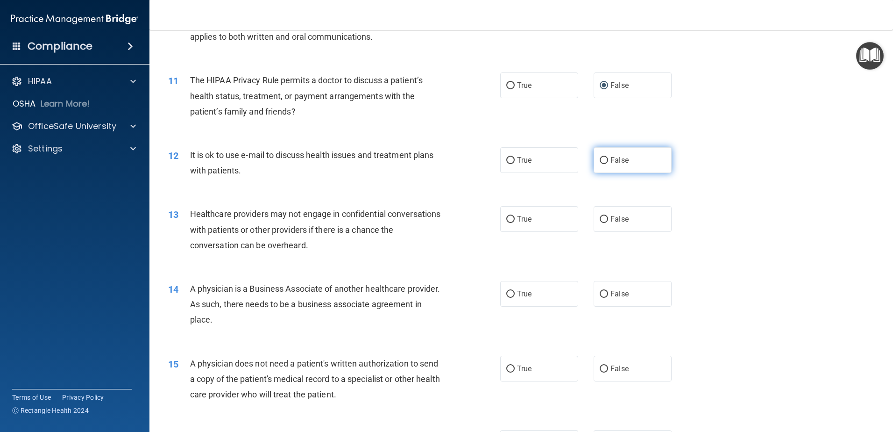
click at [600, 161] on input "False" at bounding box center [604, 160] width 8 height 7
radio input "true"
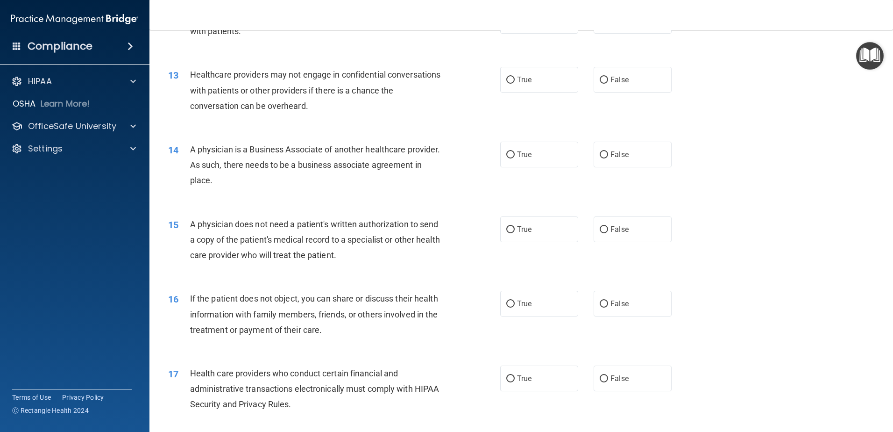
scroll to position [841, 0]
click at [506, 80] on input "True" at bounding box center [510, 79] width 8 height 7
radio input "true"
click at [600, 152] on input "False" at bounding box center [604, 153] width 8 height 7
radio input "true"
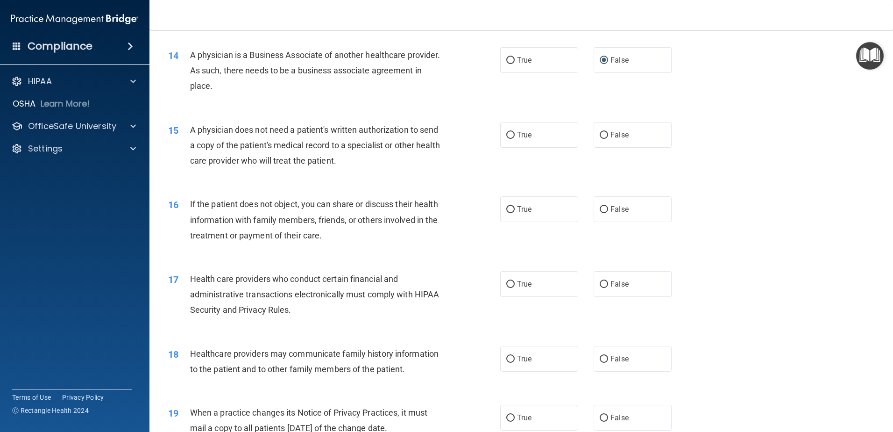
scroll to position [981, 0]
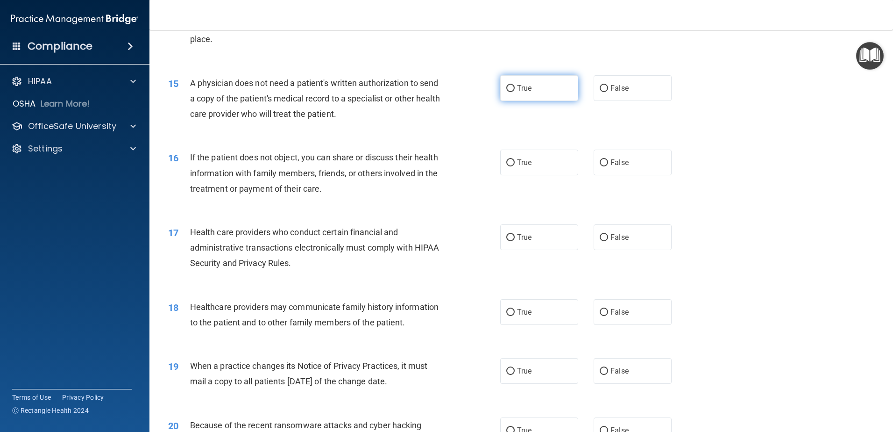
click at [506, 88] on input "True" at bounding box center [510, 88] width 8 height 7
radio input "true"
click at [600, 161] on input "False" at bounding box center [604, 162] width 8 height 7
radio input "true"
click at [509, 238] on input "True" at bounding box center [510, 237] width 8 height 7
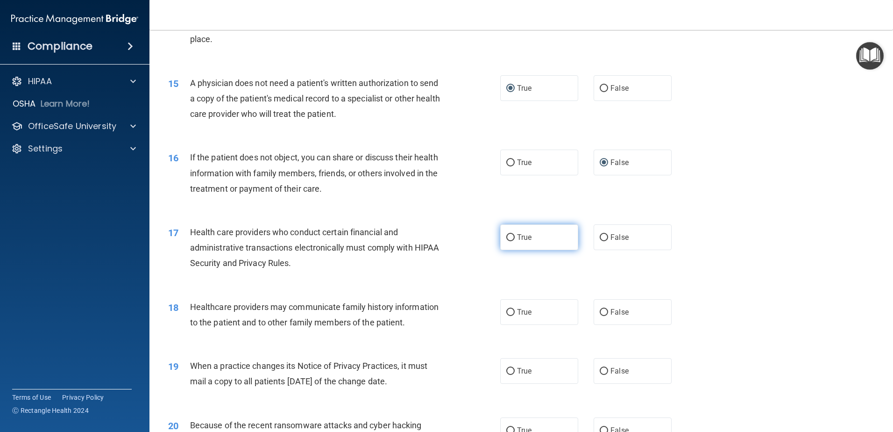
radio input "true"
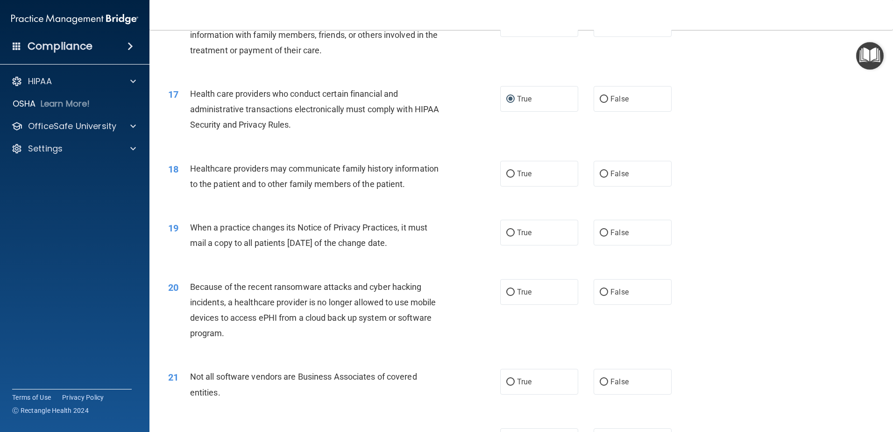
scroll to position [1121, 0]
click at [602, 171] on input "False" at bounding box center [604, 172] width 8 height 7
radio input "true"
click at [507, 230] on input "True" at bounding box center [510, 231] width 8 height 7
radio input "true"
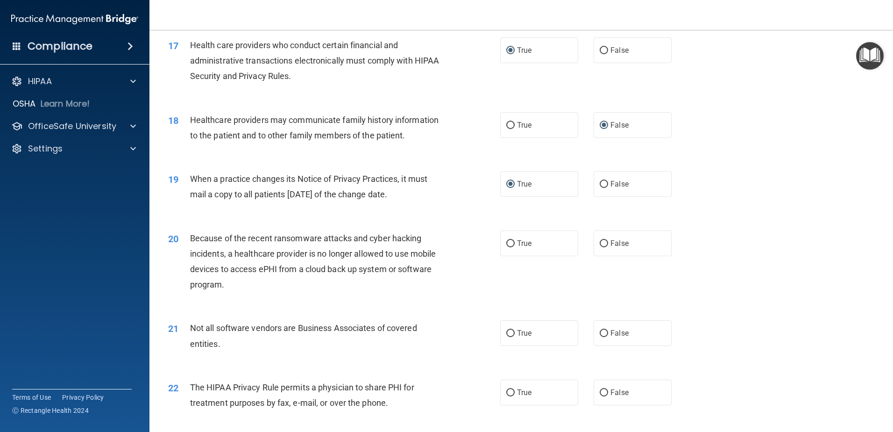
scroll to position [1215, 0]
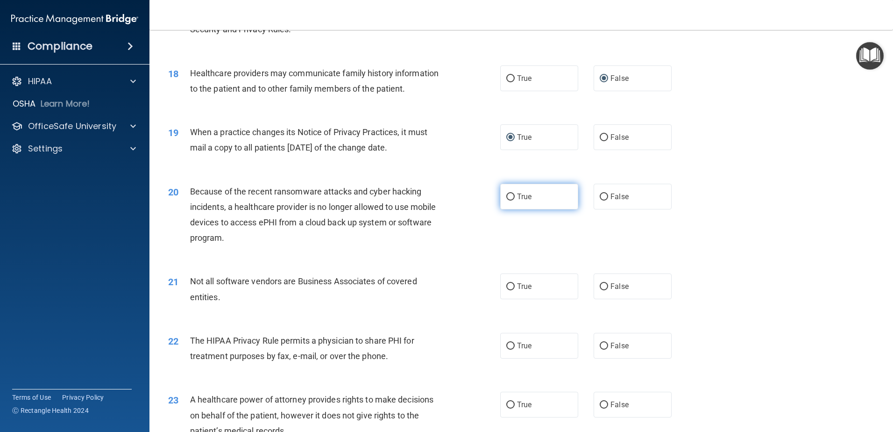
click at [506, 197] on input "True" at bounding box center [510, 196] width 8 height 7
radio input "true"
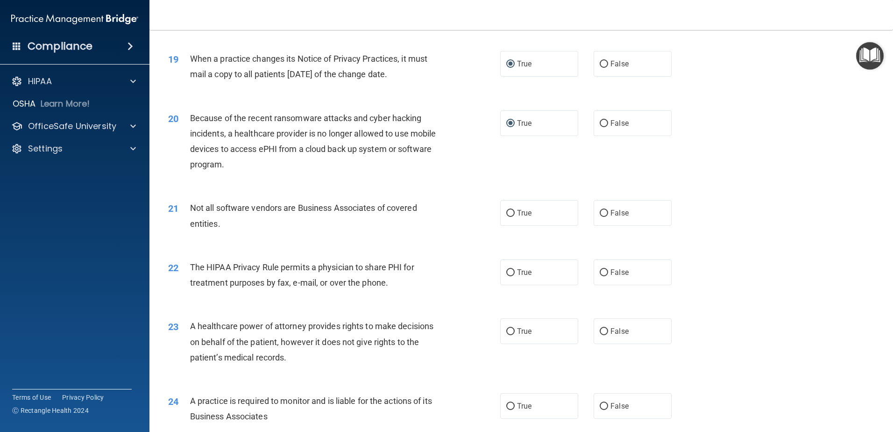
scroll to position [1308, 0]
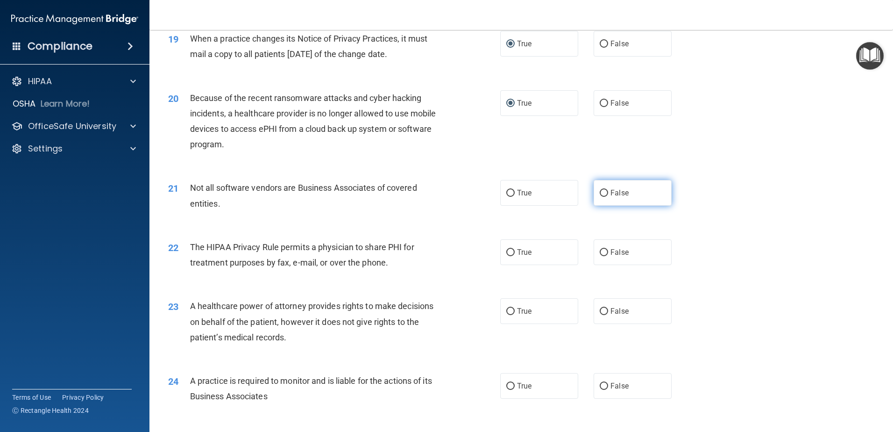
click at [600, 193] on input "False" at bounding box center [604, 193] width 8 height 7
radio input "true"
click at [601, 253] on input "False" at bounding box center [604, 252] width 8 height 7
radio input "true"
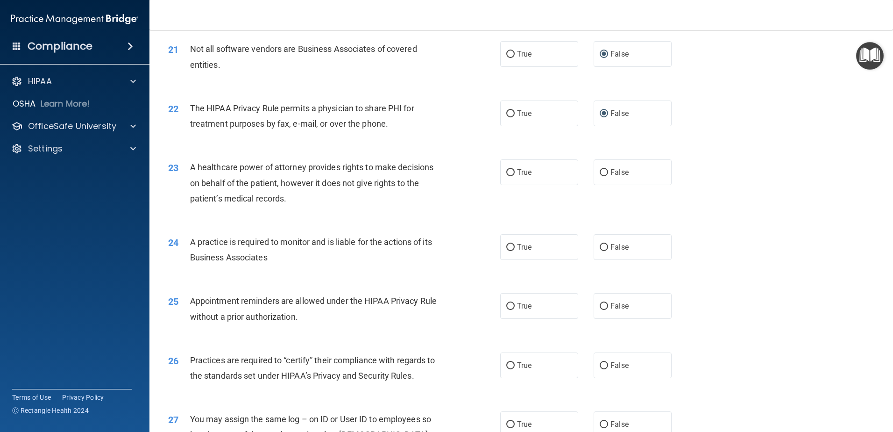
scroll to position [1448, 0]
click at [508, 168] on input "True" at bounding box center [510, 171] width 8 height 7
radio input "true"
click at [508, 245] on input "True" at bounding box center [510, 246] width 8 height 7
radio input "true"
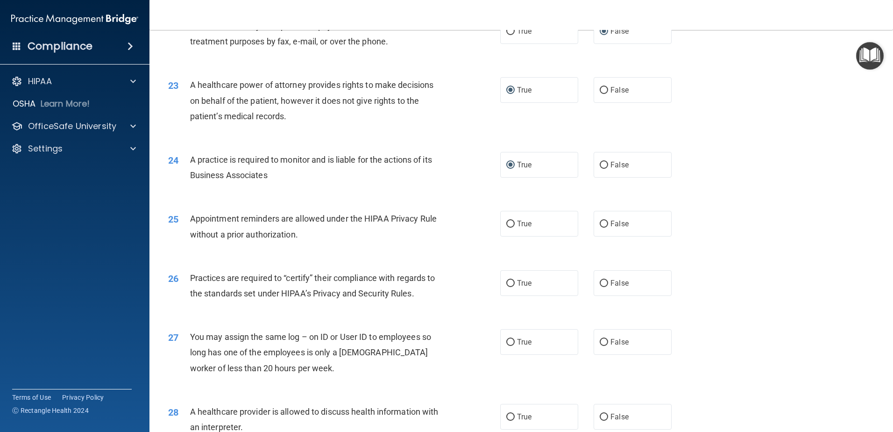
scroll to position [1542, 0]
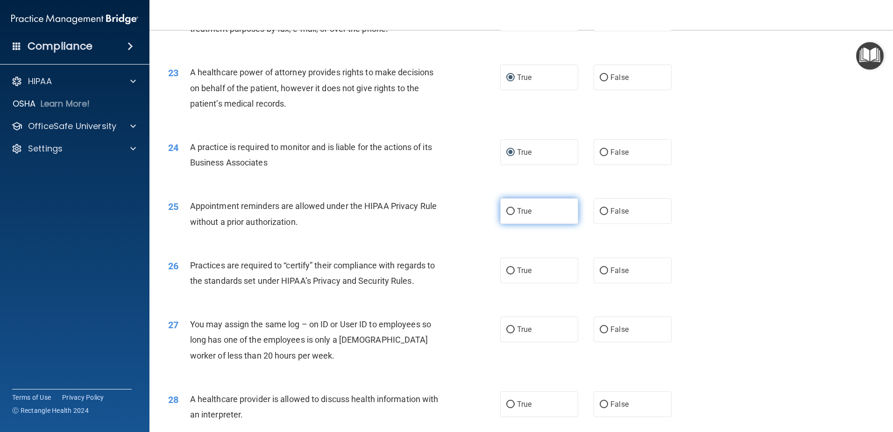
click at [508, 212] on input "True" at bounding box center [510, 211] width 8 height 7
radio input "true"
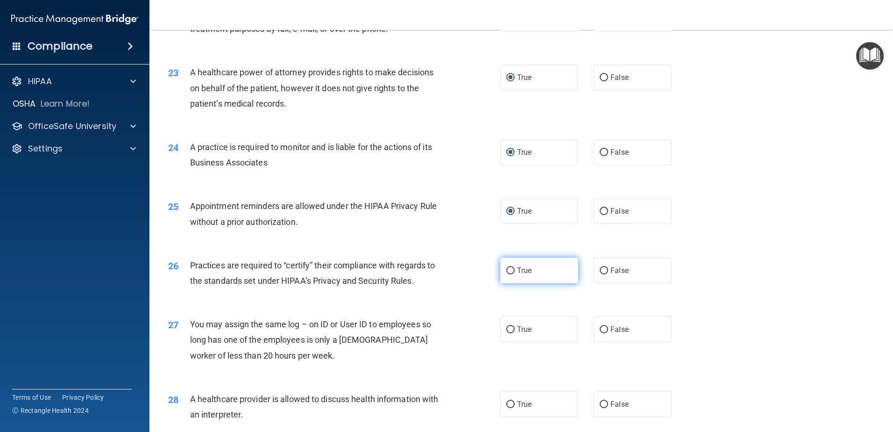
click at [507, 273] on input "True" at bounding box center [510, 270] width 8 height 7
radio input "true"
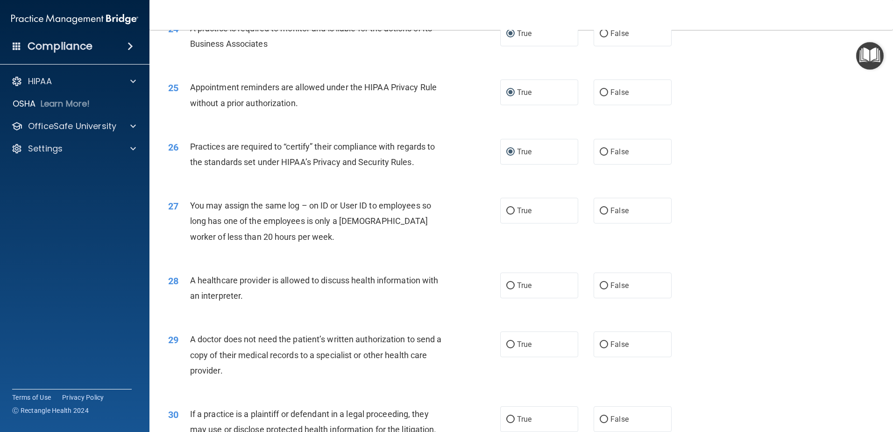
scroll to position [1682, 0]
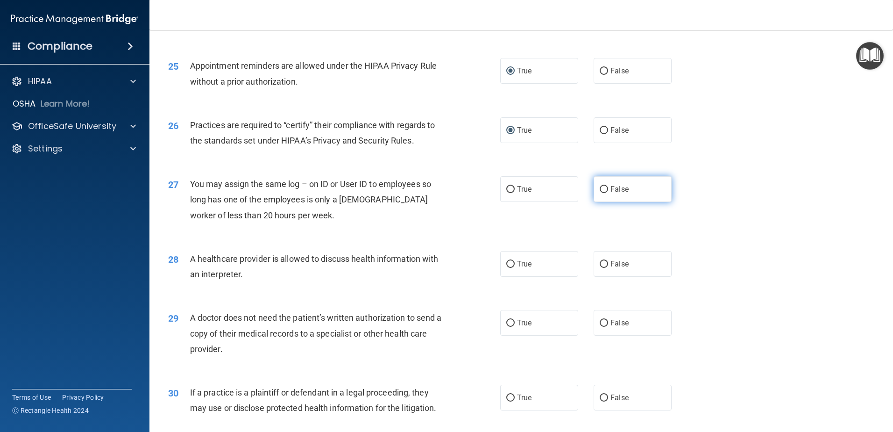
click at [600, 187] on input "False" at bounding box center [604, 189] width 8 height 7
radio input "true"
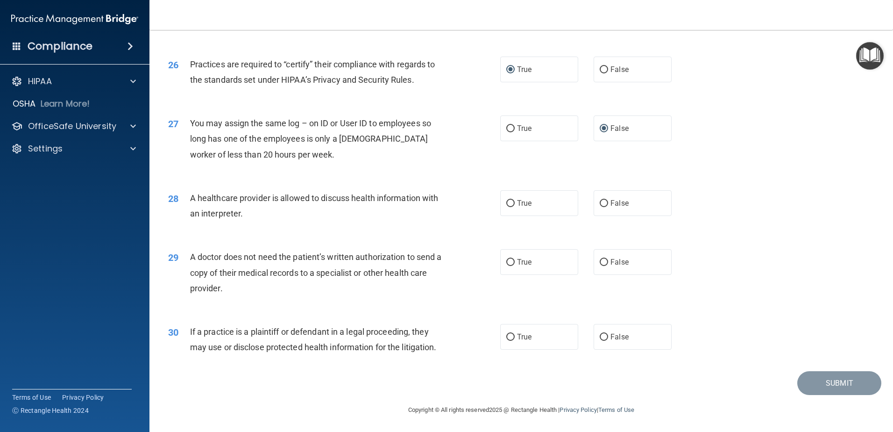
scroll to position [1743, 0]
click at [508, 201] on input "True" at bounding box center [510, 203] width 8 height 7
radio input "true"
click at [506, 261] on input "True" at bounding box center [510, 261] width 8 height 7
radio input "true"
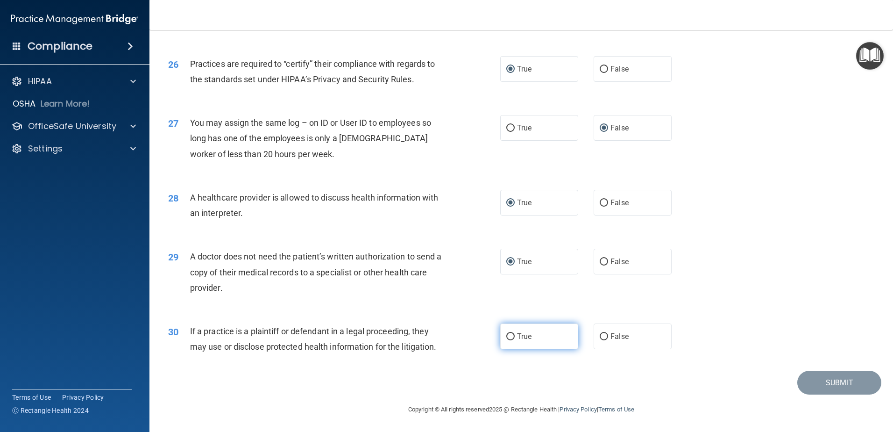
click at [508, 335] on input "True" at bounding box center [510, 336] width 8 height 7
radio input "true"
click at [833, 379] on button "Submit" at bounding box center [840, 383] width 84 height 24
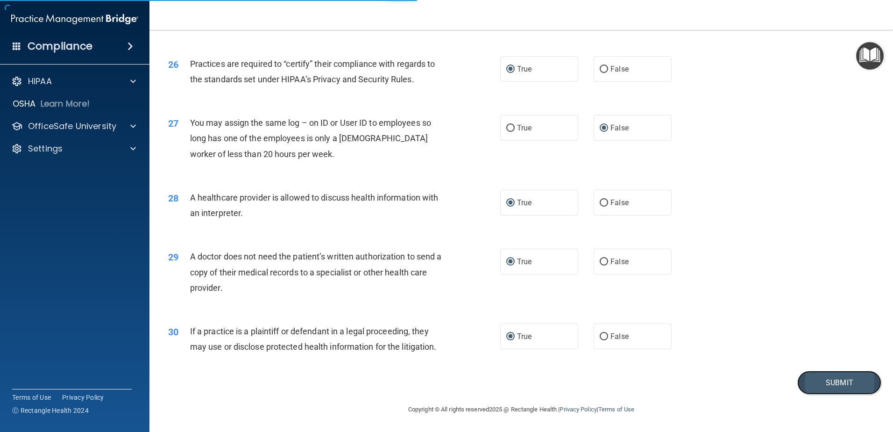
click at [832, 383] on button "Submit" at bounding box center [840, 383] width 84 height 24
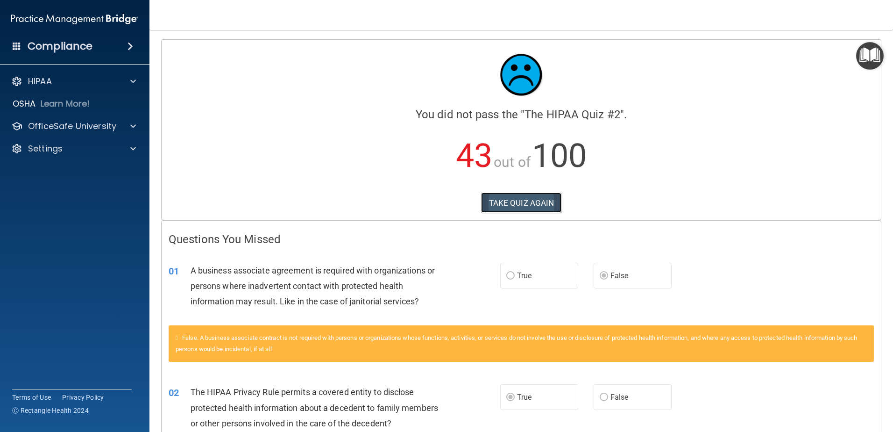
click at [492, 199] on button "TAKE QUIZ AGAIN" at bounding box center [521, 203] width 81 height 21
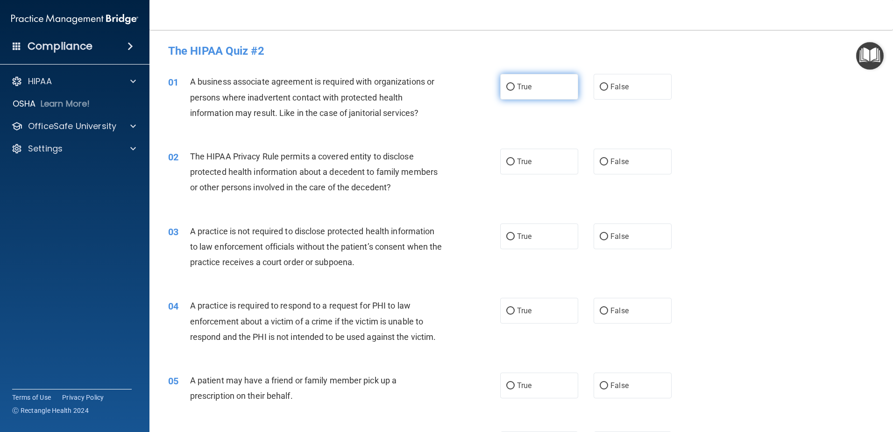
click at [507, 85] on input "True" at bounding box center [510, 87] width 8 height 7
radio input "true"
click at [600, 161] on input "False" at bounding box center [604, 161] width 8 height 7
radio input "true"
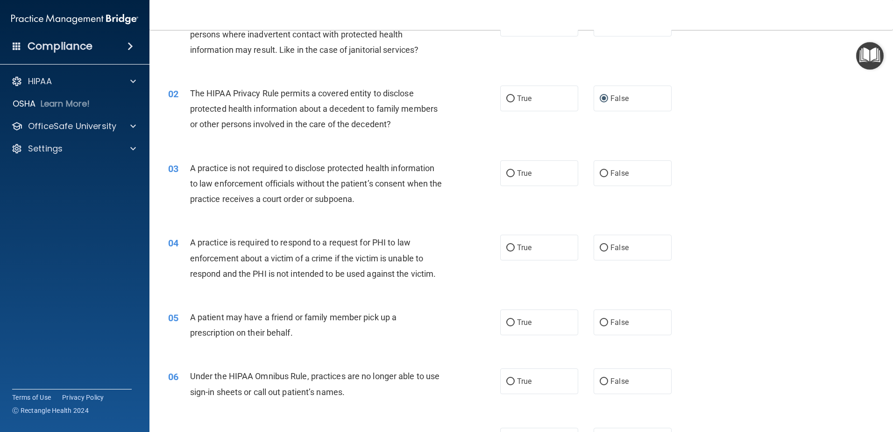
scroll to position [93, 0]
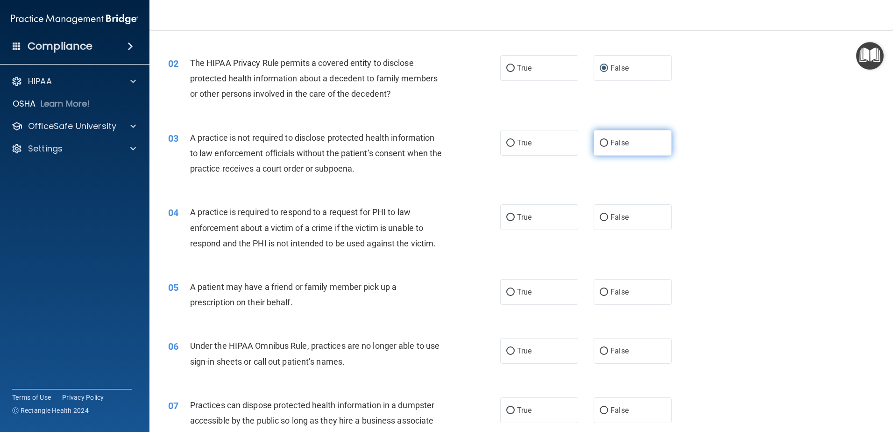
click at [600, 143] on input "False" at bounding box center [604, 143] width 8 height 7
radio input "true"
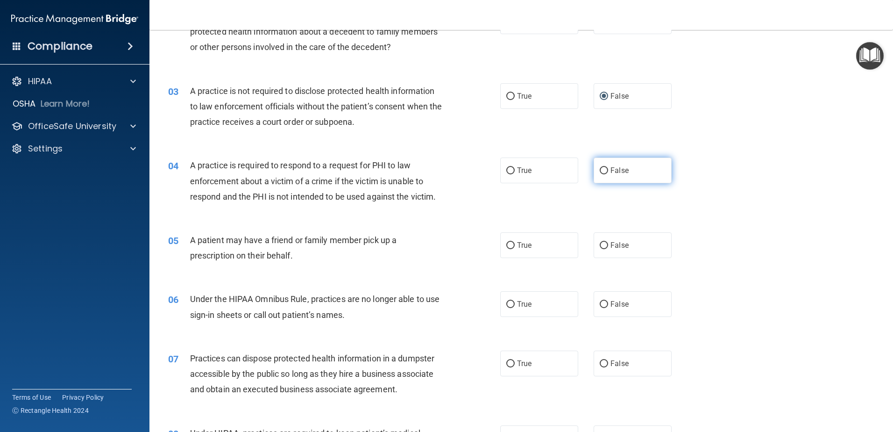
click at [602, 169] on input "False" at bounding box center [604, 170] width 8 height 7
radio input "true"
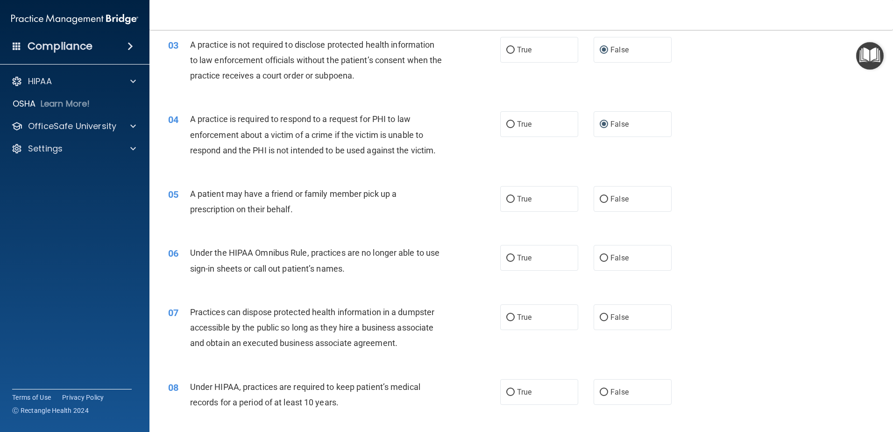
scroll to position [187, 0]
click at [600, 197] on input "False" at bounding box center [604, 198] width 8 height 7
radio input "true"
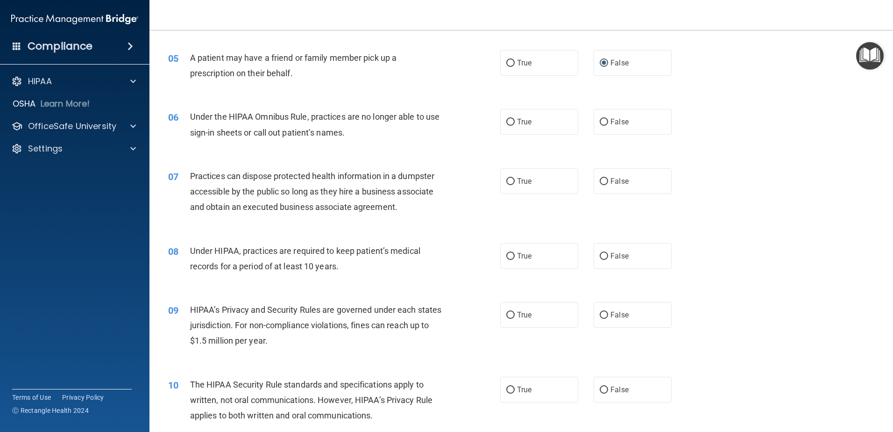
scroll to position [327, 0]
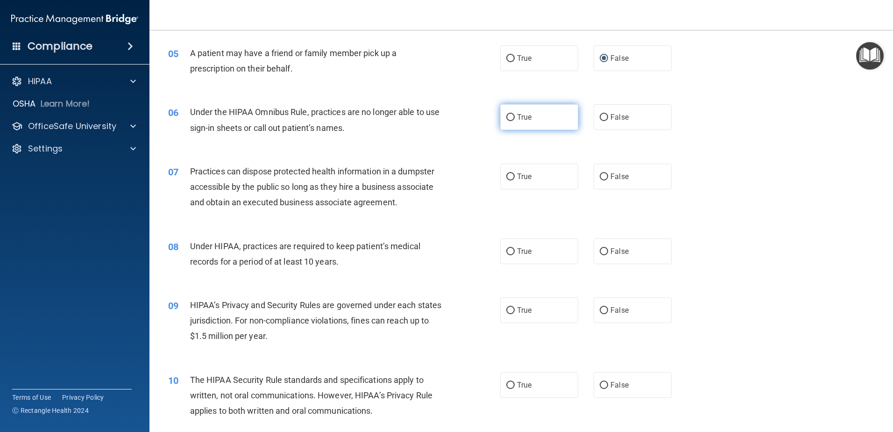
click at [506, 117] on input "True" at bounding box center [510, 117] width 8 height 7
radio input "true"
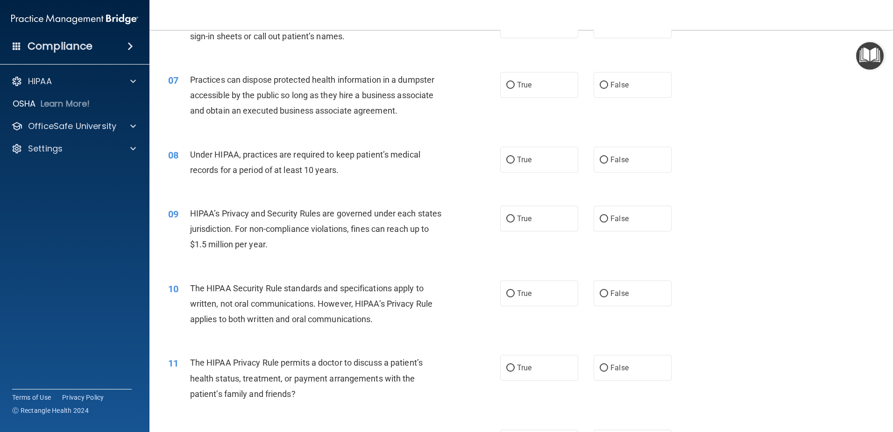
scroll to position [421, 0]
click at [600, 84] on input "False" at bounding box center [604, 83] width 8 height 7
radio input "true"
click at [506, 158] on input "True" at bounding box center [510, 158] width 8 height 7
radio input "true"
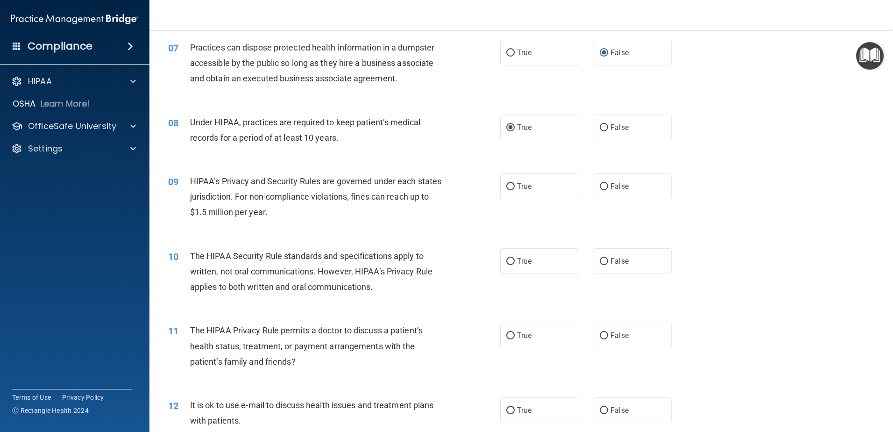
scroll to position [514, 0]
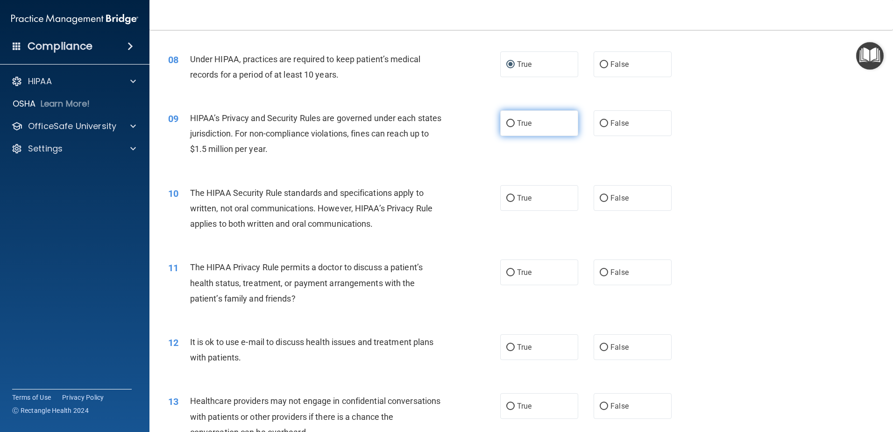
click at [506, 121] on input "True" at bounding box center [510, 123] width 8 height 7
radio input "true"
click at [506, 197] on input "True" at bounding box center [510, 198] width 8 height 7
radio input "true"
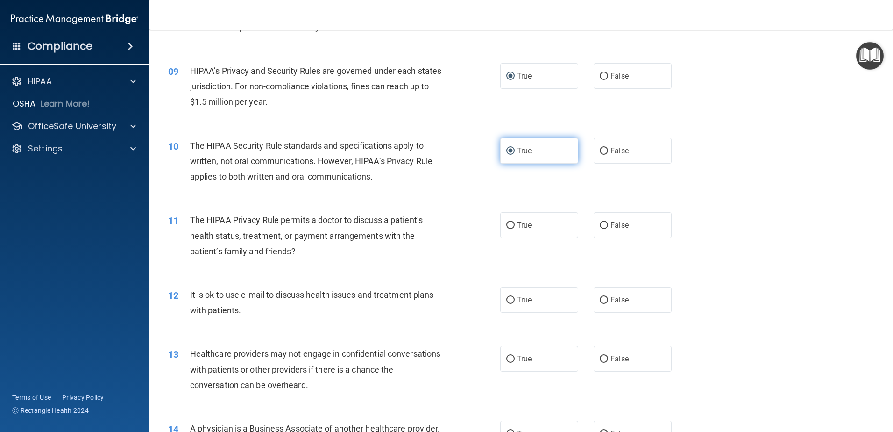
scroll to position [607, 0]
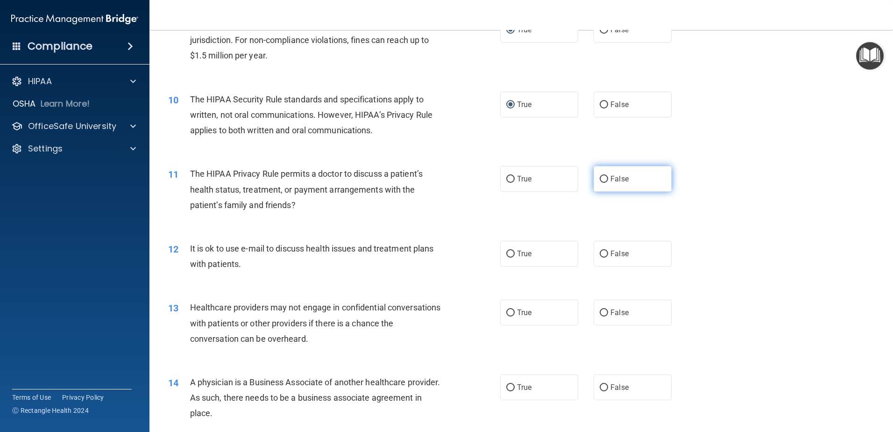
click at [600, 179] on input "False" at bounding box center [604, 179] width 8 height 7
radio input "true"
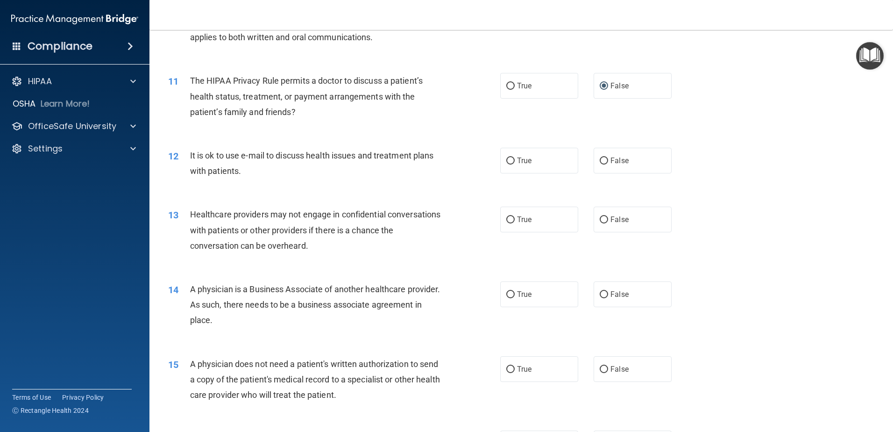
scroll to position [701, 0]
click at [600, 160] on input "False" at bounding box center [604, 160] width 8 height 7
radio input "true"
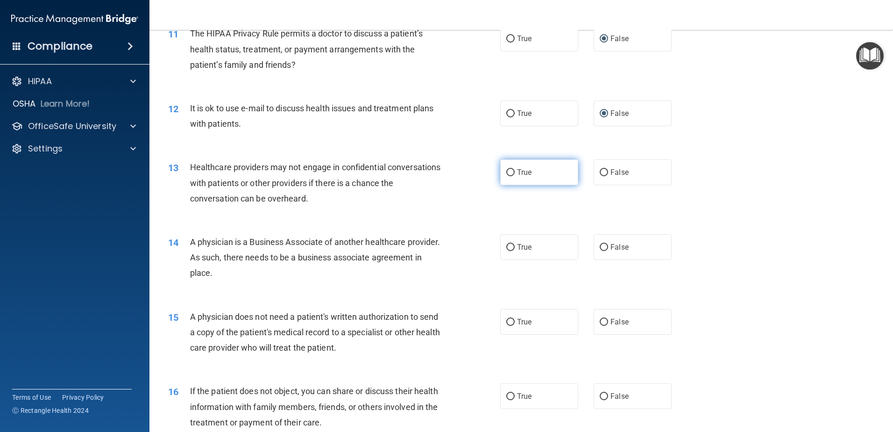
click at [507, 173] on input "True" at bounding box center [510, 172] width 8 height 7
radio input "true"
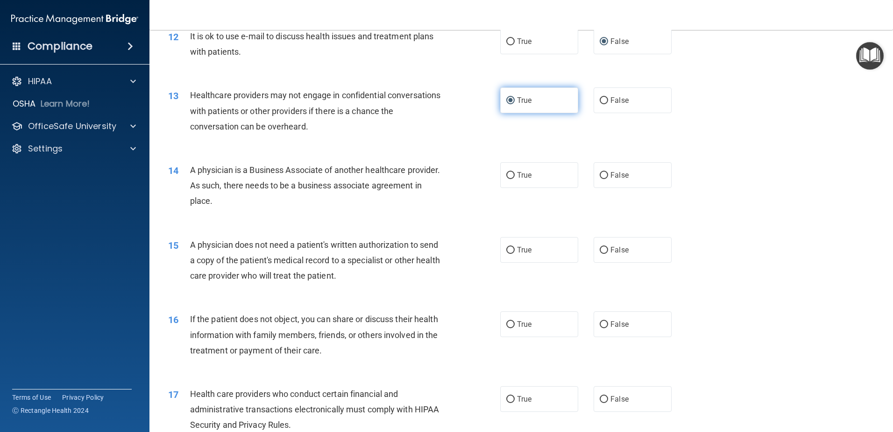
scroll to position [841, 0]
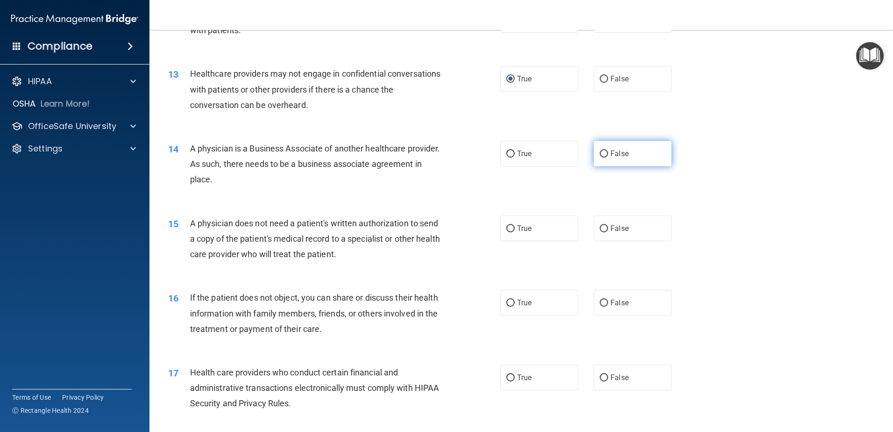
click at [600, 154] on input "False" at bounding box center [604, 153] width 8 height 7
radio input "true"
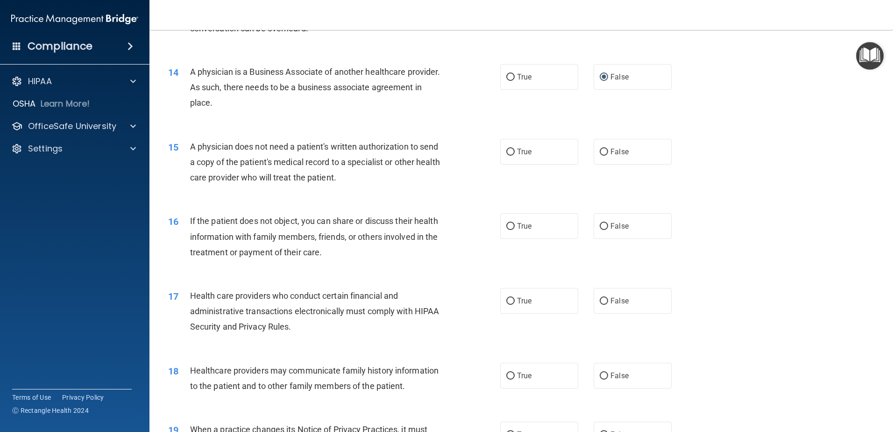
scroll to position [934, 0]
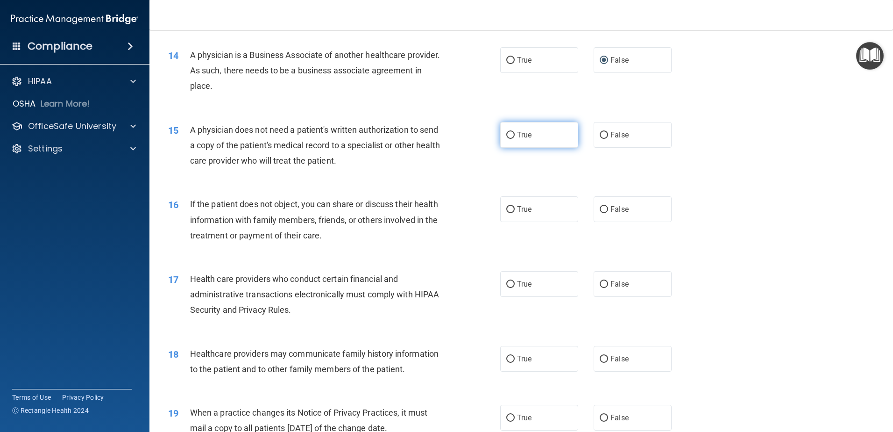
click at [507, 135] on input "True" at bounding box center [510, 135] width 8 height 7
radio input "true"
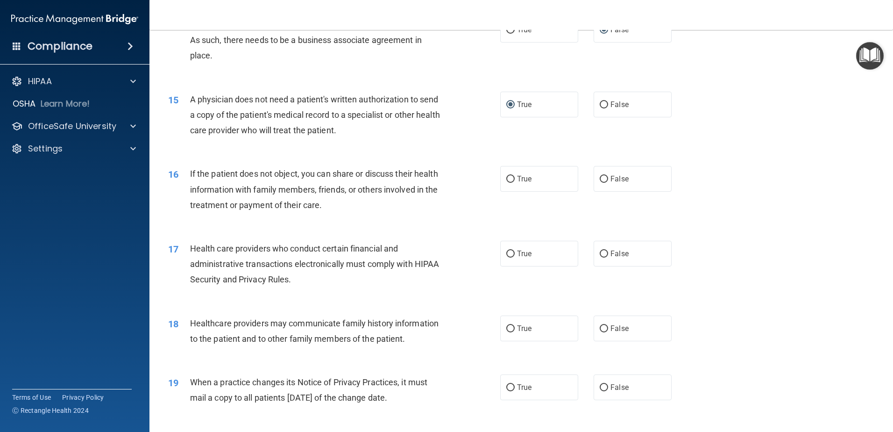
scroll to position [981, 0]
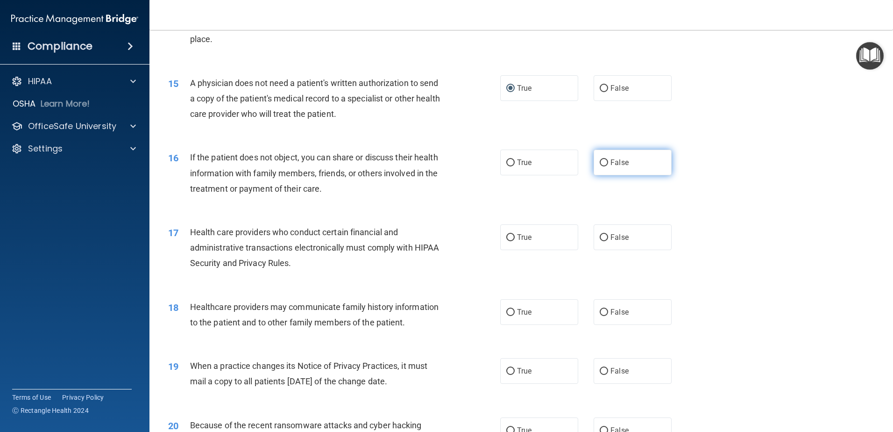
click at [600, 161] on input "False" at bounding box center [604, 162] width 8 height 7
radio input "true"
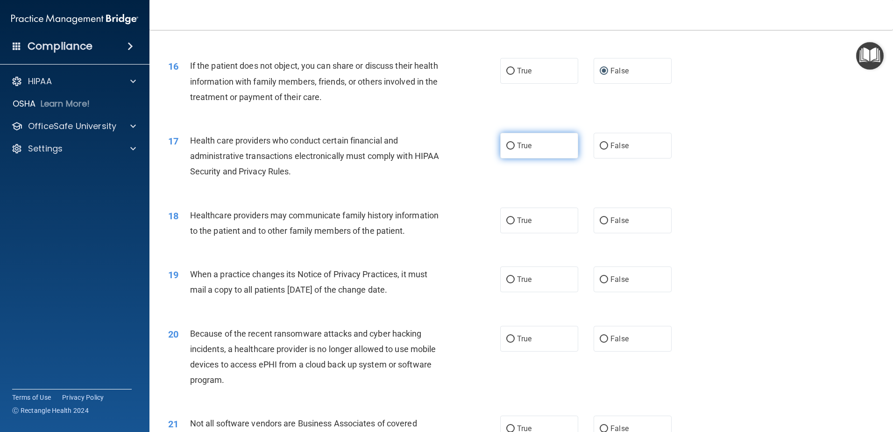
scroll to position [1075, 0]
click at [506, 144] on input "True" at bounding box center [510, 144] width 8 height 7
radio input "true"
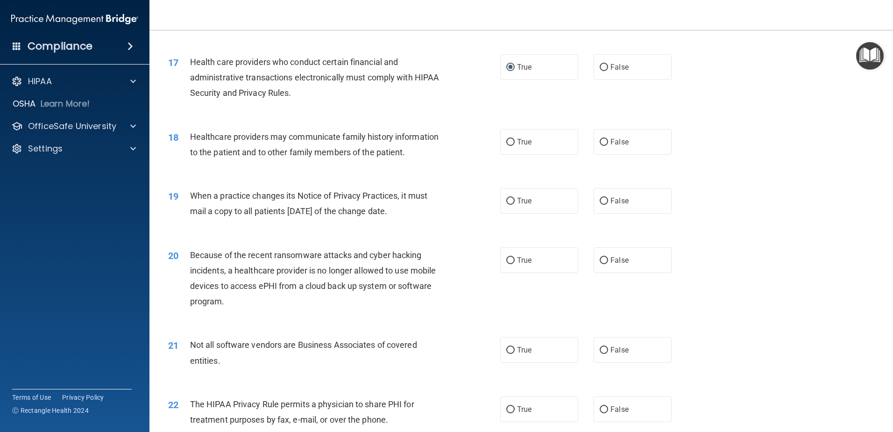
scroll to position [1168, 0]
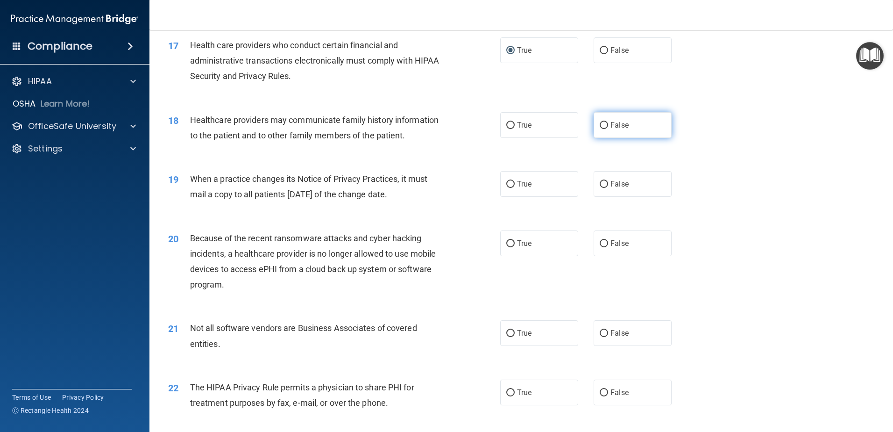
click at [600, 126] on input "False" at bounding box center [604, 125] width 8 height 7
radio input "true"
click at [506, 181] on input "True" at bounding box center [510, 184] width 8 height 7
radio input "true"
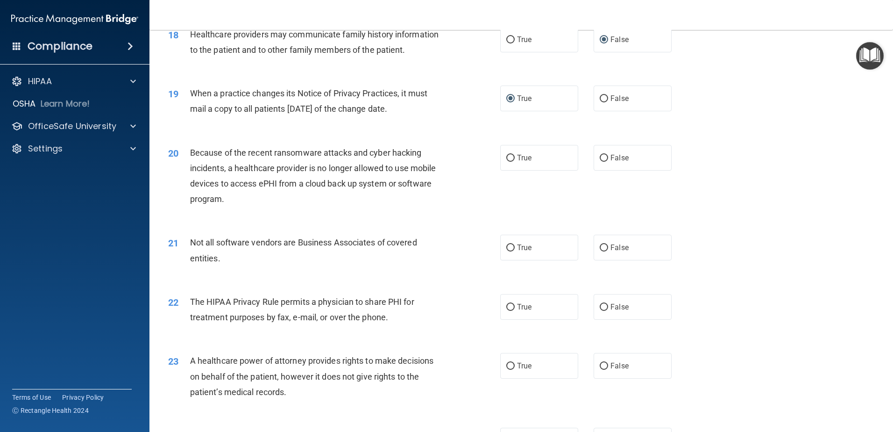
scroll to position [1262, 0]
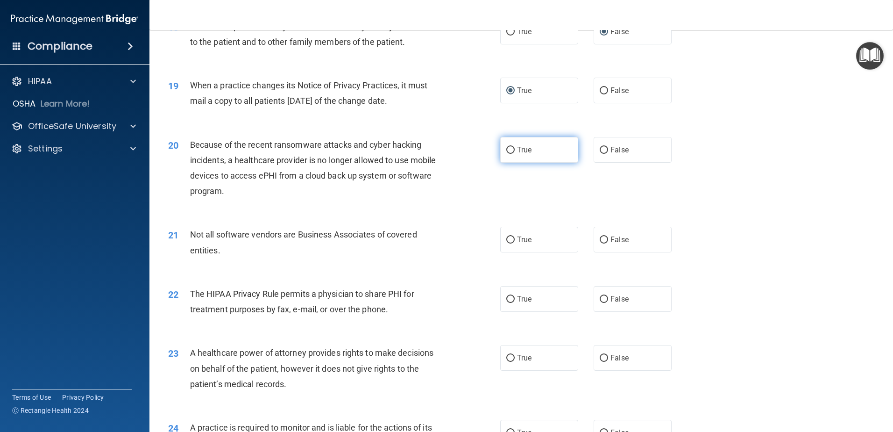
click at [506, 152] on input "True" at bounding box center [510, 150] width 8 height 7
radio input "true"
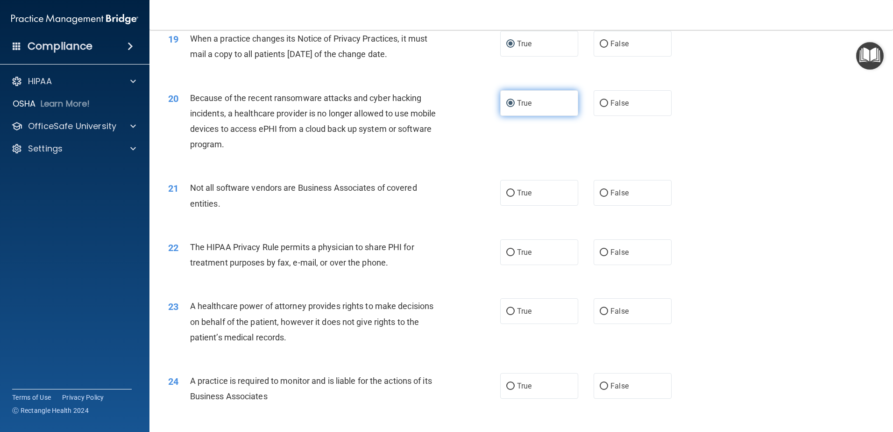
scroll to position [1355, 0]
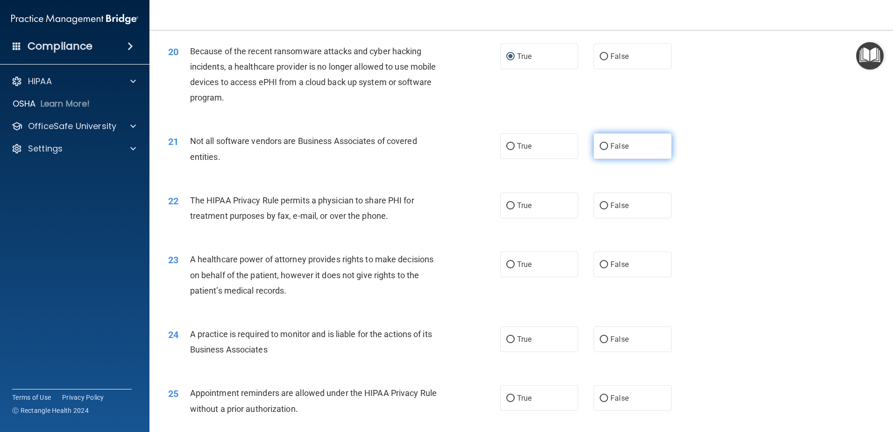
click at [600, 148] on input "False" at bounding box center [604, 146] width 8 height 7
radio input "true"
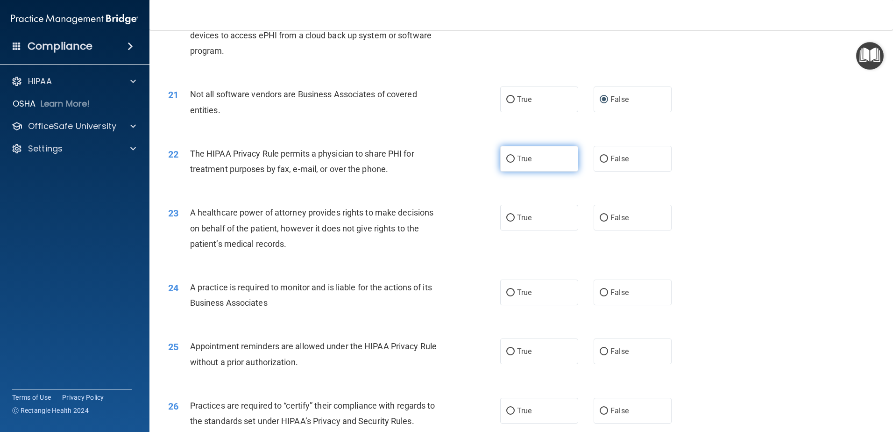
click at [507, 159] on input "True" at bounding box center [510, 159] width 8 height 7
radio input "true"
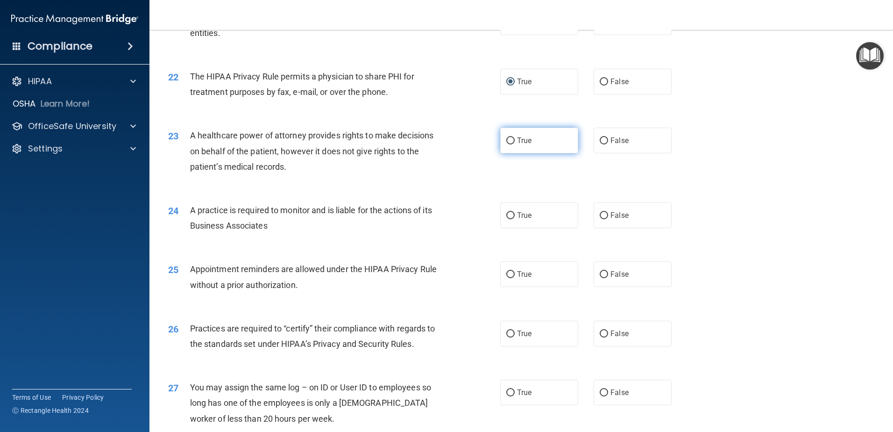
scroll to position [1495, 0]
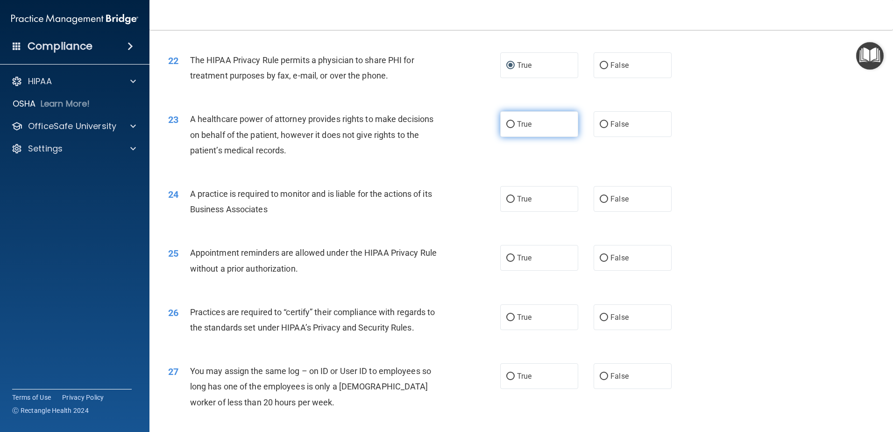
click at [507, 124] on input "True" at bounding box center [510, 124] width 8 height 7
radio input "true"
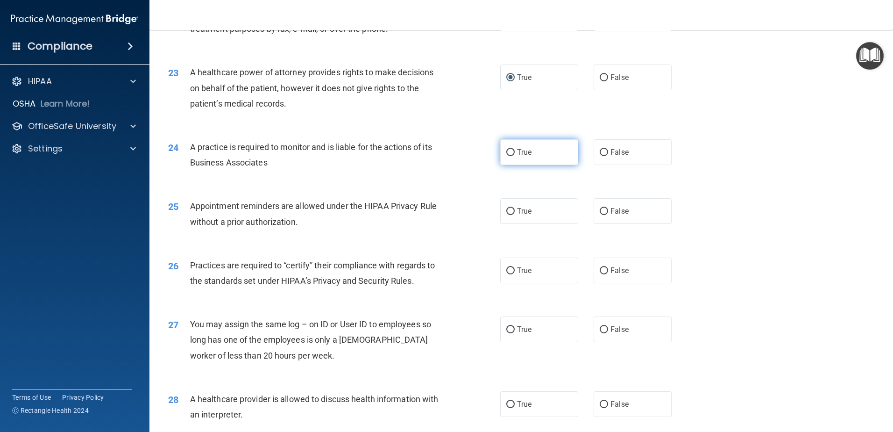
click at [507, 152] on input "True" at bounding box center [510, 152] width 8 height 7
radio input "true"
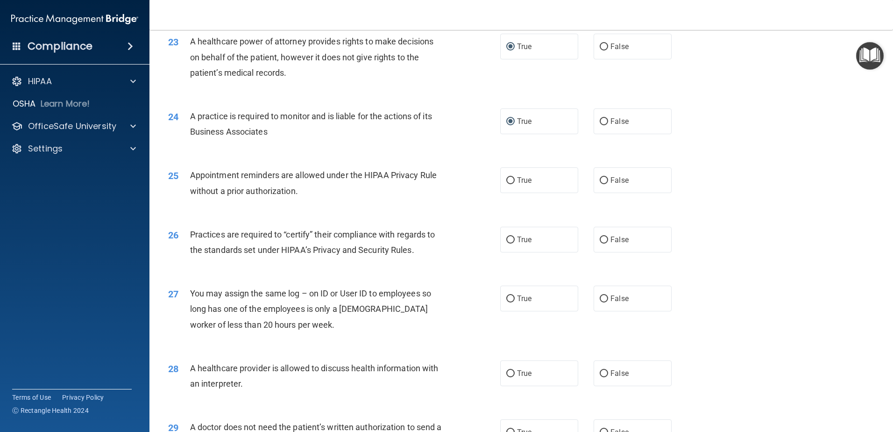
scroll to position [1589, 0]
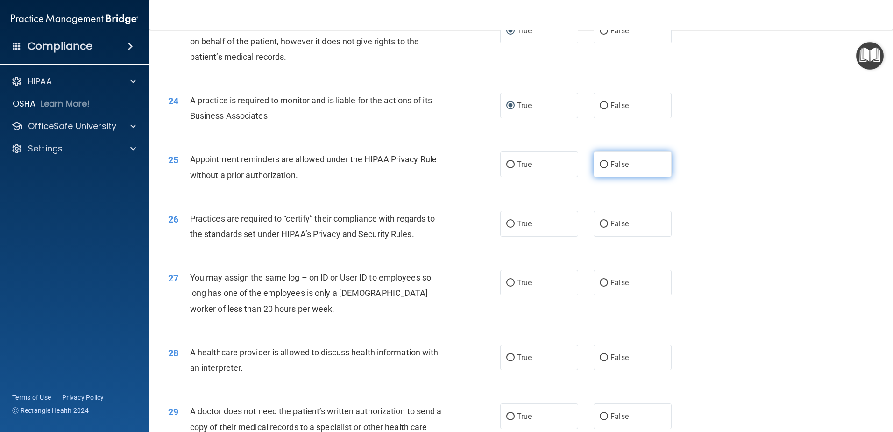
click at [600, 163] on input "False" at bounding box center [604, 164] width 8 height 7
radio input "true"
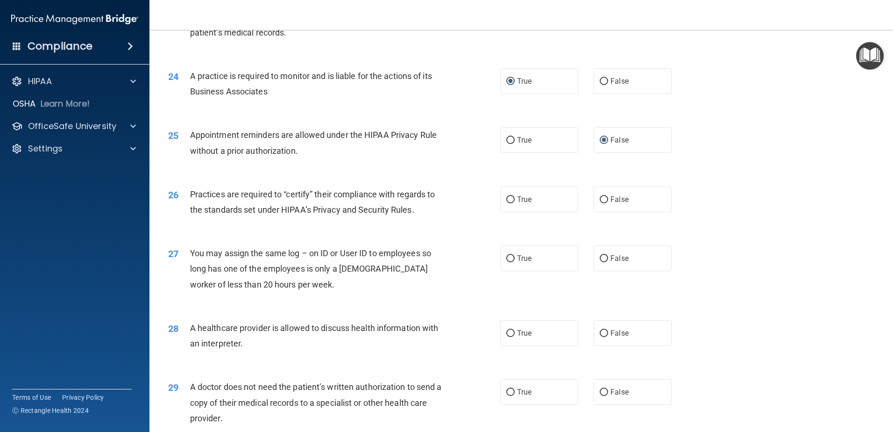
scroll to position [1682, 0]
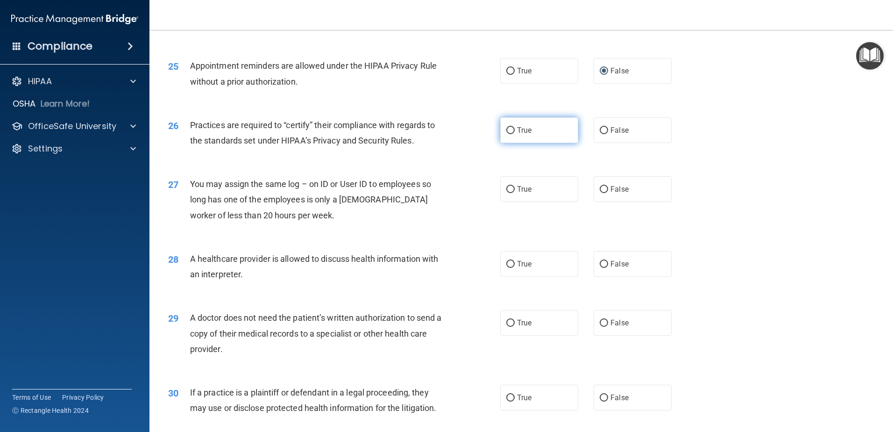
click at [506, 130] on input "True" at bounding box center [510, 130] width 8 height 7
radio input "true"
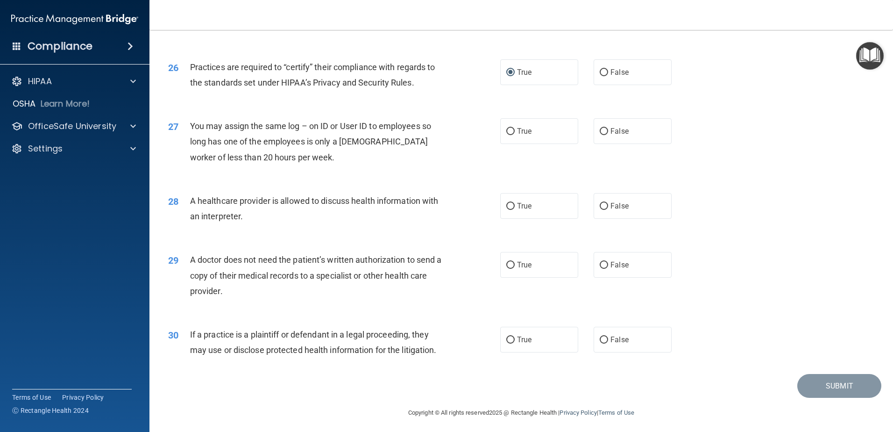
scroll to position [1743, 0]
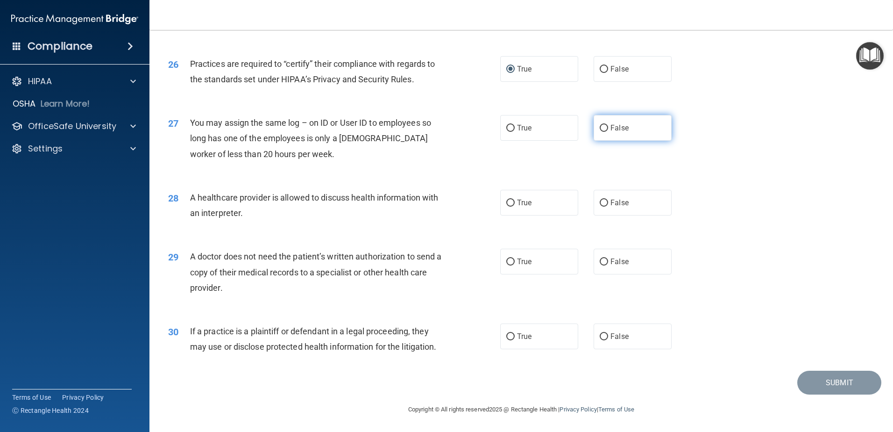
click at [600, 128] on input "False" at bounding box center [604, 128] width 8 height 7
radio input "true"
click at [600, 201] on input "False" at bounding box center [604, 203] width 8 height 7
radio input "true"
click at [507, 259] on input "True" at bounding box center [510, 261] width 8 height 7
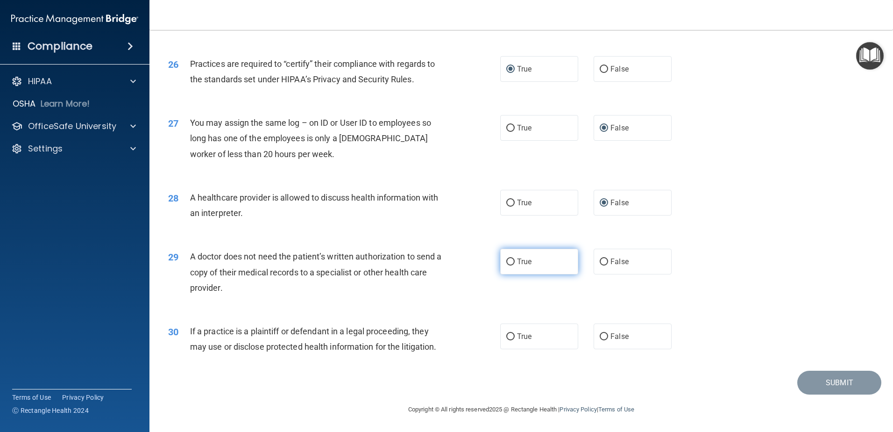
radio input "true"
click at [600, 336] on input "False" at bounding box center [604, 336] width 8 height 7
radio input "true"
click at [827, 383] on button "Submit" at bounding box center [840, 383] width 84 height 24
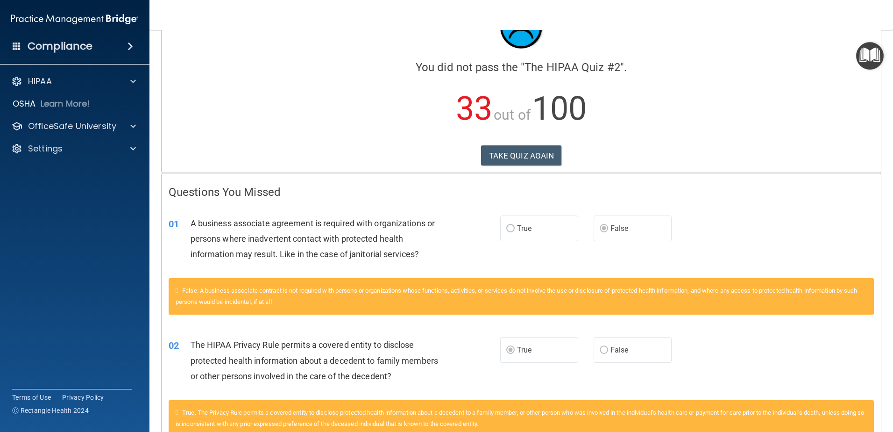
scroll to position [47, 0]
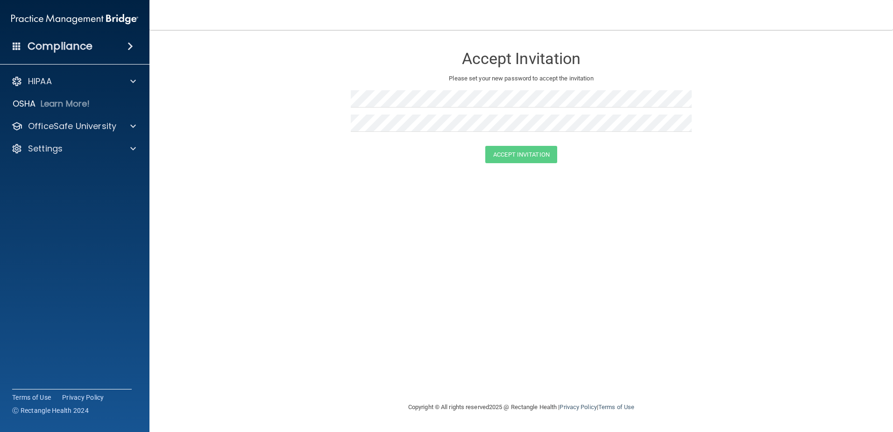
click at [266, 124] on form "Accept Invitation Please set your new password to accept the invitation Accept …" at bounding box center [521, 106] width 706 height 135
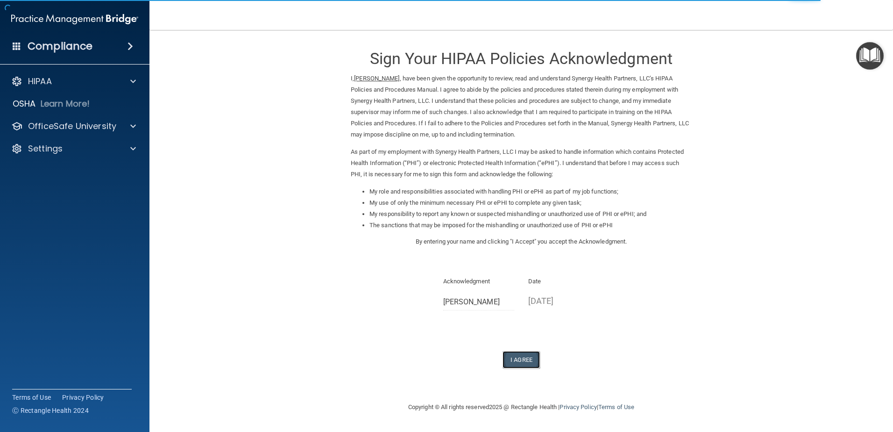
click at [514, 359] on button "I Agree" at bounding box center [521, 359] width 37 height 17
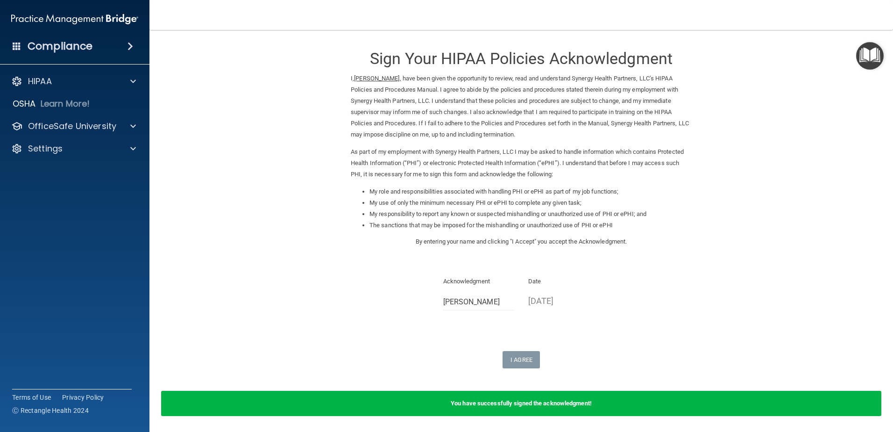
click at [872, 54] on img "Open Resource Center" at bounding box center [870, 56] width 28 height 28
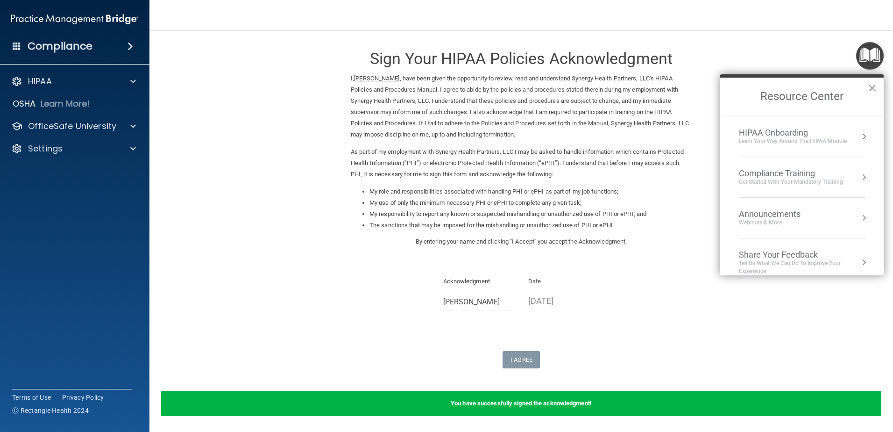
click at [767, 173] on div "Compliance Training" at bounding box center [791, 173] width 104 height 10
click at [773, 133] on div "HIPAA Training for Members" at bounding box center [780, 132] width 104 height 8
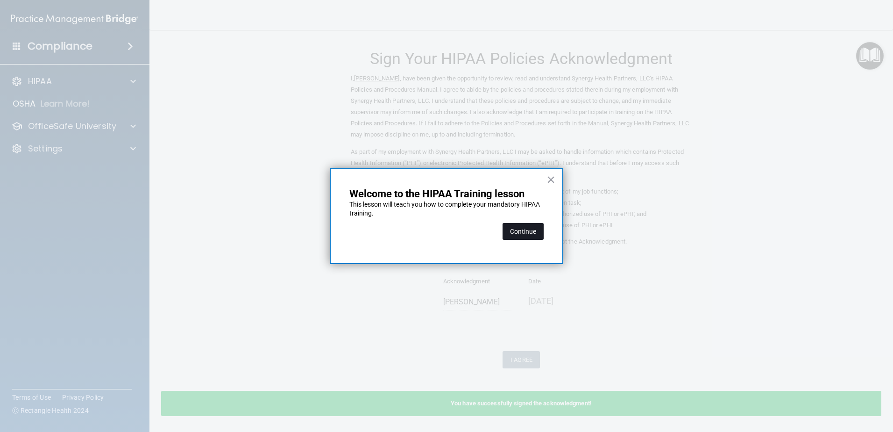
click at [526, 232] on button "Continue" at bounding box center [523, 231] width 41 height 17
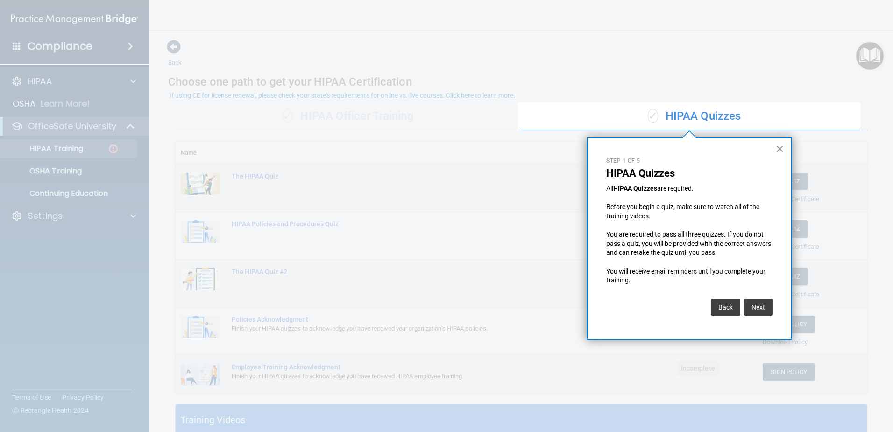
click at [780, 147] on button "×" at bounding box center [780, 148] width 9 height 15
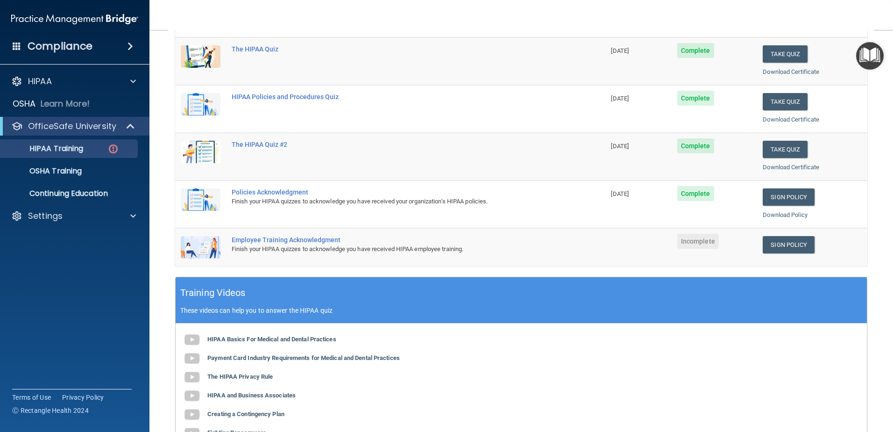
scroll to position [140, 0]
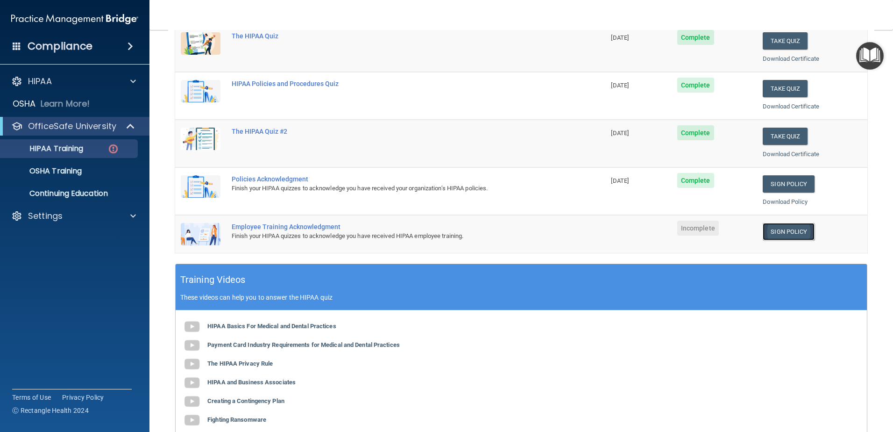
click at [777, 230] on link "Sign Policy" at bounding box center [789, 231] width 52 height 17
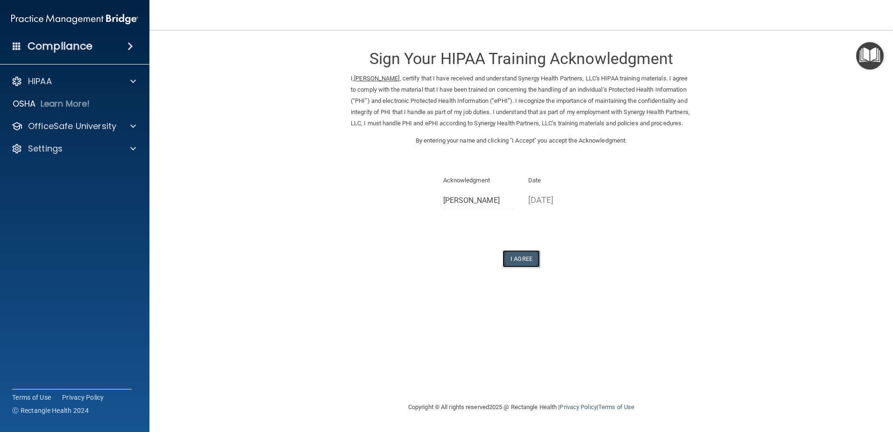
click at [526, 267] on button "I Agree" at bounding box center [521, 258] width 37 height 17
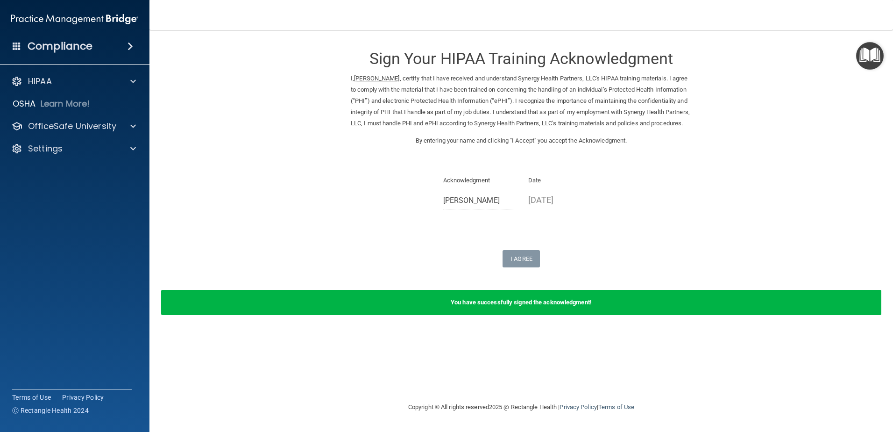
click at [866, 59] on img "Open Resource Center" at bounding box center [870, 56] width 28 height 28
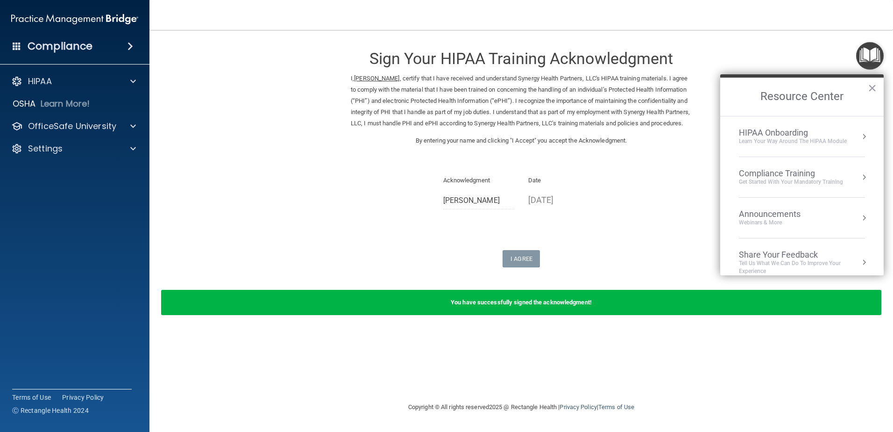
click at [781, 171] on div "Compliance Training" at bounding box center [791, 173] width 104 height 10
click at [775, 131] on div "HIPAA Training for Members" at bounding box center [780, 132] width 104 height 8
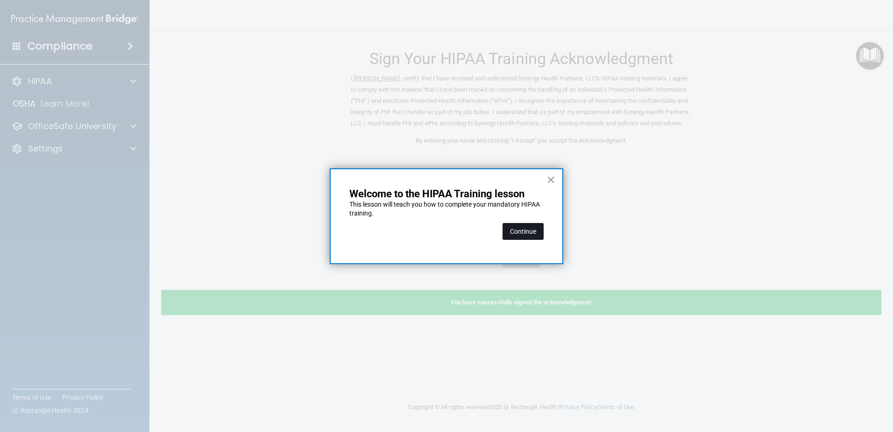
click at [514, 232] on button "Continue" at bounding box center [523, 231] width 41 height 17
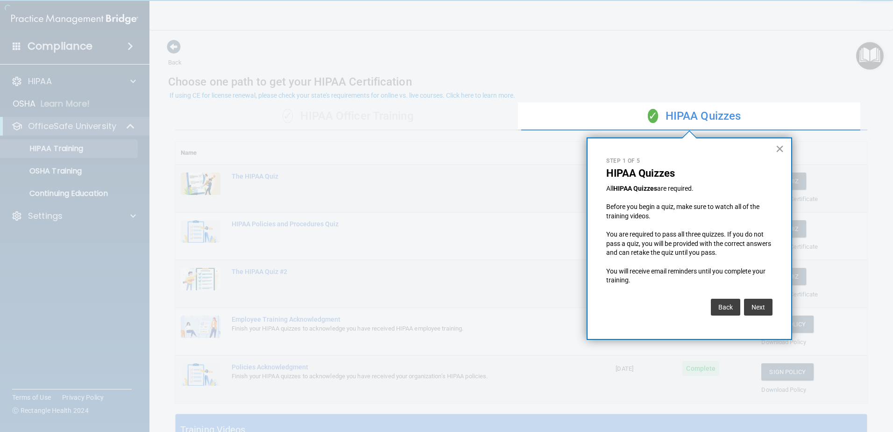
click at [781, 148] on button "×" at bounding box center [780, 148] width 9 height 15
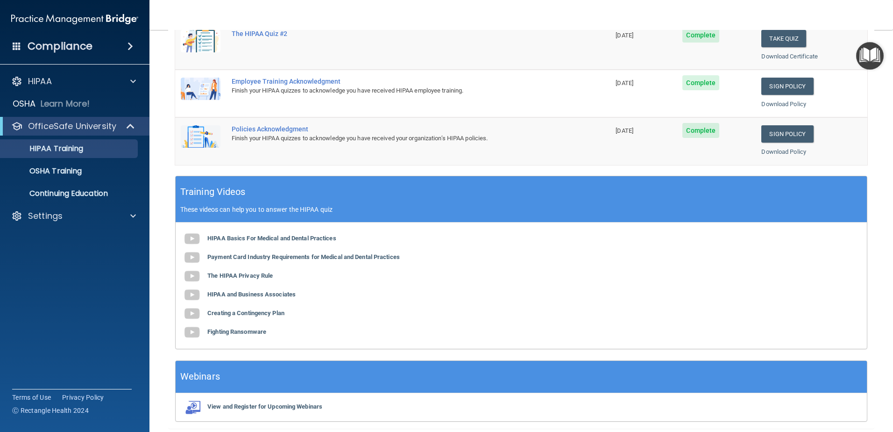
scroll to position [272, 0]
